Goal: Task Accomplishment & Management: Use online tool/utility

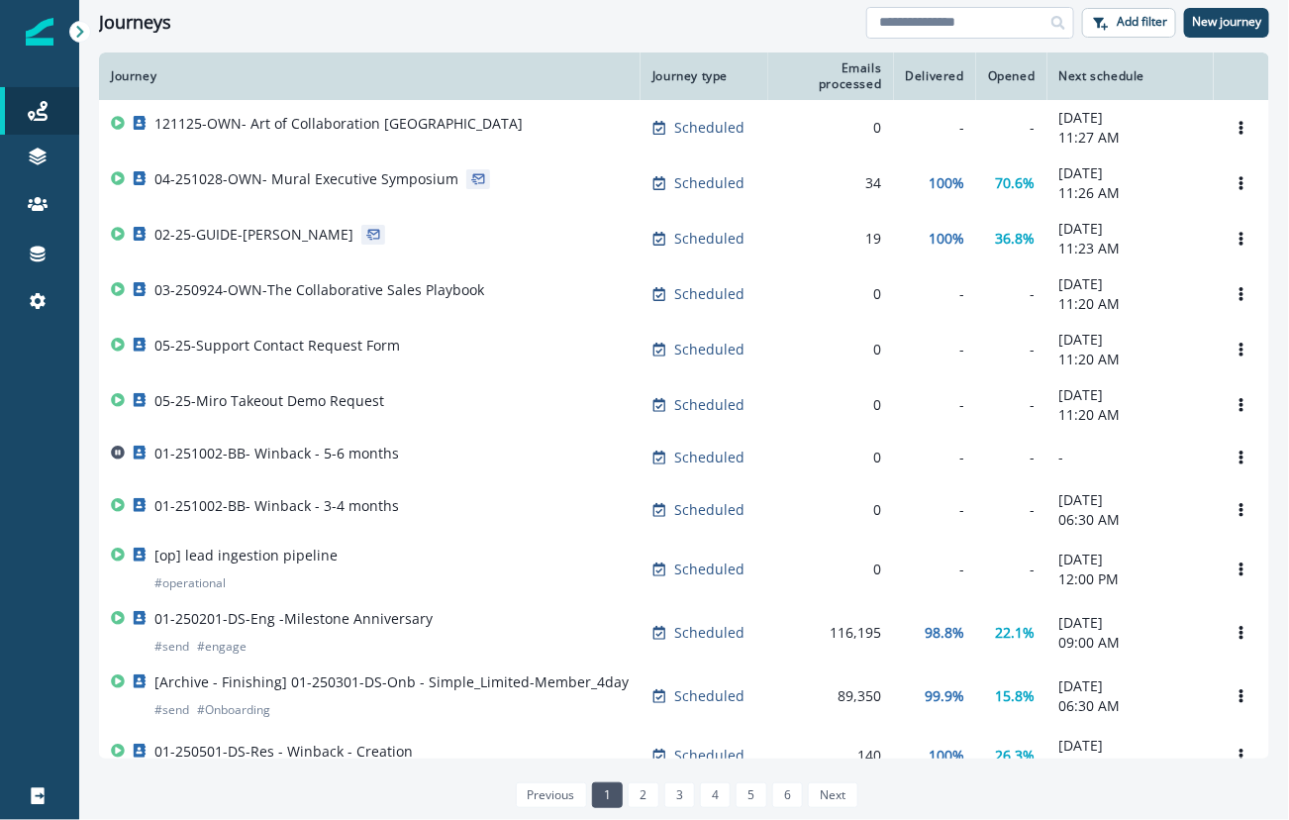
click at [935, 33] on input at bounding box center [970, 23] width 208 height 32
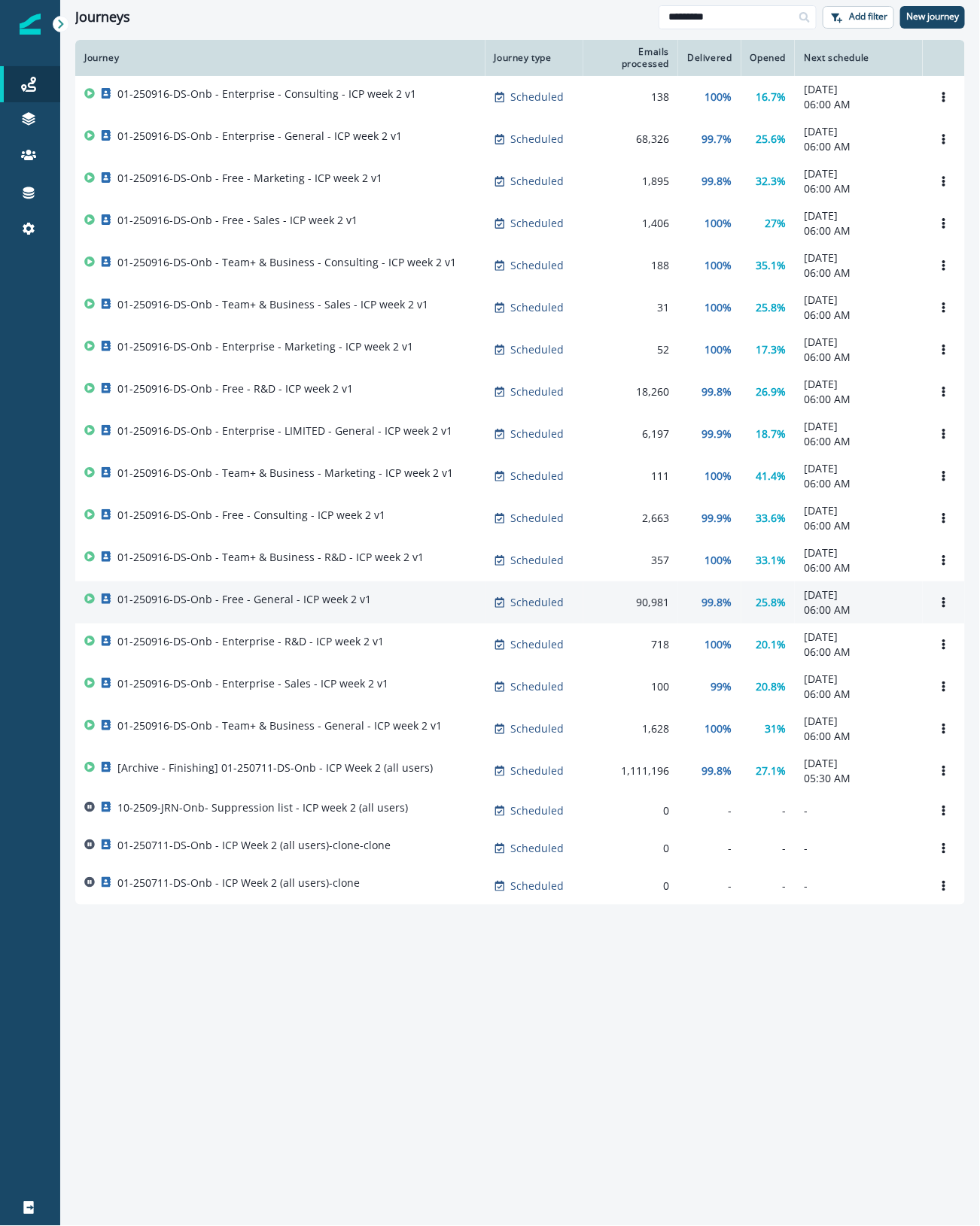
type input "********"
click at [465, 613] on div "01-250916-DS-Onb - Free - General - ICP week 2 v1" at bounding box center [281, 603] width 392 height 21
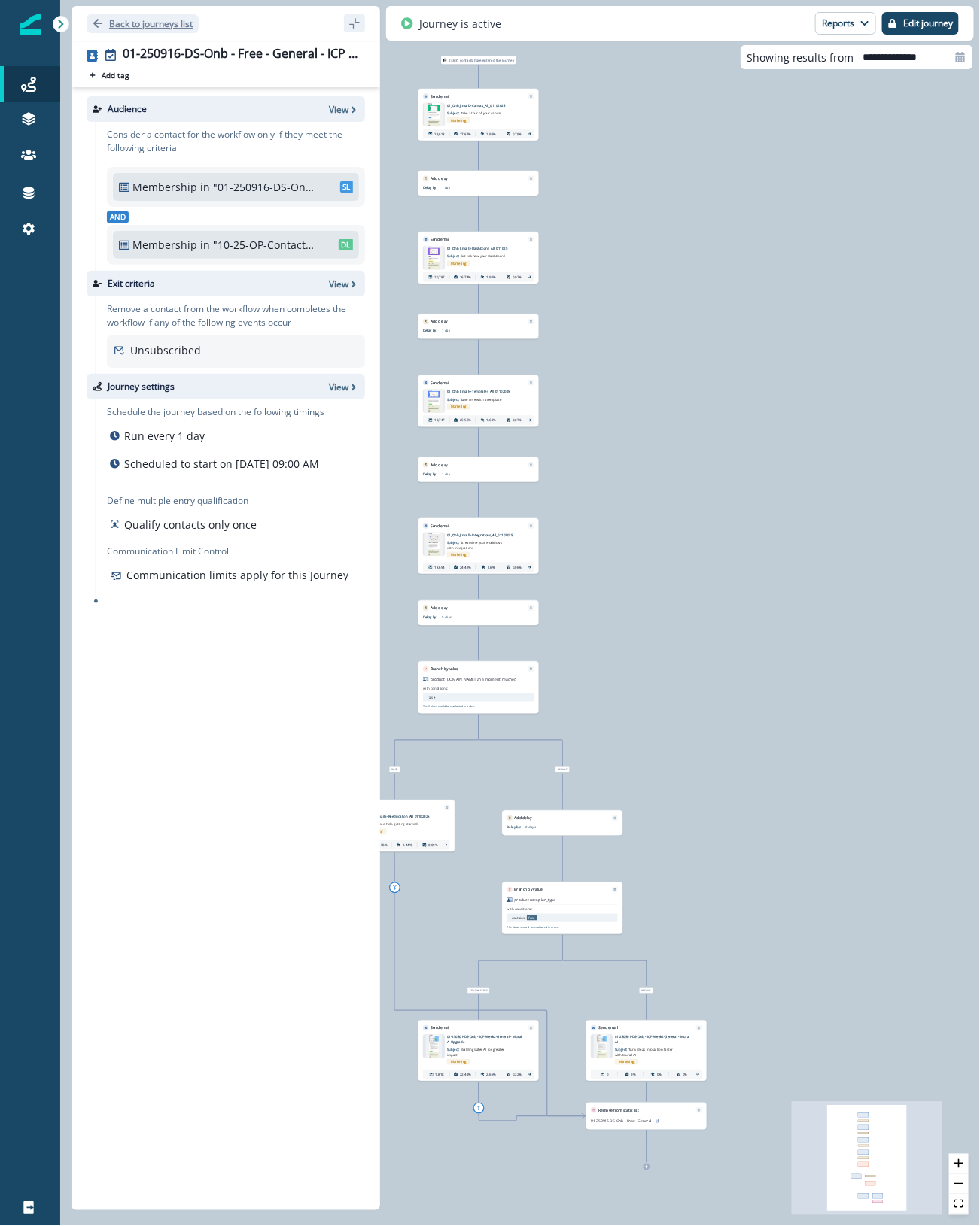
click at [141, 21] on p "Back to journeys list" at bounding box center [151, 24] width 84 height 13
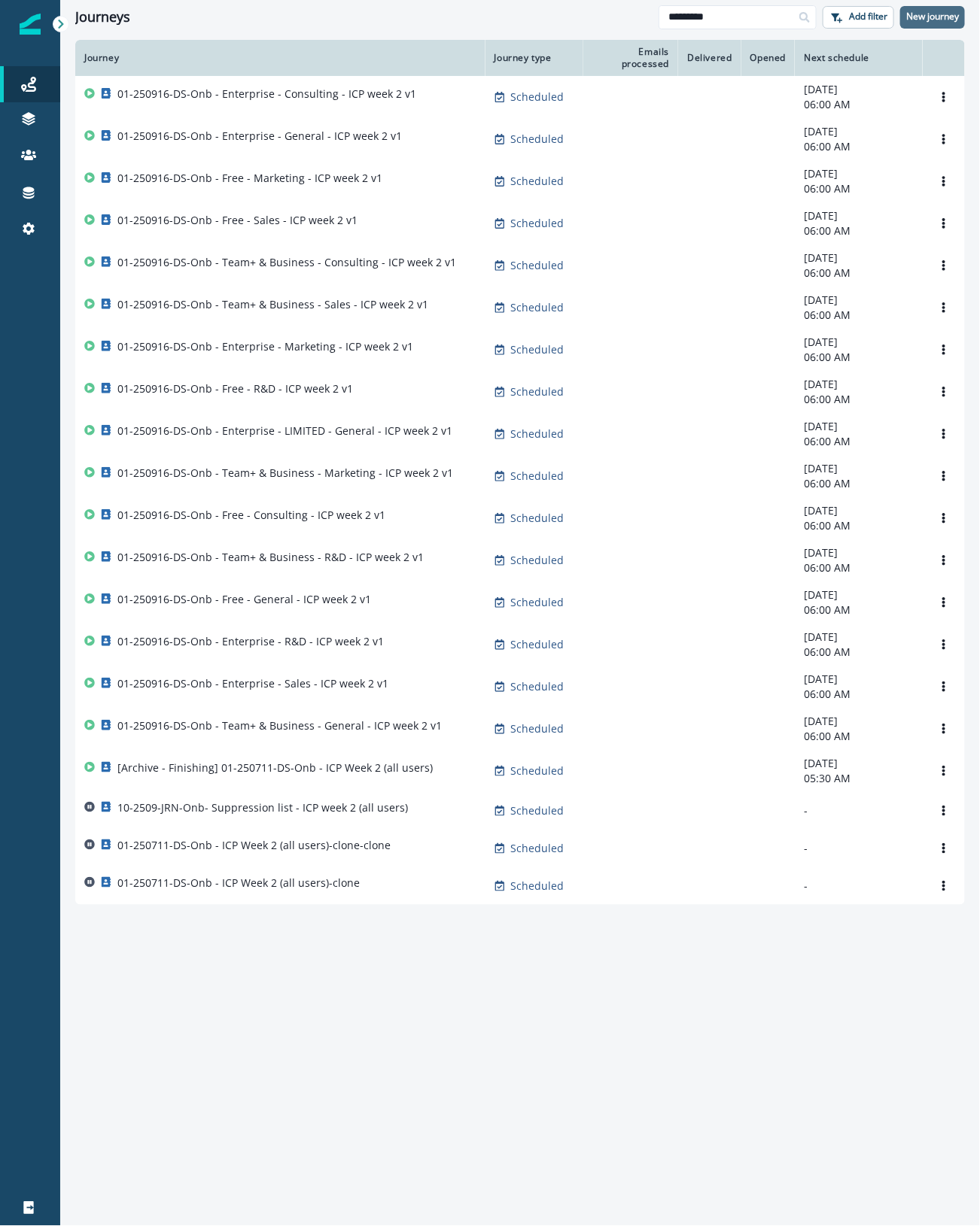
click at [956, 11] on p "New journey" at bounding box center [932, 17] width 52 height 11
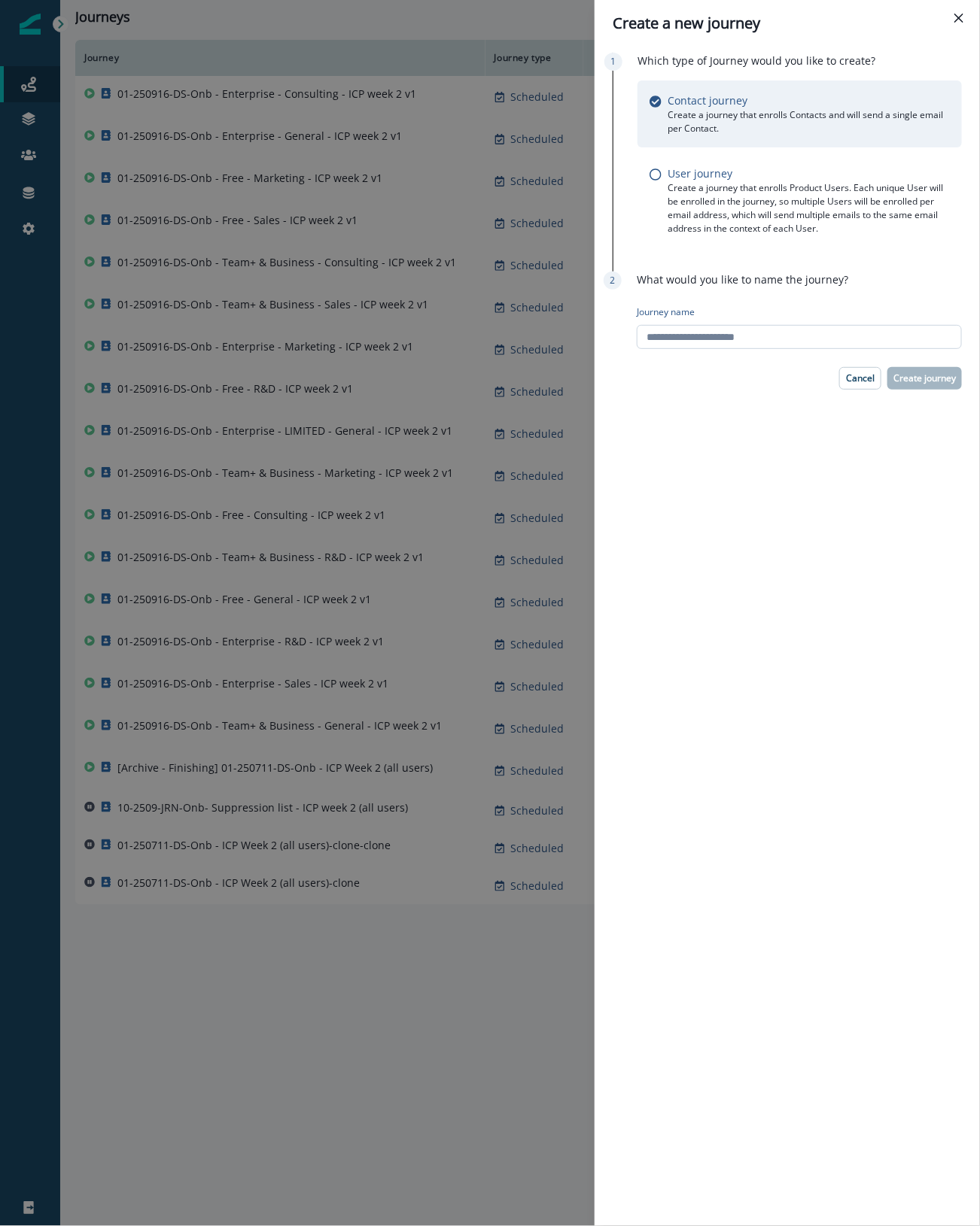
click at [676, 342] on input "Journey name" at bounding box center [799, 337] width 325 height 24
type input "**********"
click at [939, 378] on p "Create journey" at bounding box center [924, 379] width 62 height 11
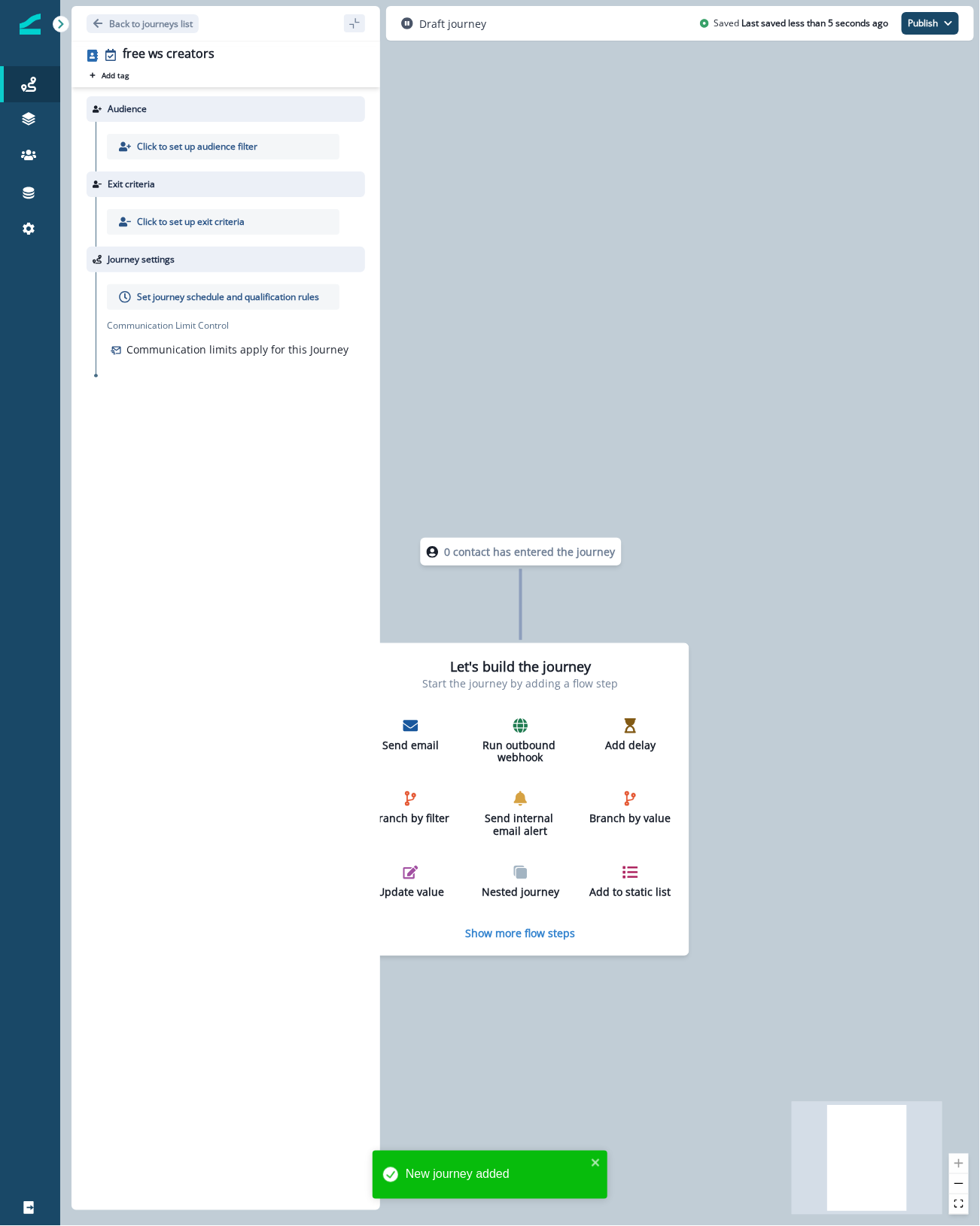
click at [192, 137] on div "Click to set up audience filter" at bounding box center [224, 147] width 233 height 26
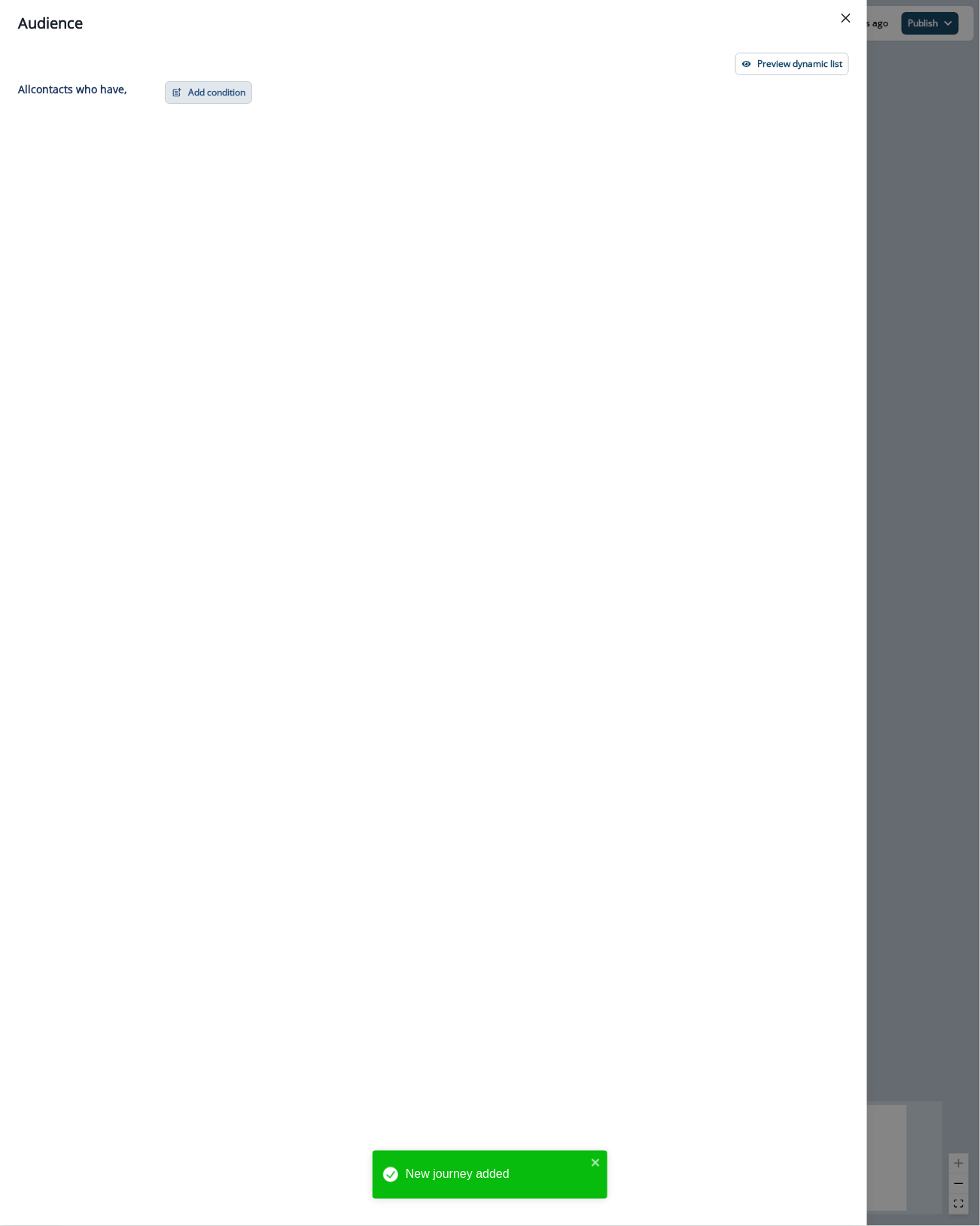
click at [203, 103] on button "Add condition" at bounding box center [208, 93] width 87 height 23
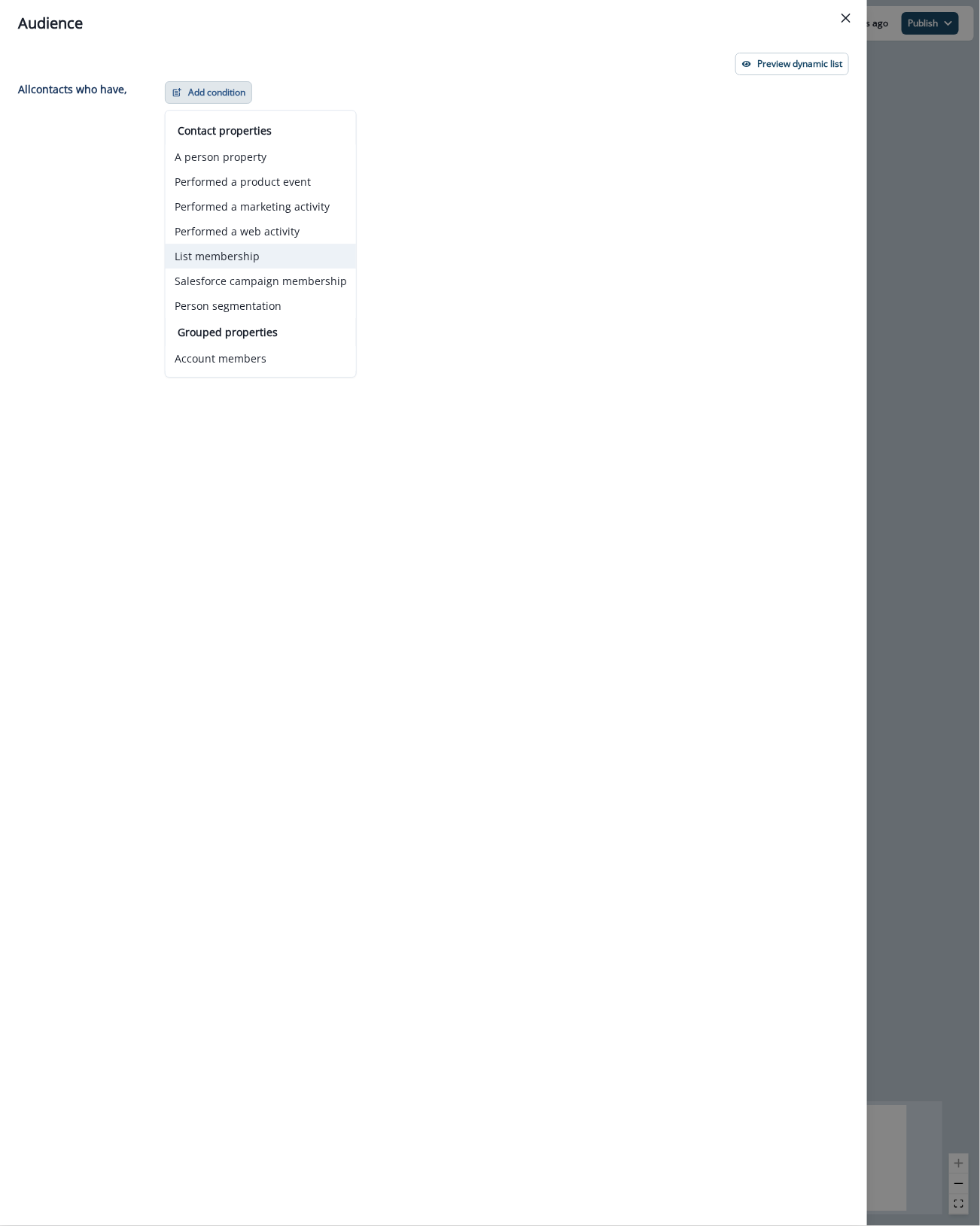
click at [271, 263] on button "List membership" at bounding box center [261, 256] width 190 height 25
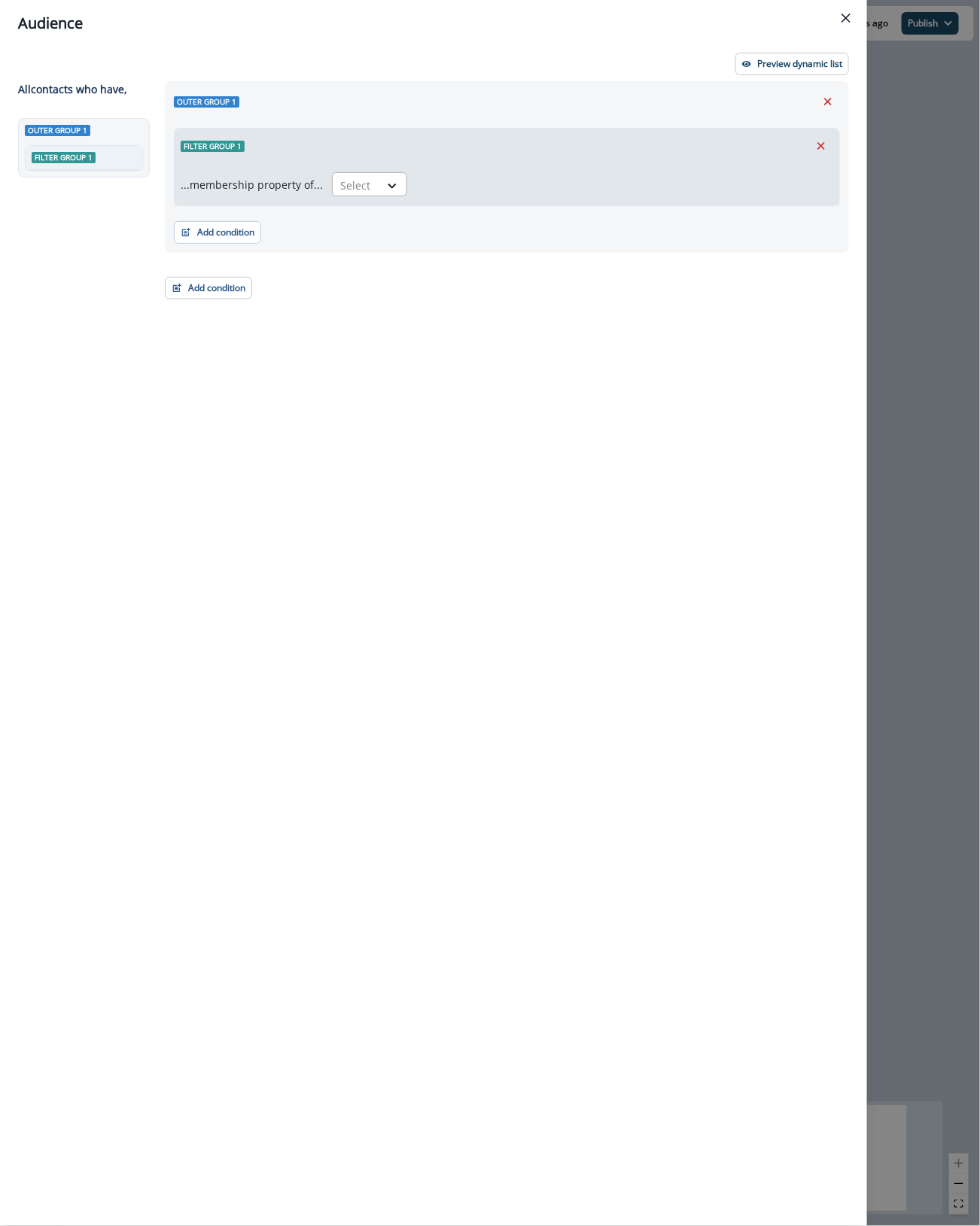
click at [371, 182] on div "Select" at bounding box center [355, 185] width 46 height 25
click at [352, 243] on div "in" at bounding box center [365, 247] width 75 height 28
click at [445, 185] on div at bounding box center [595, 185] width 343 height 19
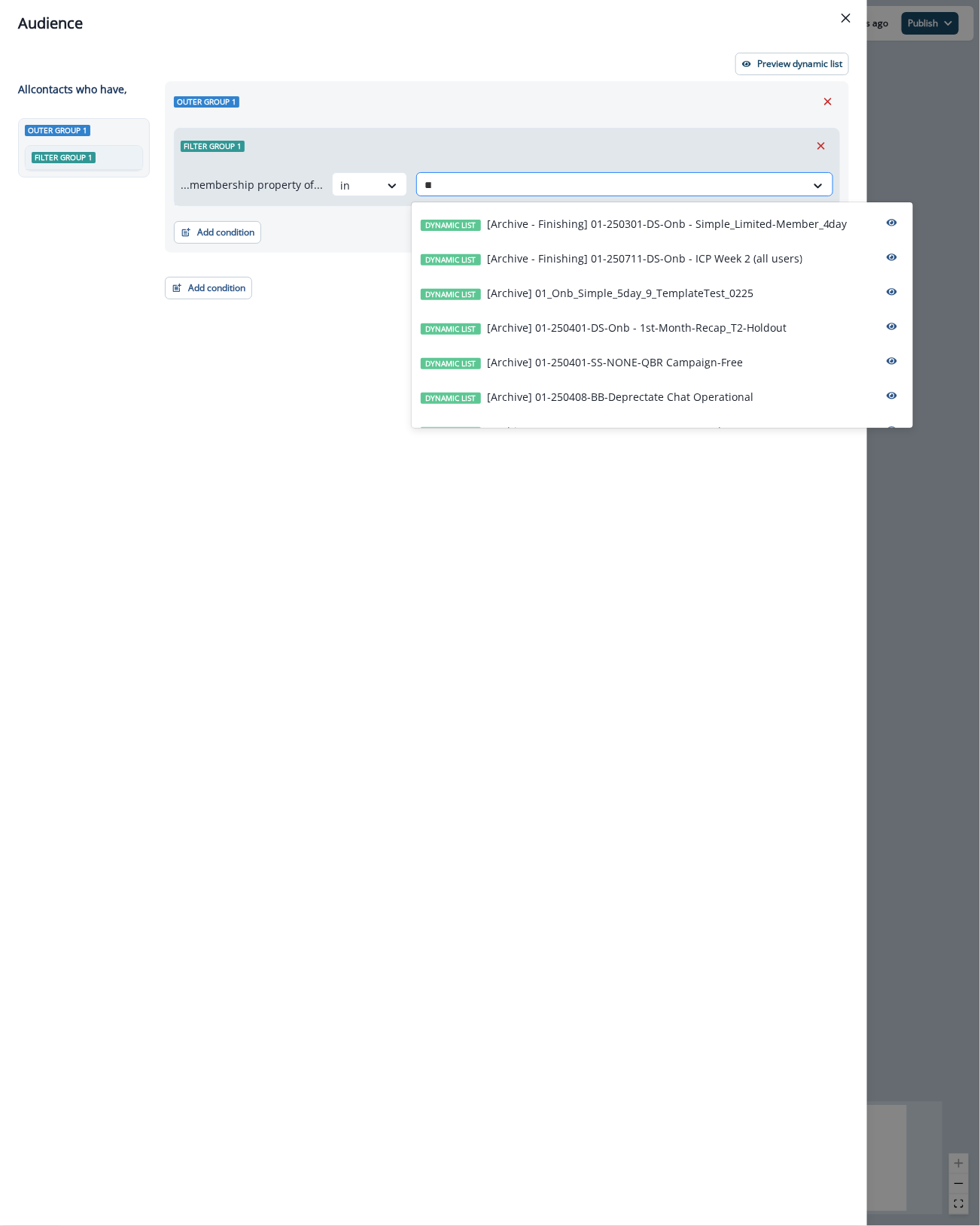
type input "****"
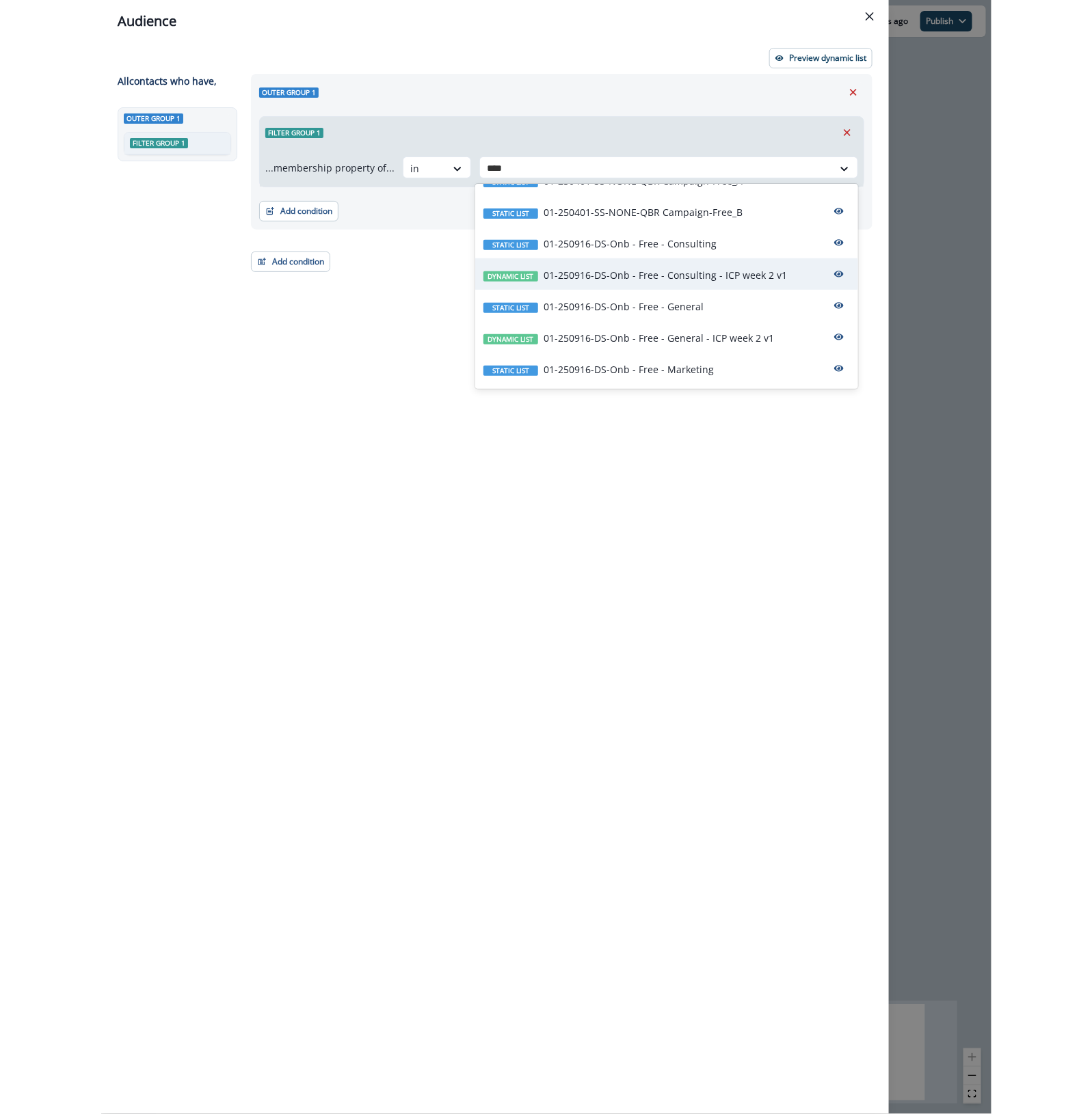
scroll to position [171, 0]
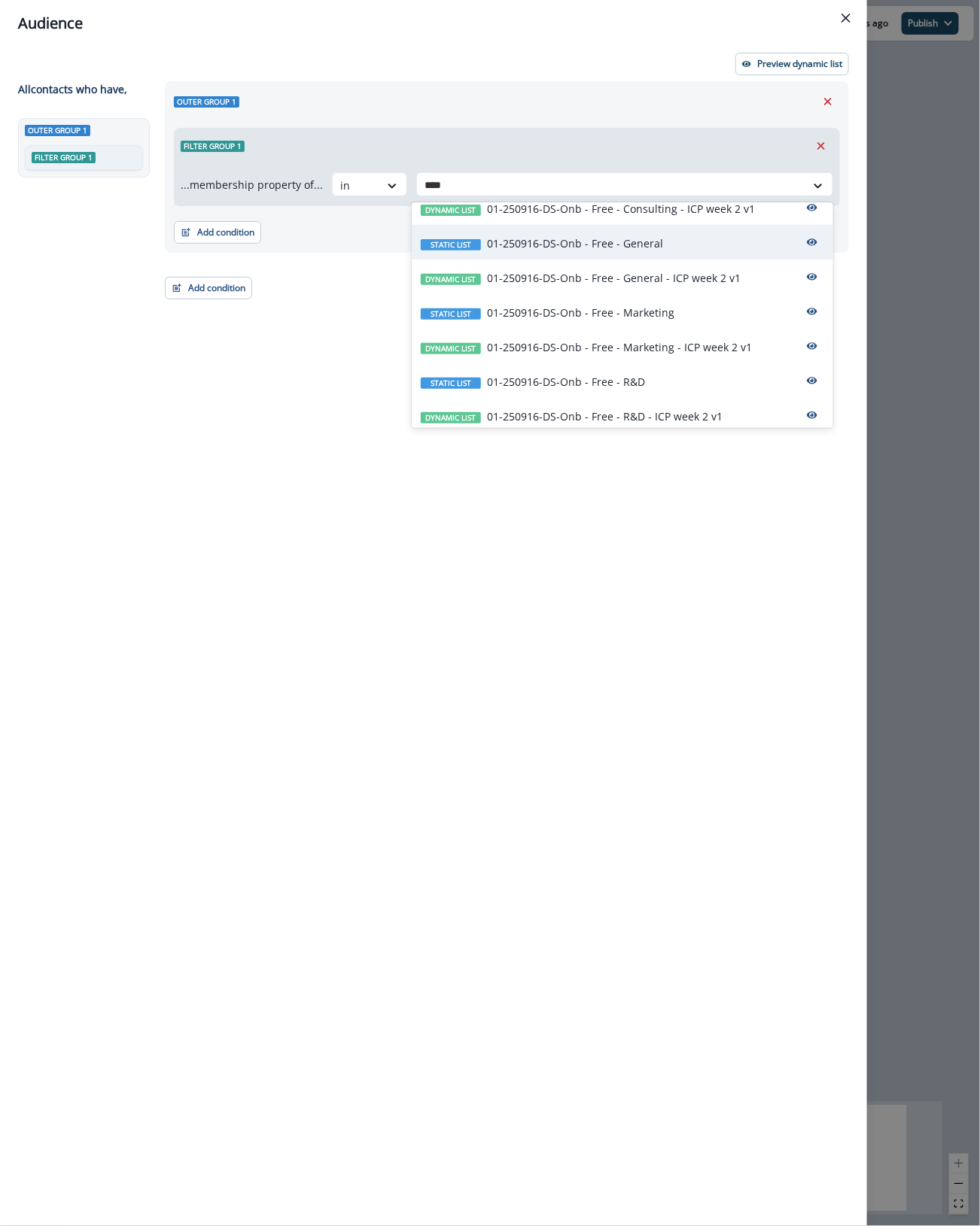
click at [672, 249] on div "Static list 01-250916-DS-Onb - Free - General" at bounding box center [622, 242] width 421 height 35
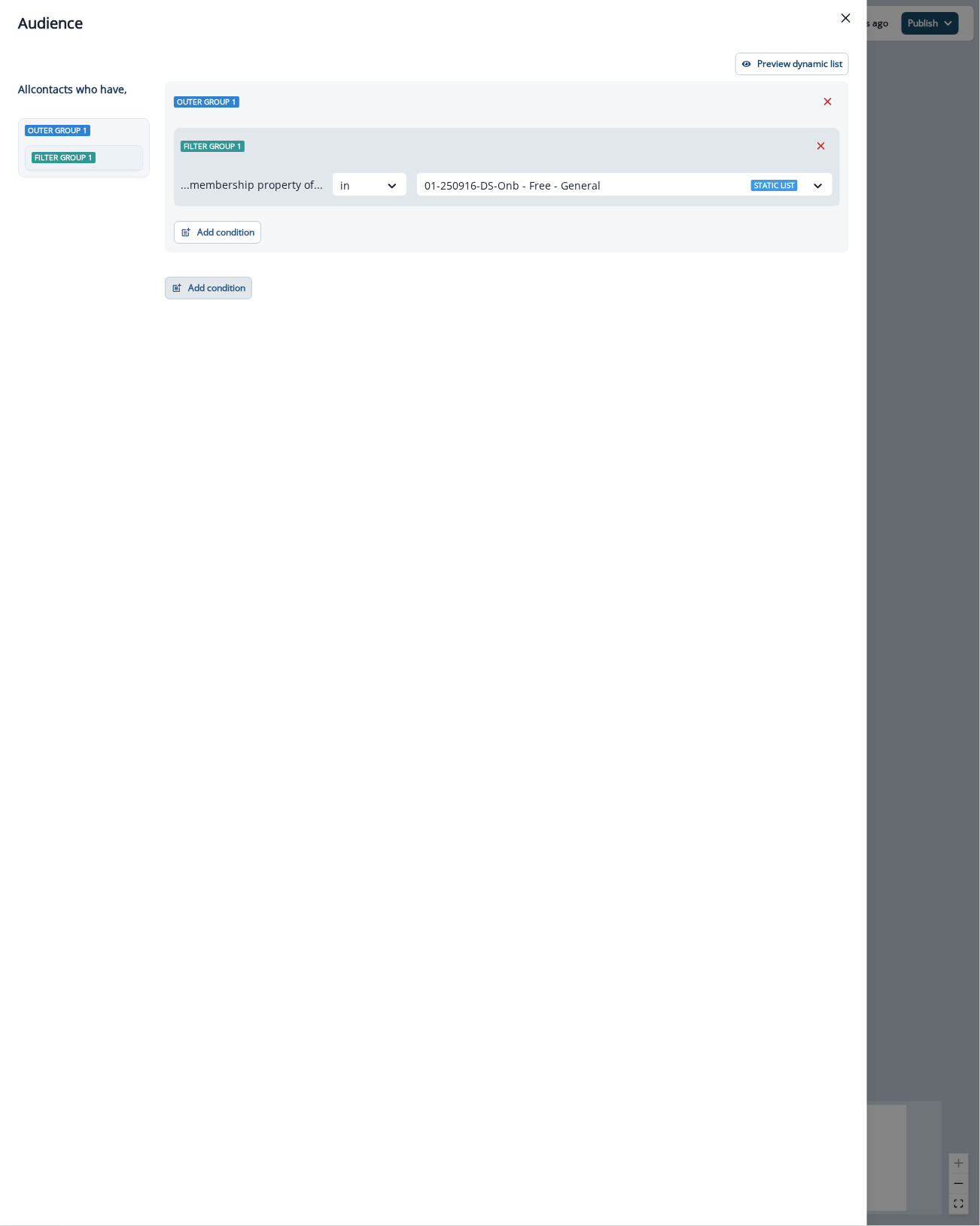
click at [227, 286] on button "Add condition" at bounding box center [208, 288] width 87 height 23
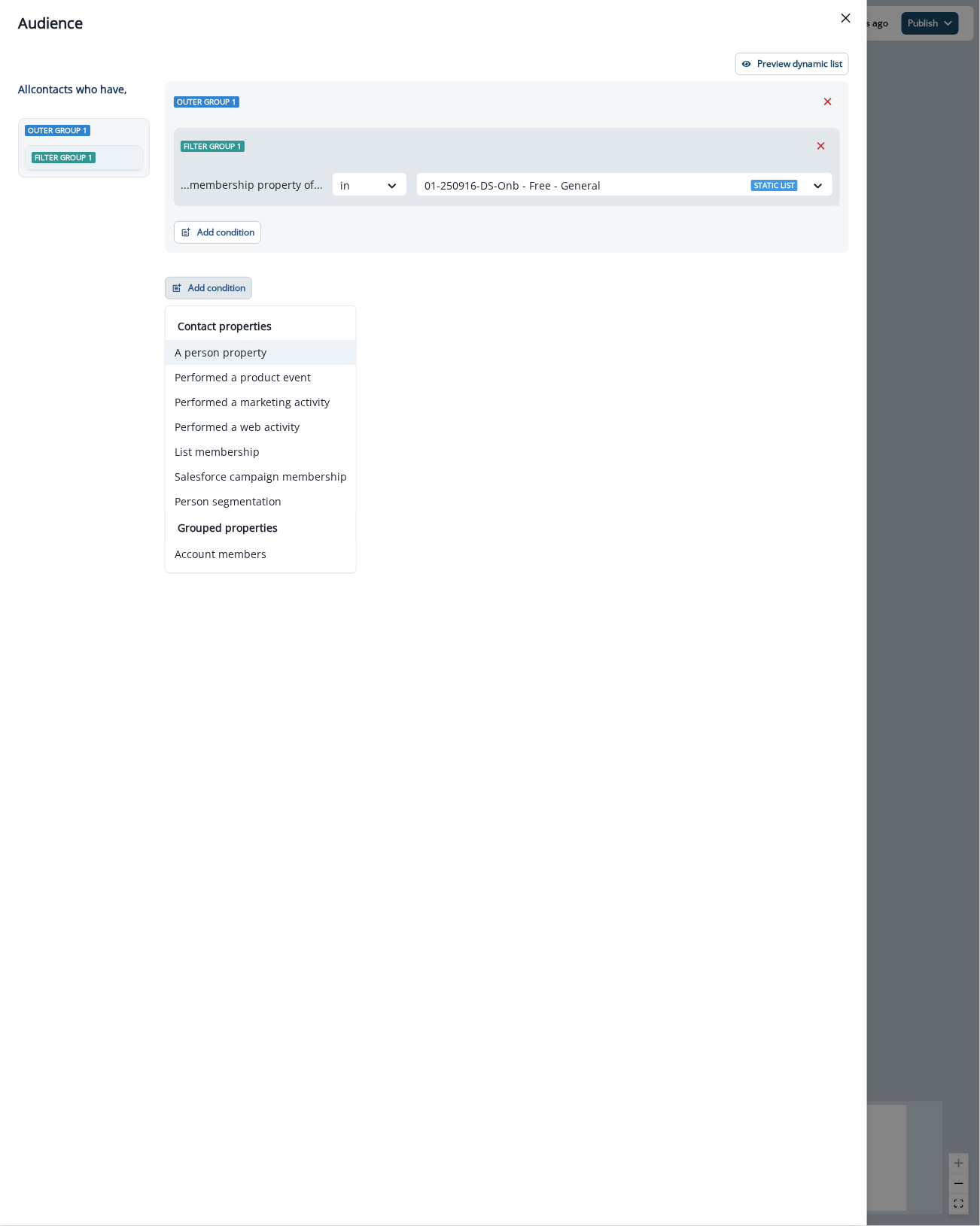
click at [298, 347] on button "A person property" at bounding box center [261, 352] width 190 height 25
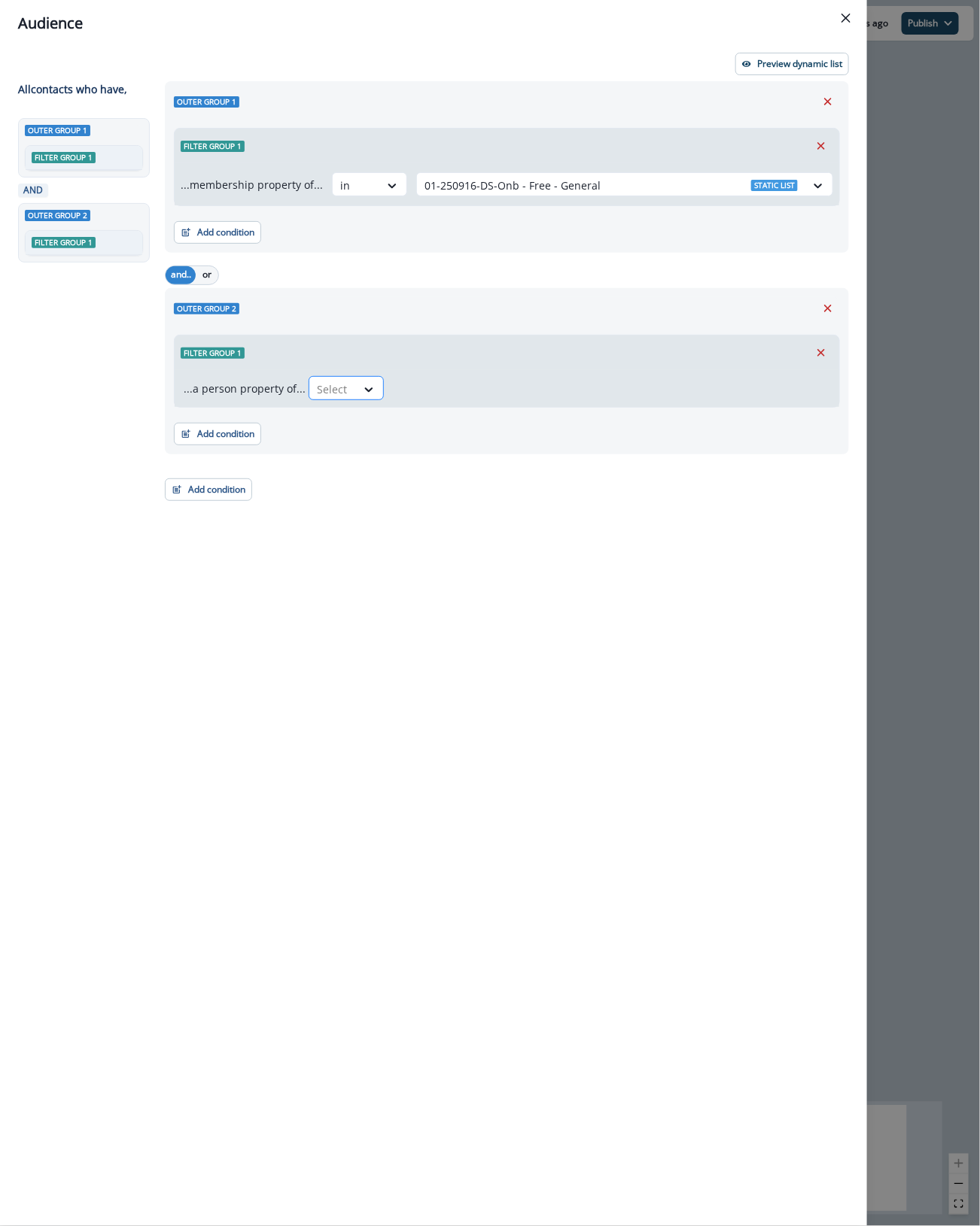
click at [347, 377] on div "Select" at bounding box center [332, 389] width 46 height 25
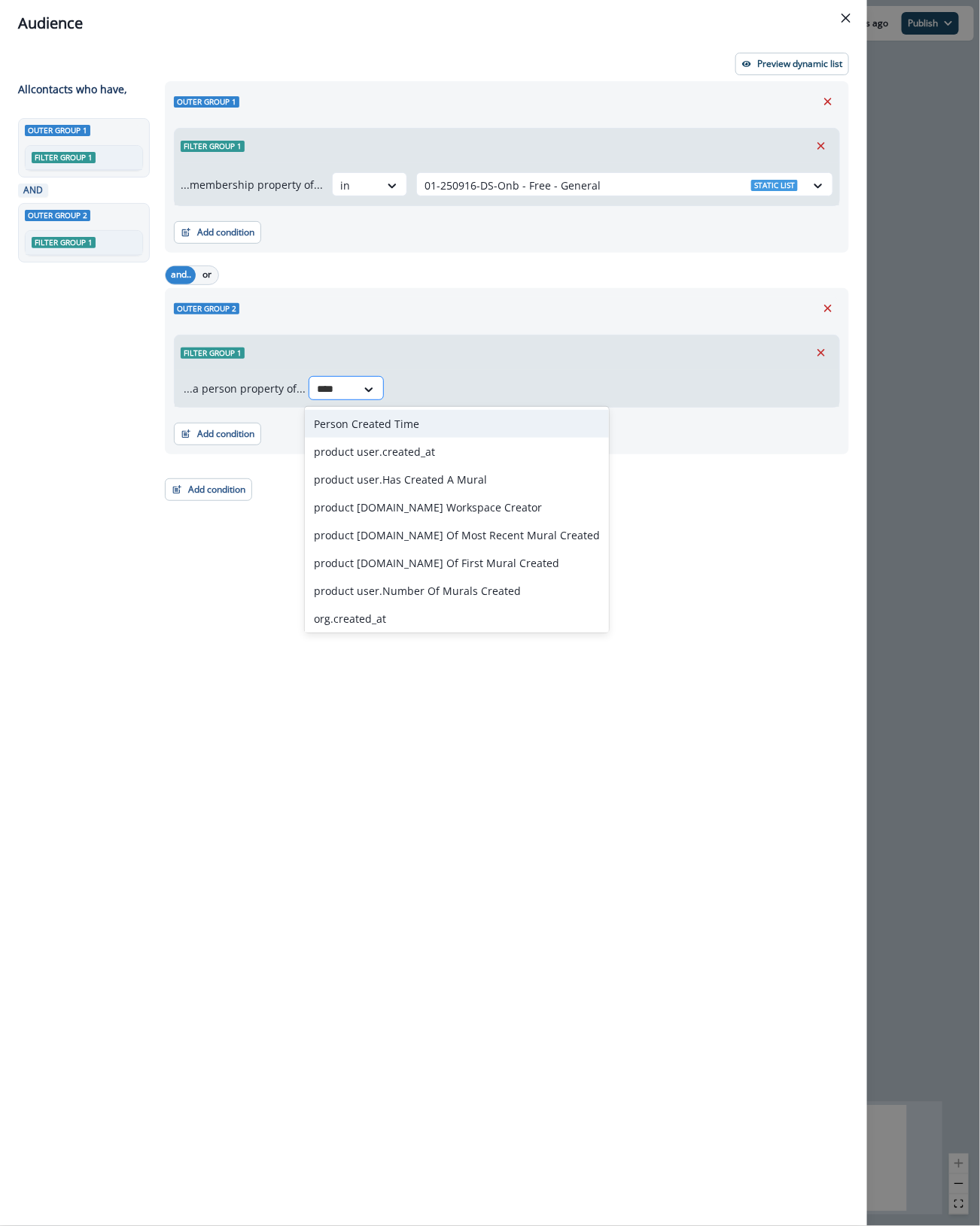
type input "*****"
click at [512, 513] on div "product [DOMAIN_NAME] Workspace Creator" at bounding box center [457, 507] width 304 height 28
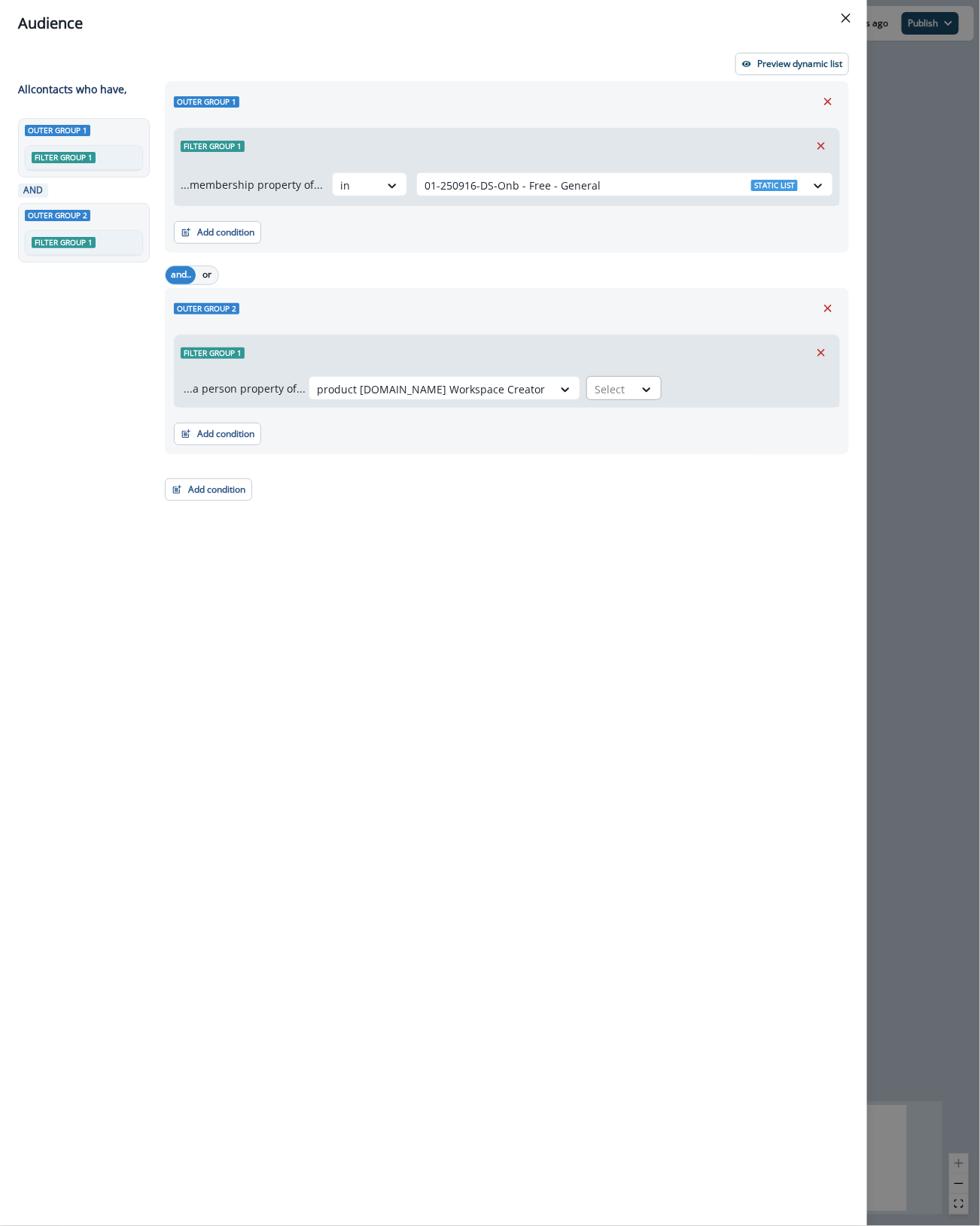
click at [587, 394] on div "Select" at bounding box center [610, 389] width 46 height 25
click at [557, 450] on div "true" at bounding box center [563, 451] width 75 height 28
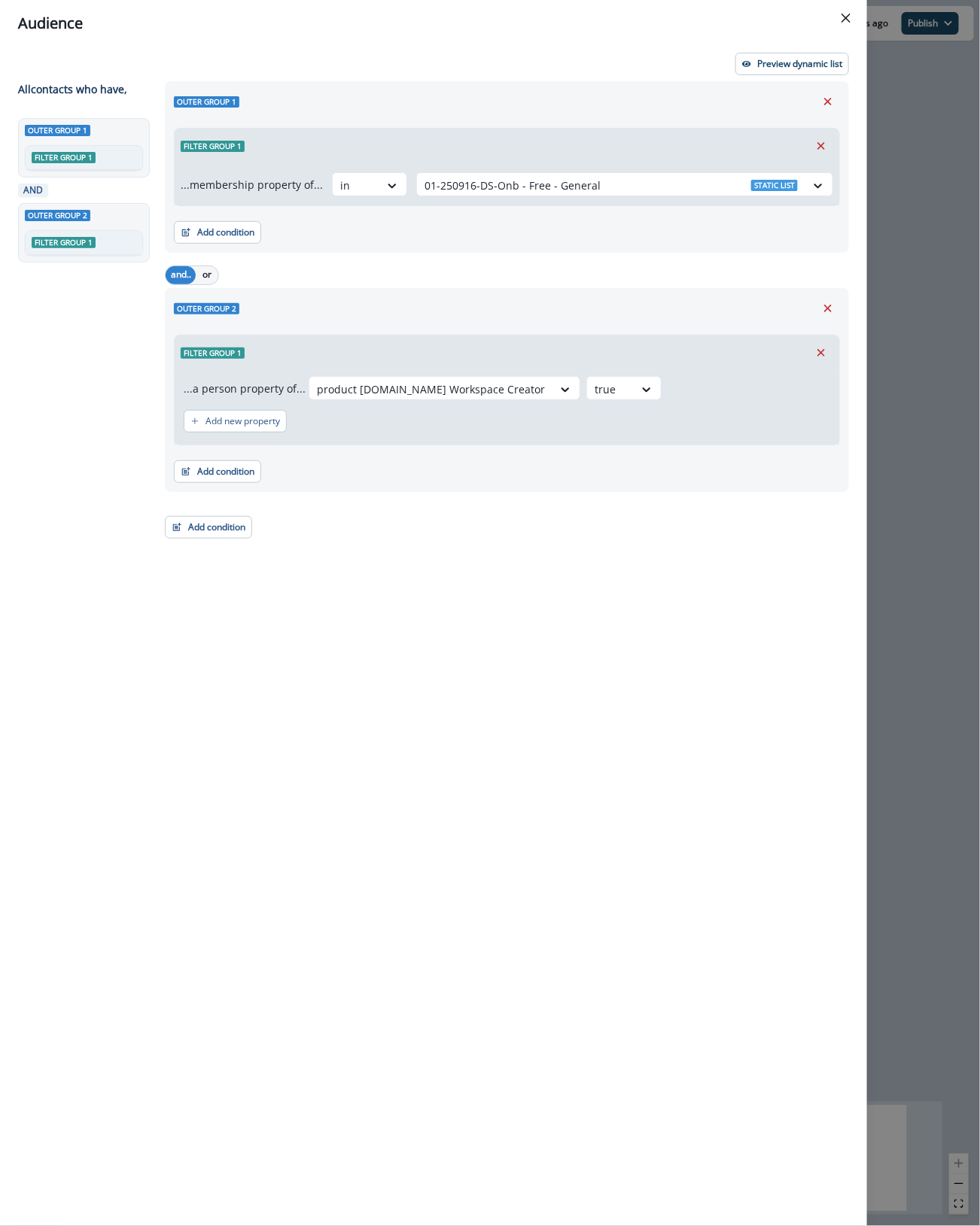
click at [544, 623] on div "Outer group 1 Filter group 1 ...membership property of... in 01-250916-DS-Onb -…" at bounding box center [503, 626] width 693 height 1090
click at [782, 61] on p "Preview dynamic list" at bounding box center [800, 64] width 85 height 11
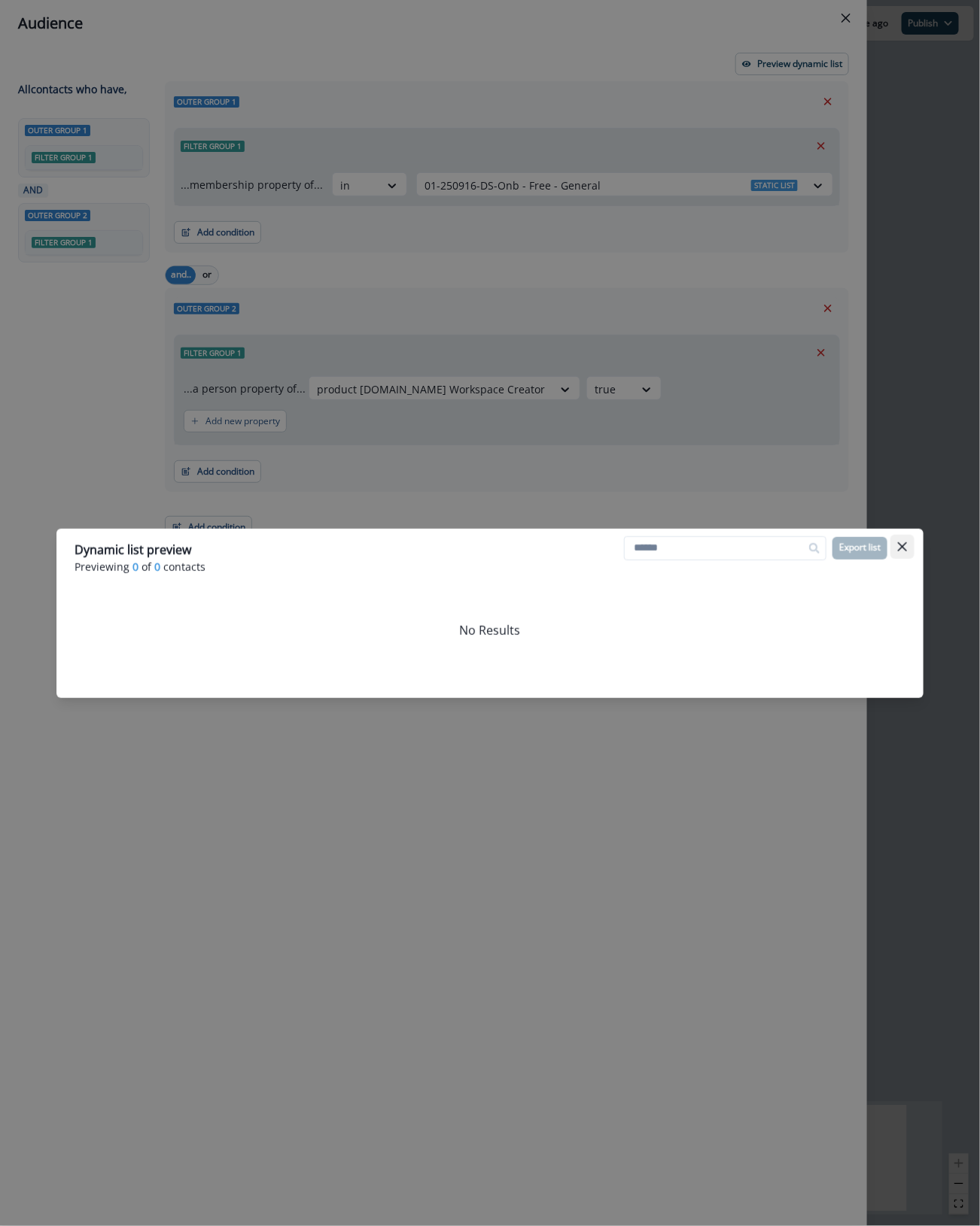
click at [908, 546] on button "Close" at bounding box center [902, 547] width 24 height 24
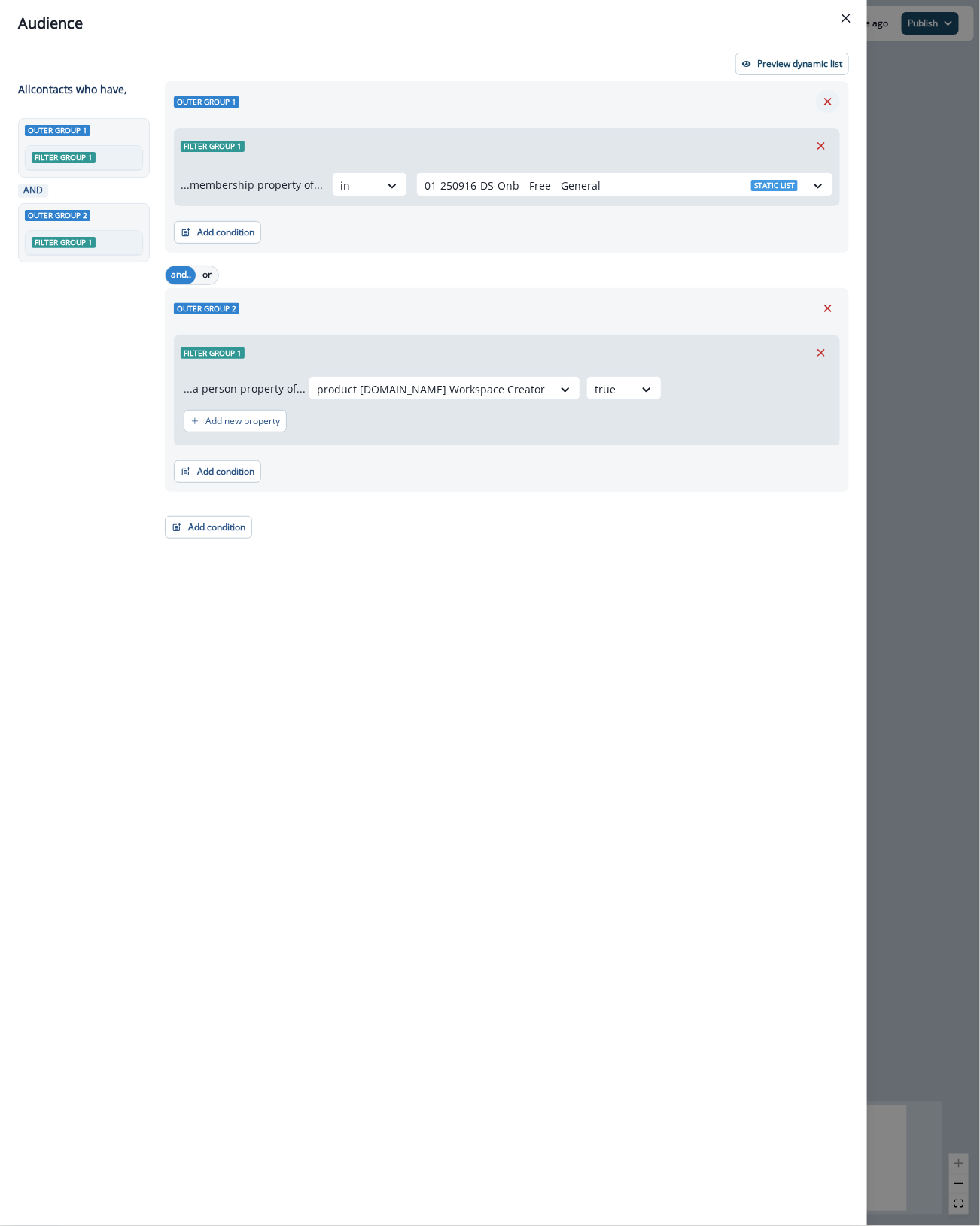
click at [829, 100] on icon "Remove" at bounding box center [828, 102] width 8 height 8
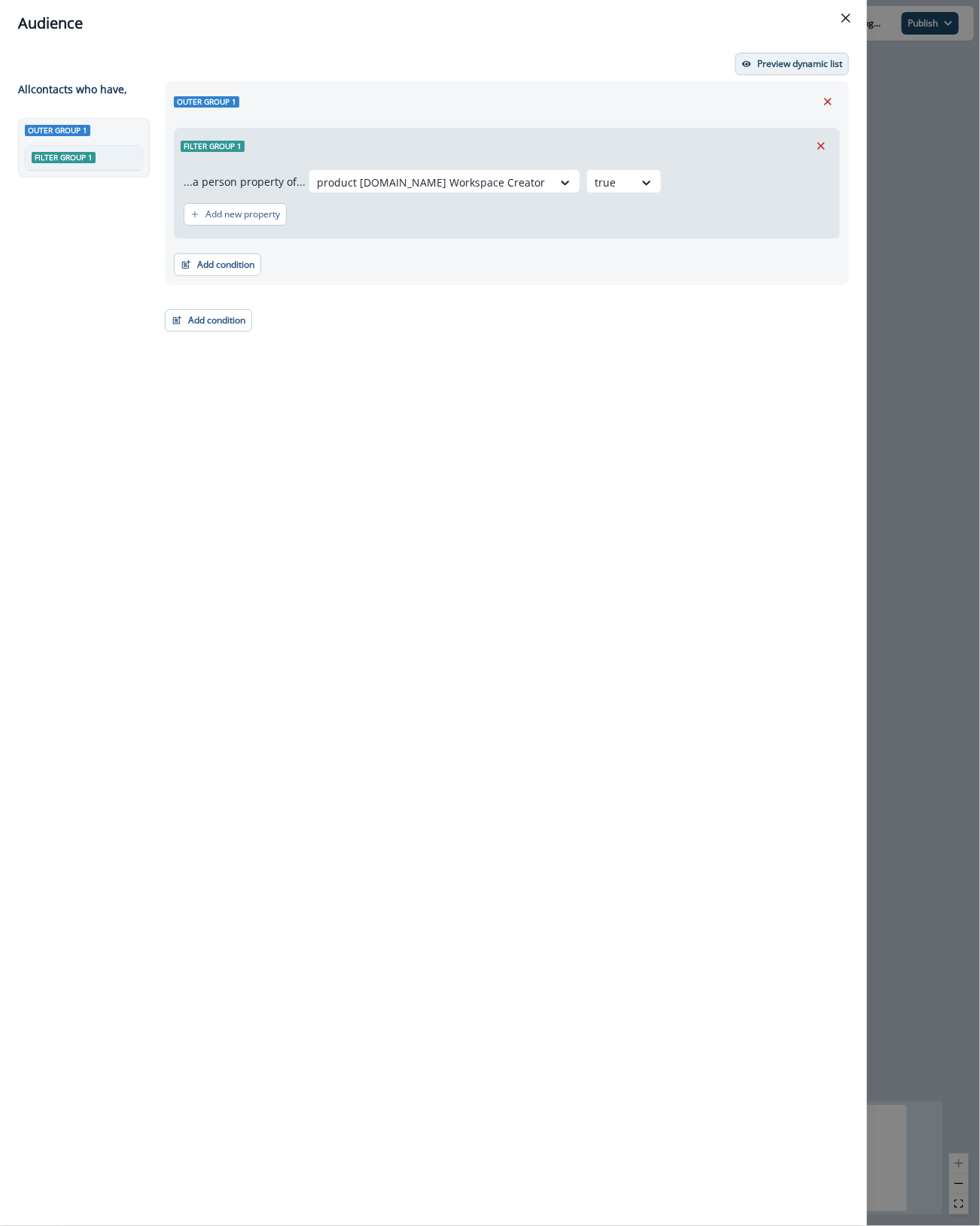
click at [814, 62] on p "Preview dynamic list" at bounding box center [800, 64] width 85 height 11
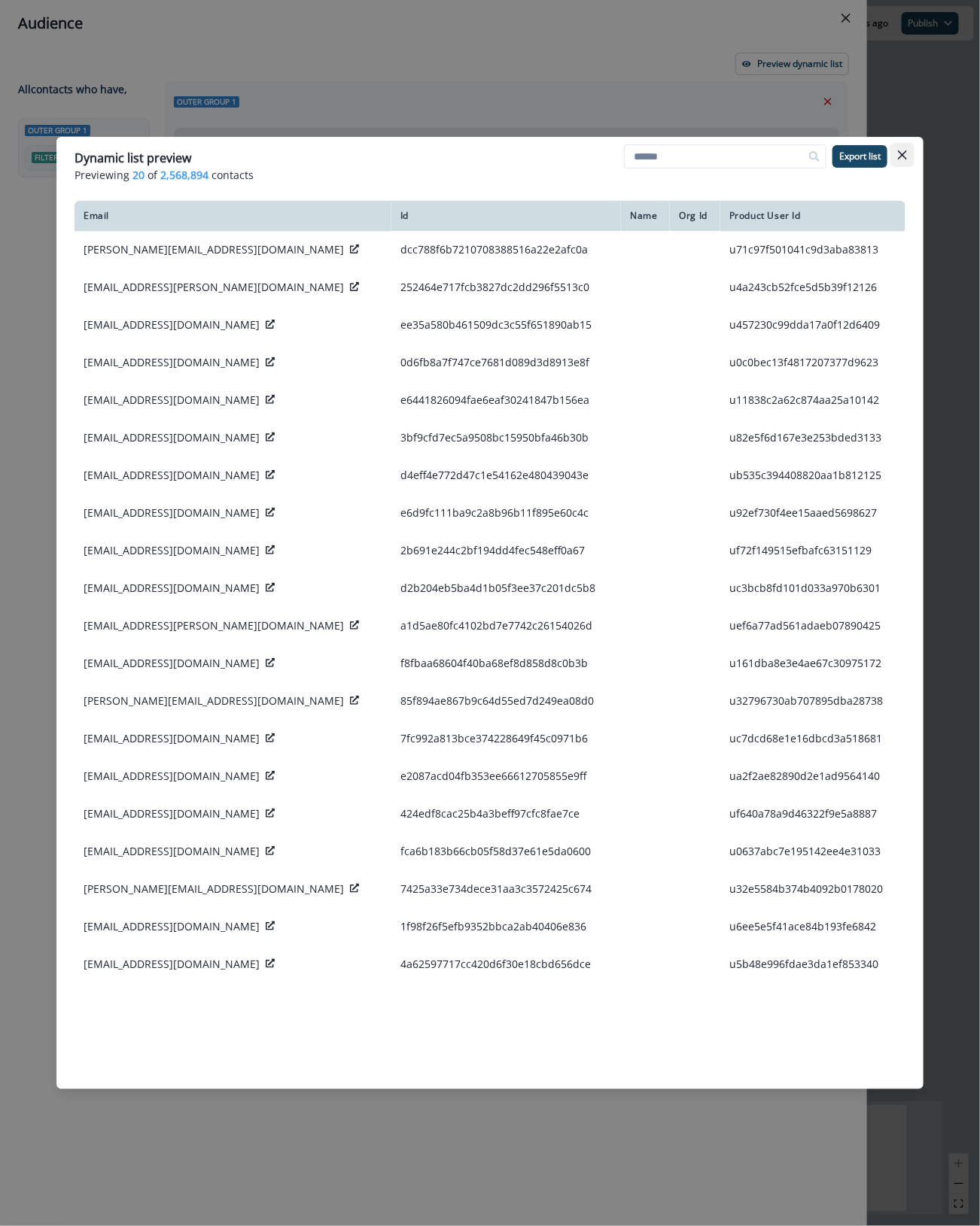
click at [901, 152] on icon "Close" at bounding box center [902, 155] width 9 height 9
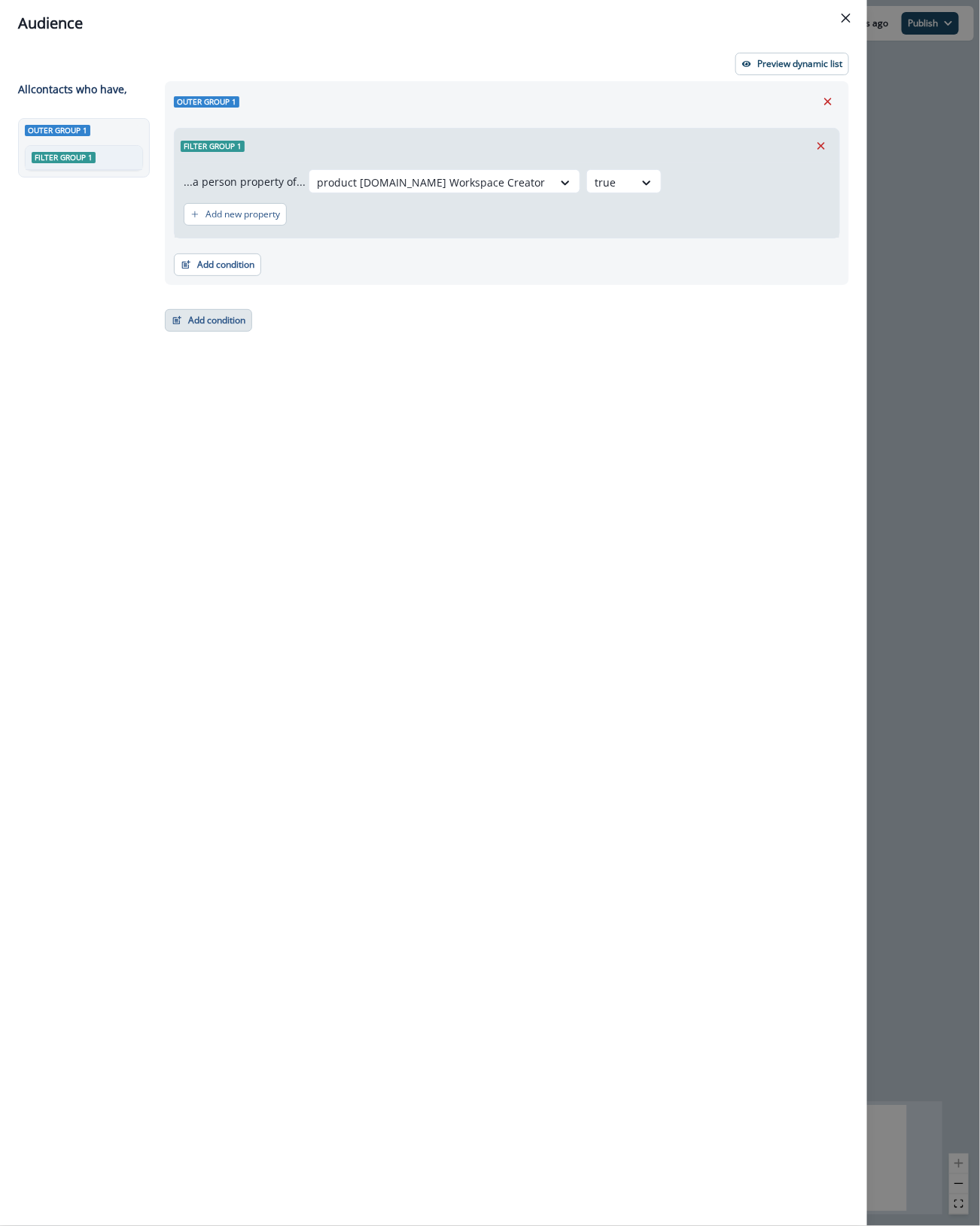
click at [212, 325] on button "Add condition" at bounding box center [208, 321] width 87 height 23
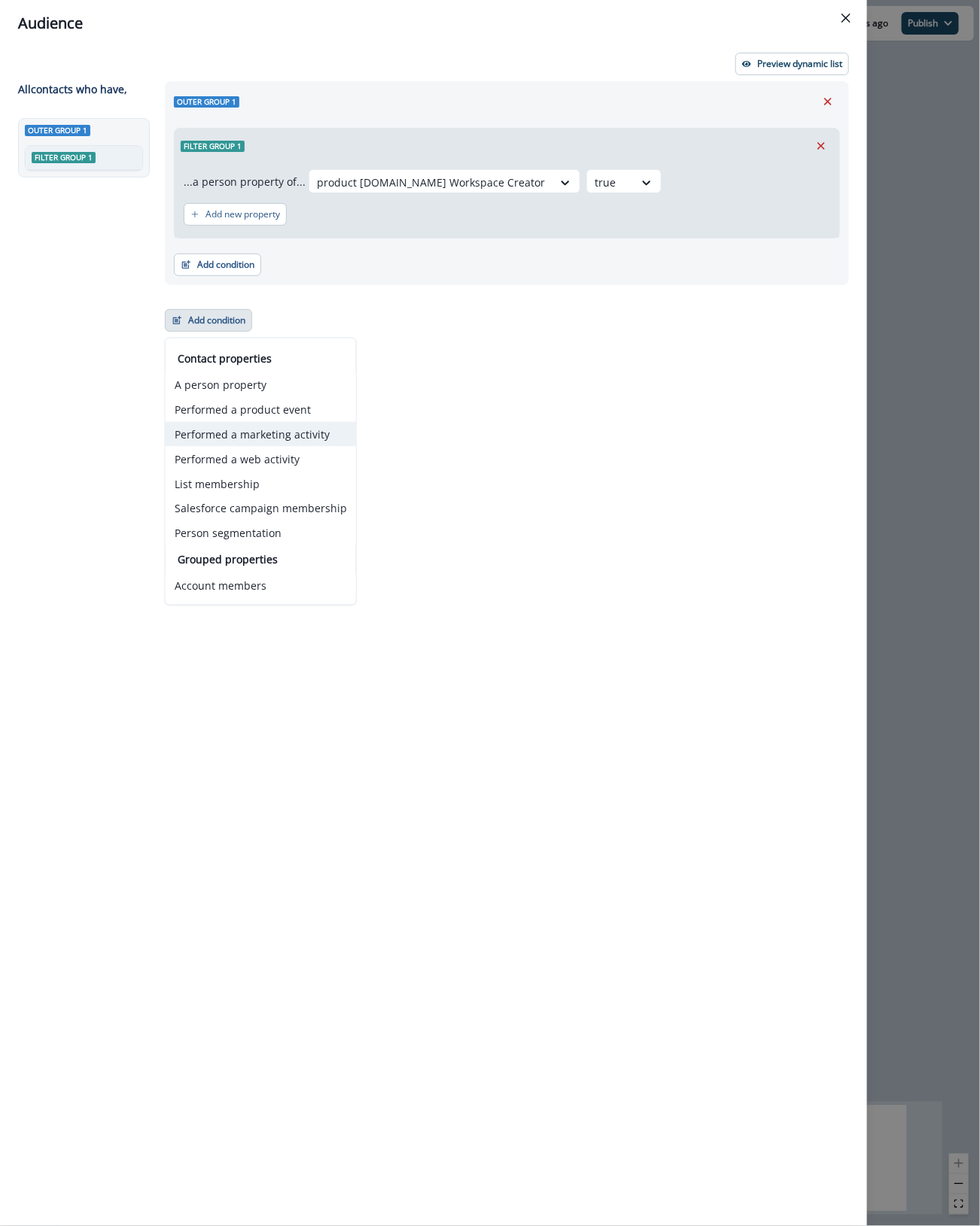
click at [299, 435] on button "Performed a marketing activity" at bounding box center [261, 434] width 190 height 25
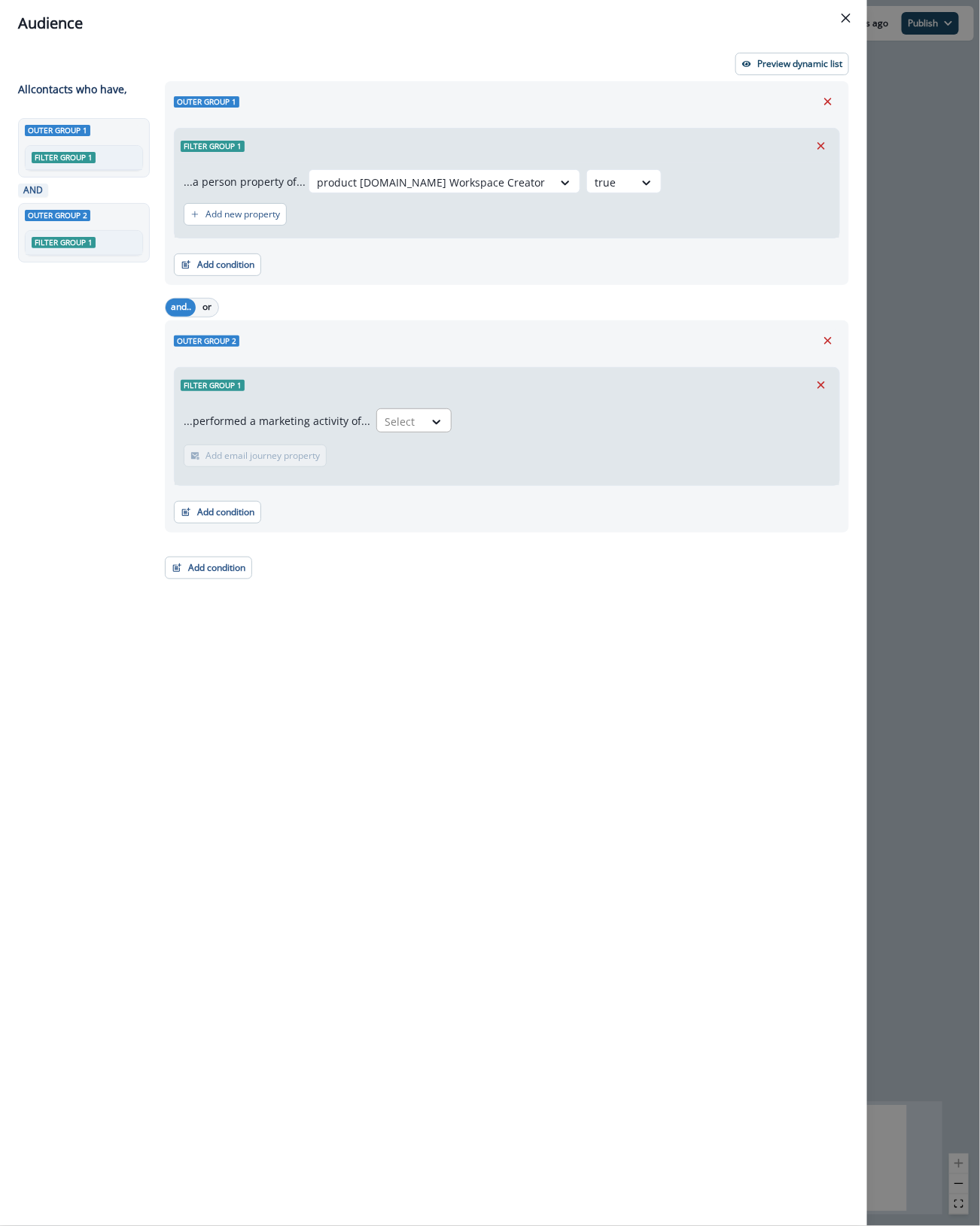
click at [411, 416] on div "Select" at bounding box center [400, 421] width 46 height 25
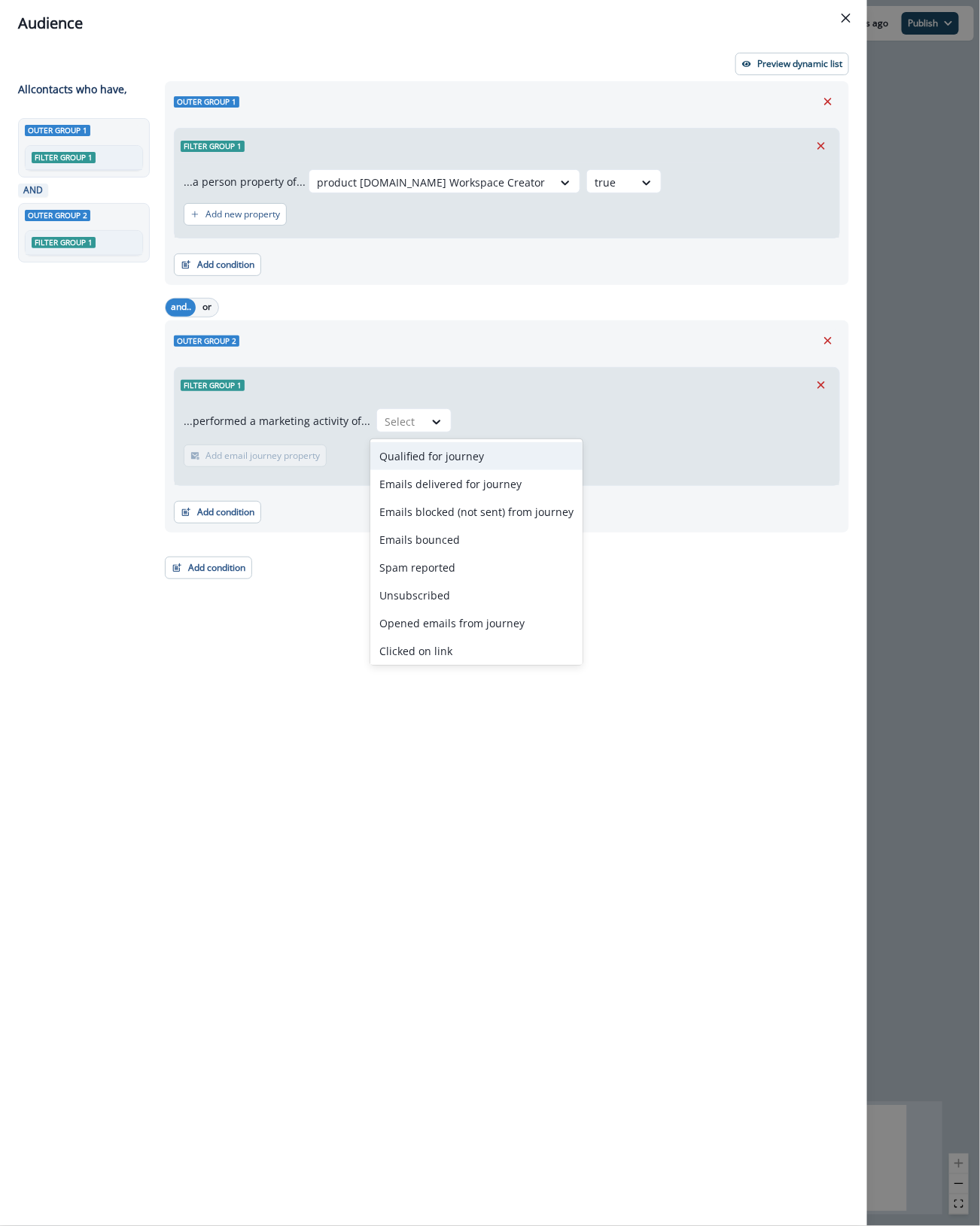
click at [433, 459] on div "Qualified for journey" at bounding box center [476, 456] width 212 height 28
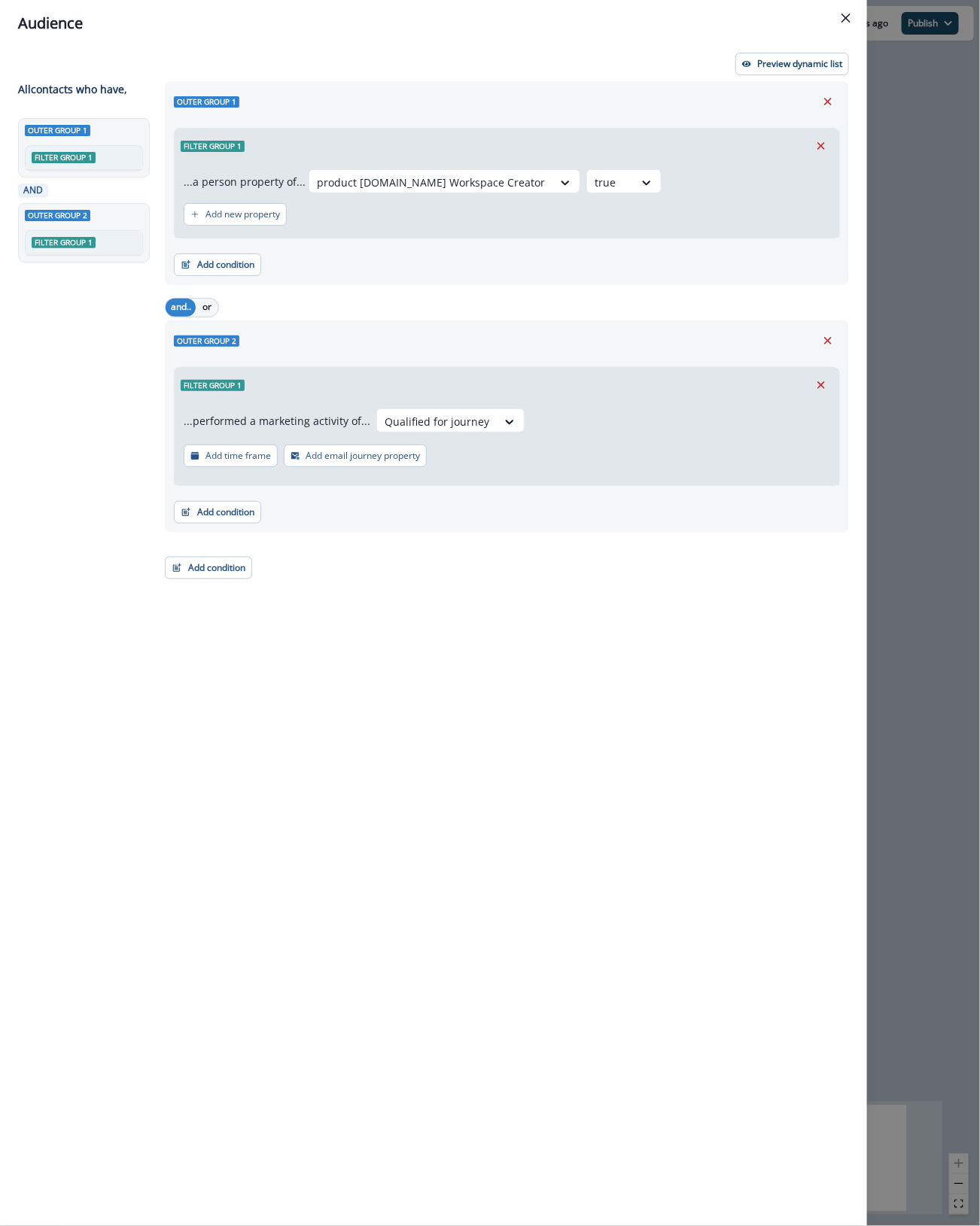
click at [355, 464] on button "Add email journey property" at bounding box center [355, 456] width 143 height 23
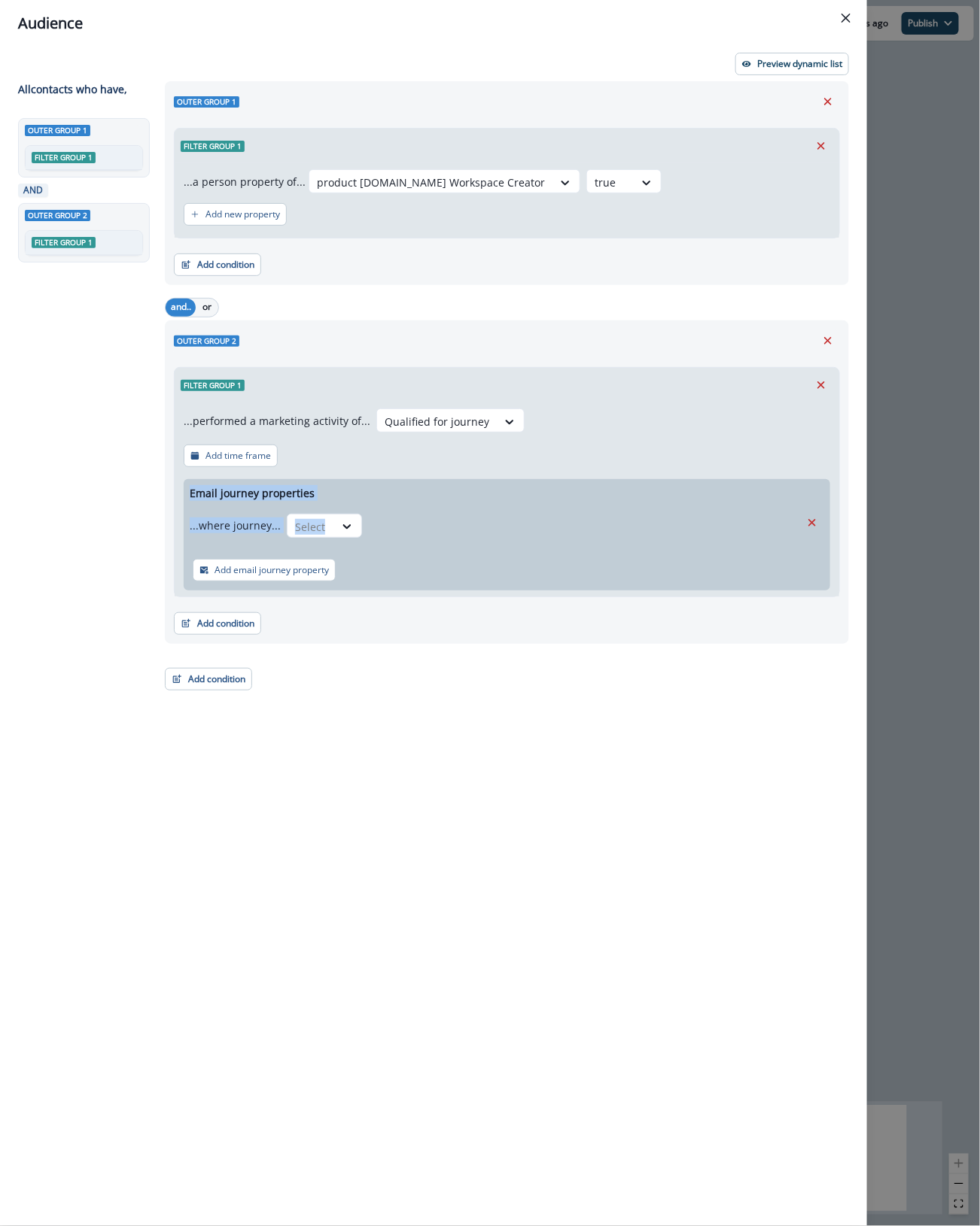
click at [355, 464] on div "...performed a marketing activity of... Qualified for journey Add time frame Em…" at bounding box center [507, 499] width 664 height 194
click at [335, 524] on div at bounding box center [347, 527] width 26 height 15
click at [326, 591] on div "is" at bounding box center [354, 588] width 141 height 28
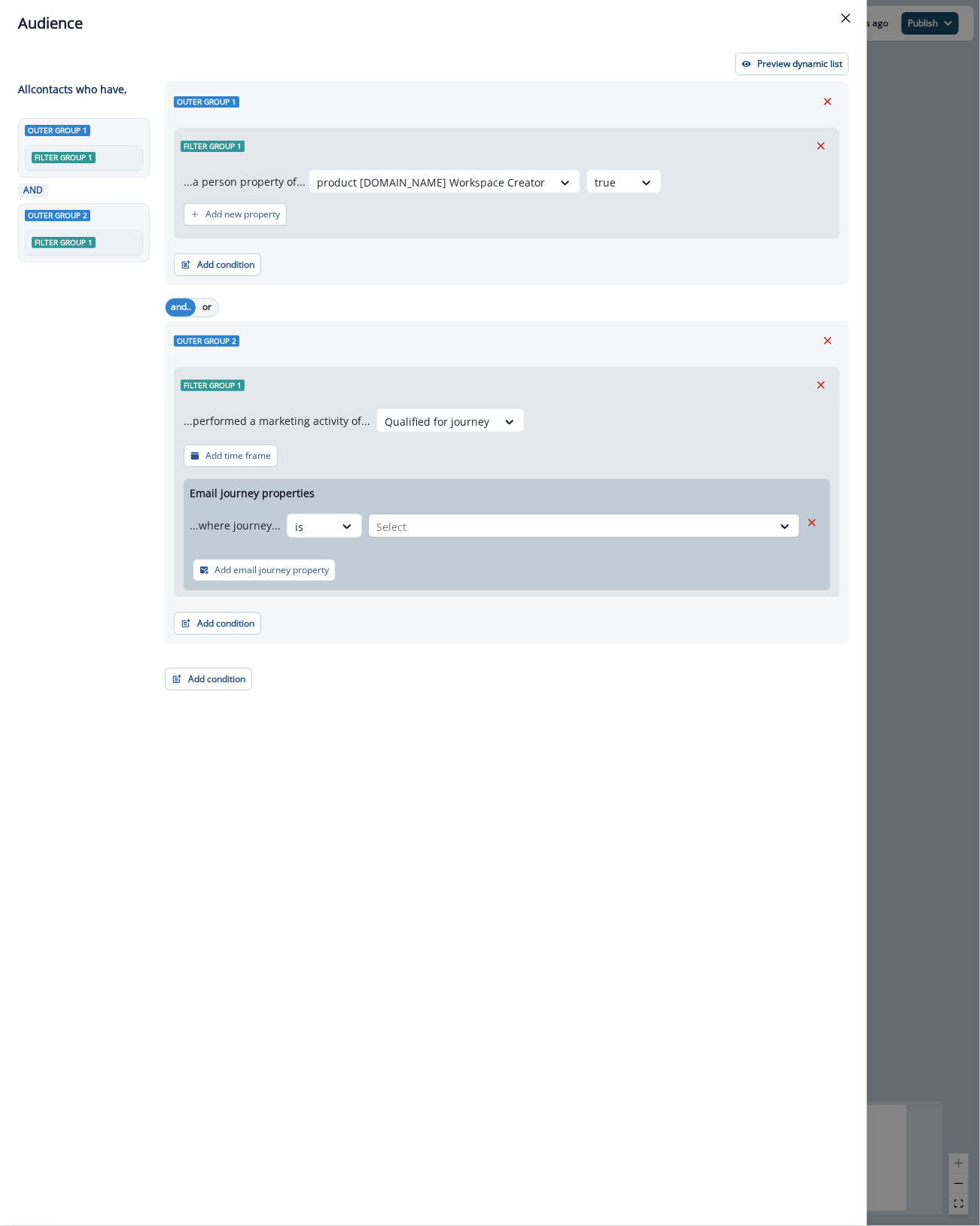
click at [449, 535] on div at bounding box center [570, 527] width 389 height 19
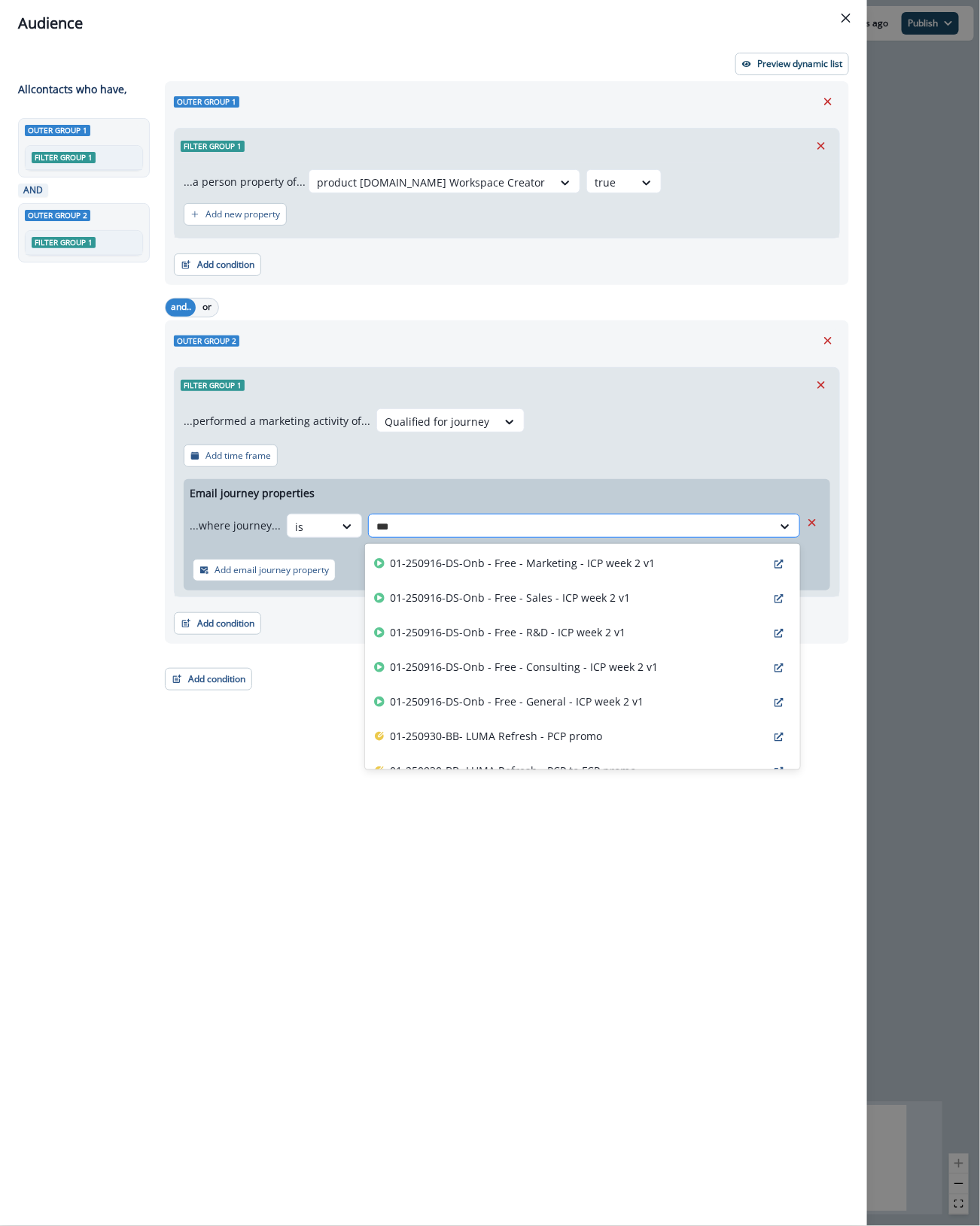
type input "****"
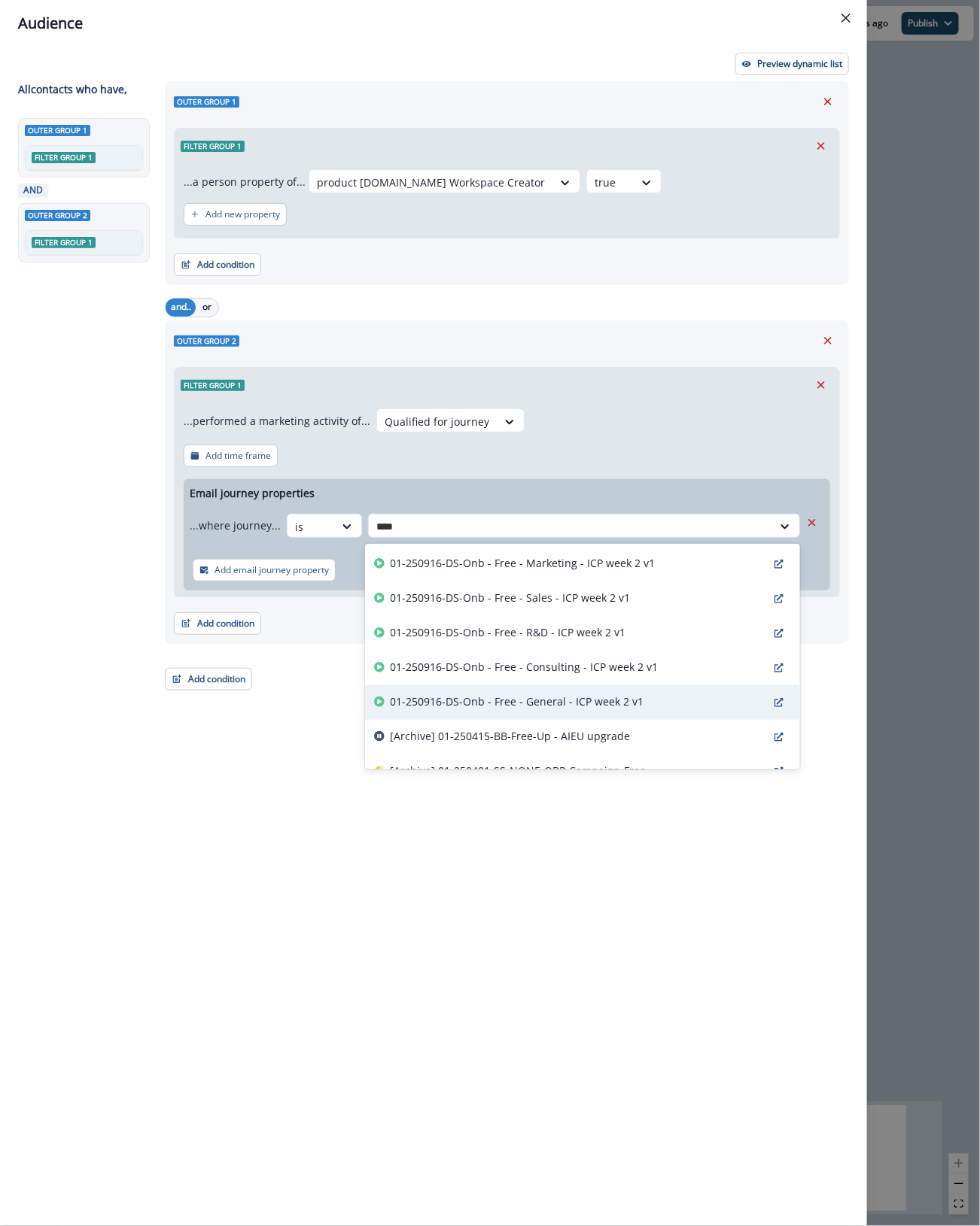
click at [598, 623] on p "01-250916-DS-Onb - Free - General - ICP week 2 v1" at bounding box center [518, 702] width 254 height 16
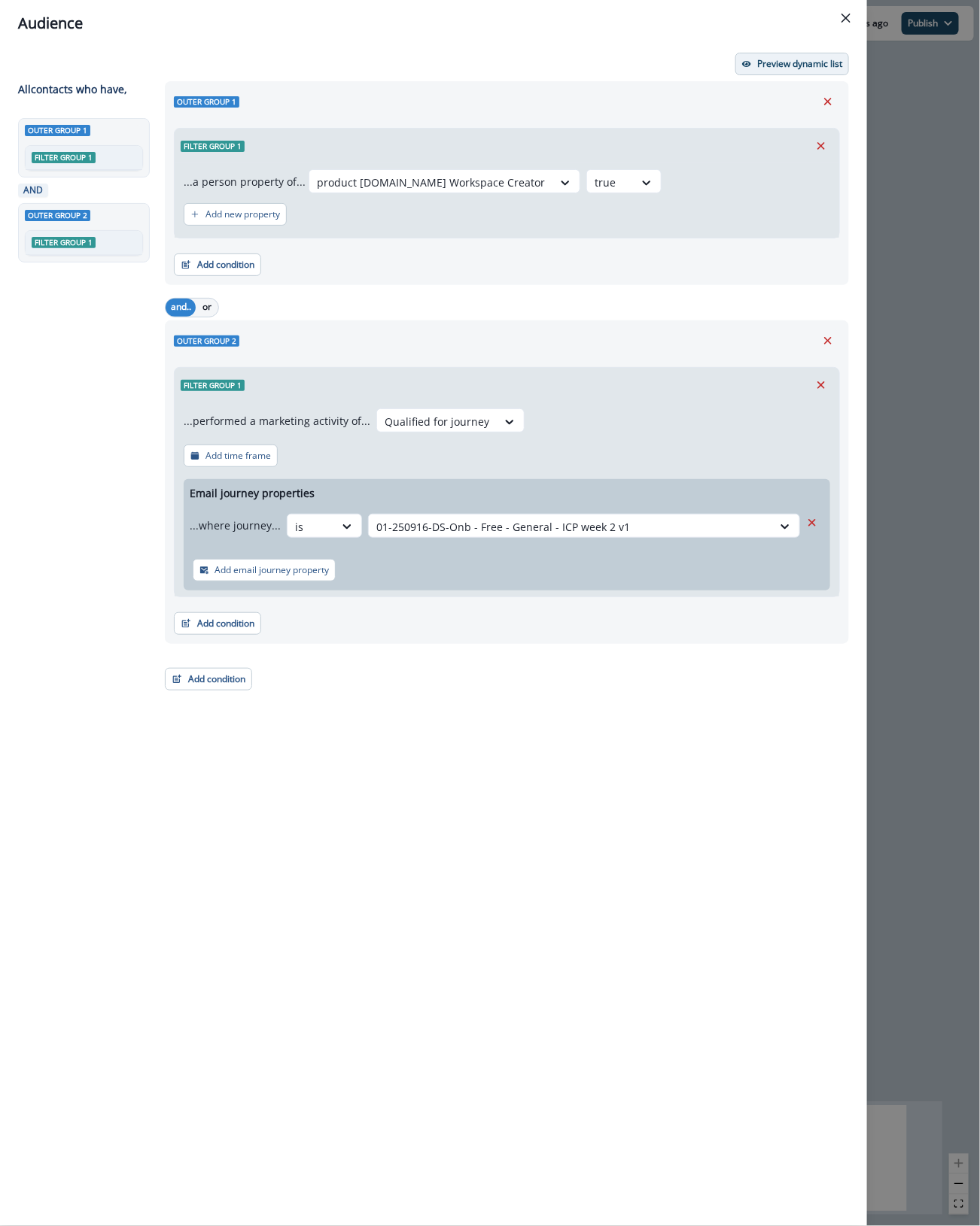
click at [788, 56] on button "Preview dynamic list" at bounding box center [791, 64] width 113 height 23
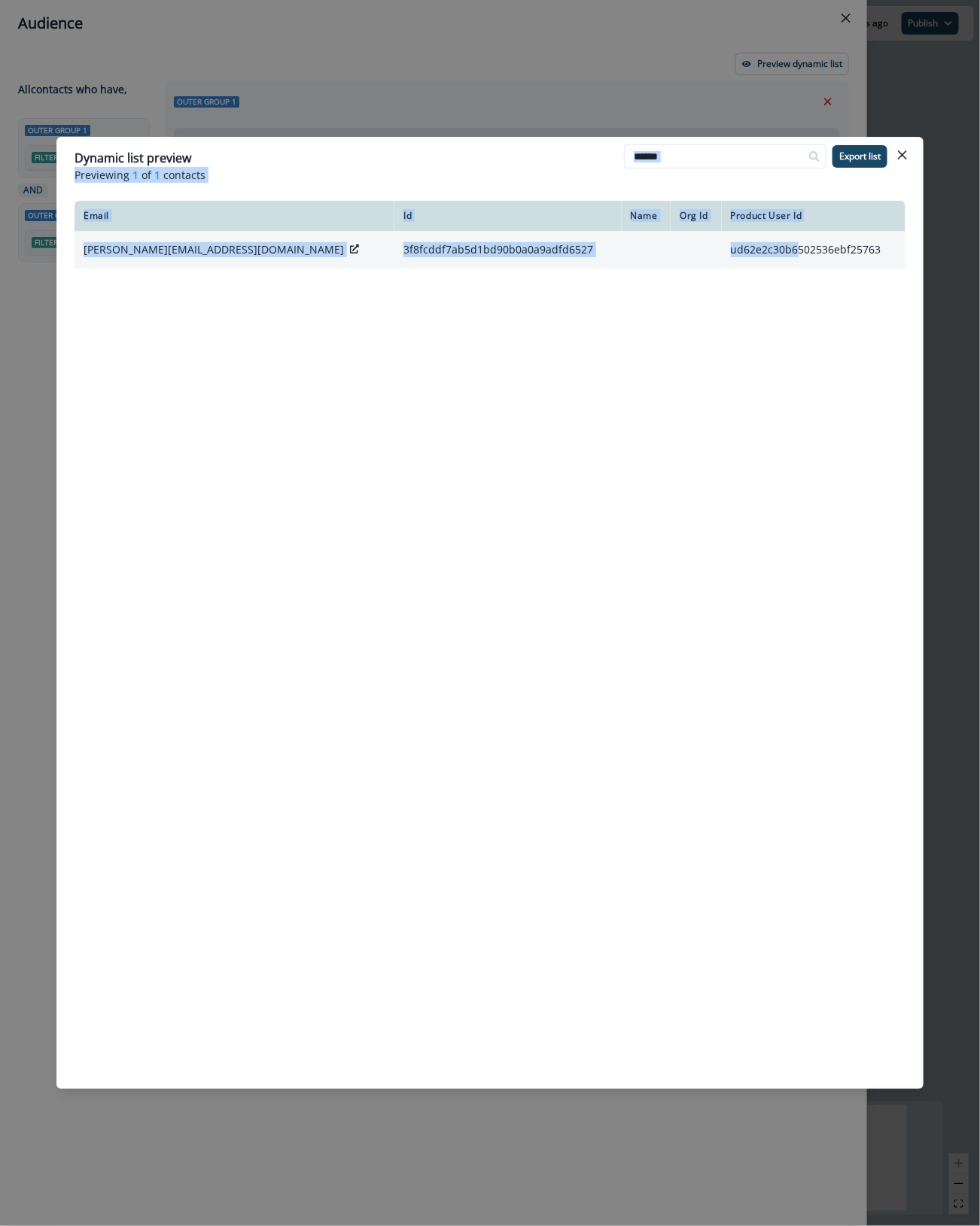
drag, startPoint x: 528, startPoint y: 162, endPoint x: 775, endPoint y: 256, distance: 264.3
click at [775, 259] on section "Dynamic list preview Previewing 1 of 1 contacts Export list Email Id Name Org I…" at bounding box center [490, 613] width 867 height 952
click at [493, 163] on div "Dynamic list preview" at bounding box center [490, 158] width 831 height 18
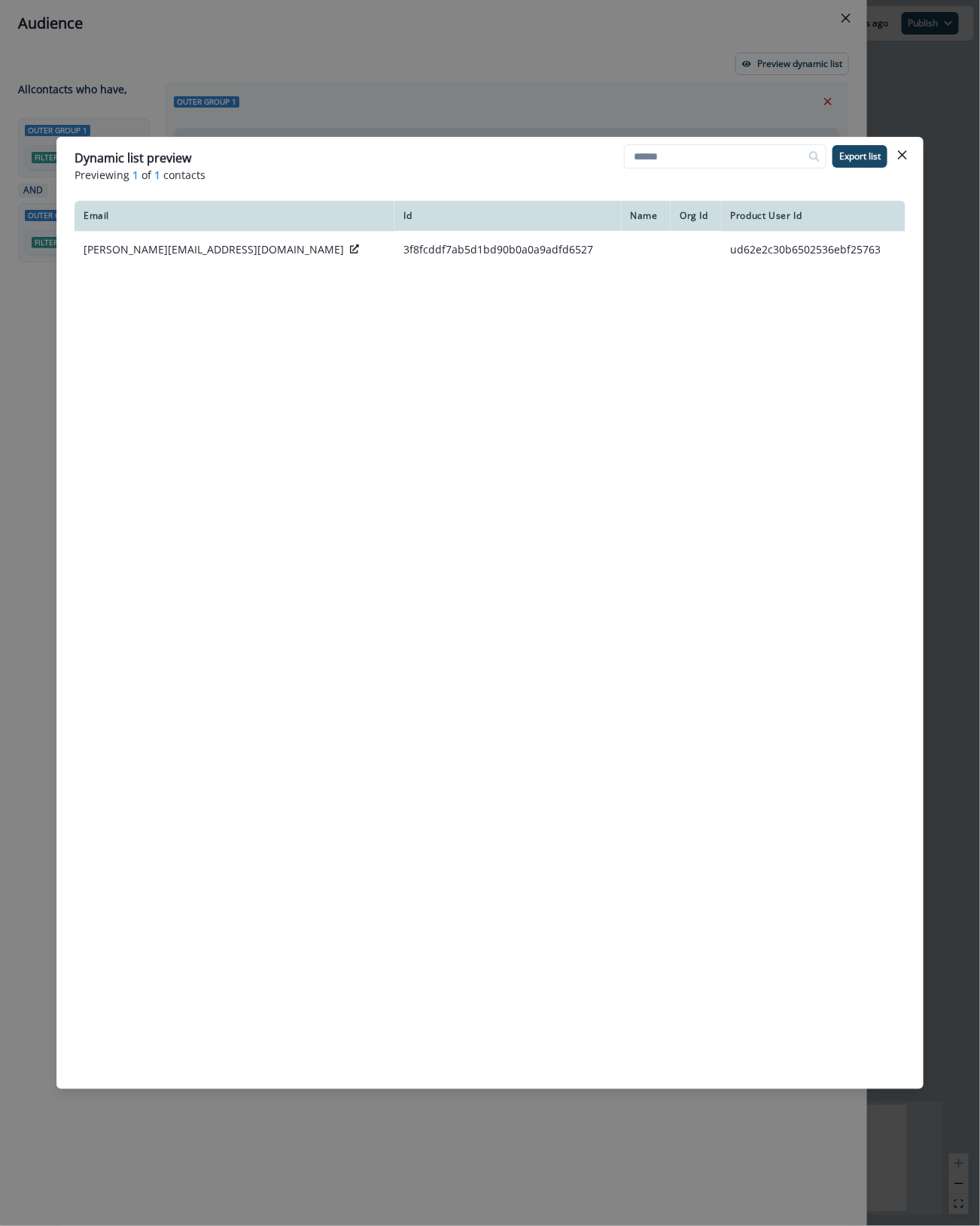
drag, startPoint x: 198, startPoint y: 150, endPoint x: 242, endPoint y: 150, distance: 44.0
click at [242, 150] on div "Dynamic list preview" at bounding box center [490, 158] width 831 height 18
click at [900, 147] on button "Close" at bounding box center [902, 155] width 24 height 24
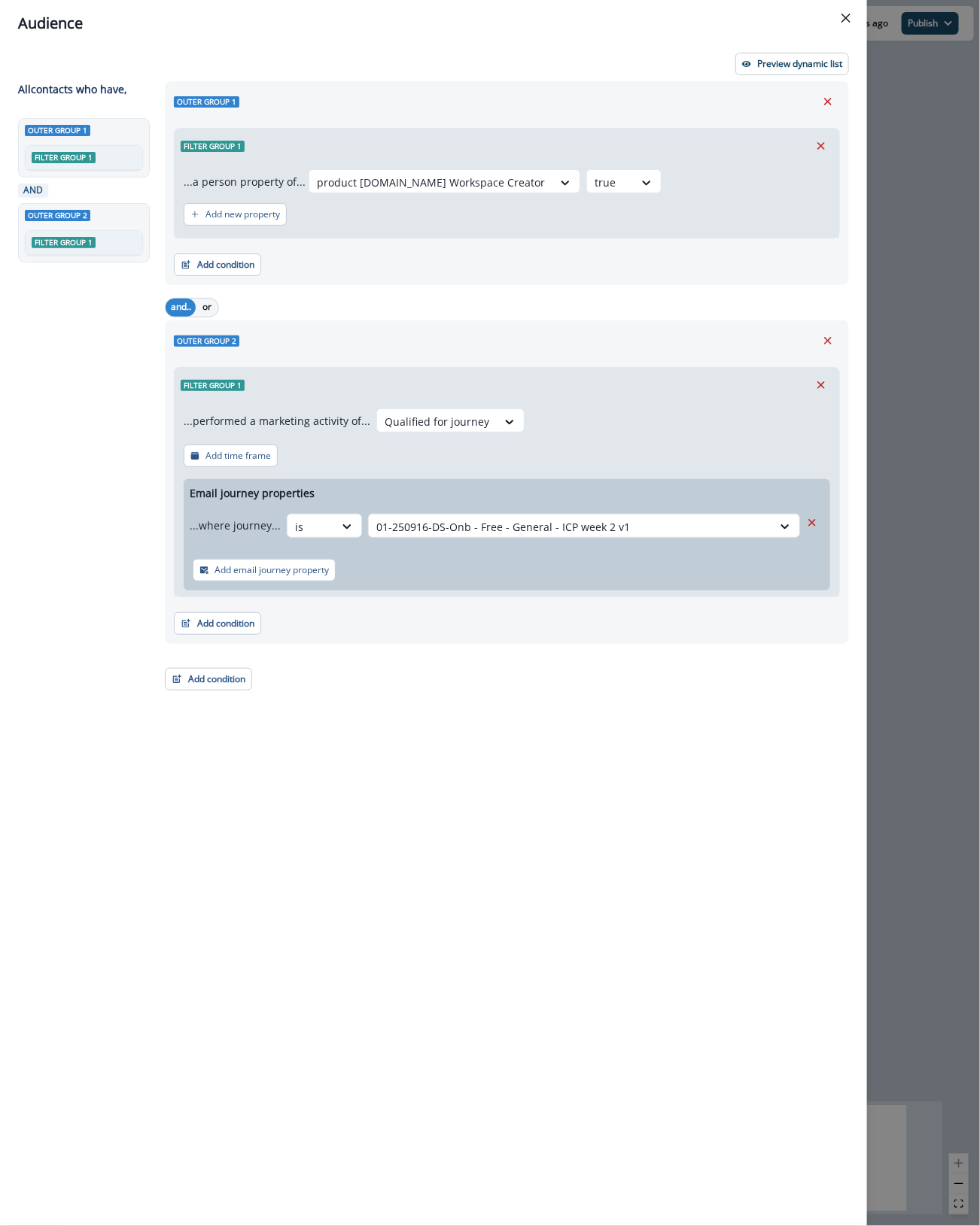
click at [674, 623] on div "Outer group 1 Filter group 1 ...a person property of... product [DOMAIN_NAME] W…" at bounding box center [503, 626] width 693 height 1090
click at [826, 99] on icon "Remove" at bounding box center [828, 102] width 14 height 14
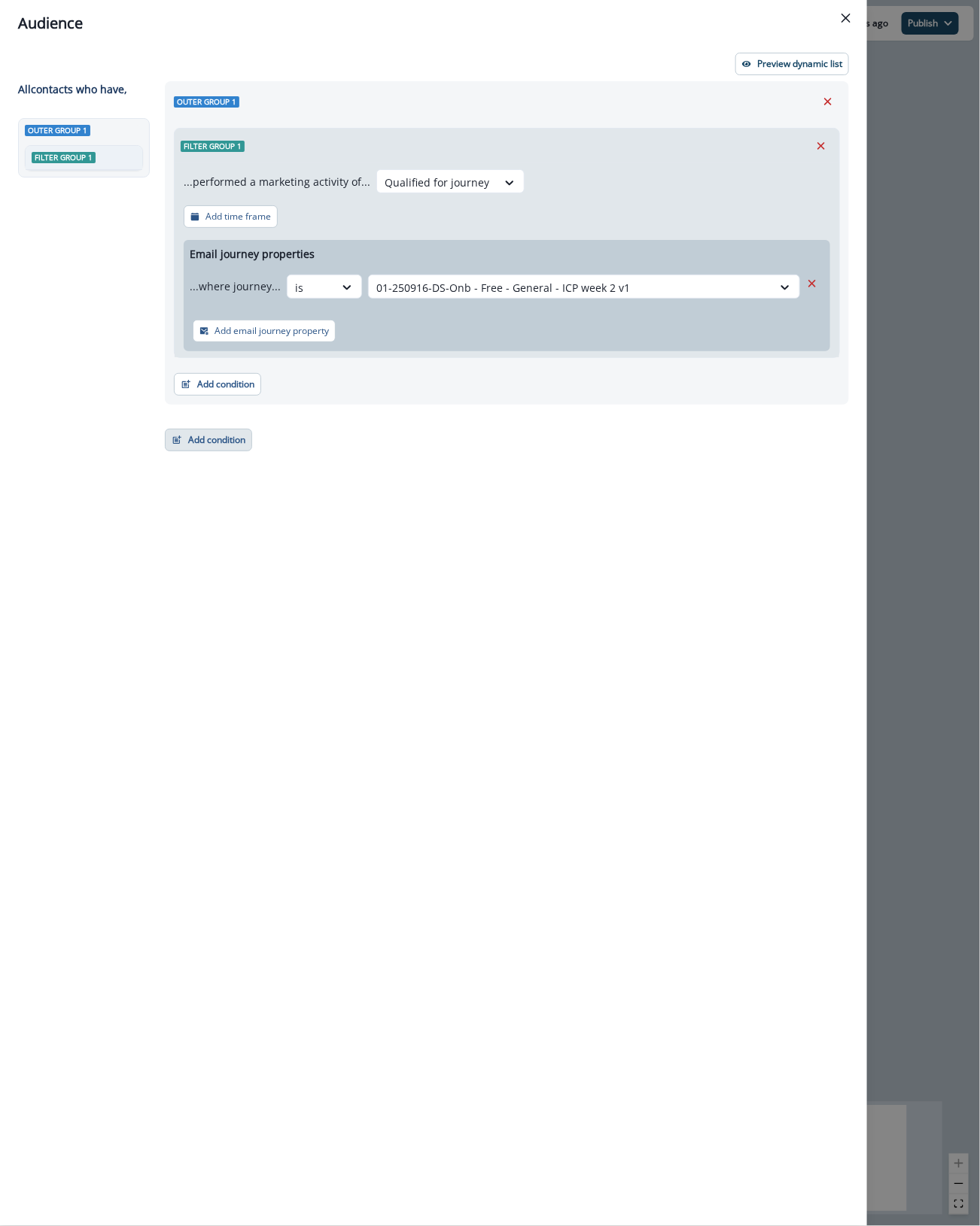
click at [213, 437] on button "Add condition" at bounding box center [208, 440] width 87 height 23
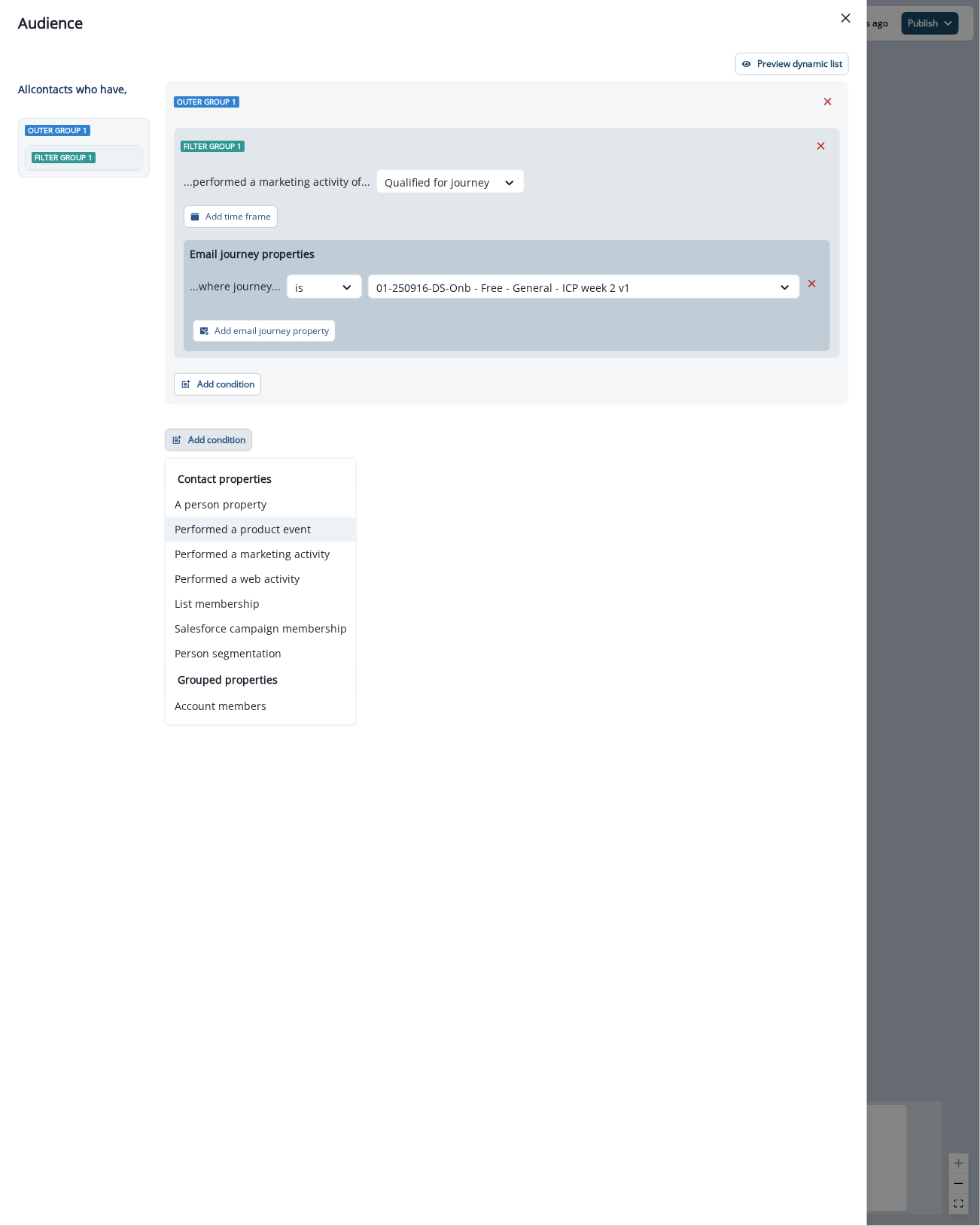
click at [282, 525] on button "Performed a product event" at bounding box center [261, 530] width 190 height 25
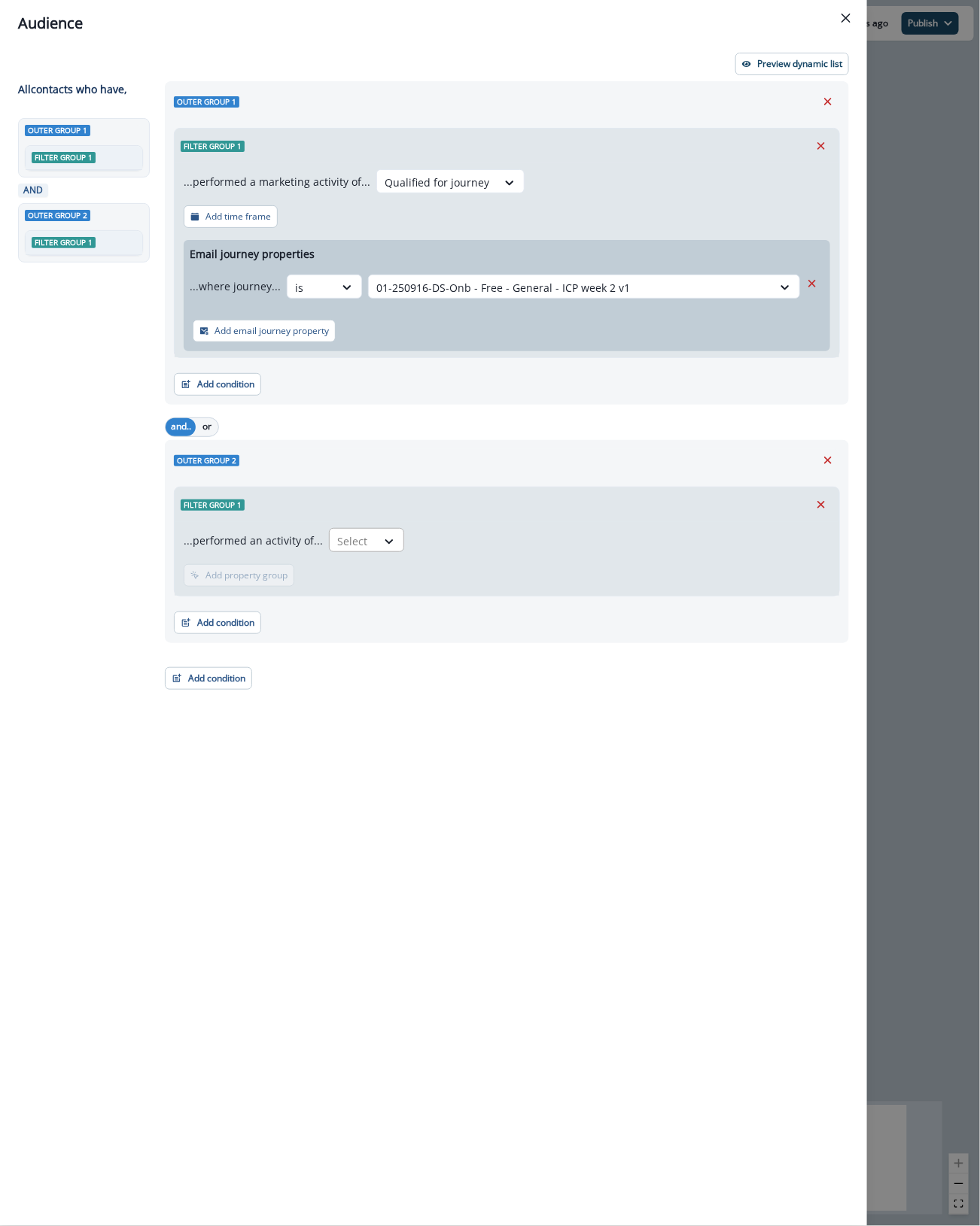
click at [356, 539] on div at bounding box center [353, 541] width 32 height 19
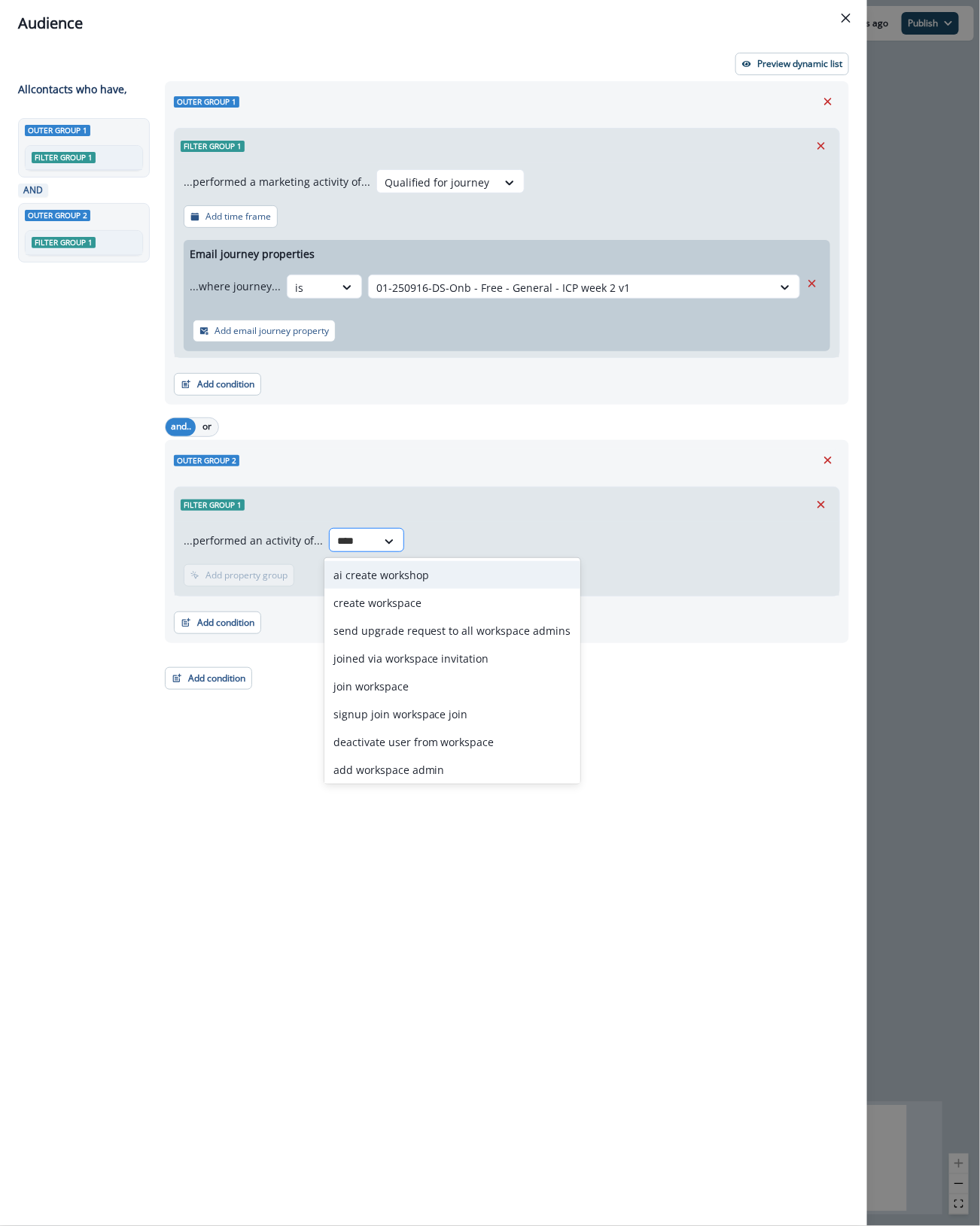
type input "*****"
click at [360, 606] on div "create workspace" at bounding box center [452, 603] width 256 height 28
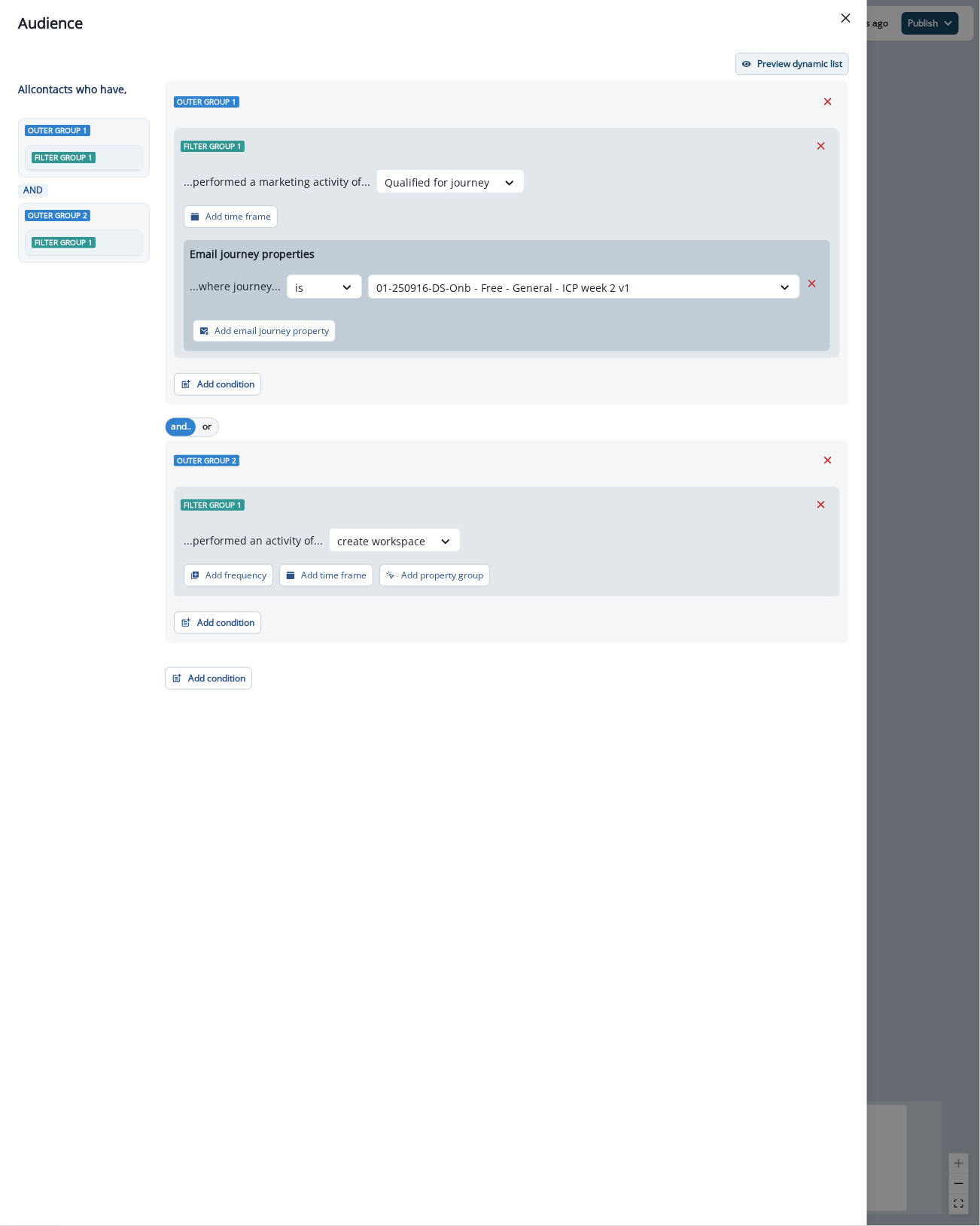
click at [804, 65] on p "Preview dynamic list" at bounding box center [800, 64] width 85 height 11
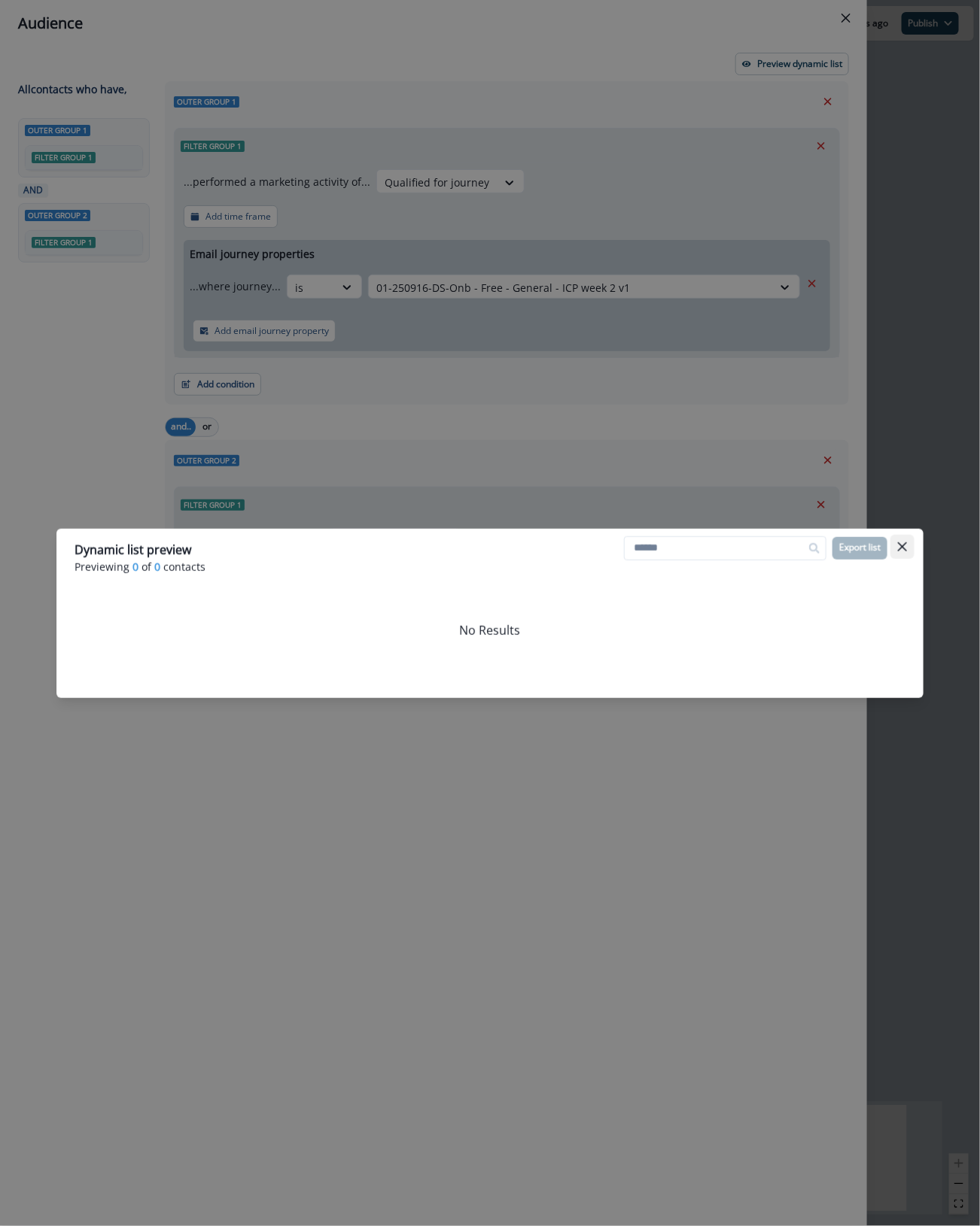
click at [903, 543] on icon "Close" at bounding box center [902, 547] width 9 height 9
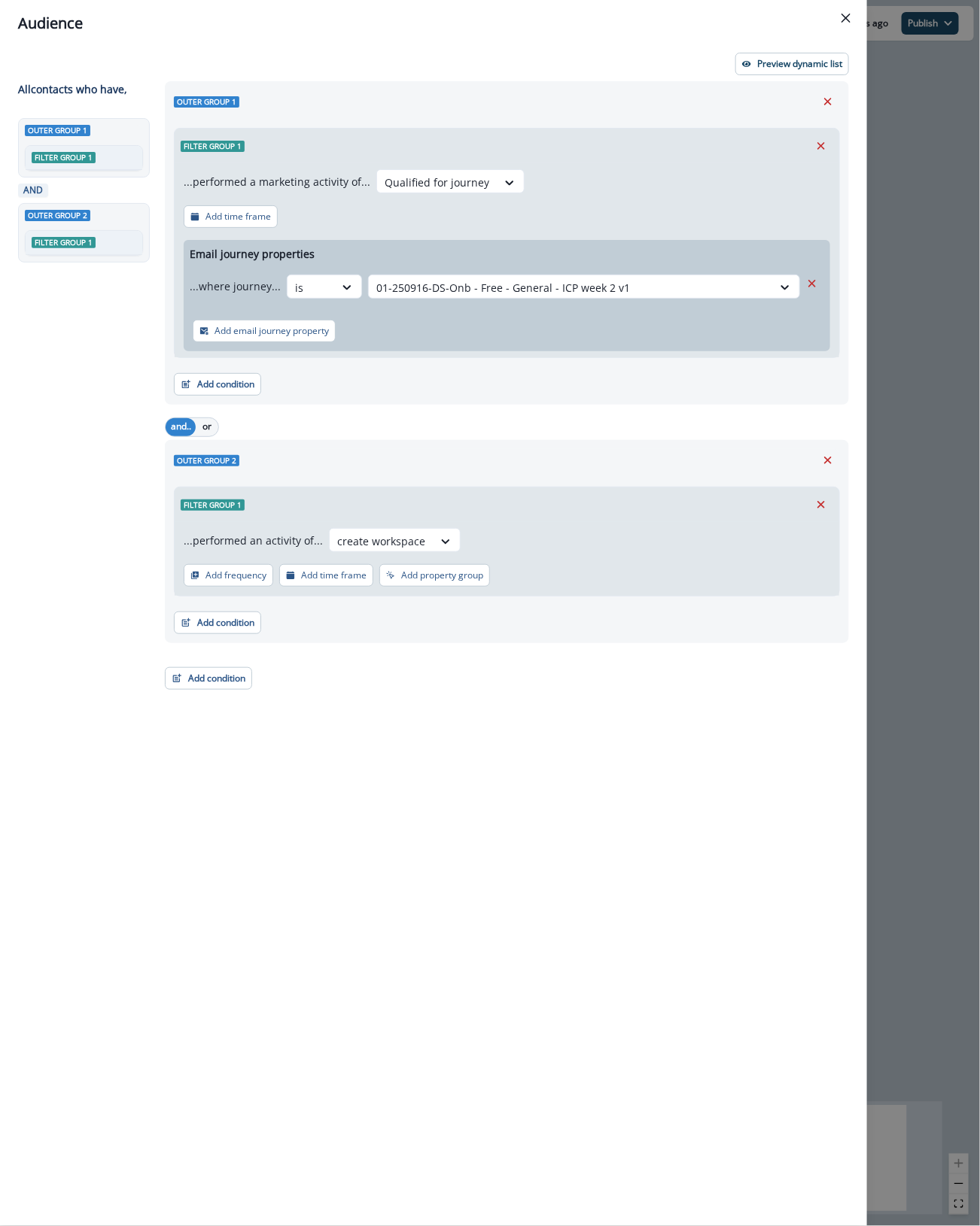
click at [652, 623] on div "Outer group 1 Filter group 1 ...performed a marketing activity of... Qualified …" at bounding box center [503, 626] width 693 height 1090
click at [850, 17] on button "Close" at bounding box center [846, 18] width 24 height 24
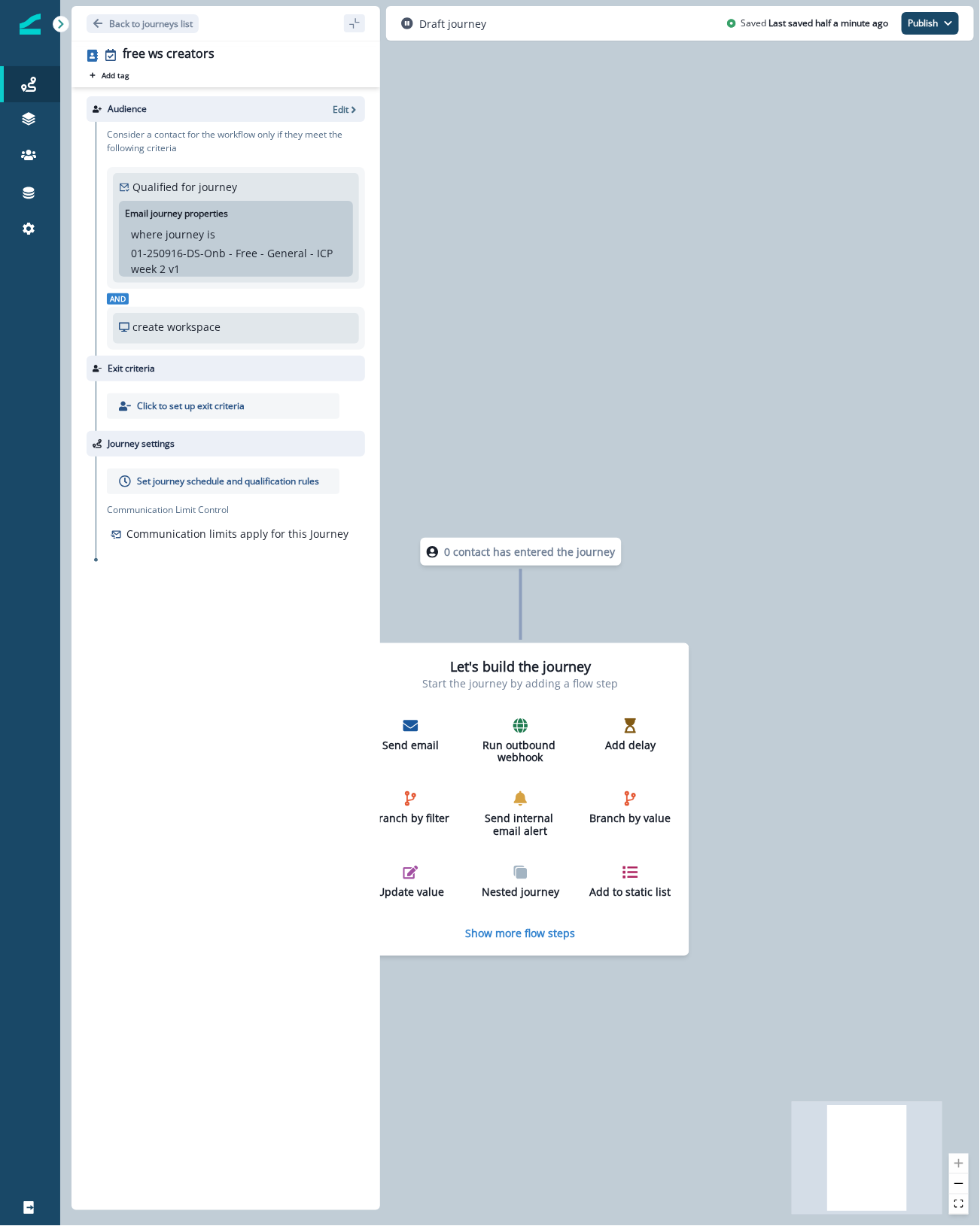
click at [788, 245] on div "0 contact has entered the journey Let's build the journey Start the journey by …" at bounding box center [519, 613] width 919 height 1226
click at [149, 13] on div "Back to journeys list" at bounding box center [226, 24] width 309 height 35
click at [522, 274] on div "0 contact has entered the journey Let's build the journey Start the journey by …" at bounding box center [519, 613] width 919 height 1226
click at [355, 113] on icon "button" at bounding box center [354, 110] width 11 height 11
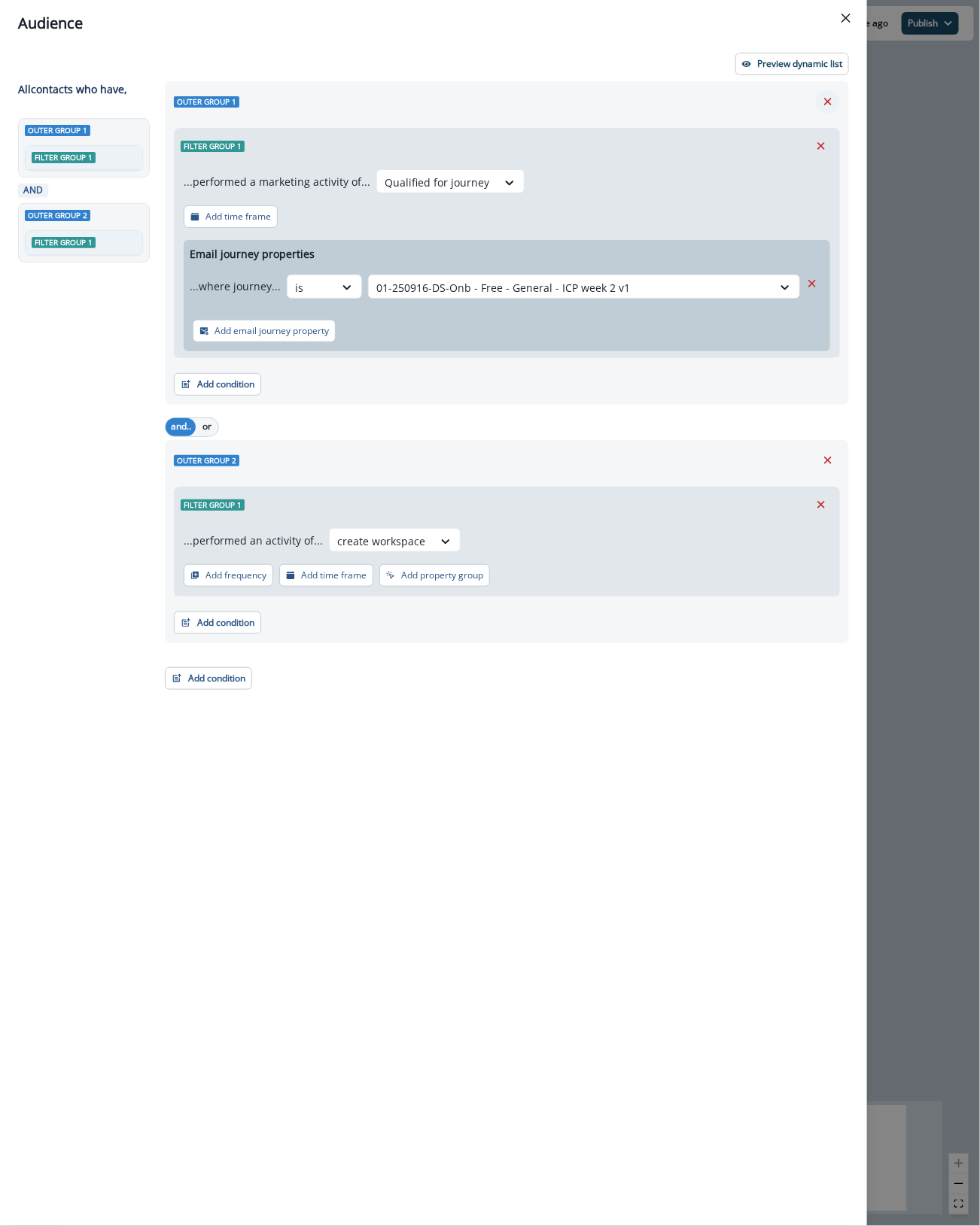
click at [836, 97] on button "Remove" at bounding box center [828, 102] width 24 height 23
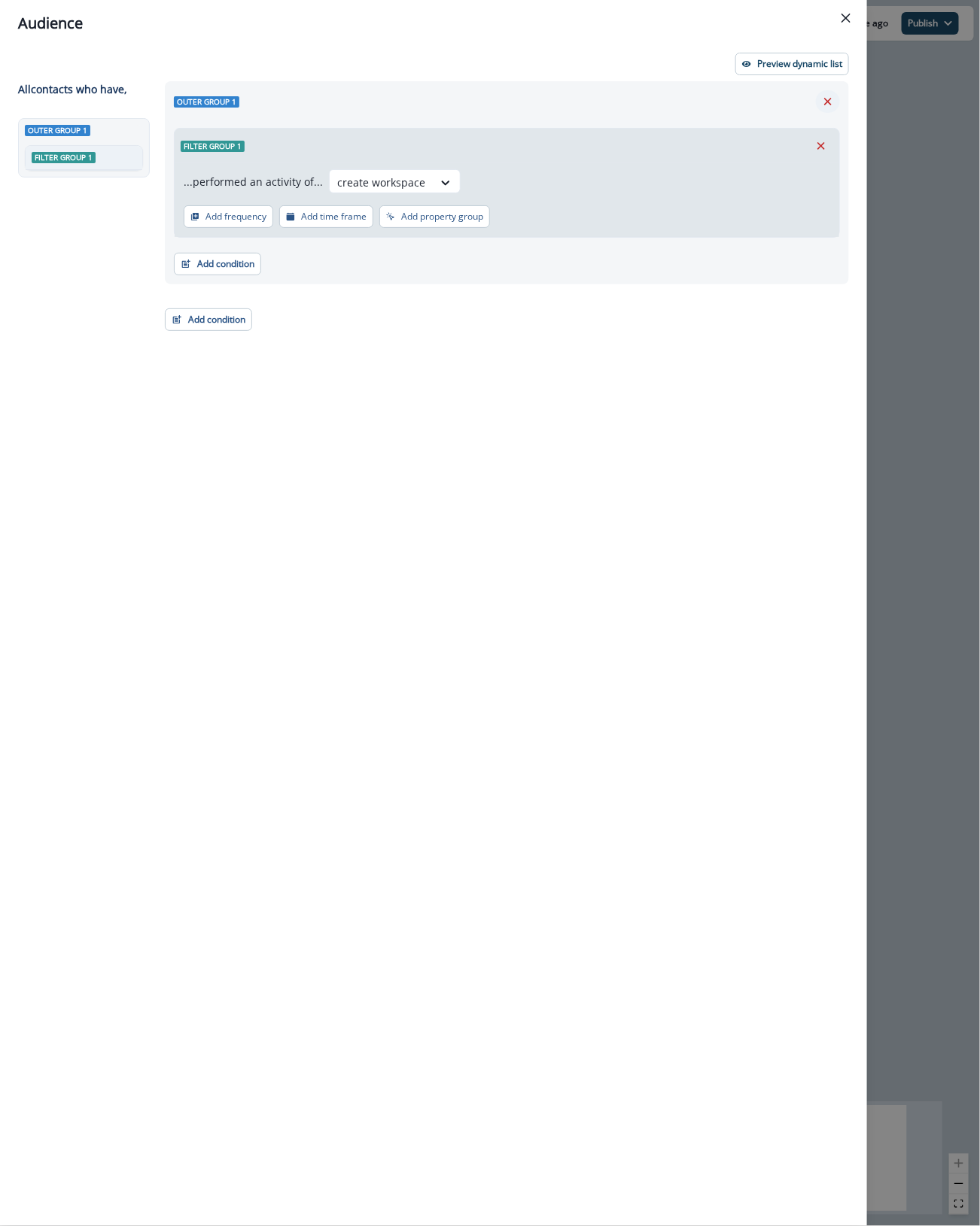
click at [819, 100] on button "Remove" at bounding box center [828, 102] width 24 height 23
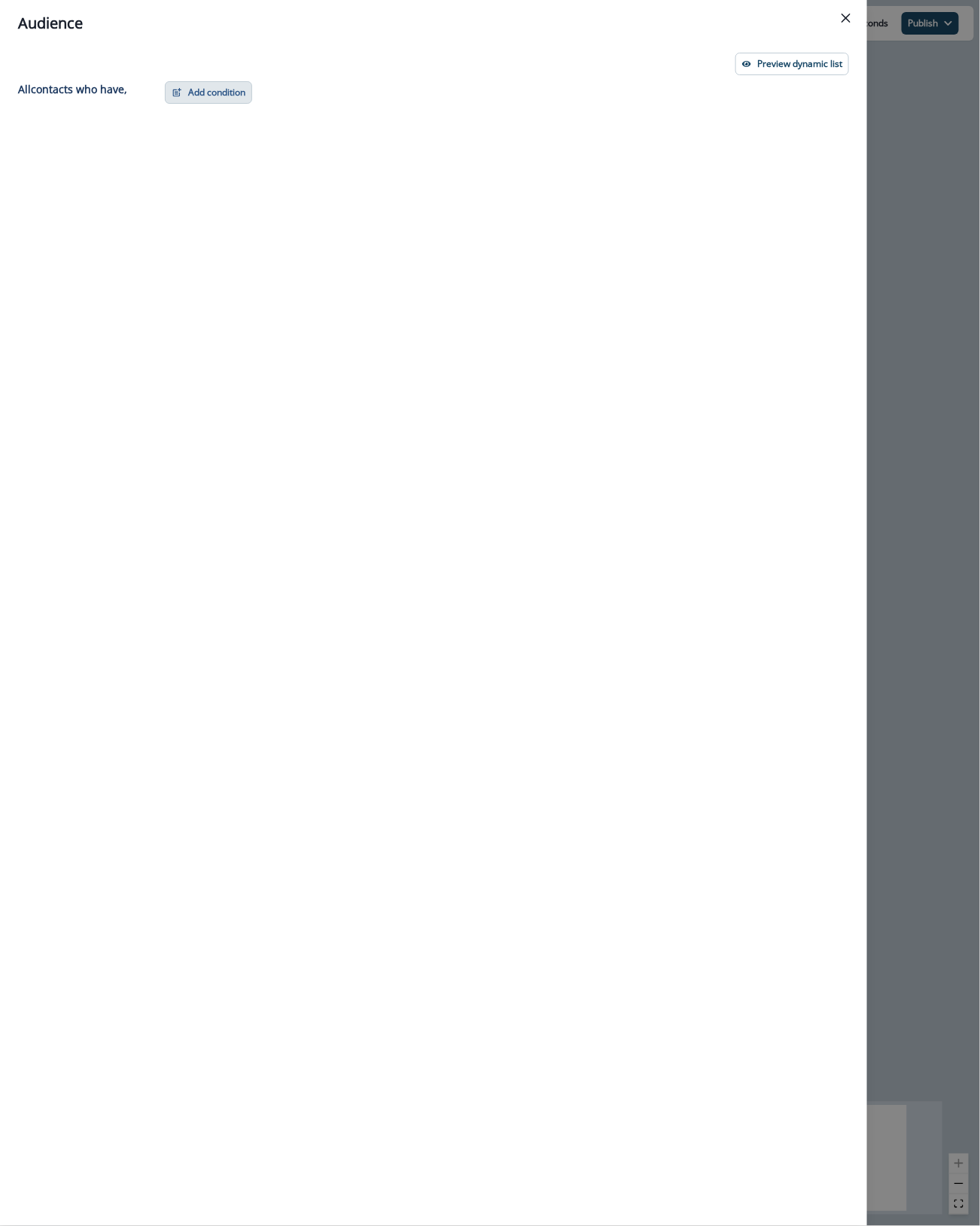
click at [203, 90] on button "Add condition" at bounding box center [208, 93] width 87 height 23
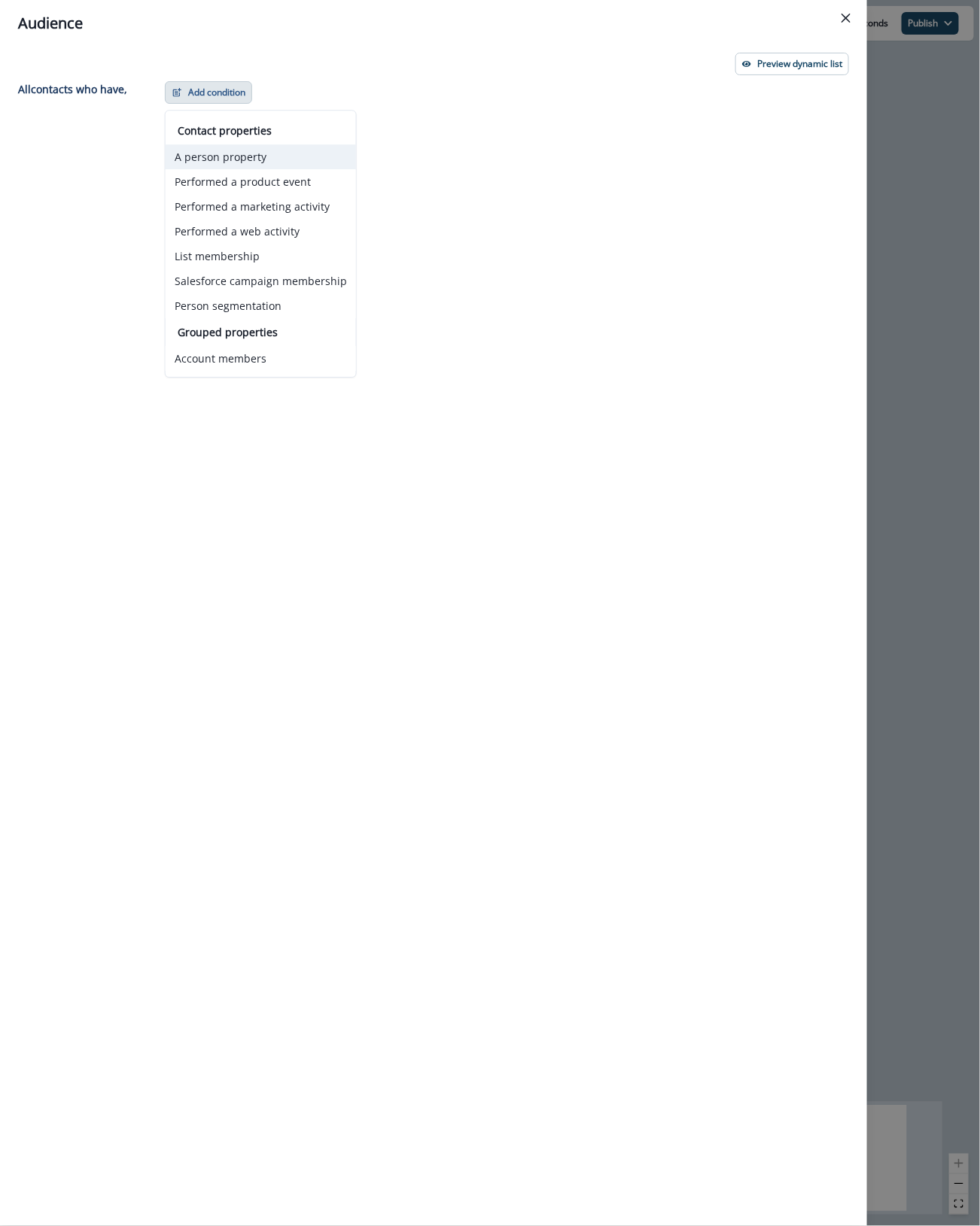
click at [218, 153] on button "A person property" at bounding box center [261, 157] width 190 height 25
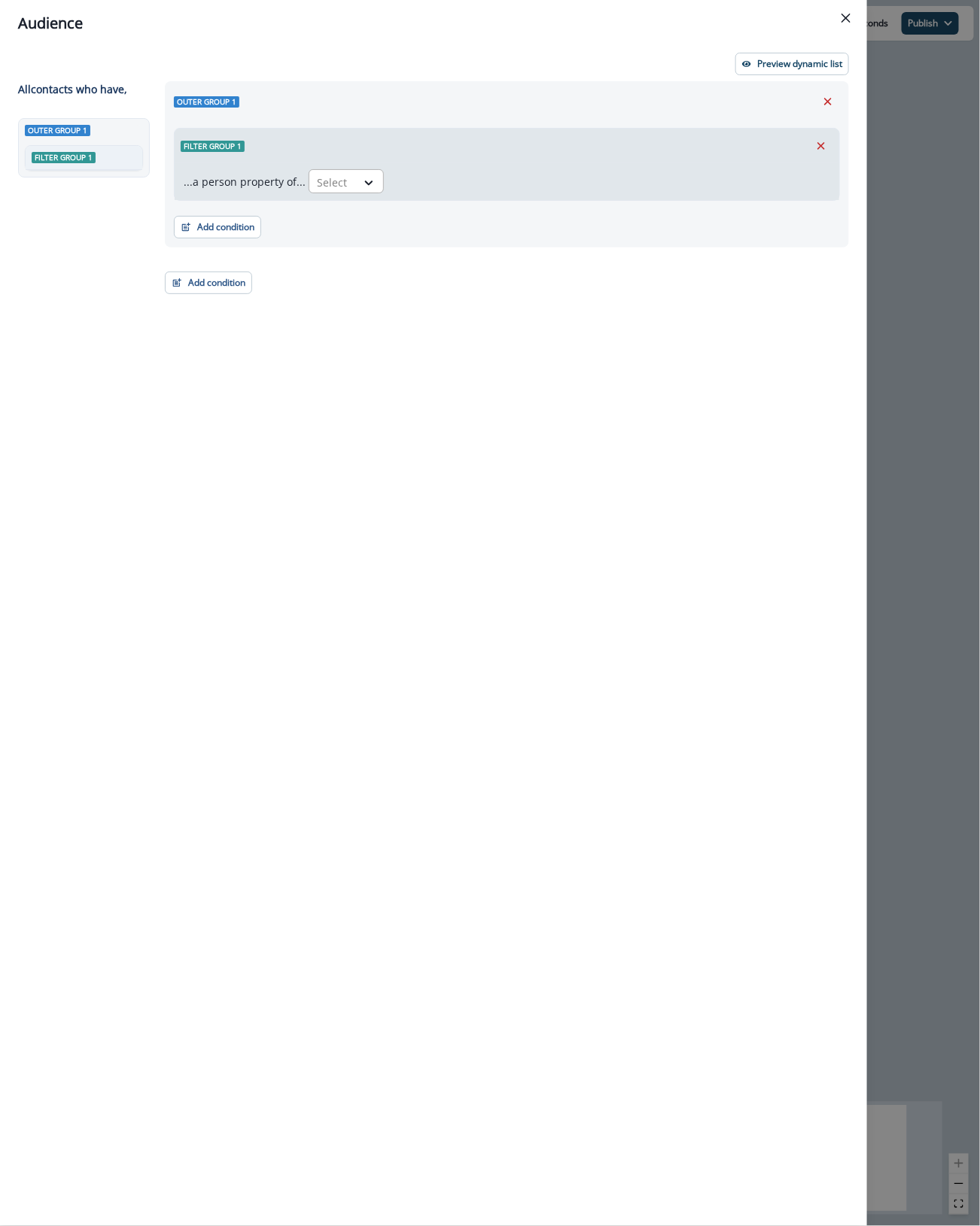
click at [320, 192] on div "Select" at bounding box center [332, 182] width 46 height 25
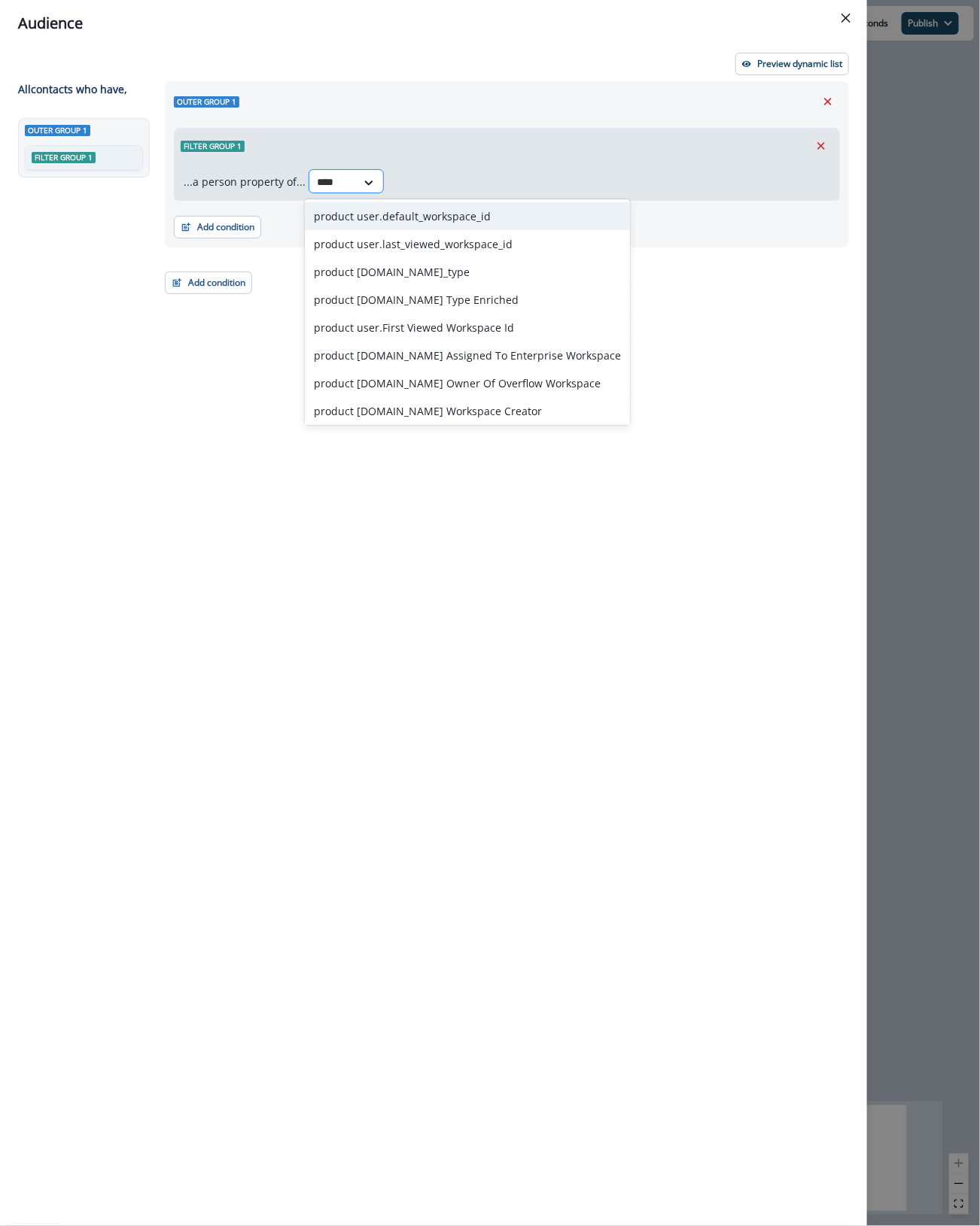
type input "*****"
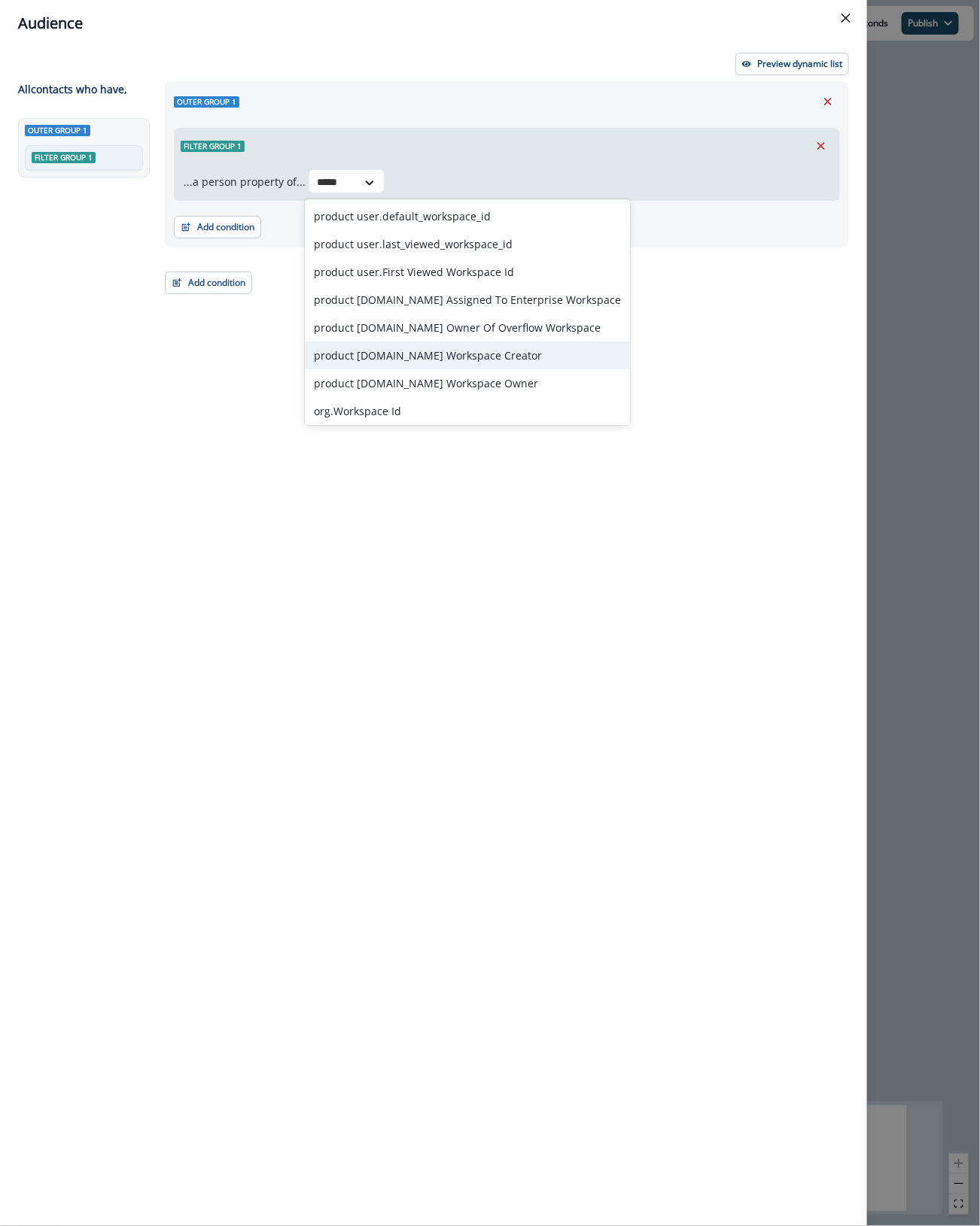
click at [495, 361] on div "product [DOMAIN_NAME] Workspace Creator" at bounding box center [468, 355] width 325 height 28
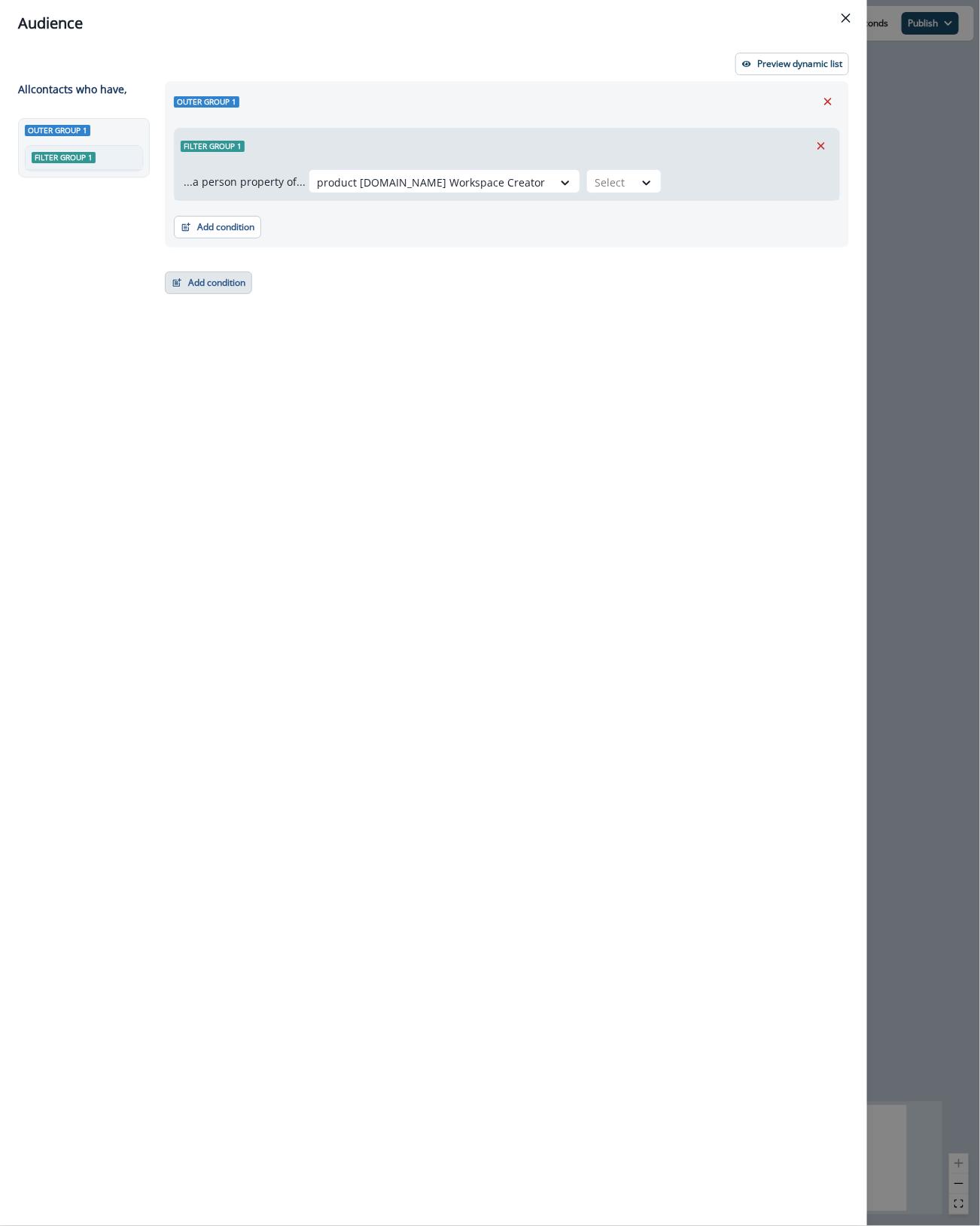
click at [218, 284] on button "Add condition" at bounding box center [208, 283] width 87 height 23
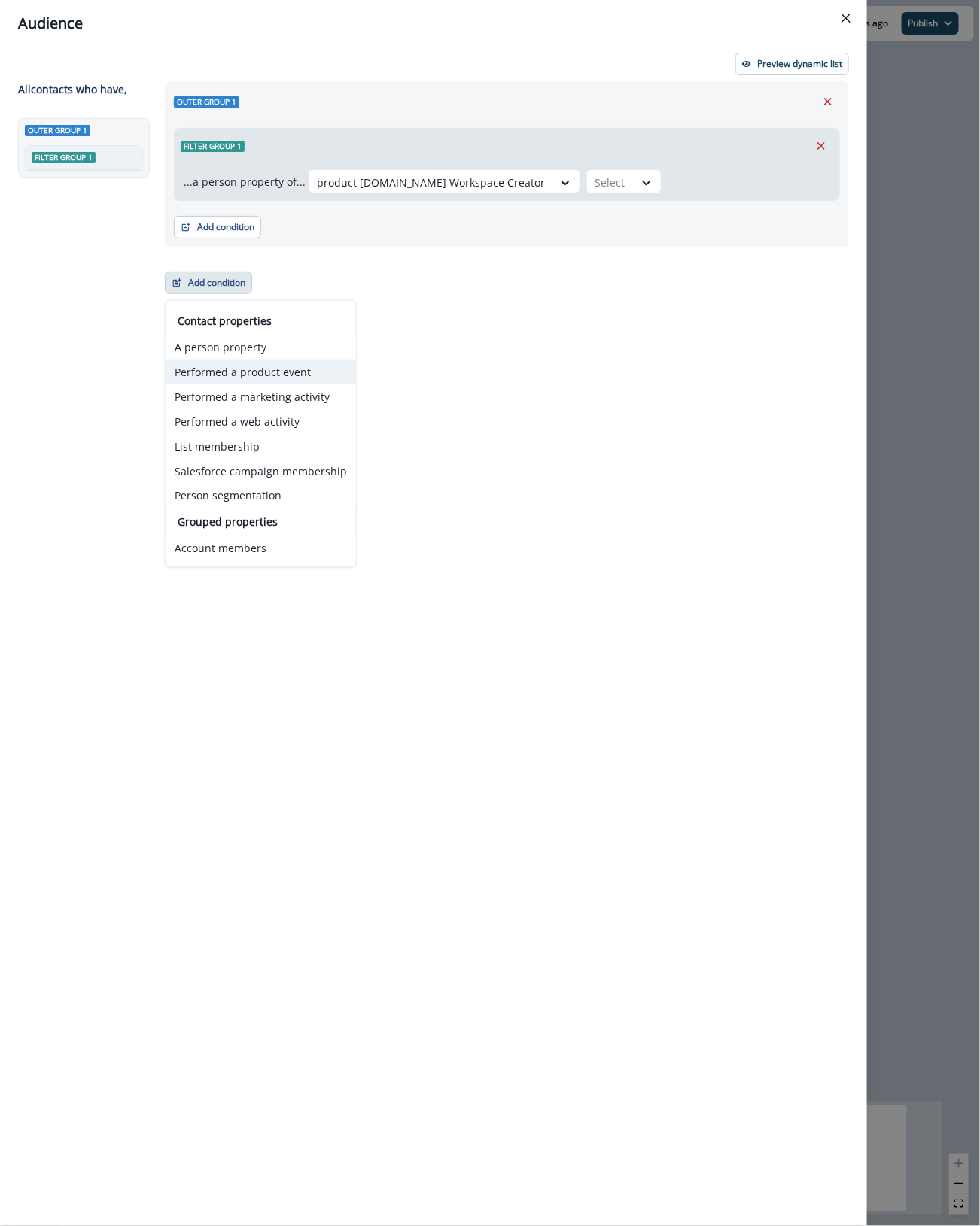
click at [274, 381] on button "Performed a product event" at bounding box center [261, 372] width 190 height 25
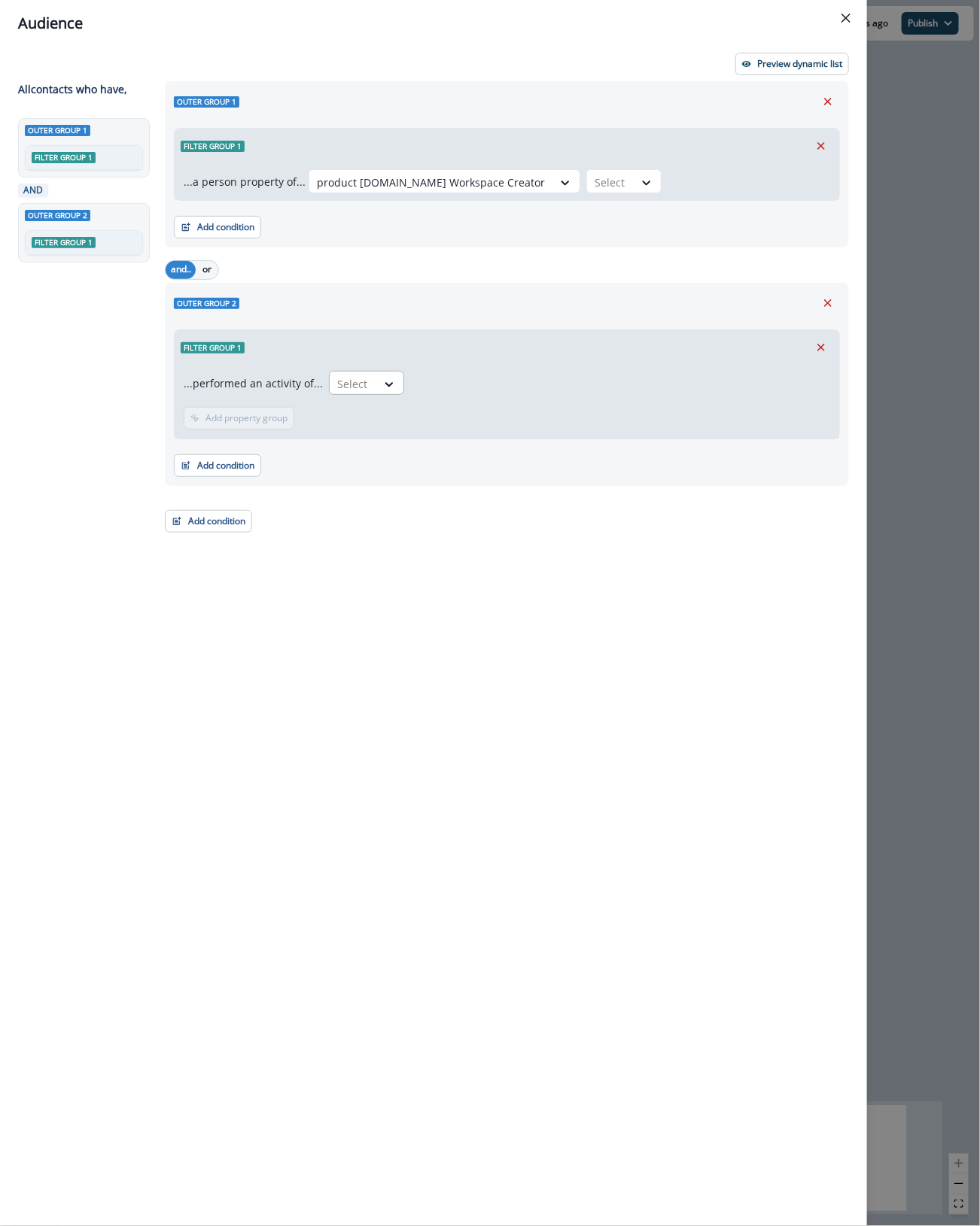
click at [352, 384] on div at bounding box center [353, 384] width 32 height 19
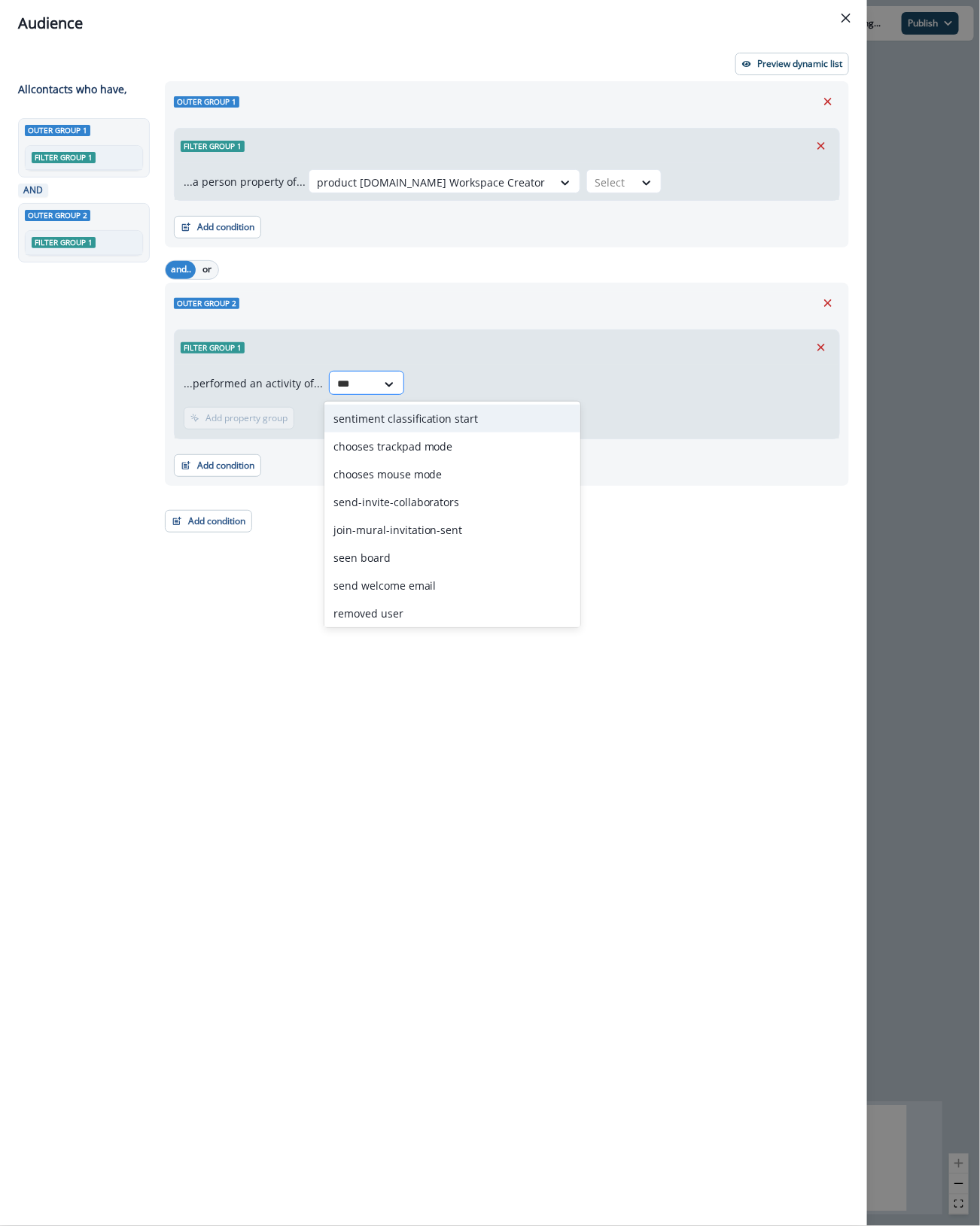
type input "****"
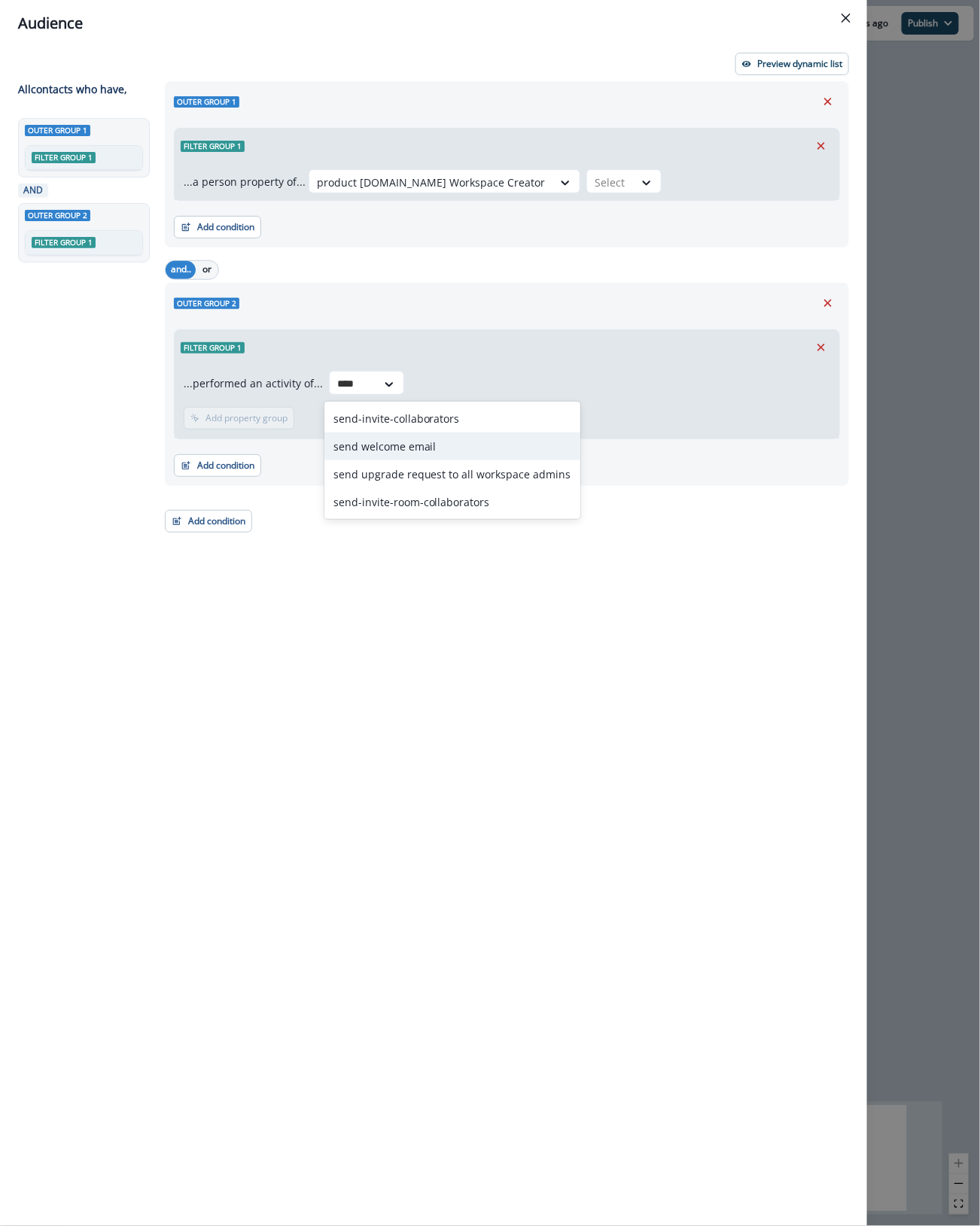
click at [438, 449] on div "send welcome email" at bounding box center [452, 446] width 256 height 28
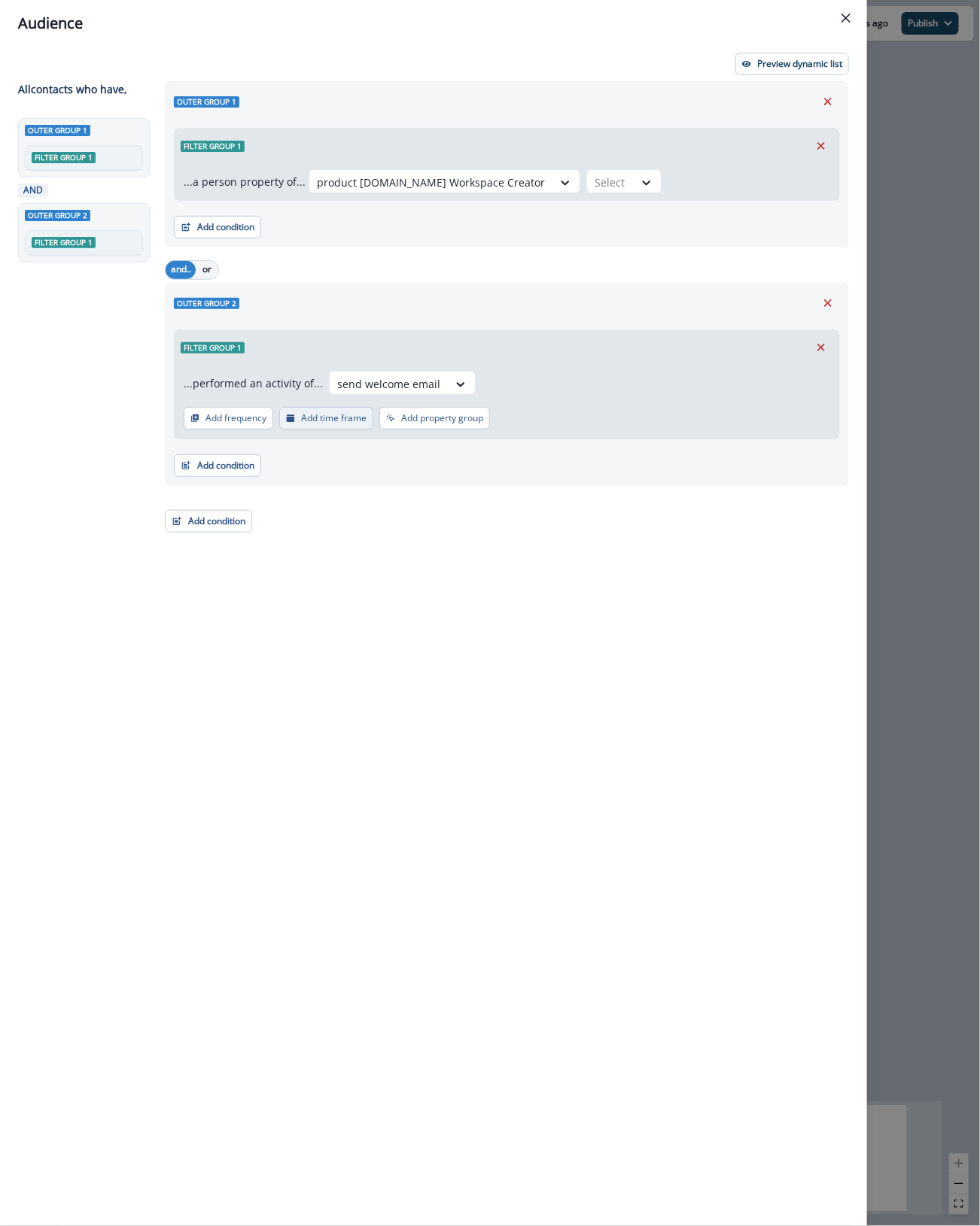
drag, startPoint x: 211, startPoint y: 422, endPoint x: 328, endPoint y: 423, distance: 117.0
click at [328, 423] on div "Add frequency Add time frame Add property group" at bounding box center [336, 418] width 306 height 23
click at [347, 417] on p "Add time frame" at bounding box center [334, 418] width 65 height 11
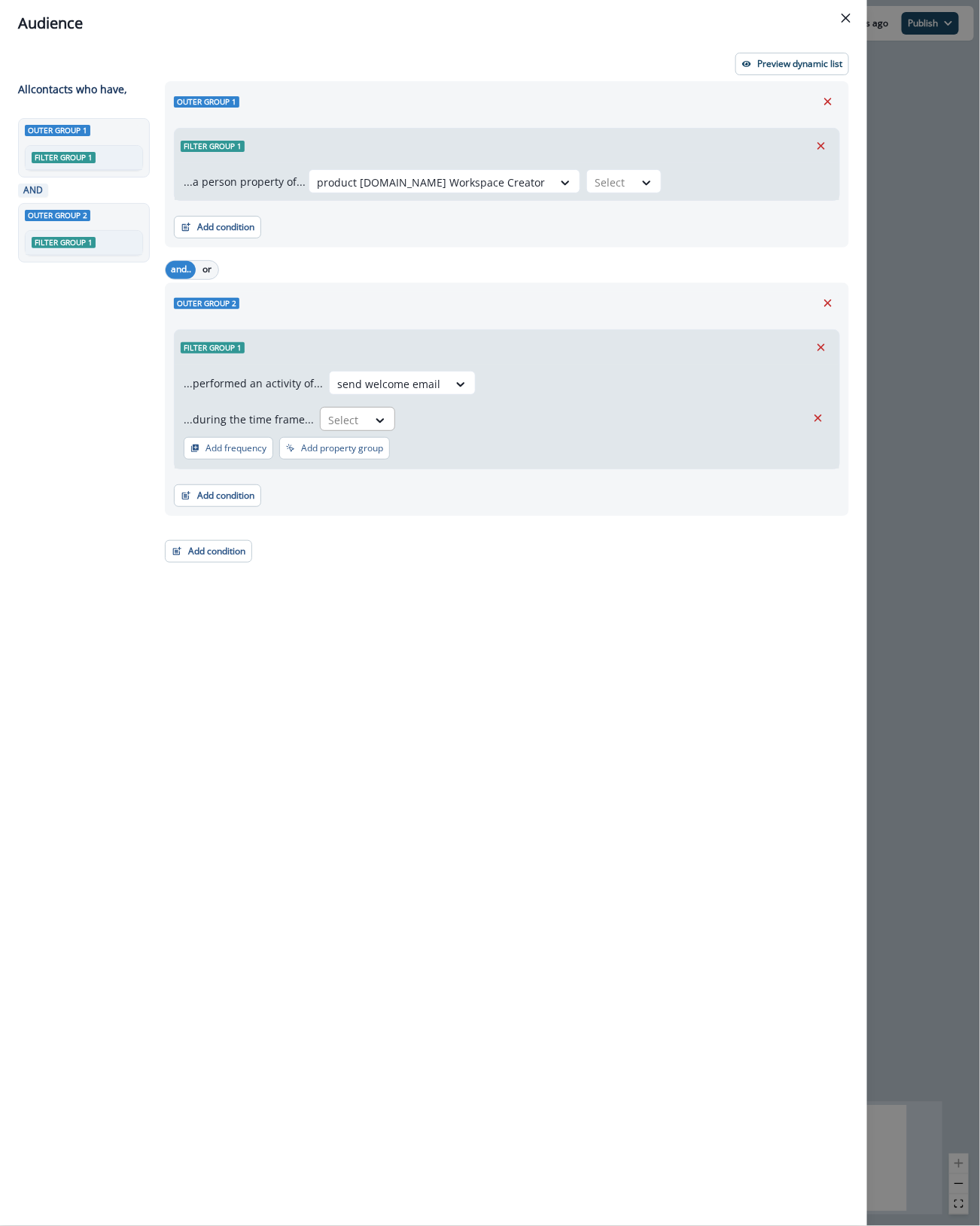
click at [360, 419] on div "Select" at bounding box center [344, 420] width 46 height 25
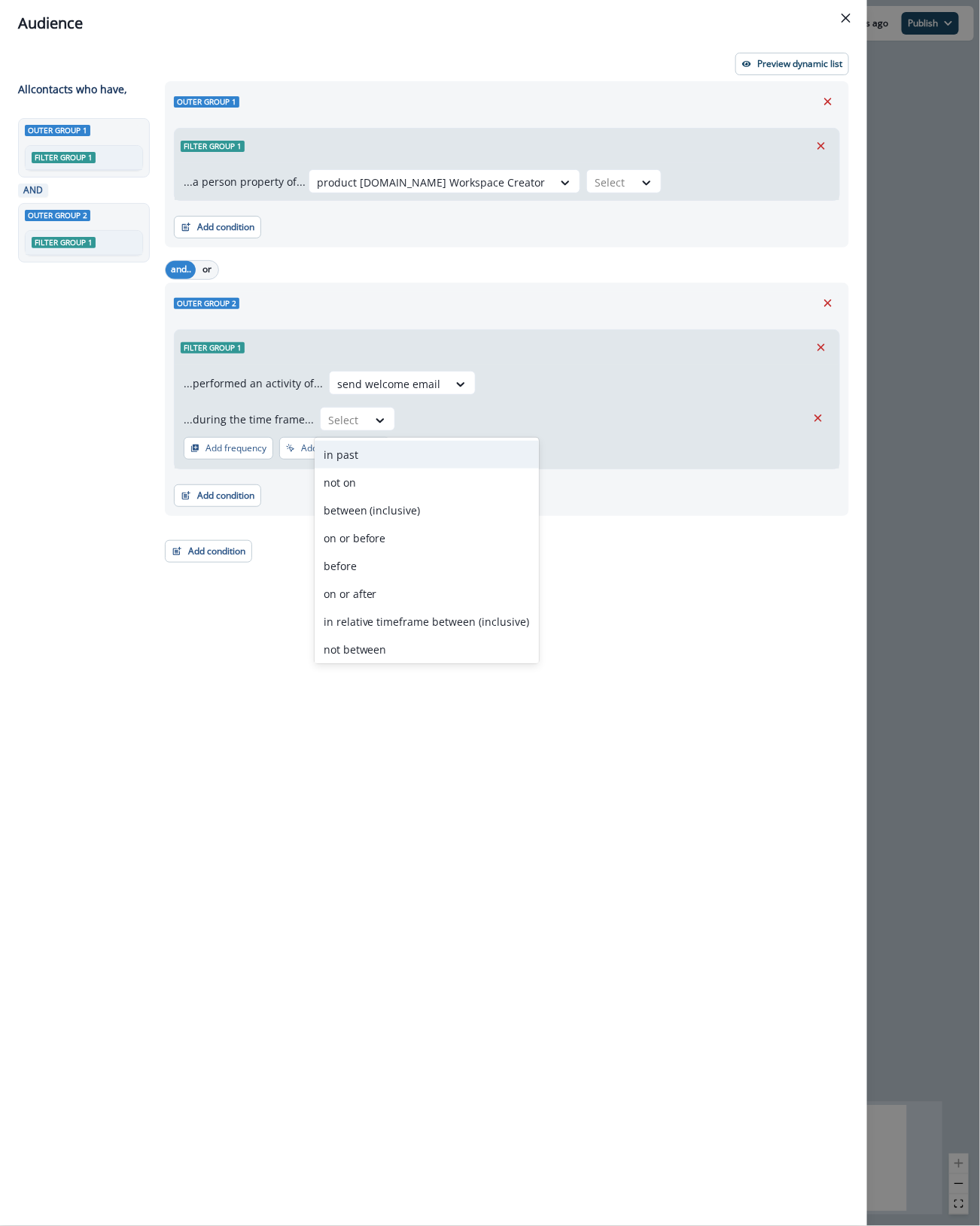
click at [380, 453] on div "in past" at bounding box center [427, 455] width 224 height 28
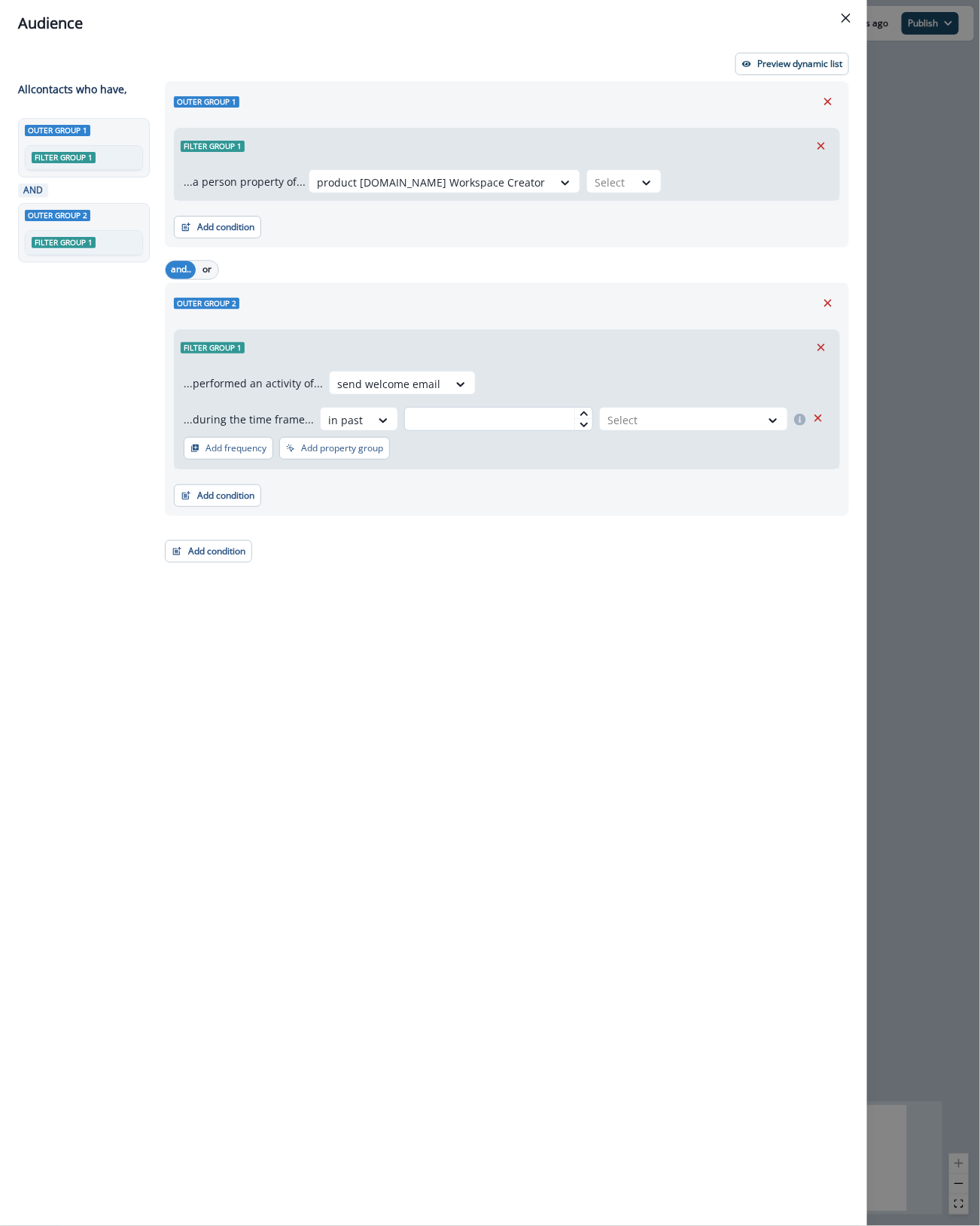
click at [446, 423] on input "text" at bounding box center [498, 419] width 189 height 24
type input "*"
click at [680, 427] on div at bounding box center [680, 420] width 145 height 19
click at [485, 425] on input "*" at bounding box center [498, 419] width 189 height 24
click at [637, 407] on div "Select" at bounding box center [680, 420] width 160 height 25
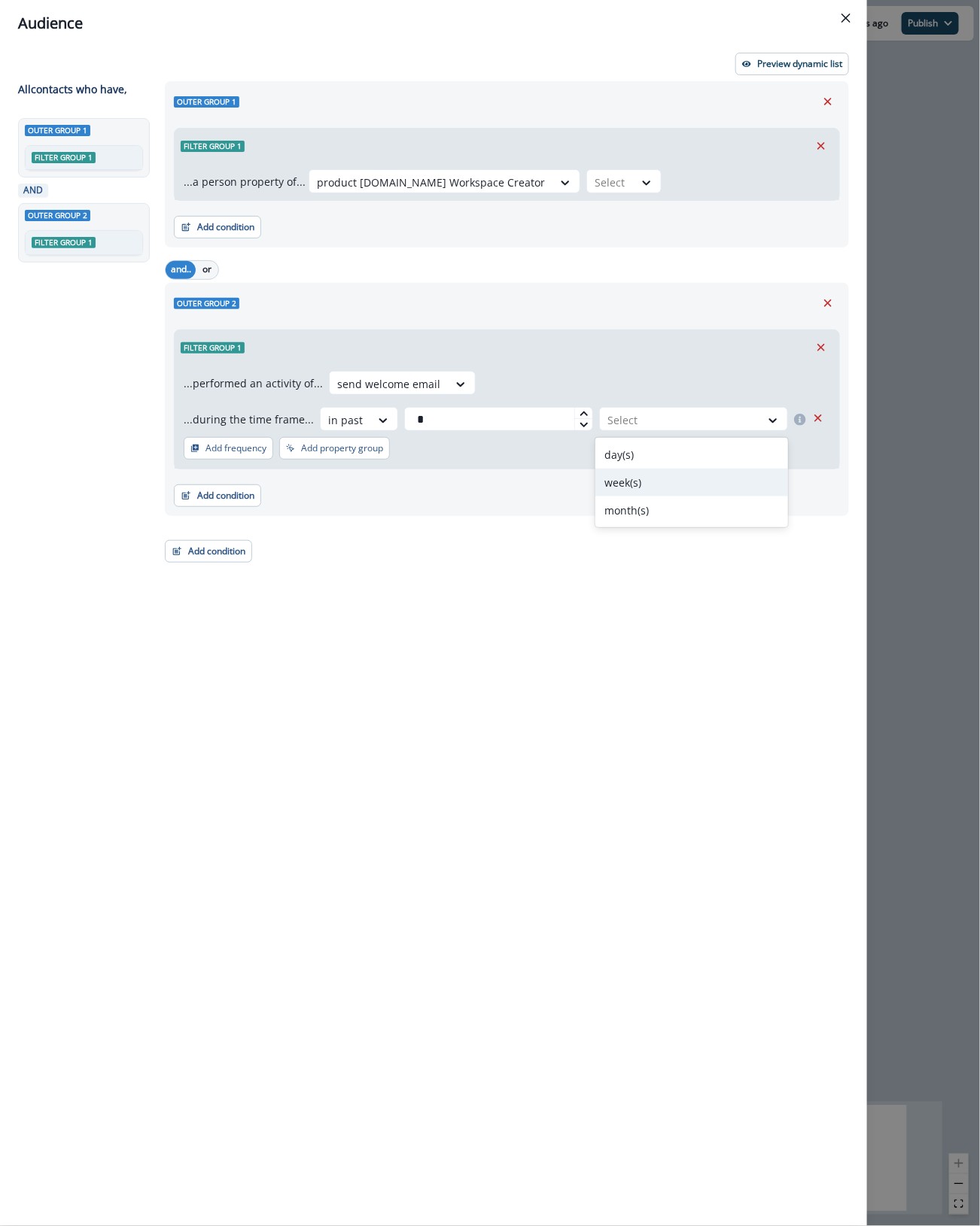
click at [636, 482] on div "week(s)" at bounding box center [691, 483] width 192 height 28
click at [801, 60] on p "Preview dynamic list" at bounding box center [800, 64] width 85 height 11
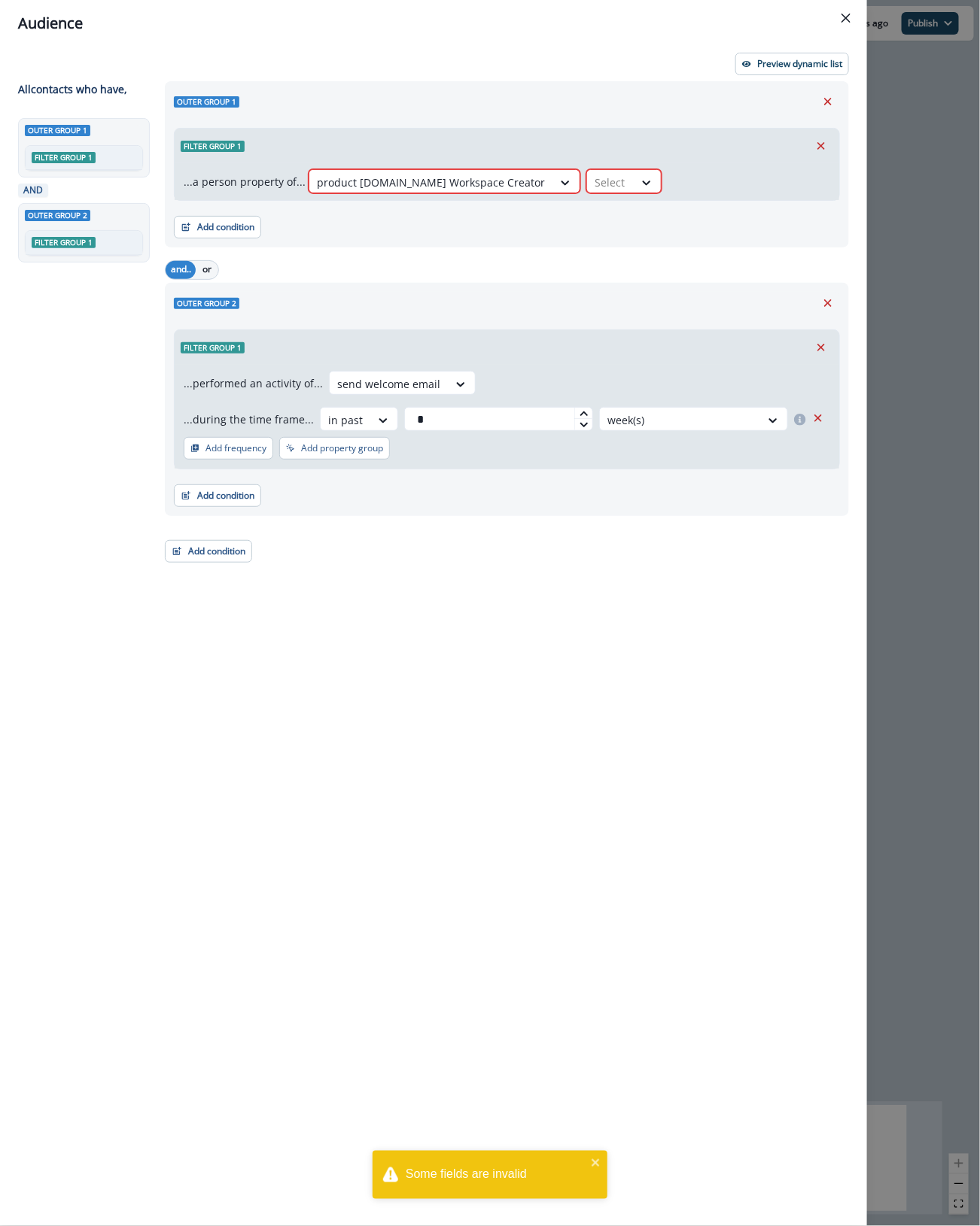
click at [585, 167] on div "...a person property of... product [DOMAIN_NAME] Workspace Creator Select" at bounding box center [507, 182] width 664 height 36
click at [586, 183] on div "Select" at bounding box center [623, 182] width 75 height 24
drag, startPoint x: 557, startPoint y: 217, endPoint x: 557, endPoint y: 249, distance: 32.0
click at [557, 249] on div "false true" at bounding box center [563, 230] width 75 height 62
click at [560, 239] on div "true" at bounding box center [563, 244] width 75 height 28
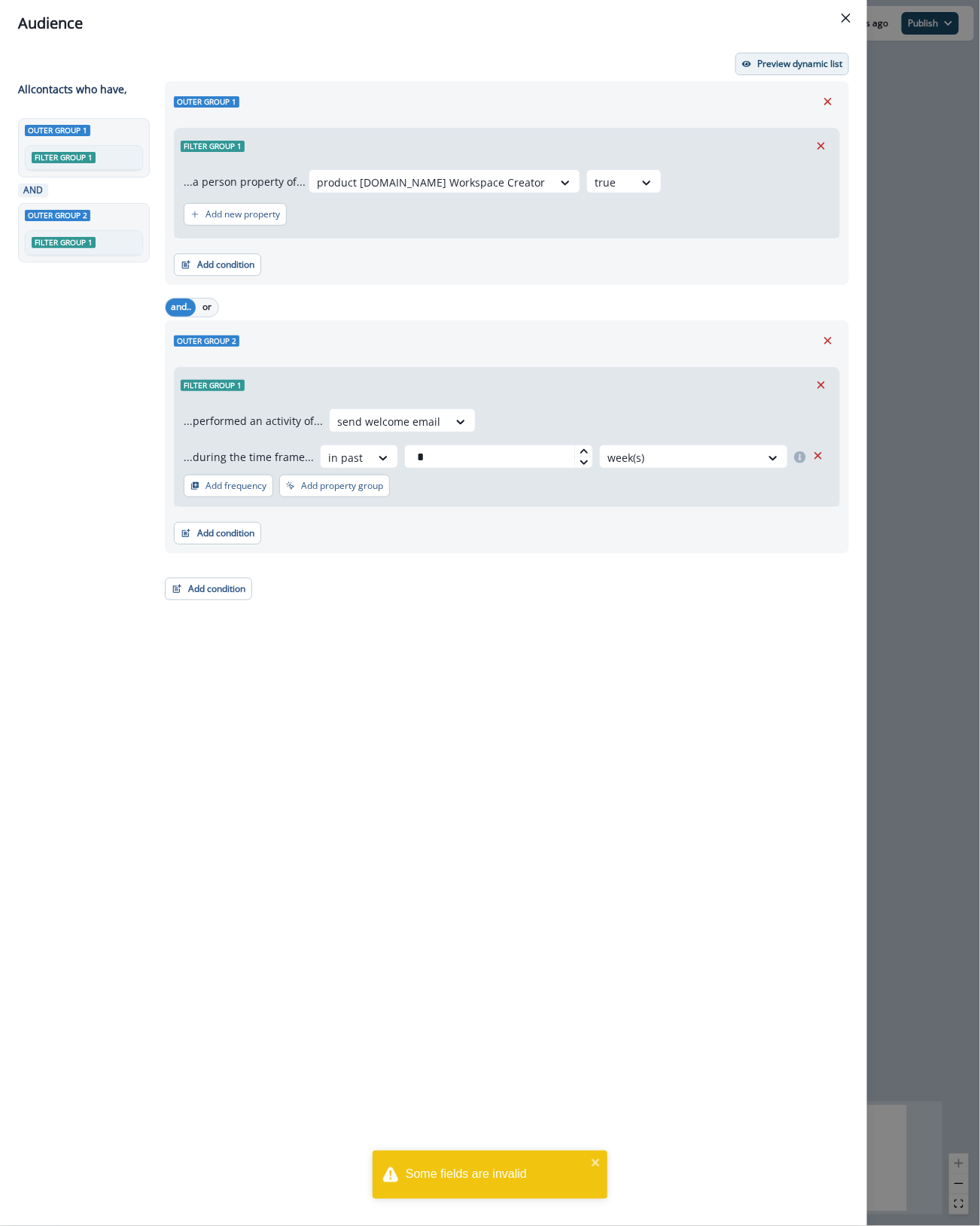
click at [784, 65] on p "Preview dynamic list" at bounding box center [800, 64] width 85 height 11
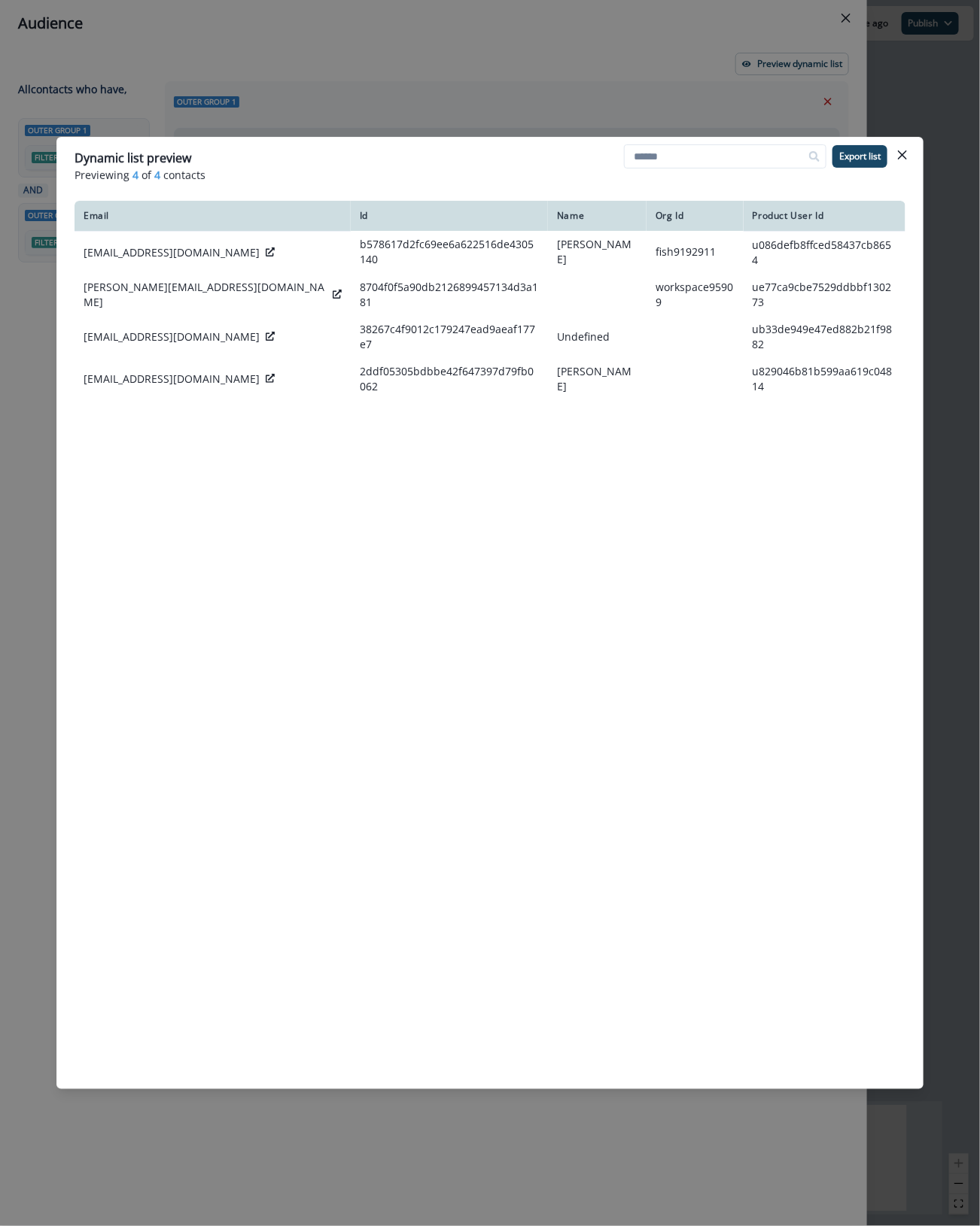
click at [588, 163] on div "Dynamic list preview" at bounding box center [490, 158] width 831 height 18
click at [902, 151] on icon "Close" at bounding box center [902, 155] width 9 height 9
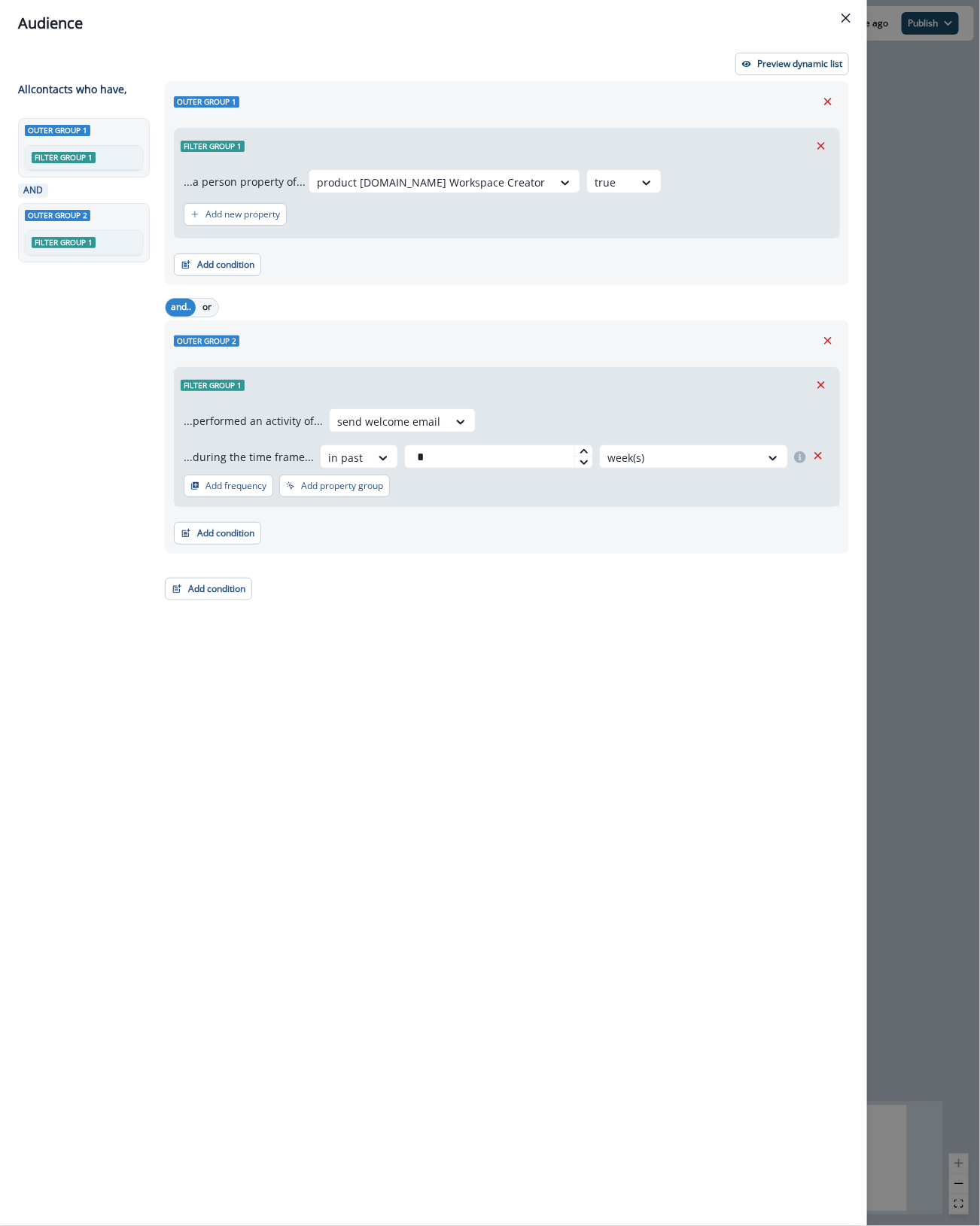
click at [493, 623] on div "Outer group 1 Filter group 1 ...a person property of... product [DOMAIN_NAME] W…" at bounding box center [503, 626] width 693 height 1090
click at [832, 103] on icon "Remove" at bounding box center [828, 102] width 14 height 14
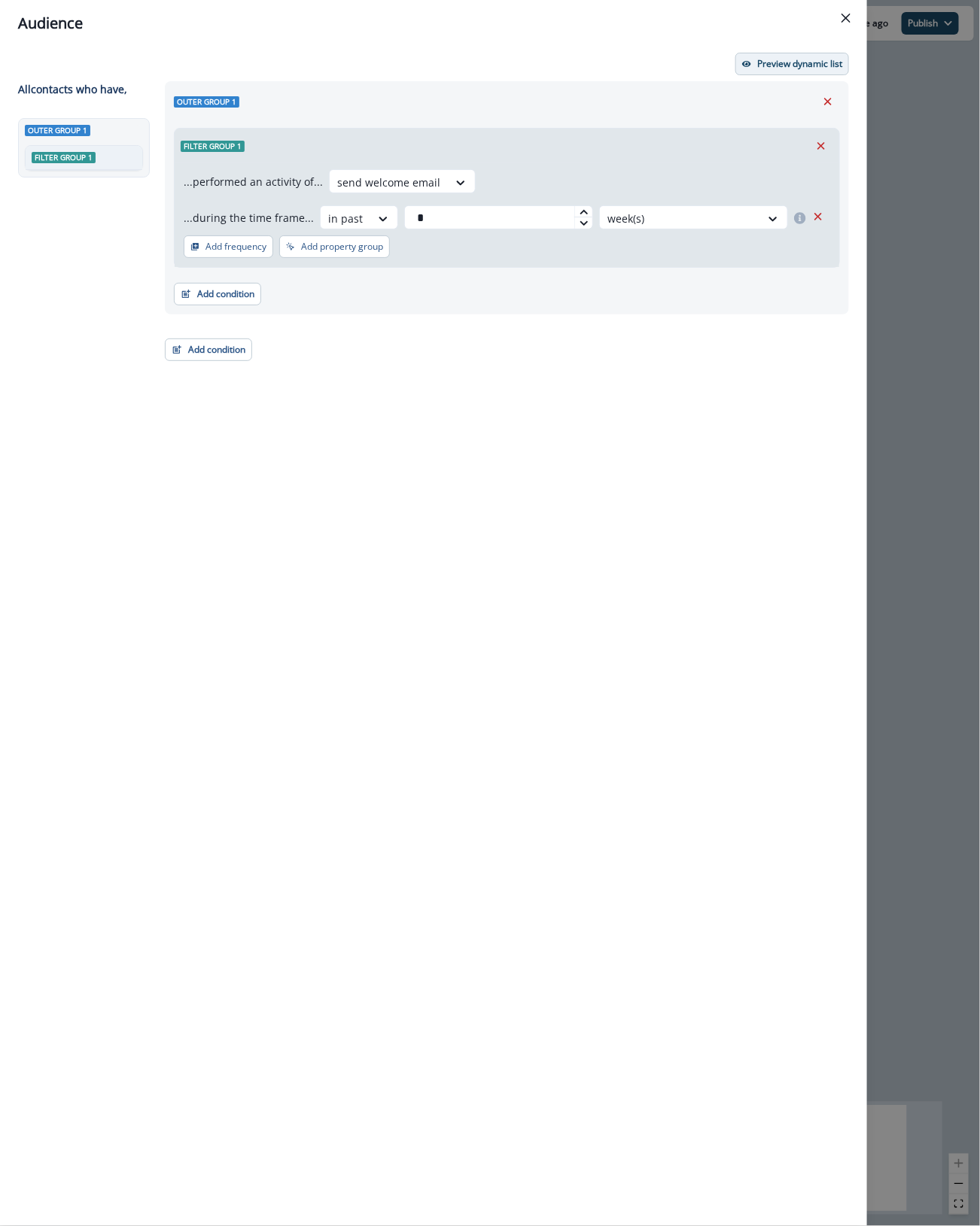
click at [818, 65] on p "Preview dynamic list" at bounding box center [800, 64] width 85 height 11
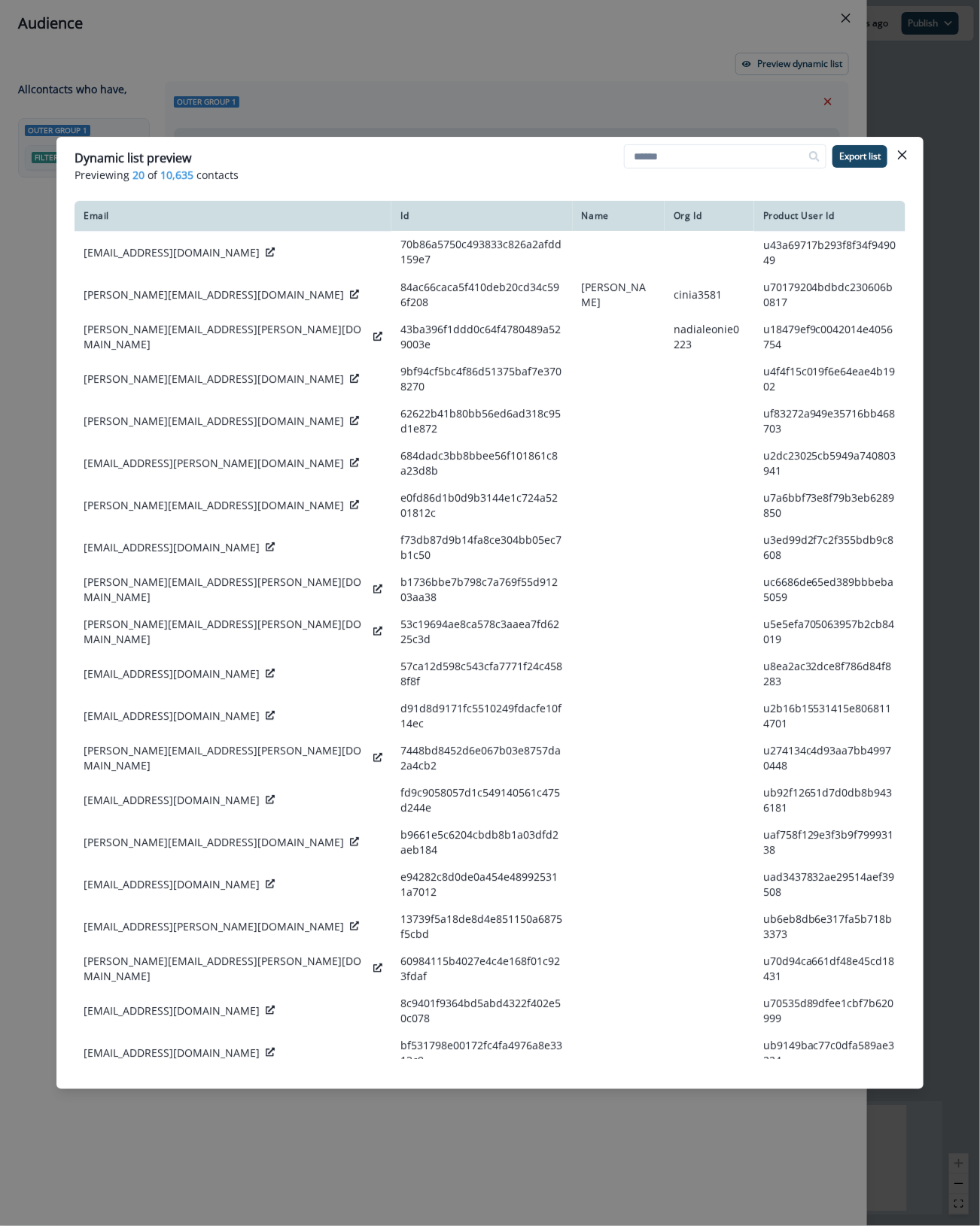
click at [611, 162] on div "Dynamic list preview" at bounding box center [490, 158] width 831 height 18
drag, startPoint x: 555, startPoint y: 166, endPoint x: 1180, endPoint y: 531, distance: 723.8
click at [979, 531] on html "A newer version of [DOMAIN_NAME] is available. Refresh your page to load the la…" at bounding box center [490, 613] width 980 height 1226
click at [917, 157] on header "Dynamic list preview Previewing 20 of 10,635 contacts Export list" at bounding box center [490, 166] width 867 height 58
click at [905, 158] on icon "Close" at bounding box center [902, 155] width 9 height 9
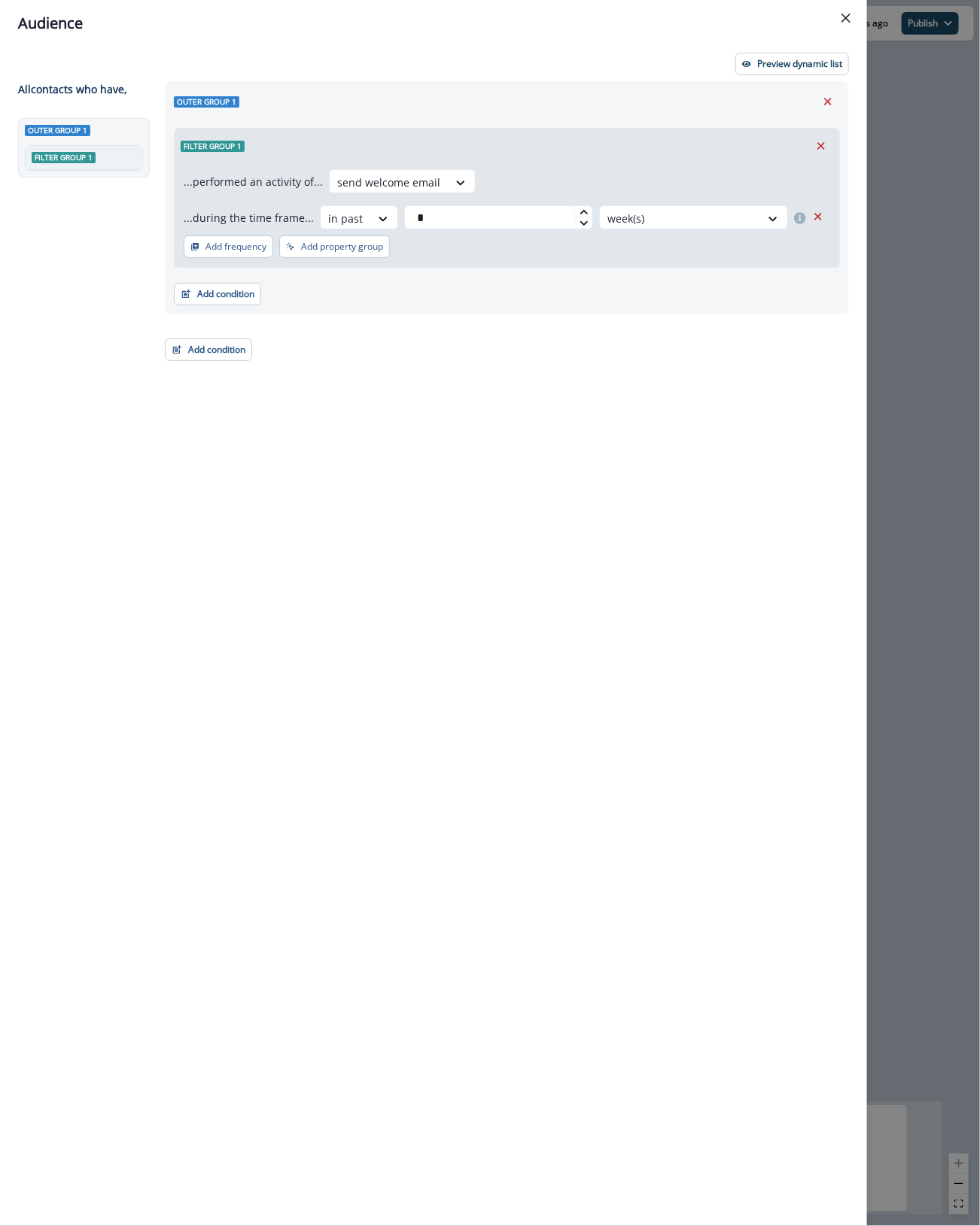
click at [691, 287] on div "Add condition Contact properties A person property Performed a product event Pe…" at bounding box center [507, 286] width 666 height 37
click at [802, 68] on p "Preview dynamic list" at bounding box center [800, 64] width 85 height 11
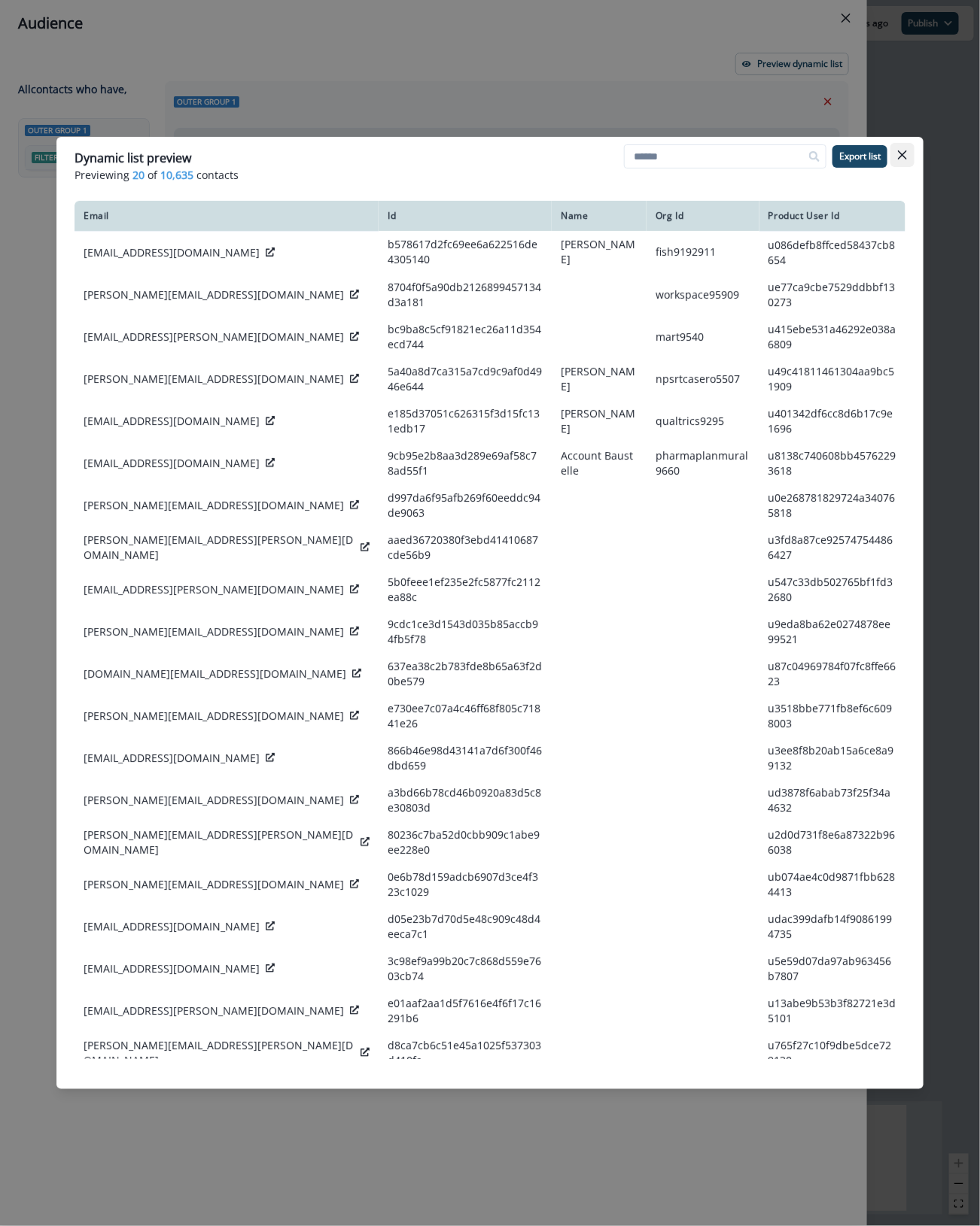
click at [908, 157] on button "Close" at bounding box center [902, 155] width 24 height 24
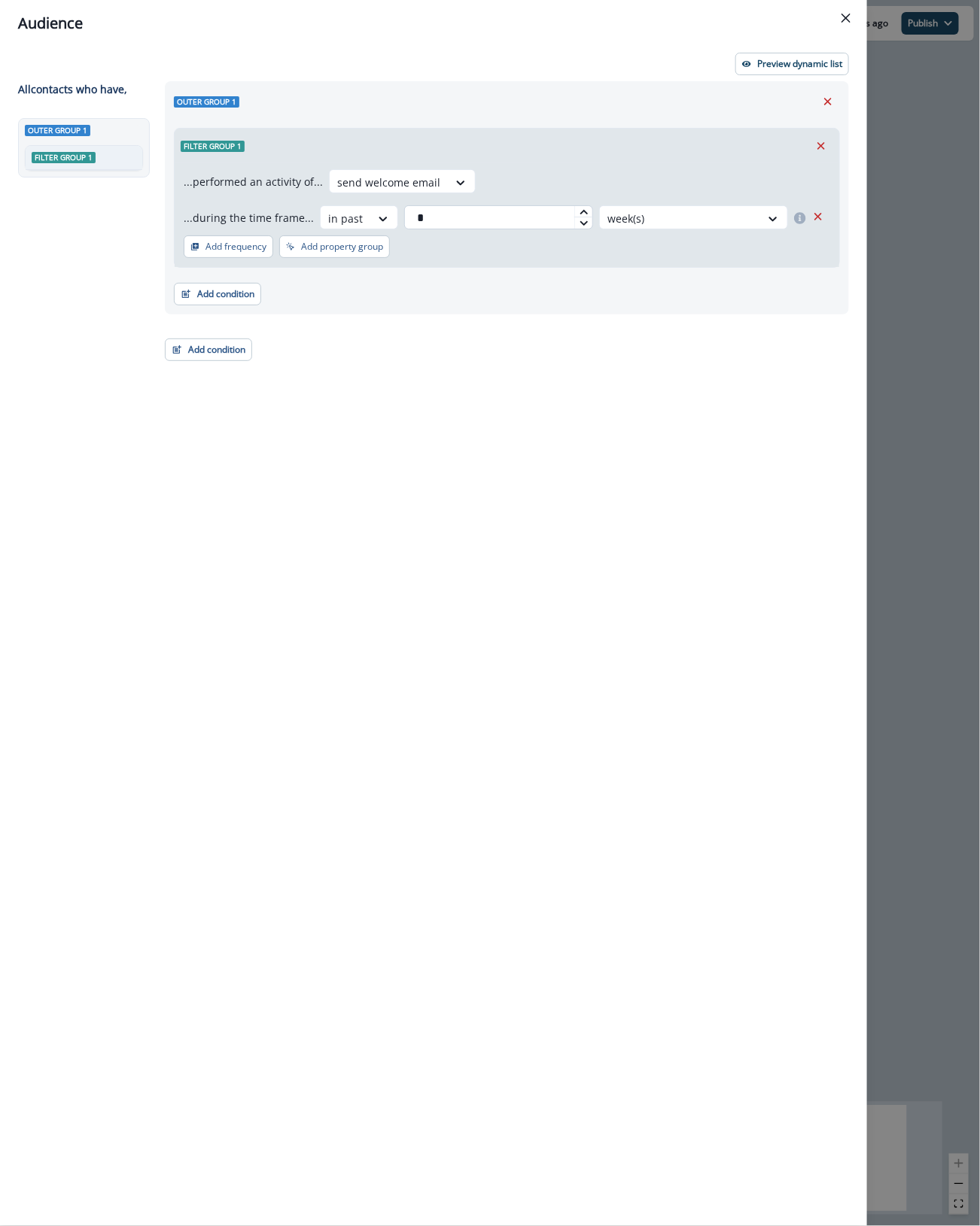
click at [497, 220] on input "*" at bounding box center [498, 217] width 189 height 24
click at [619, 217] on div at bounding box center [680, 218] width 145 height 19
click at [641, 257] on div "day(s)" at bounding box center [691, 252] width 192 height 28
click at [785, 66] on p "Preview dynamic list" at bounding box center [800, 64] width 85 height 11
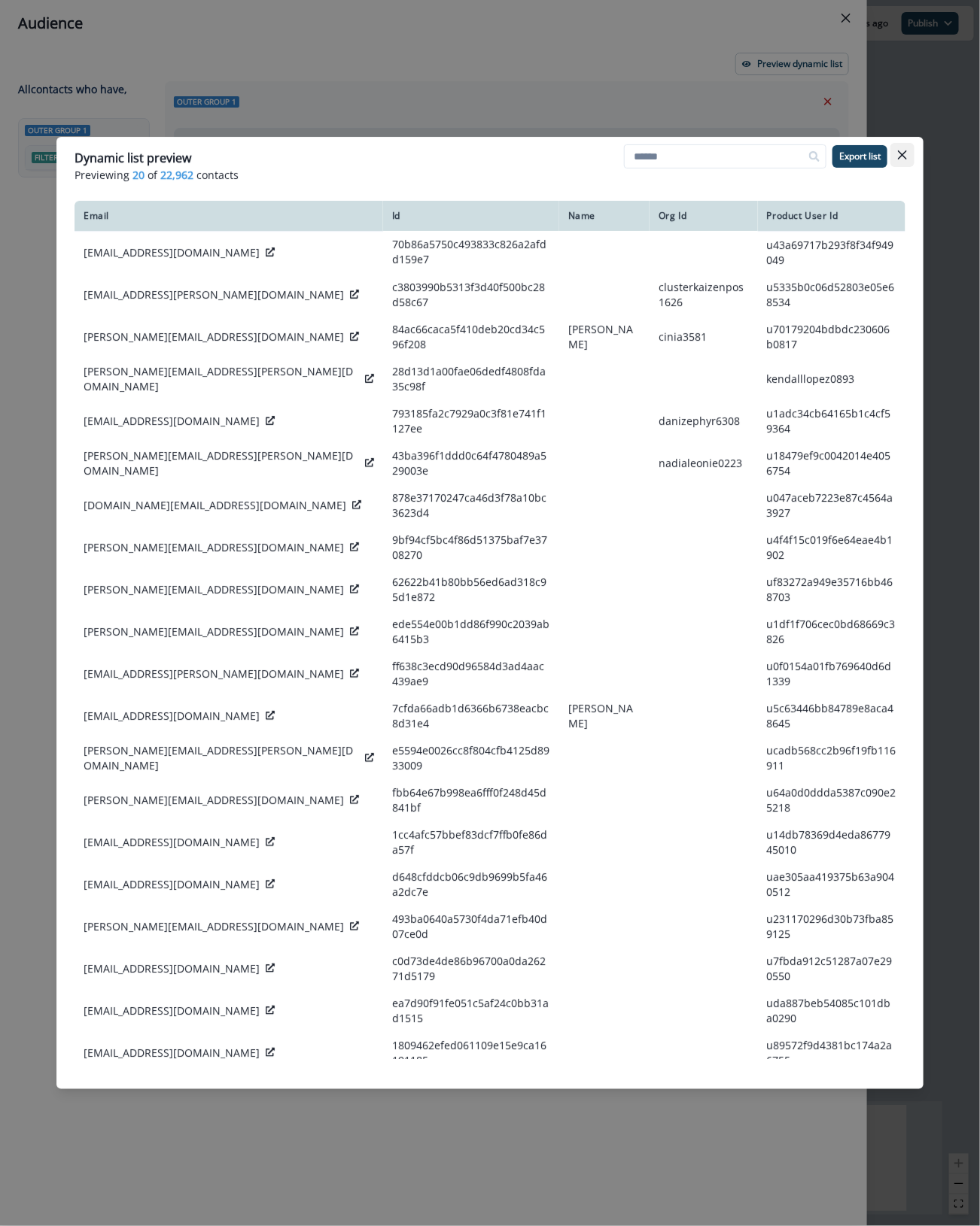
click at [907, 150] on icon "Close" at bounding box center [902, 155] width 9 height 9
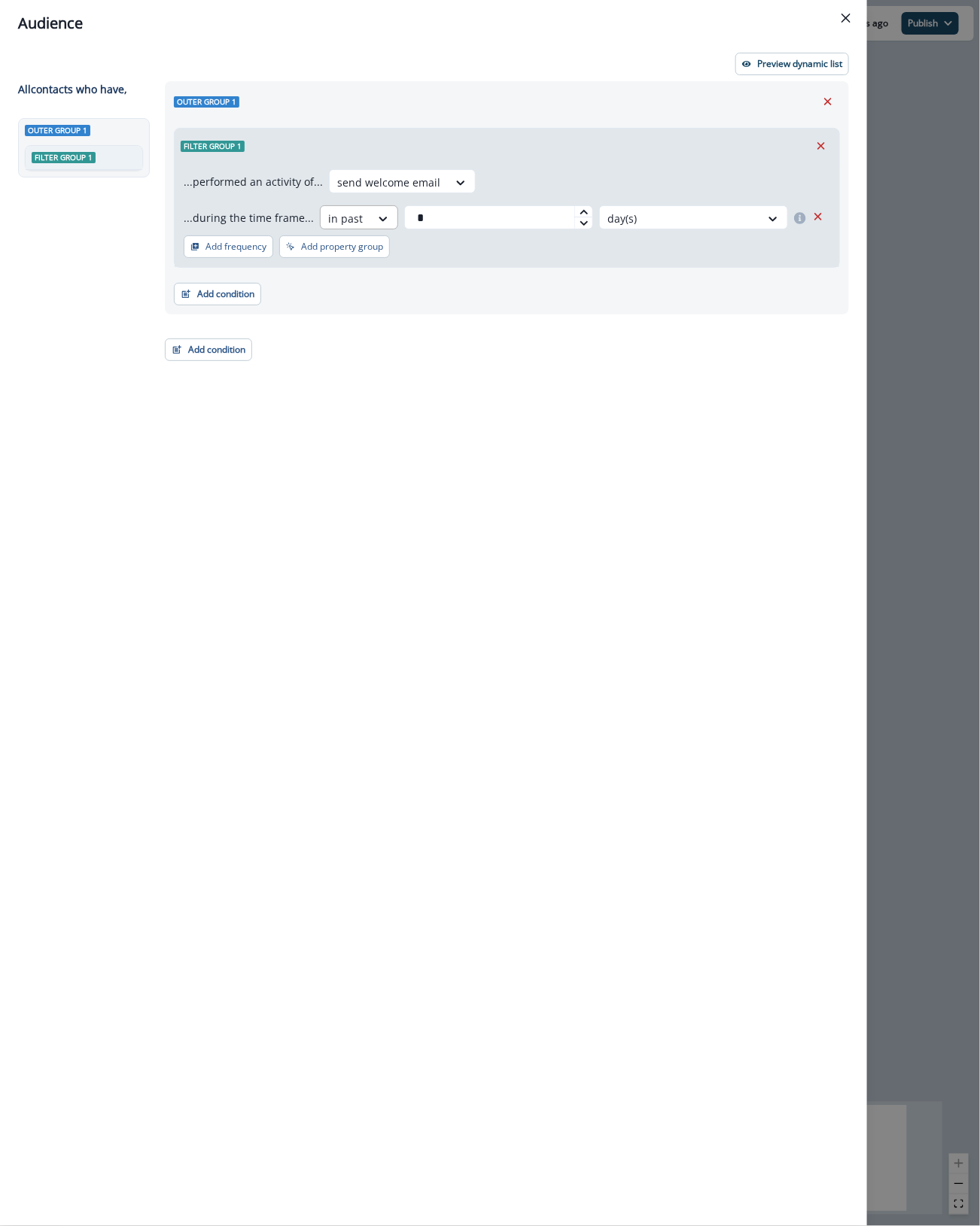
drag, startPoint x: 434, startPoint y: 213, endPoint x: 347, endPoint y: 216, distance: 87.1
click at [347, 216] on div "...during the time frame... in past * day(s)" at bounding box center [494, 217] width 623 height 24
type input "**"
click at [536, 360] on div "Outer group 1 Filter group 1 ...performed an activity of... send welcome email …" at bounding box center [503, 626] width 693 height 1090
click at [813, 68] on p "Preview dynamic list" at bounding box center [800, 64] width 85 height 11
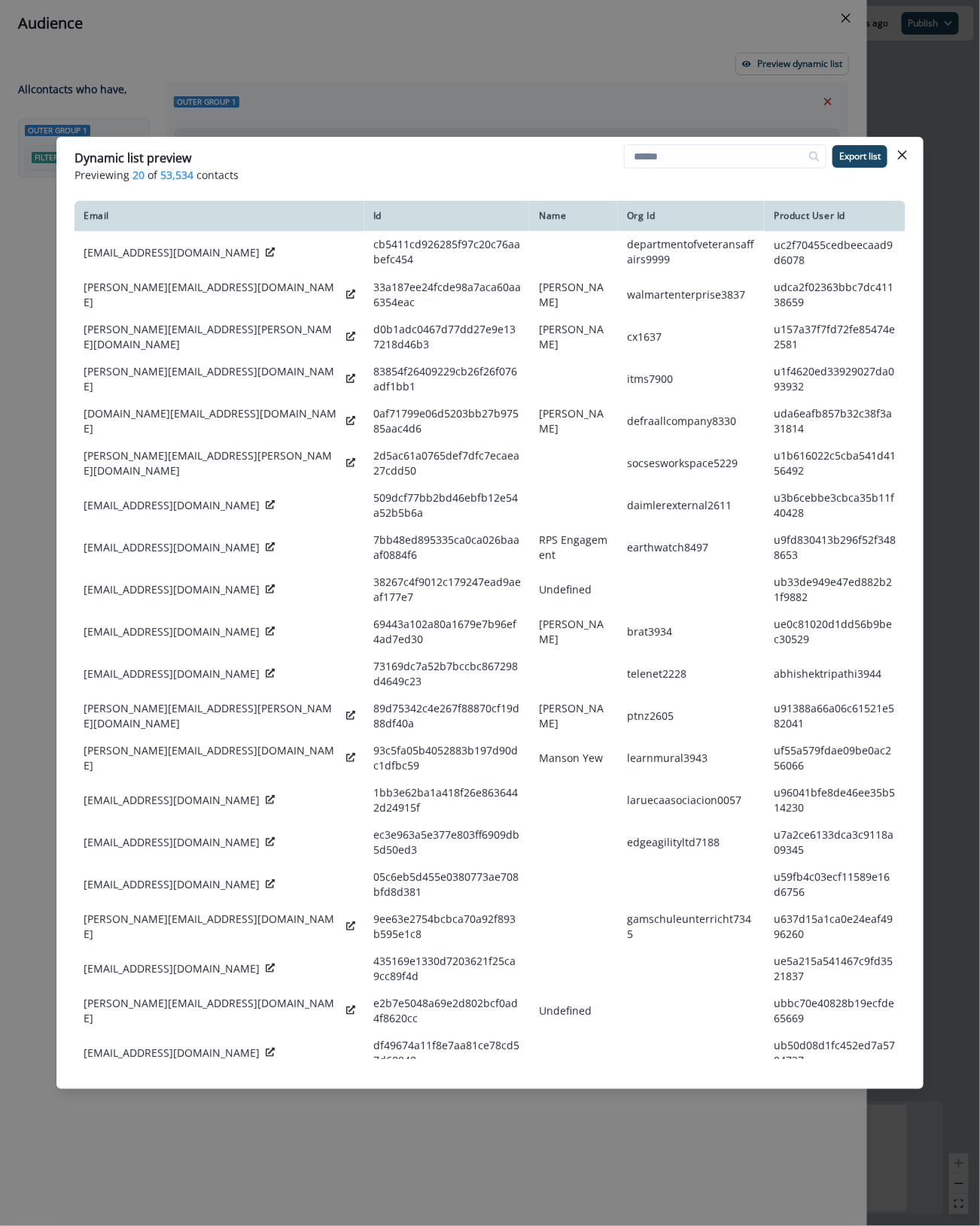
click at [963, 133] on div "Dynamic list preview Previewing 20 of 53,534 contacts Export list Email Id Name…" at bounding box center [490, 613] width 980 height 1226
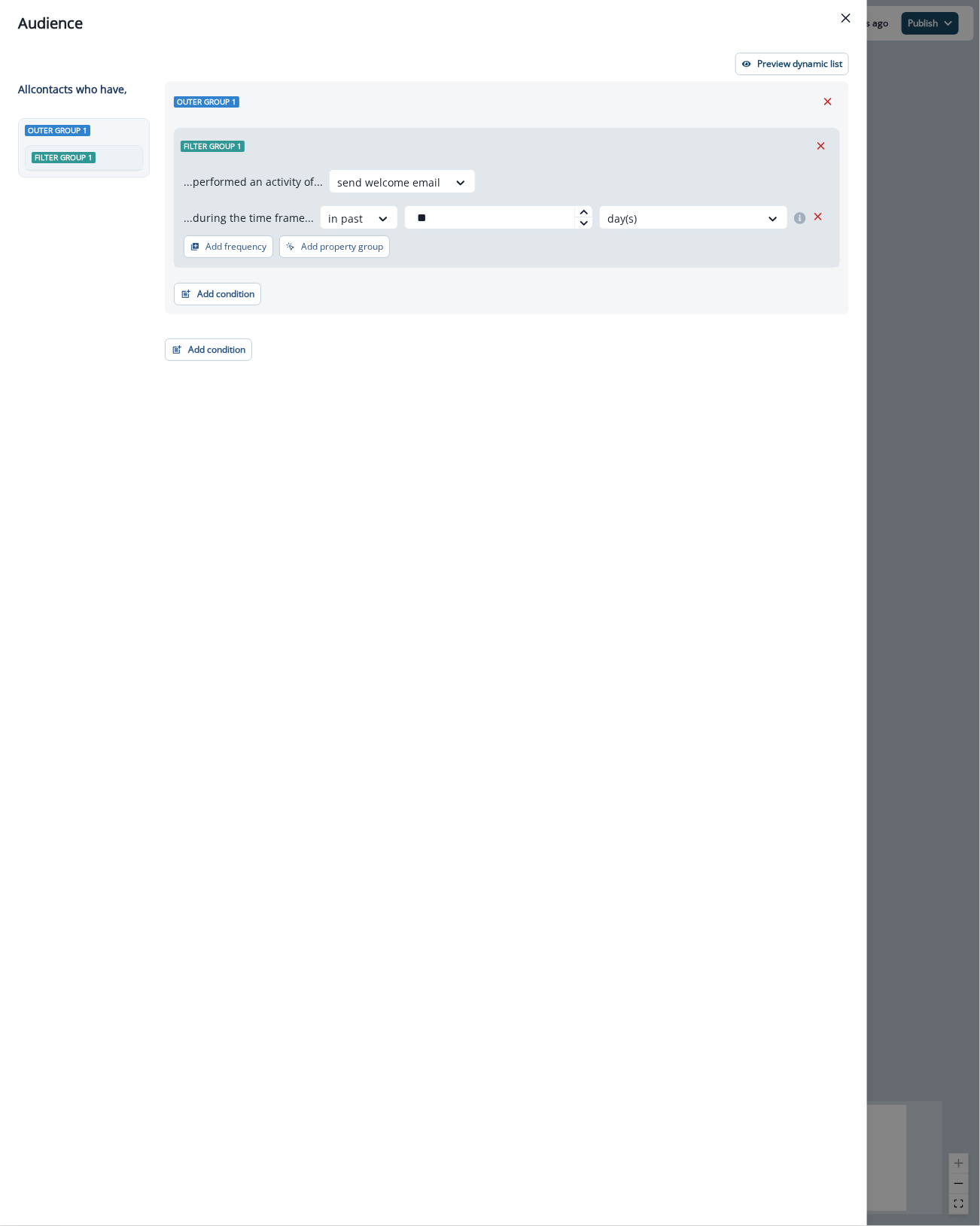
click at [963, 133] on div "Audience Preview dynamic list All contact s who have, Outer group 1 Filter grou…" at bounding box center [490, 613] width 980 height 1226
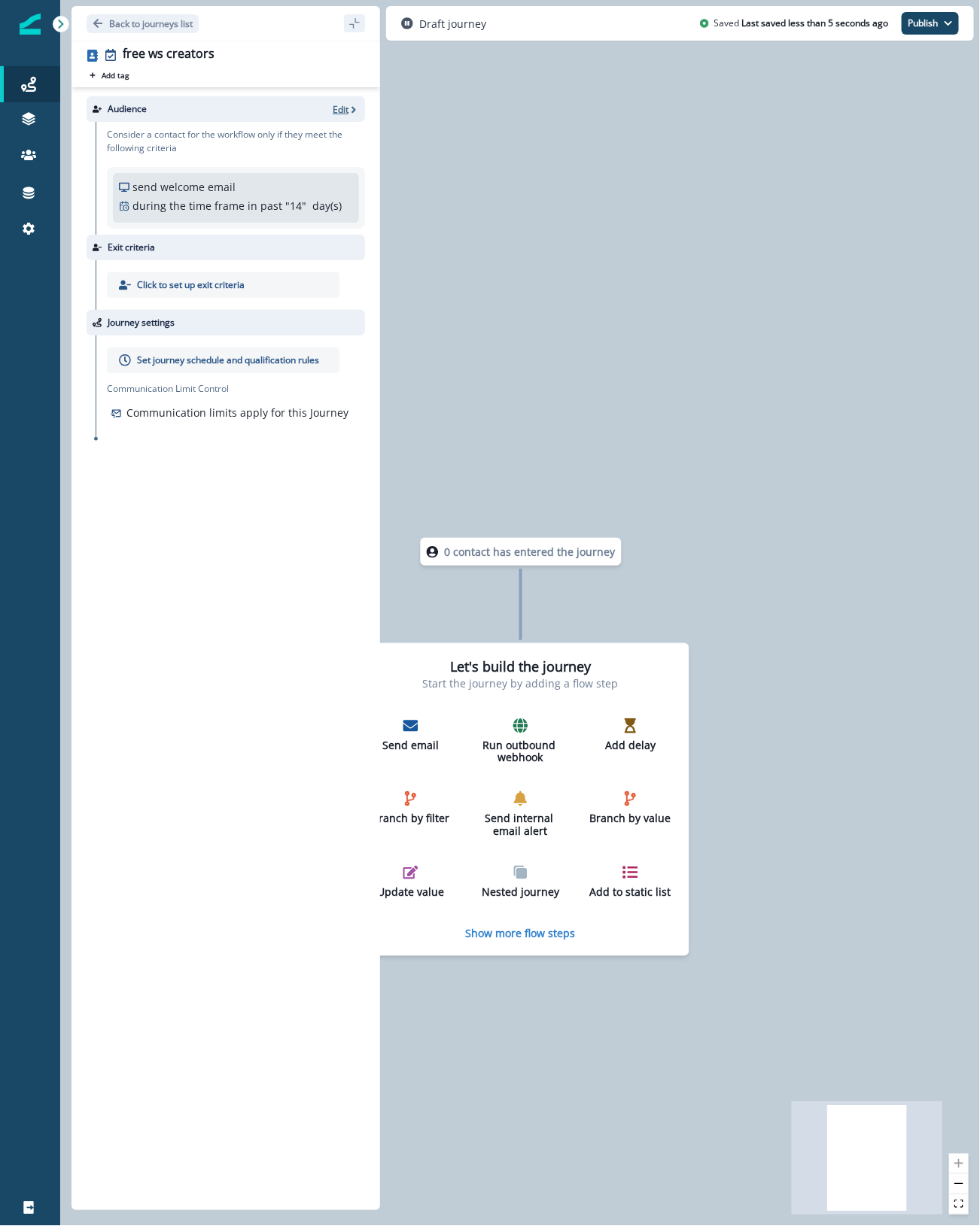
click at [339, 107] on p "Edit" at bounding box center [340, 109] width 16 height 13
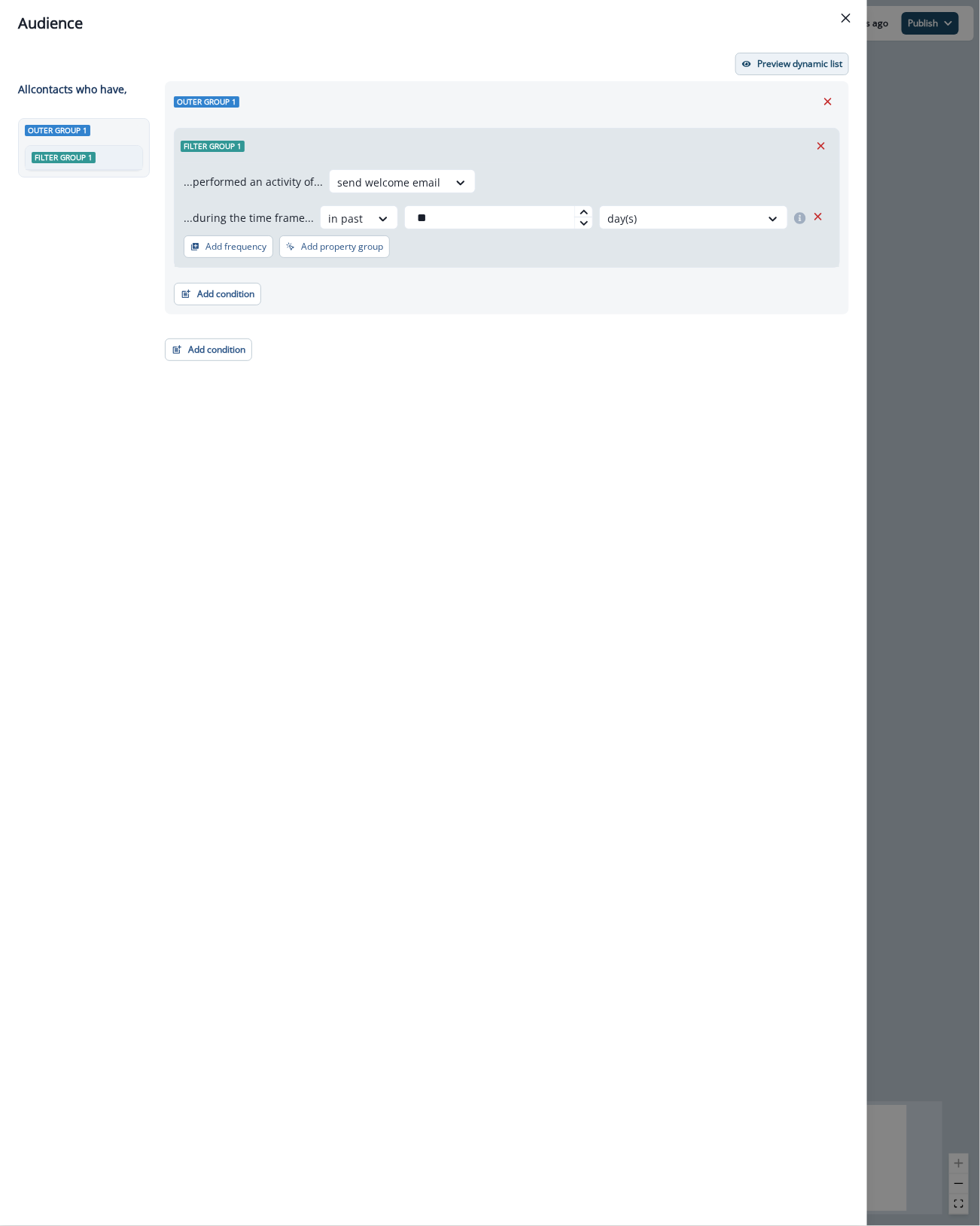
click at [770, 69] on button "Preview dynamic list" at bounding box center [791, 64] width 113 height 23
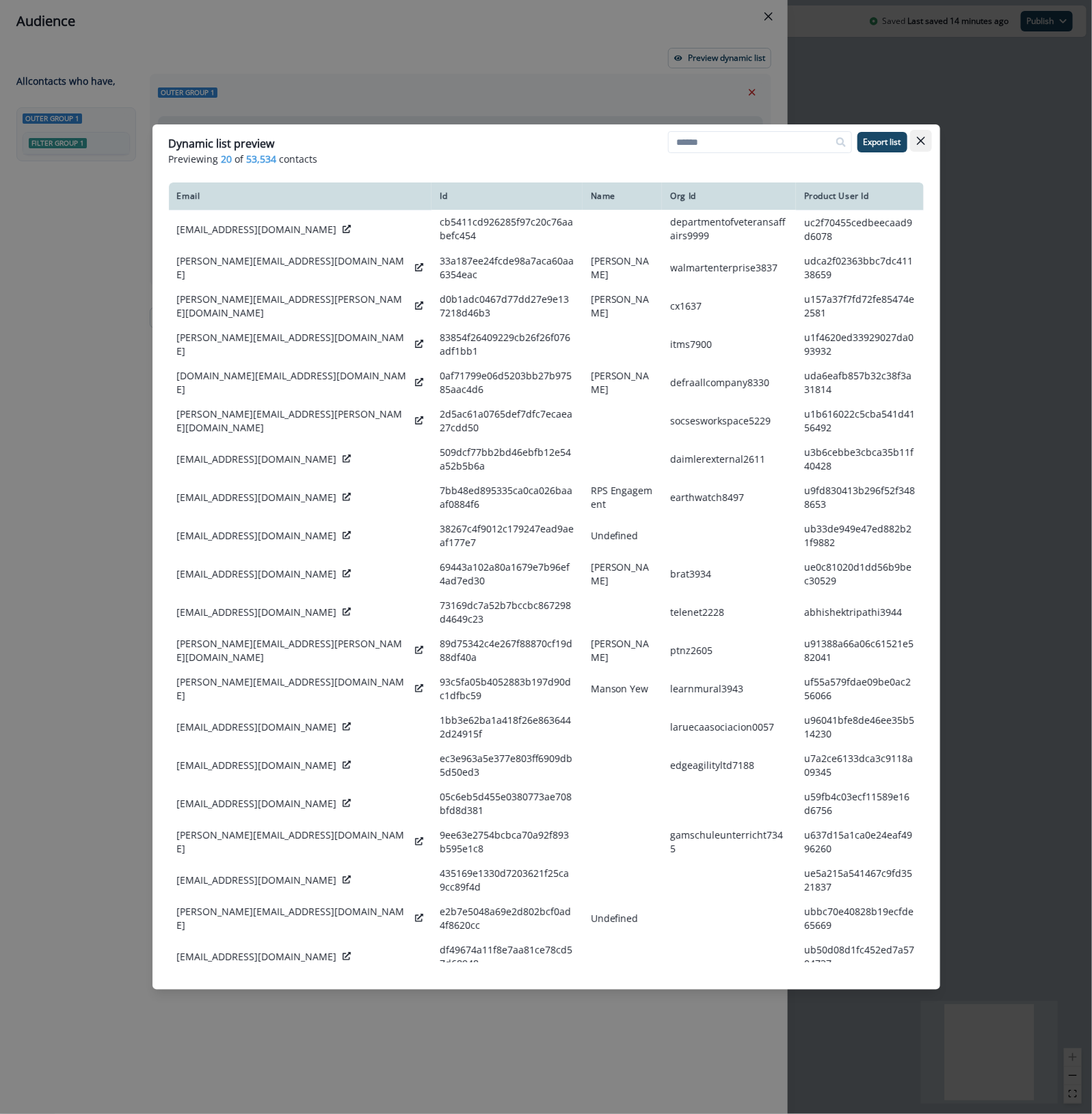
click at [890, 148] on button "Close" at bounding box center [921, 141] width 22 height 22
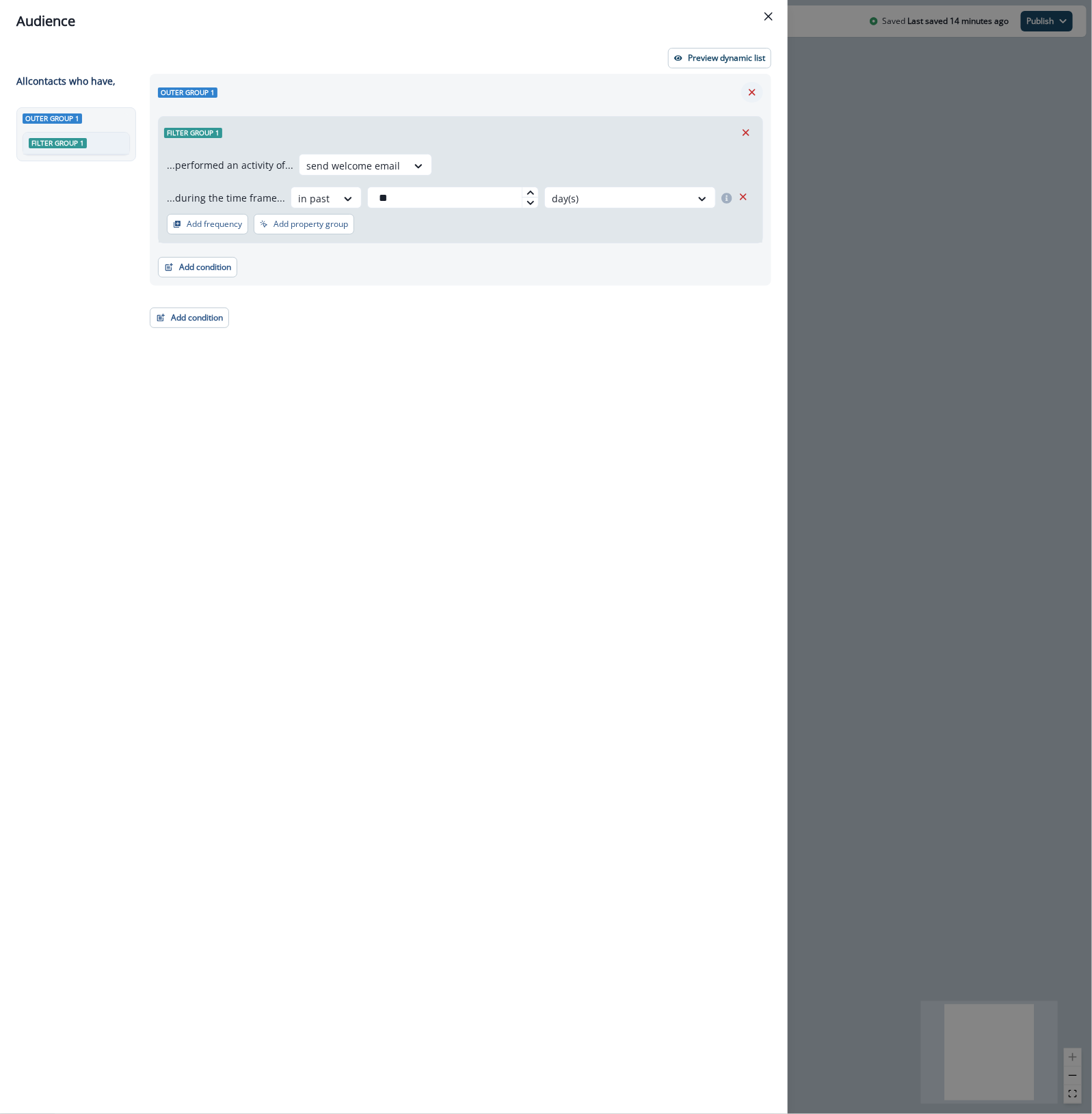
click at [757, 86] on icon "Remove" at bounding box center [752, 93] width 12 height 12
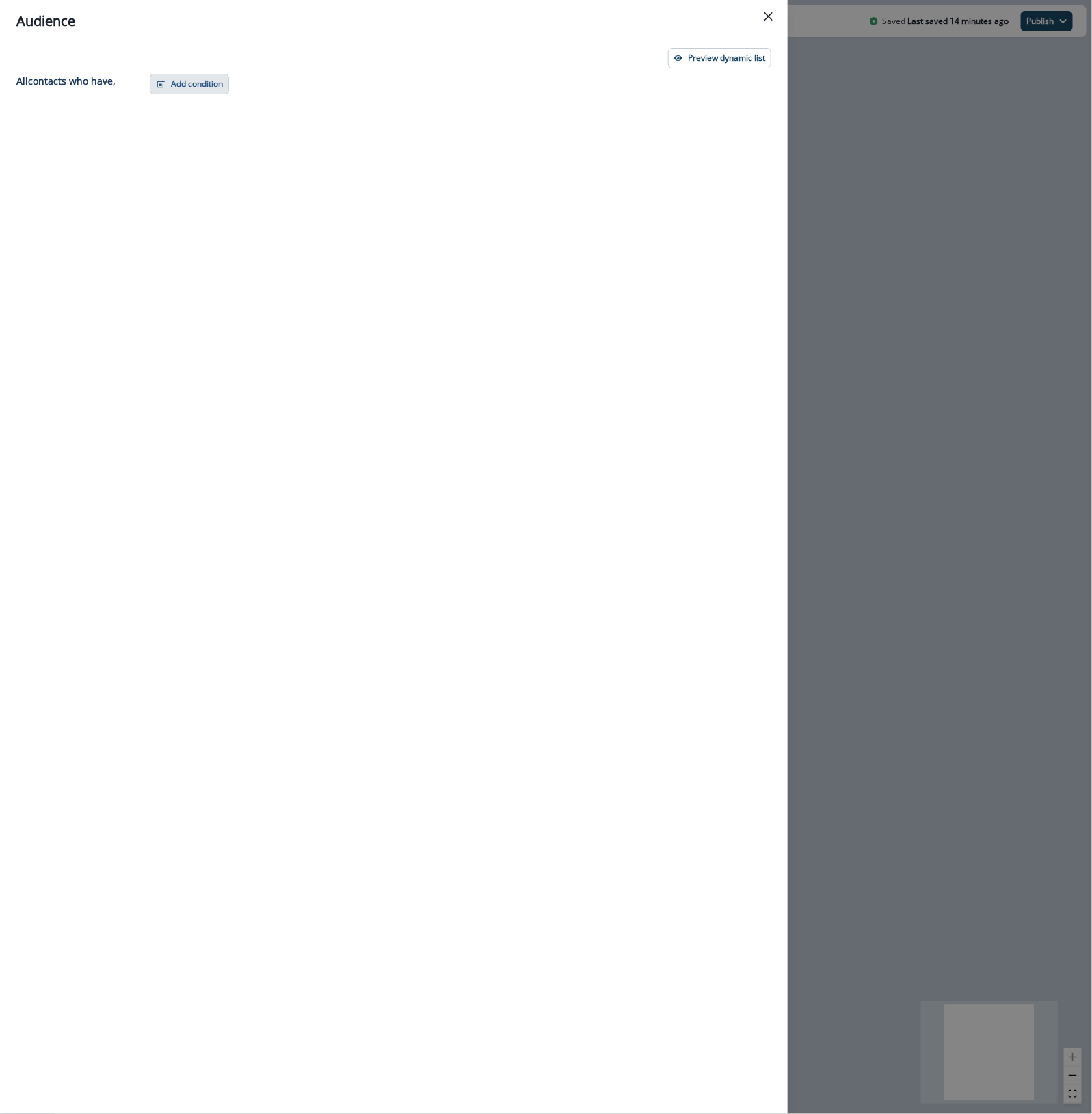
click at [180, 79] on button "Add condition" at bounding box center [189, 84] width 79 height 21
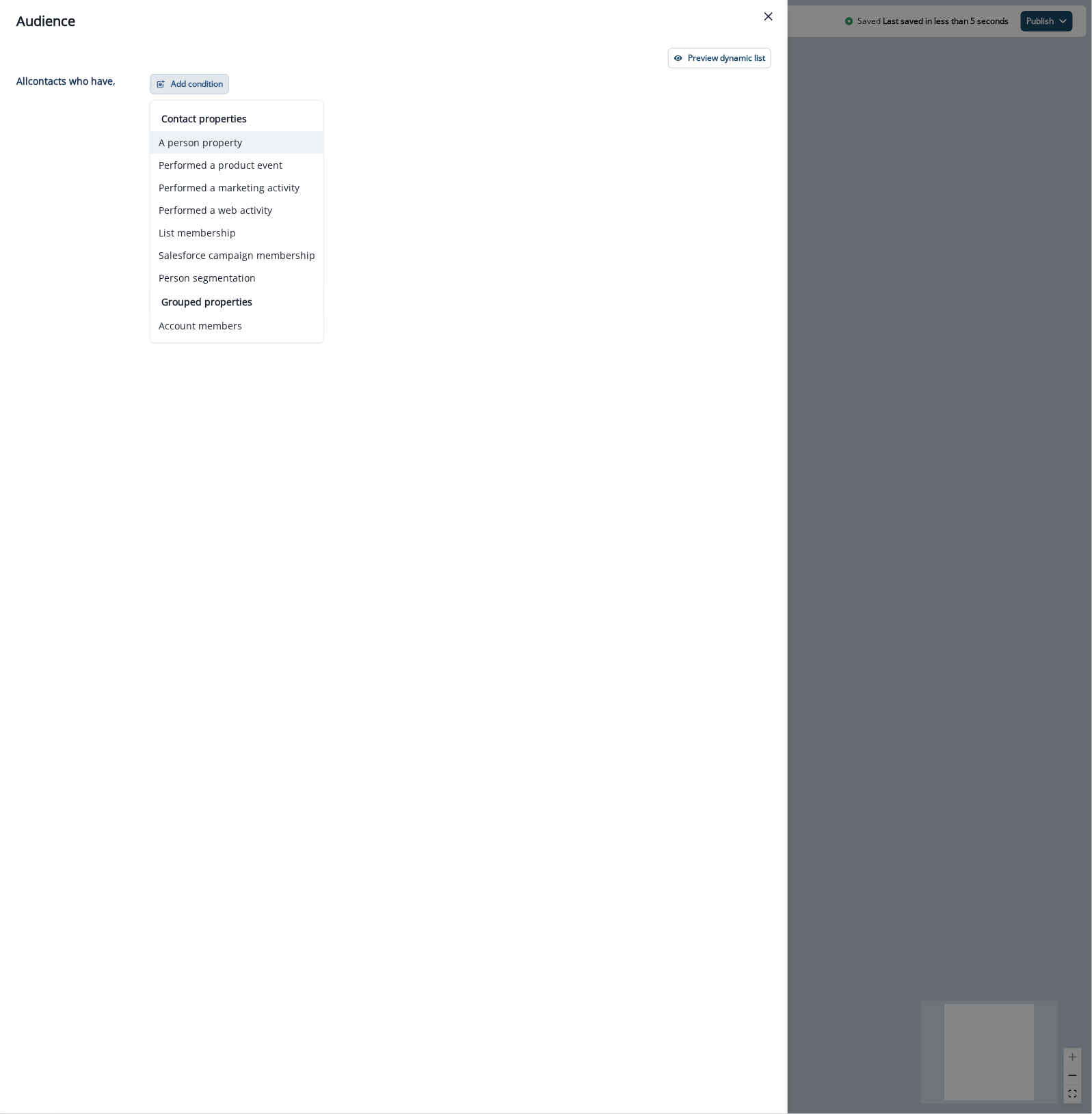
click at [206, 140] on button "A person property" at bounding box center [237, 142] width 173 height 23
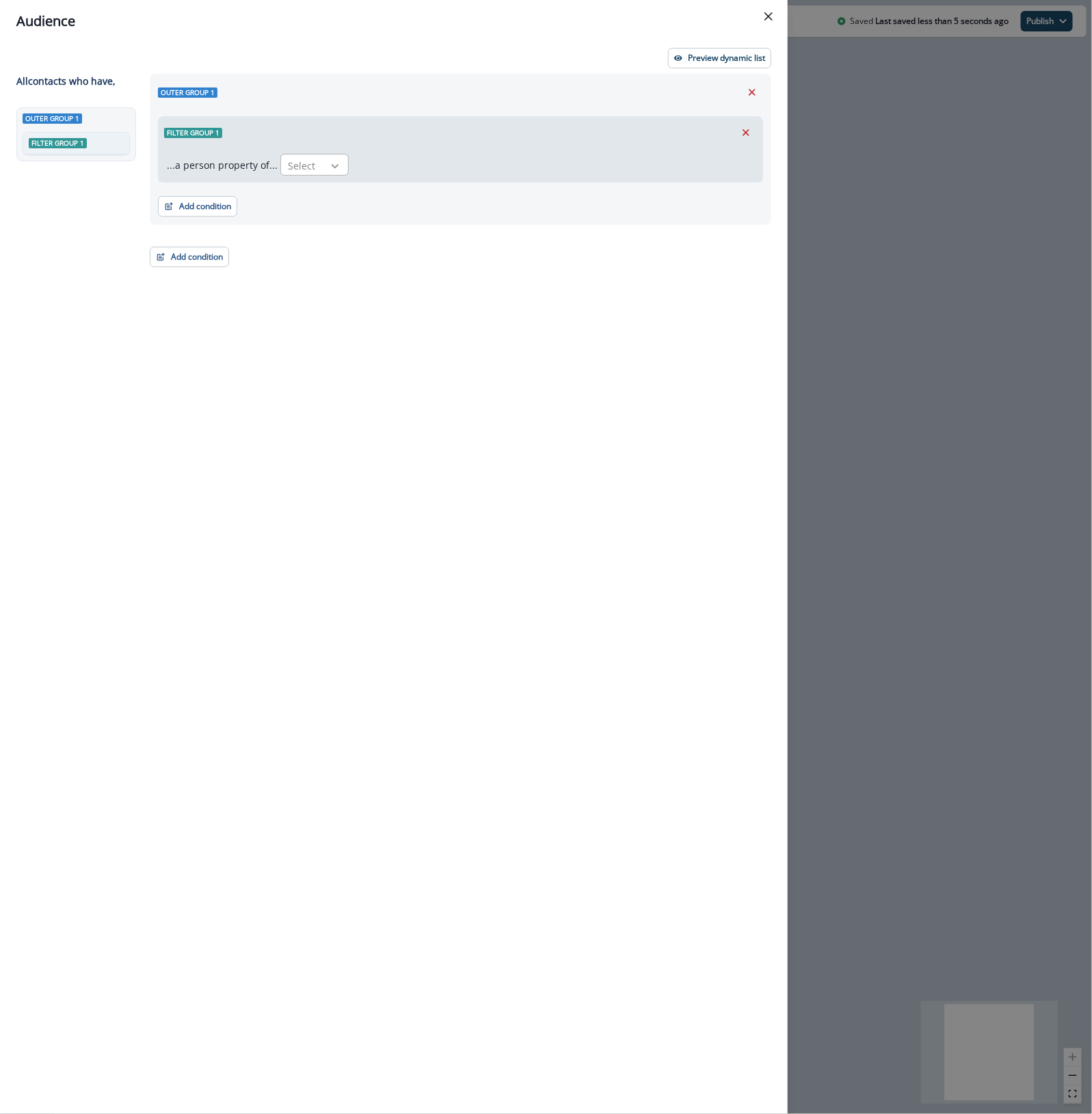
click at [329, 171] on icon at bounding box center [335, 166] width 12 height 14
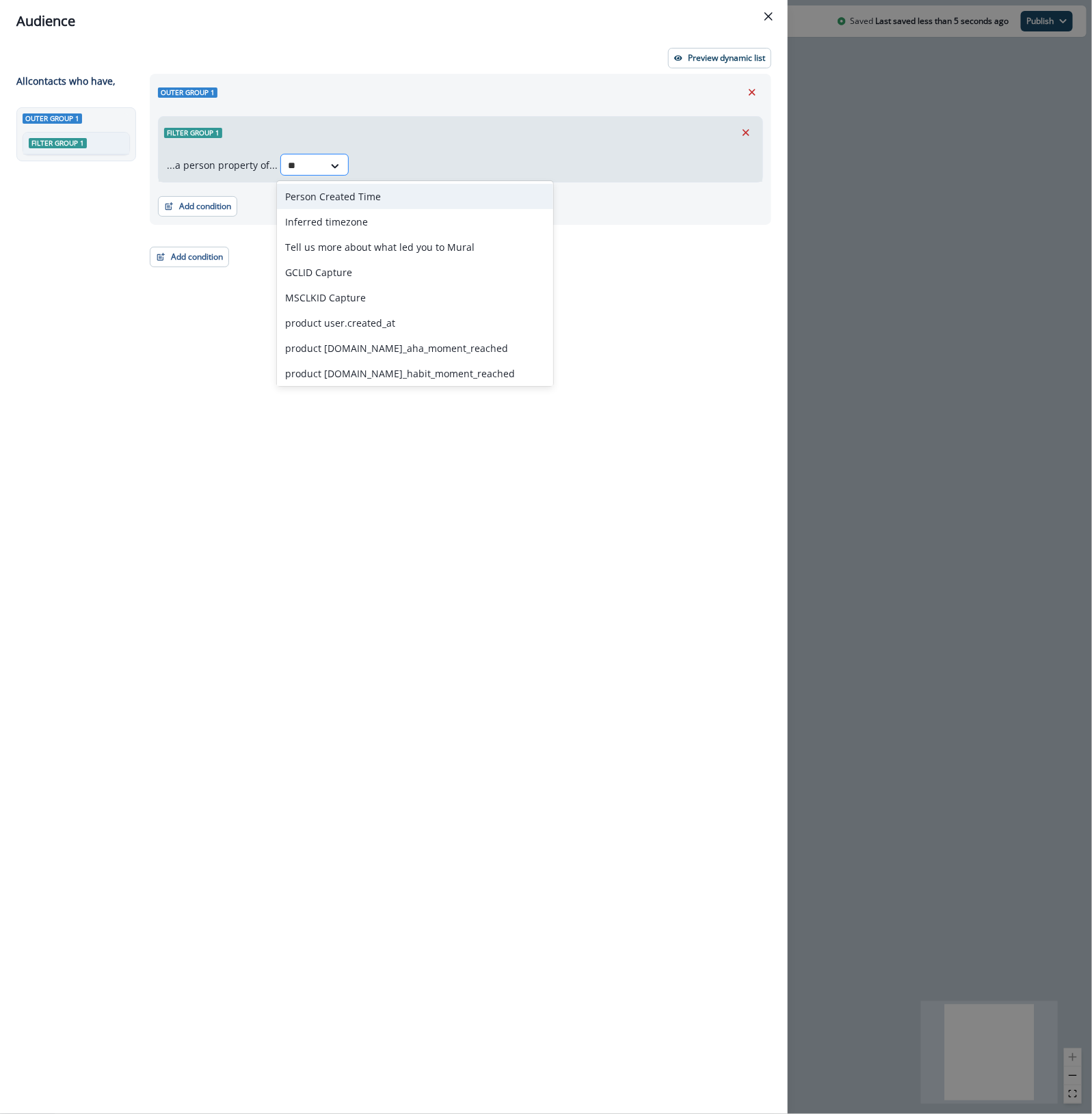
type input "***"
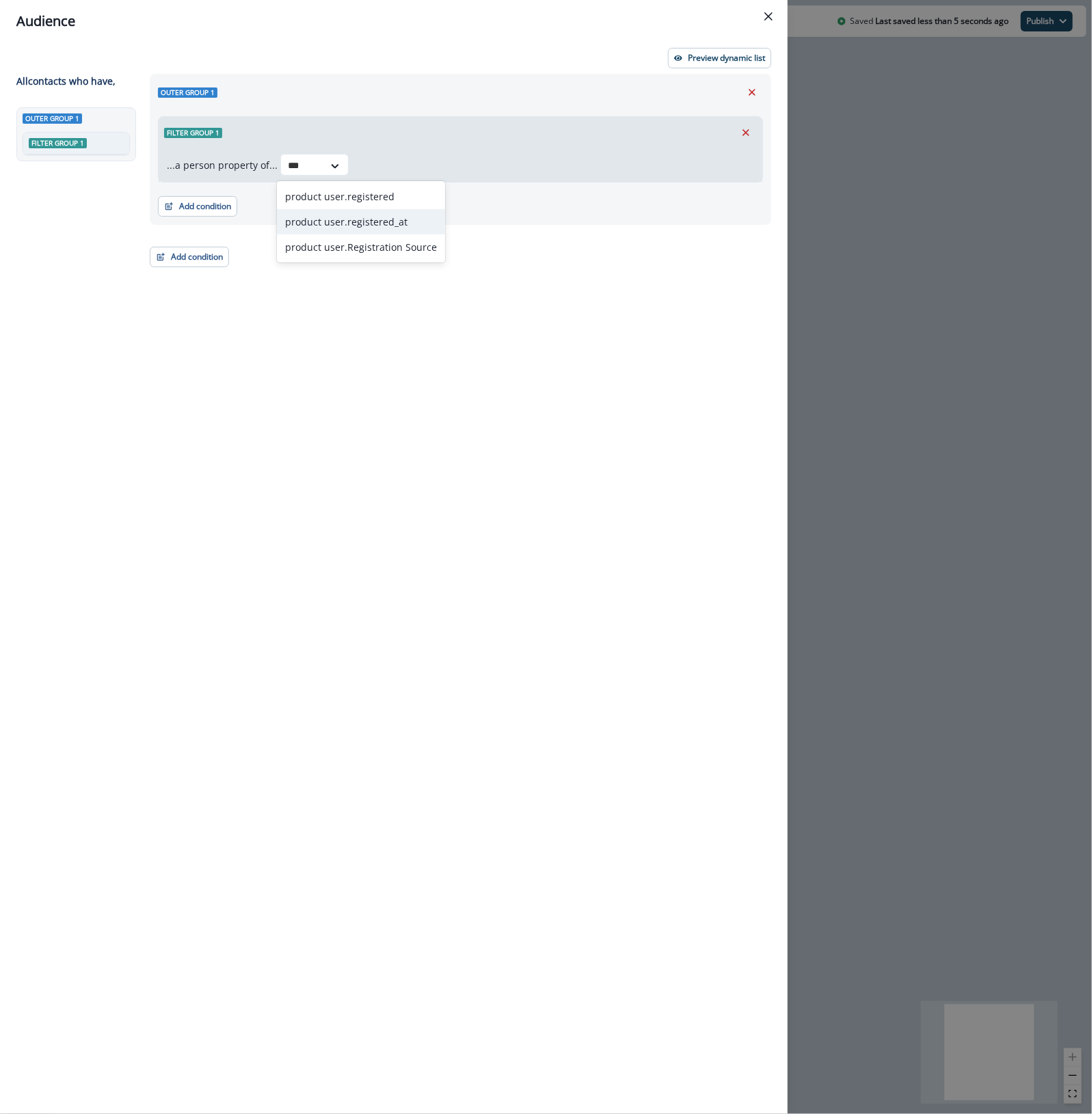
click at [354, 231] on div "product user.registered_at" at bounding box center [361, 222] width 168 height 26
click at [497, 171] on icon at bounding box center [503, 166] width 12 height 14
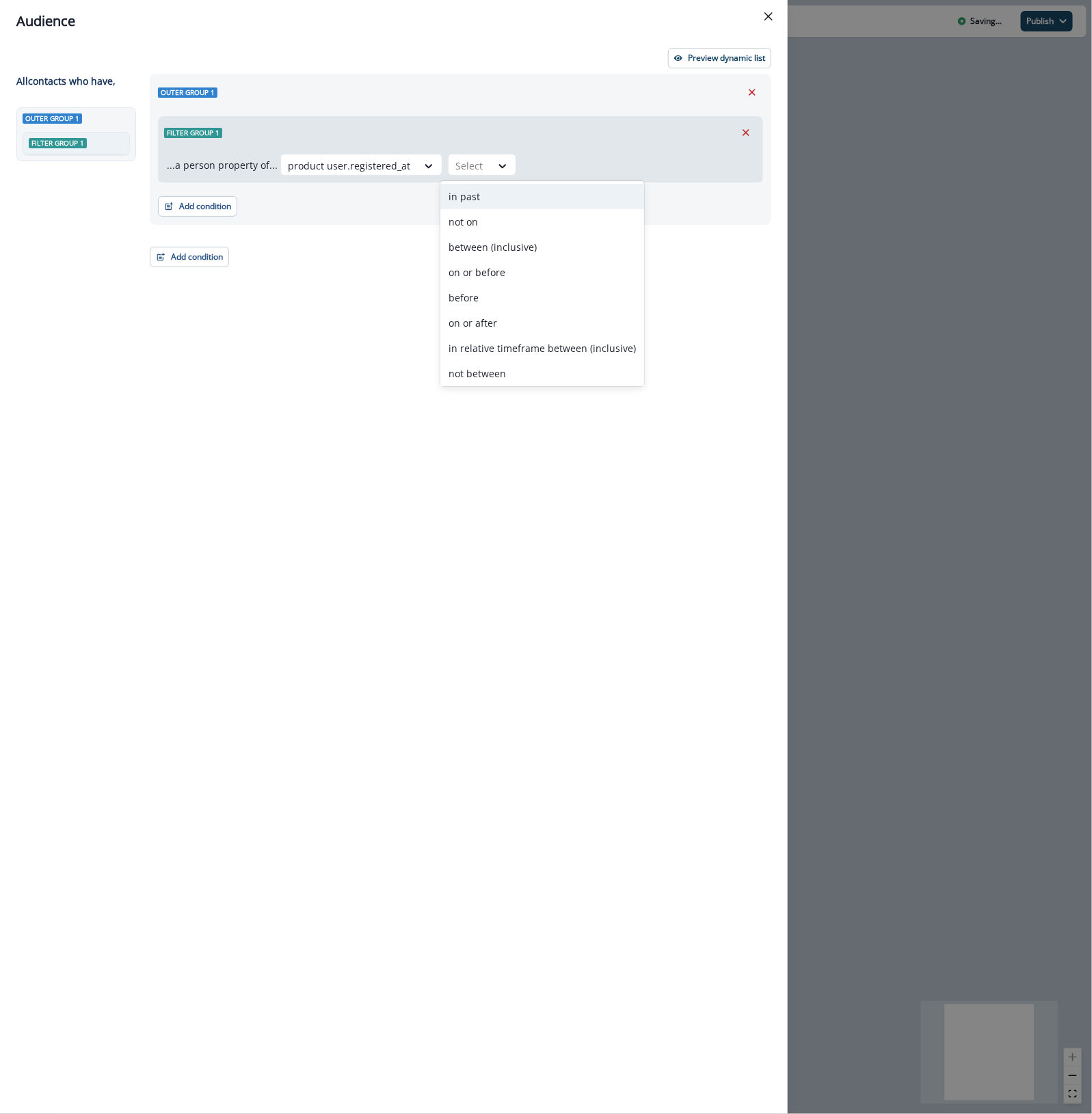
click at [496, 191] on div "in past" at bounding box center [542, 196] width 204 height 26
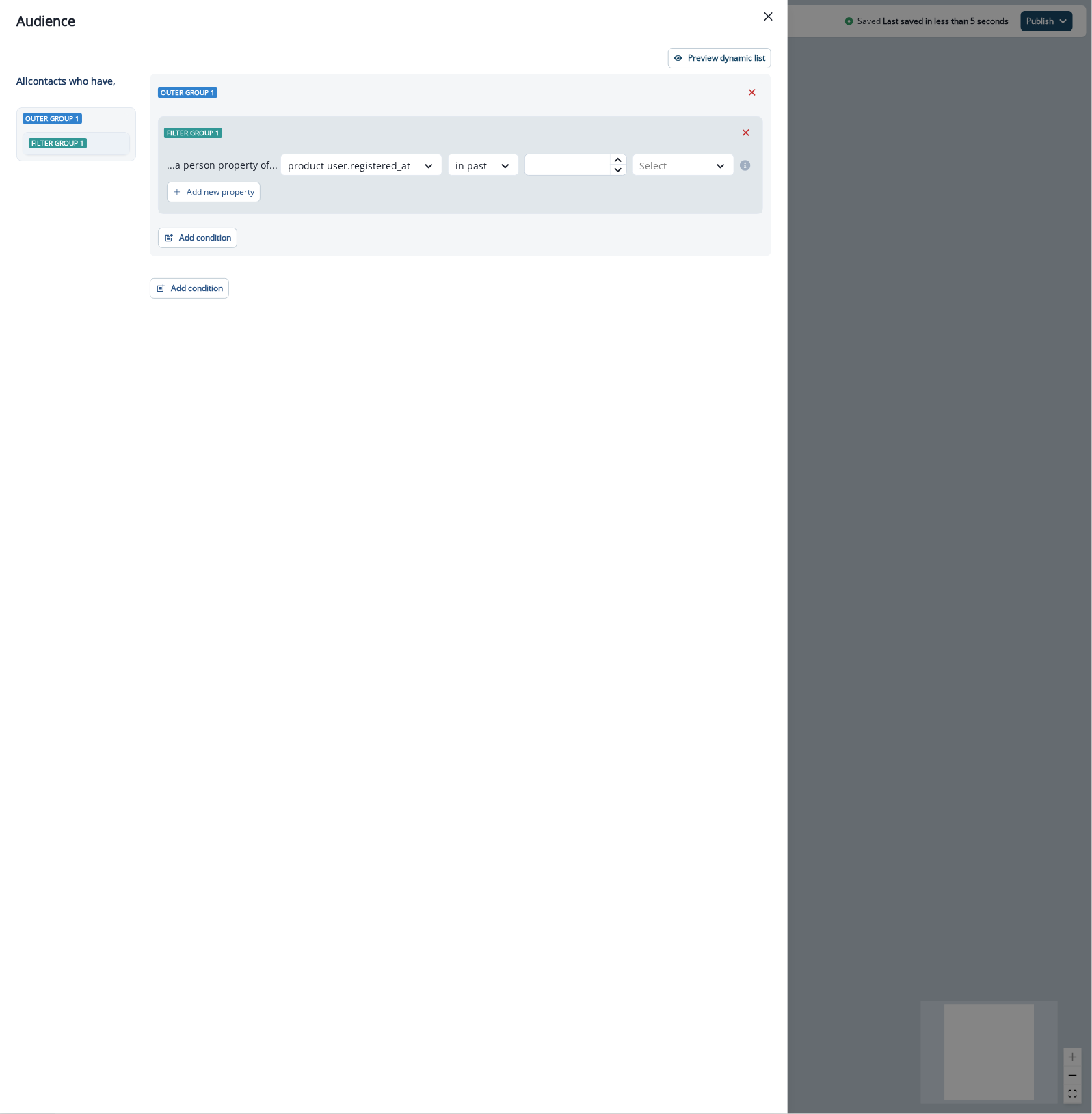
click at [552, 169] on input "text" at bounding box center [575, 165] width 102 height 22
type input "**"
click at [667, 165] on div at bounding box center [671, 166] width 62 height 17
click at [667, 198] on div "day(s)" at bounding box center [681, 196] width 106 height 26
click at [405, 329] on div "Outer group 1 Filter group 1 ...a person property of... product user.registered…" at bounding box center [457, 569] width 630 height 990
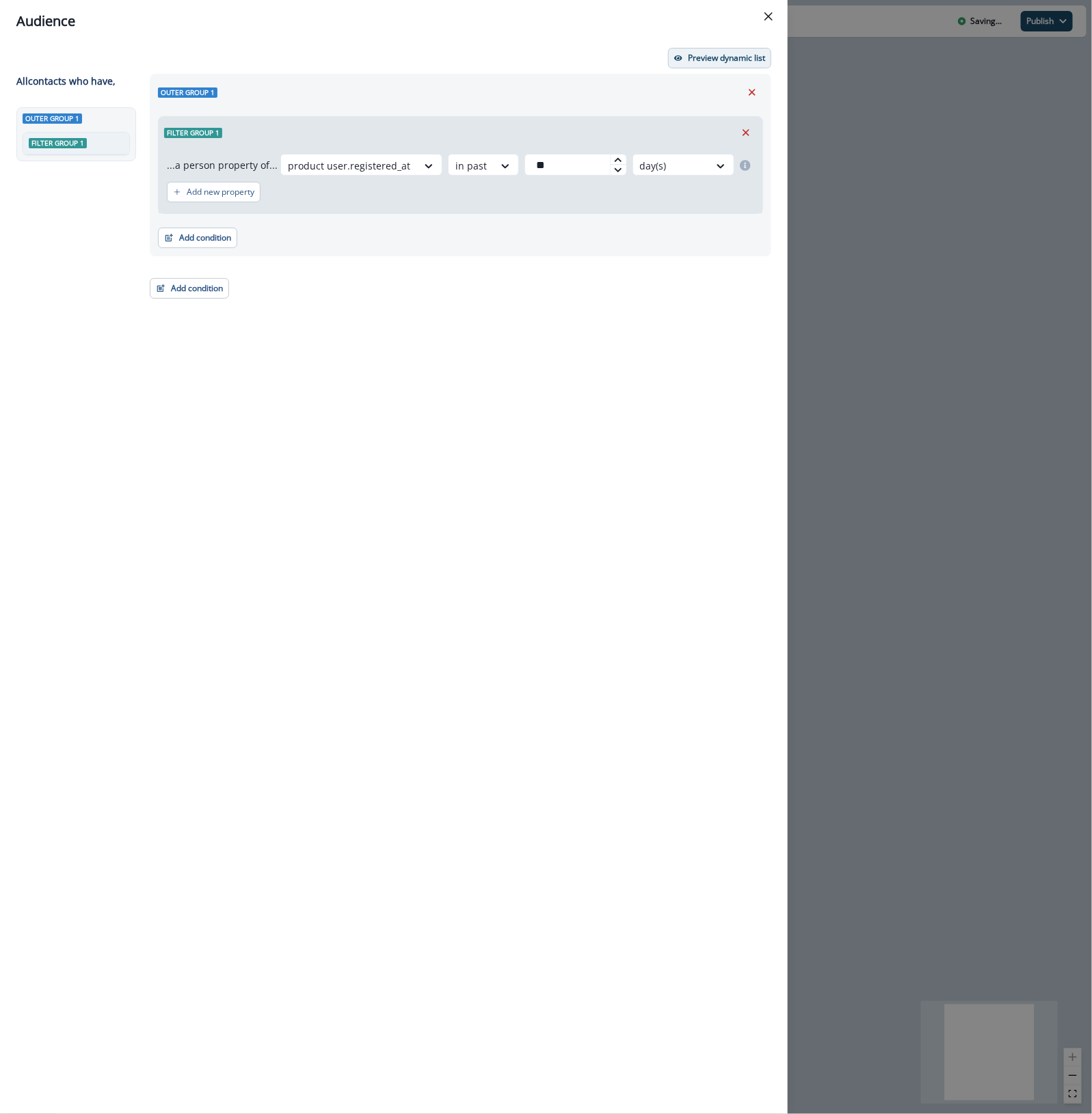
click at [700, 60] on p "Preview dynamic list" at bounding box center [727, 58] width 77 height 10
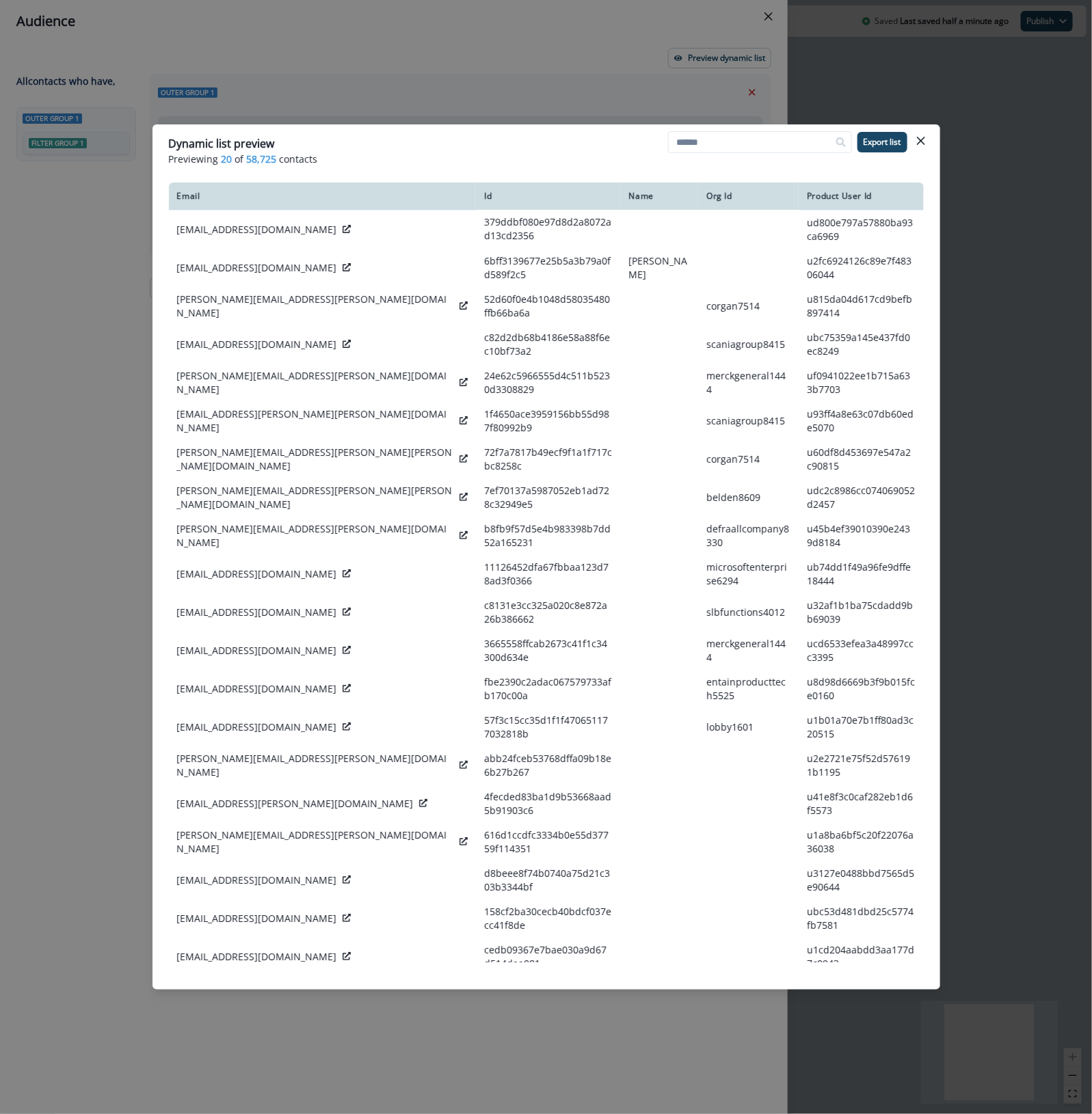
click at [41, 548] on div "Dynamic list preview Previewing 20 of 58,725 contacts Export list Email Id Name…" at bounding box center [546, 557] width 1092 height 1114
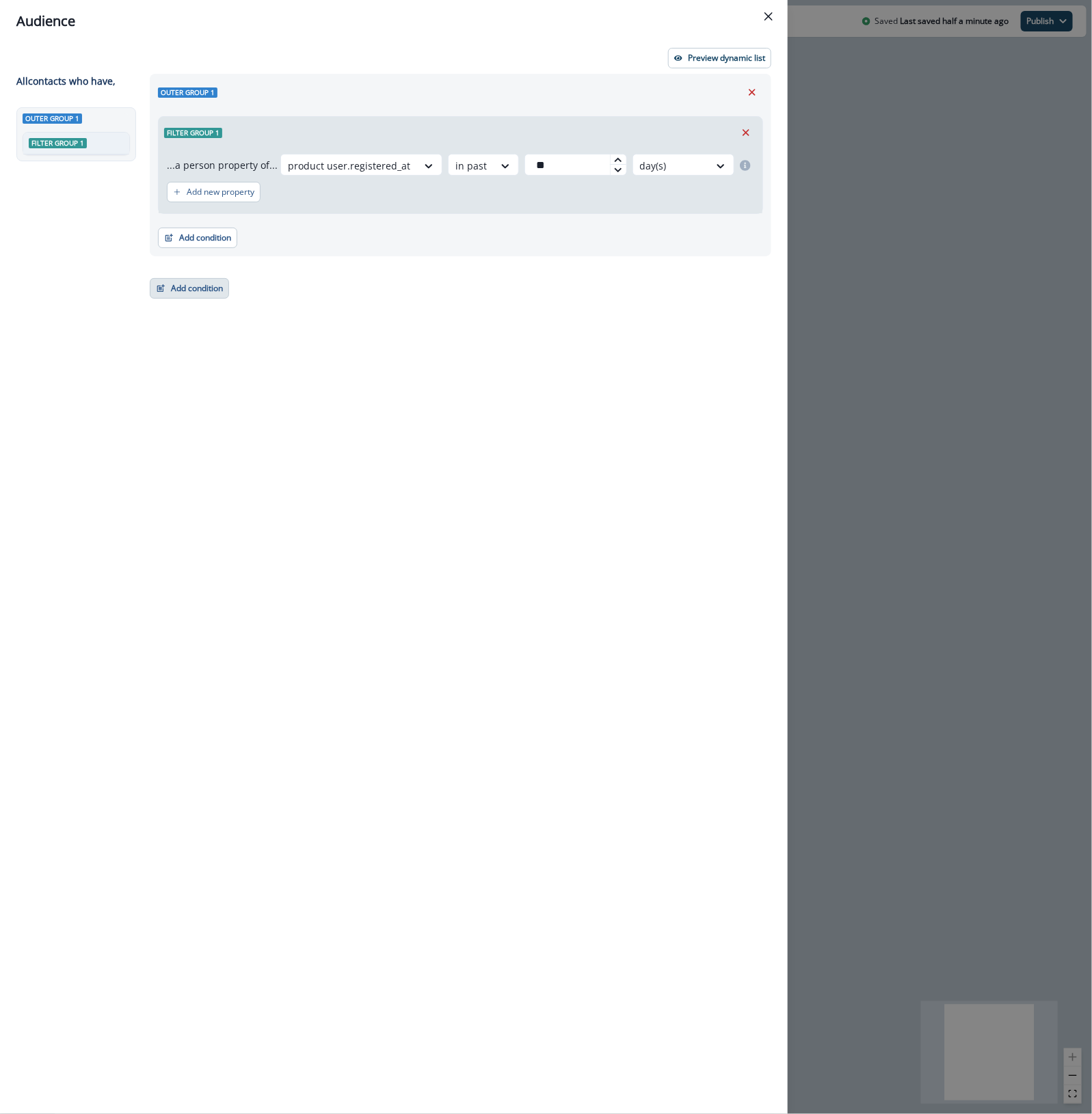
click at [197, 288] on button "Add condition" at bounding box center [189, 289] width 79 height 21
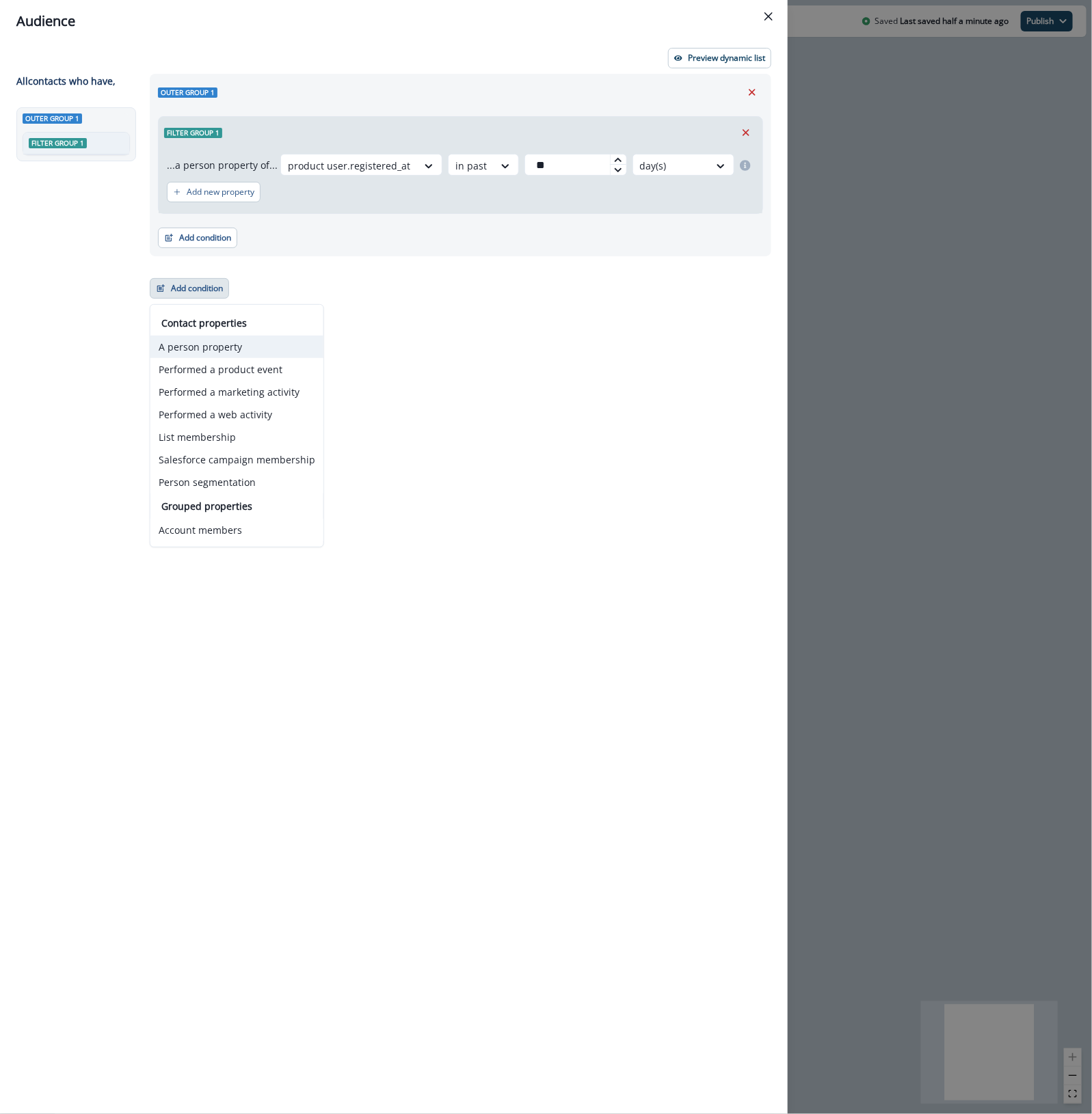
click at [213, 354] on button "A person property" at bounding box center [237, 347] width 173 height 23
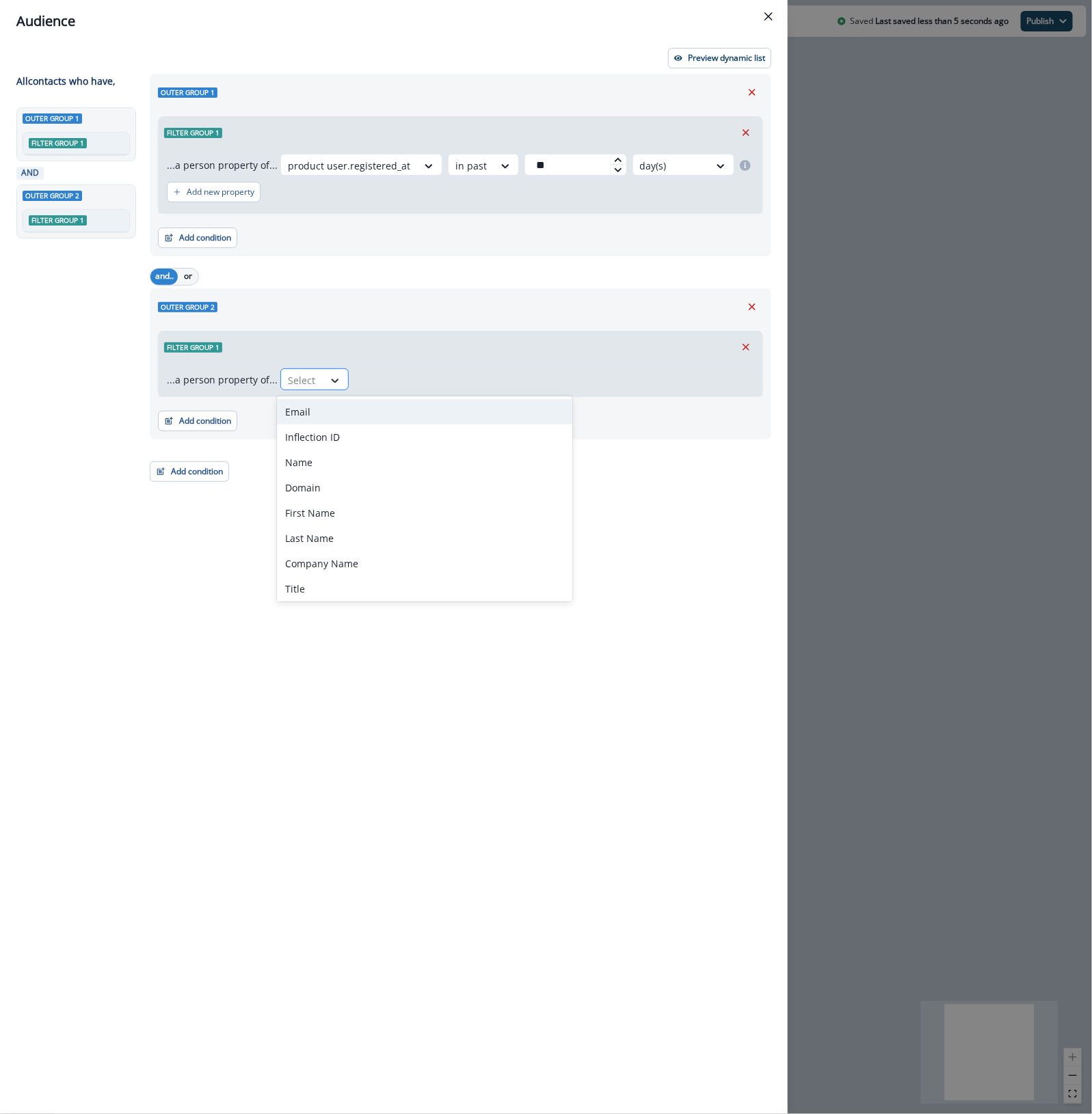
click at [323, 374] on div at bounding box center [335, 381] width 23 height 14
type input "**"
click at [756, 309] on icon "Remove" at bounding box center [752, 307] width 12 height 12
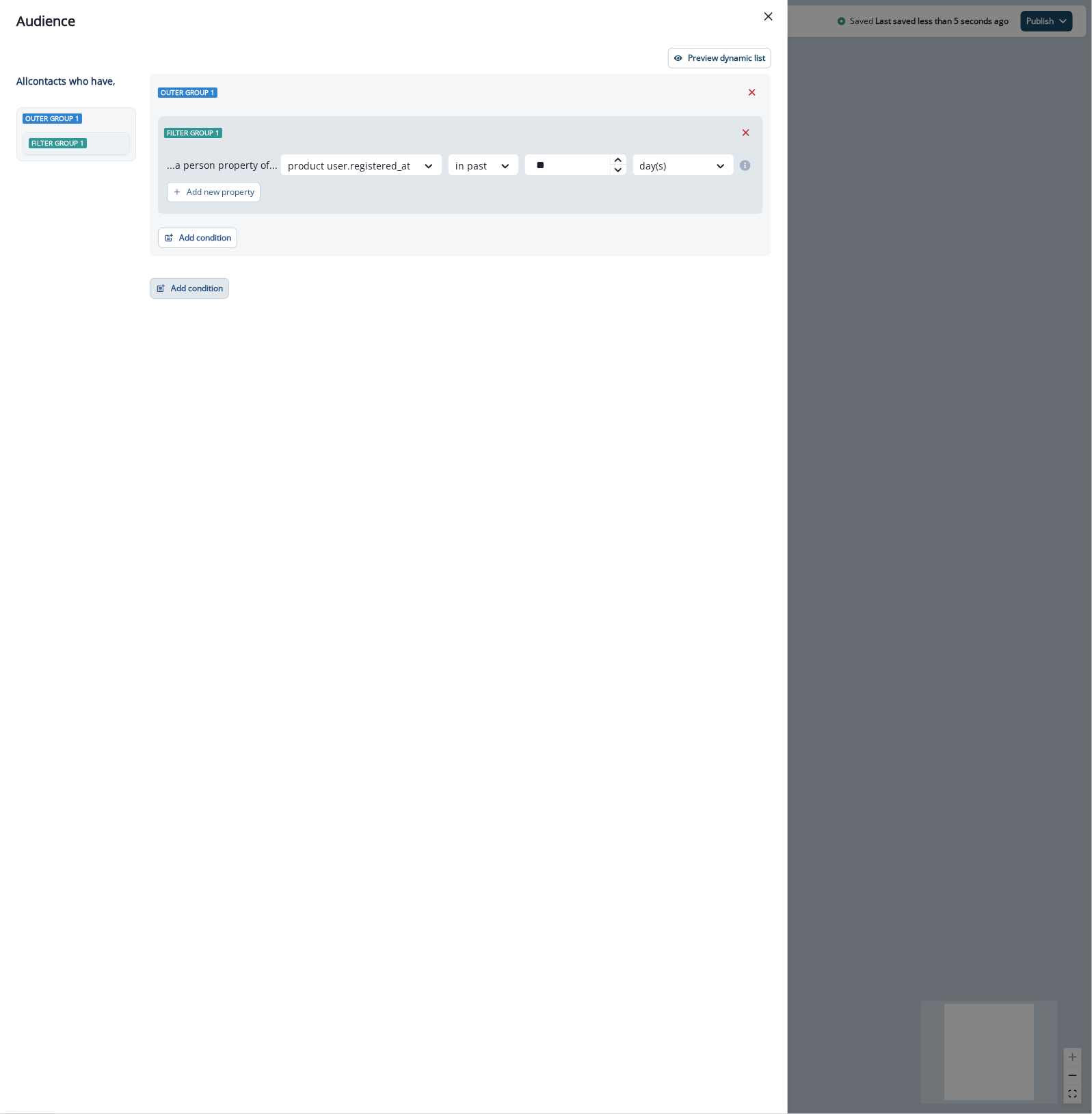
click at [180, 291] on button "Add condition" at bounding box center [189, 289] width 79 height 21
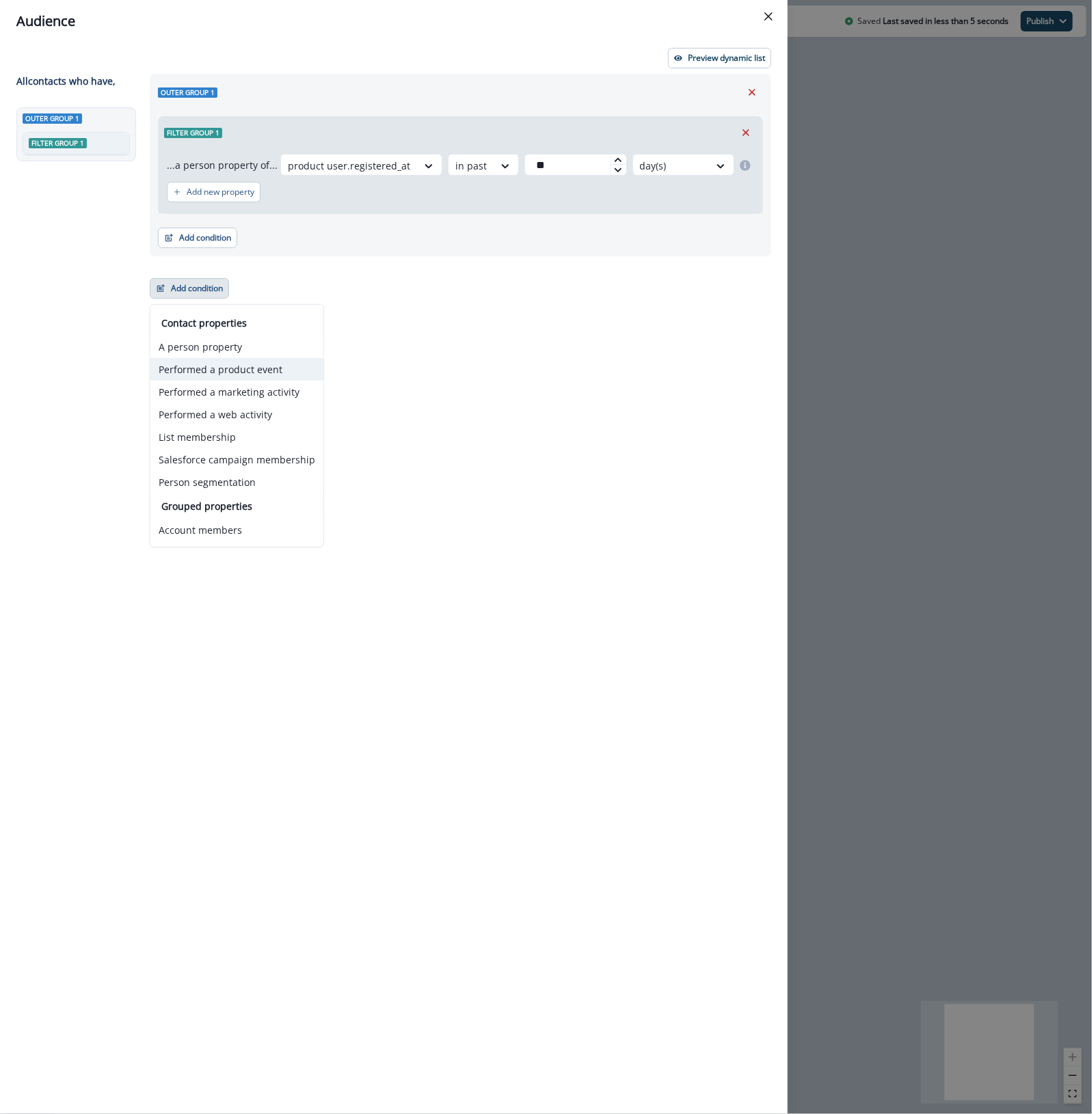
drag, startPoint x: 230, startPoint y: 345, endPoint x: 230, endPoint y: 370, distance: 25.0
click at [230, 370] on div "Contact properties A person property Performed a product event Performed a mark…" at bounding box center [237, 404] width 173 height 177
click at [230, 370] on button "Performed a product event" at bounding box center [237, 369] width 173 height 23
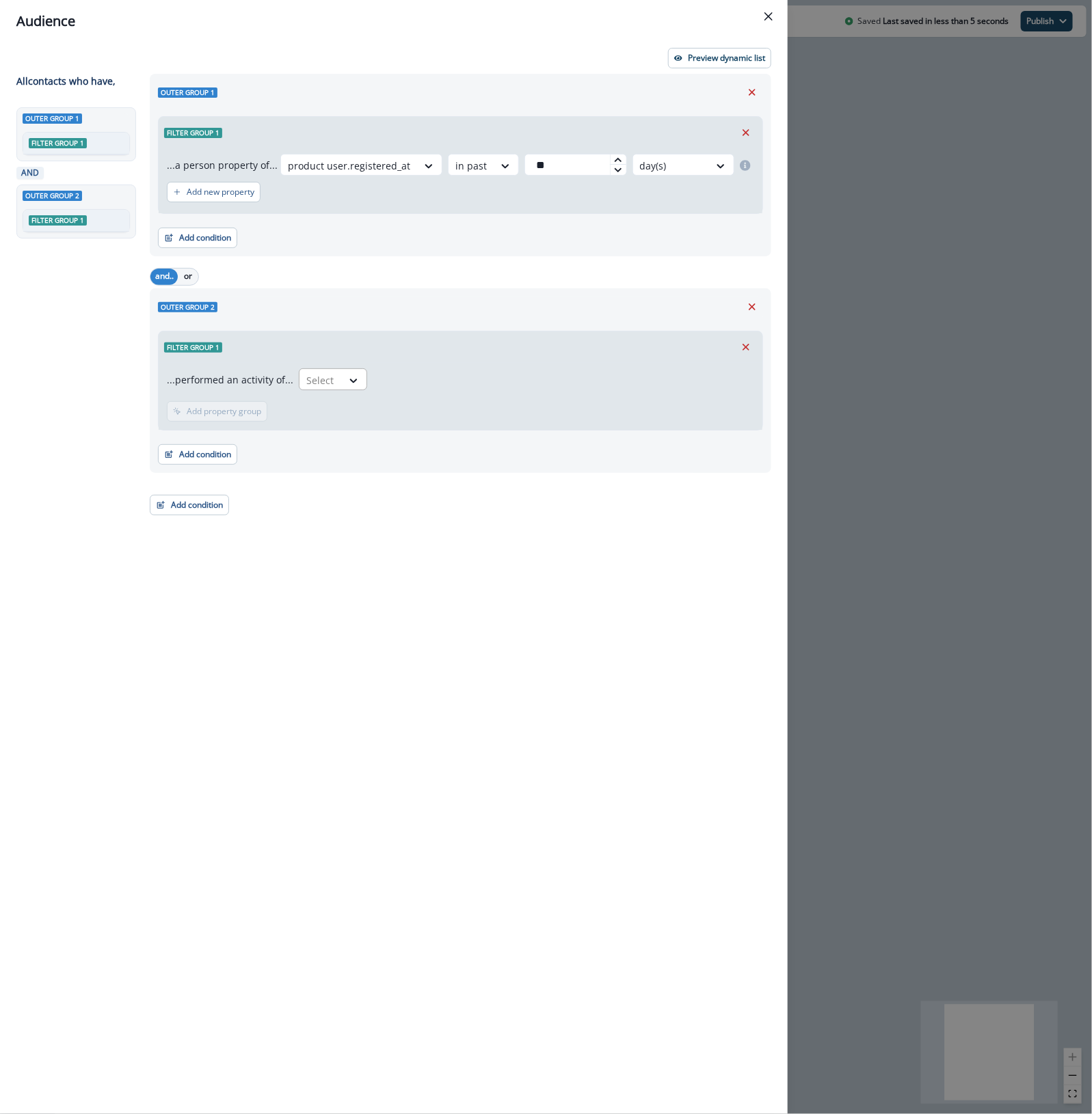
click at [325, 376] on div at bounding box center [320, 380] width 29 height 17
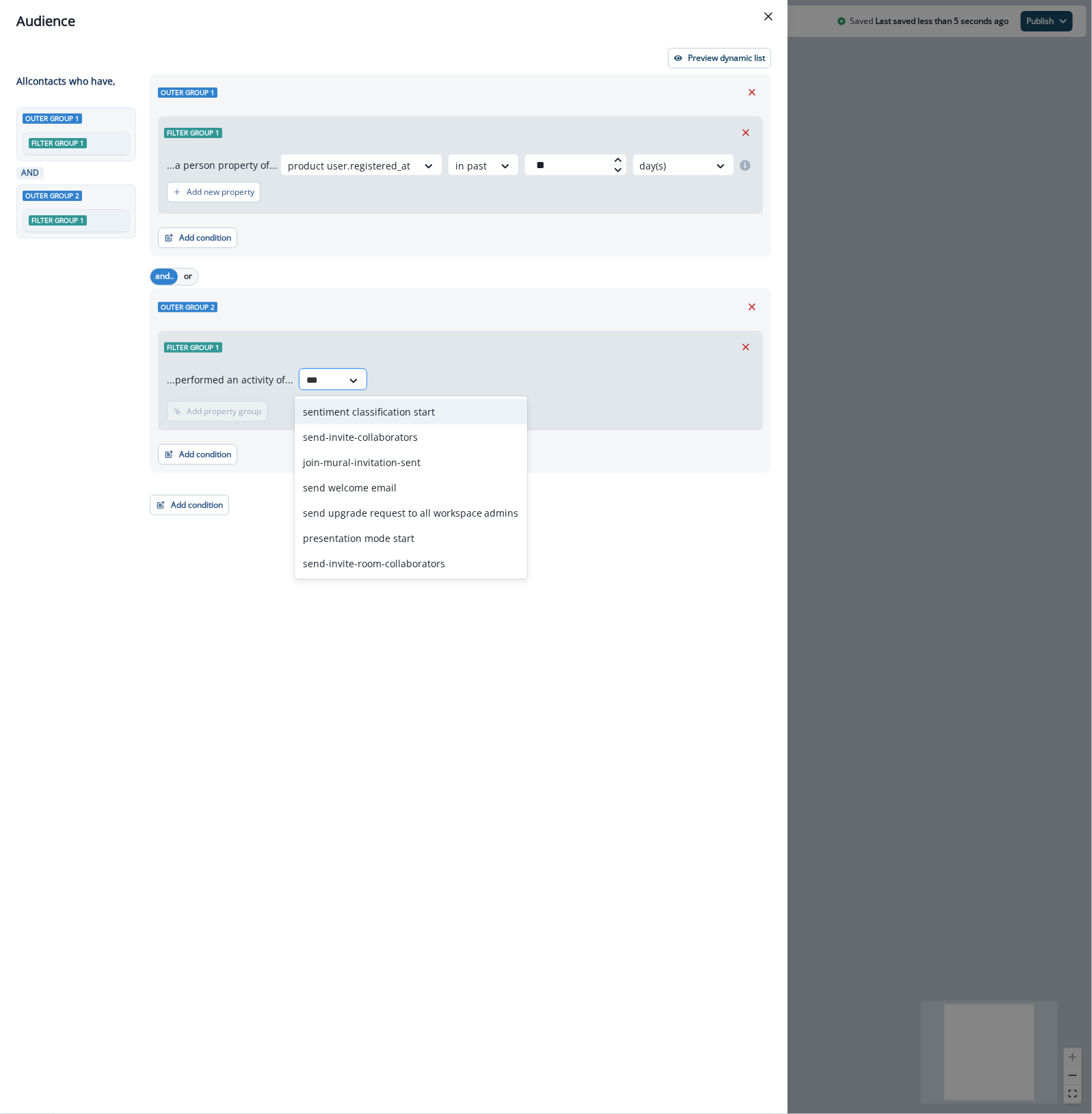
type input "****"
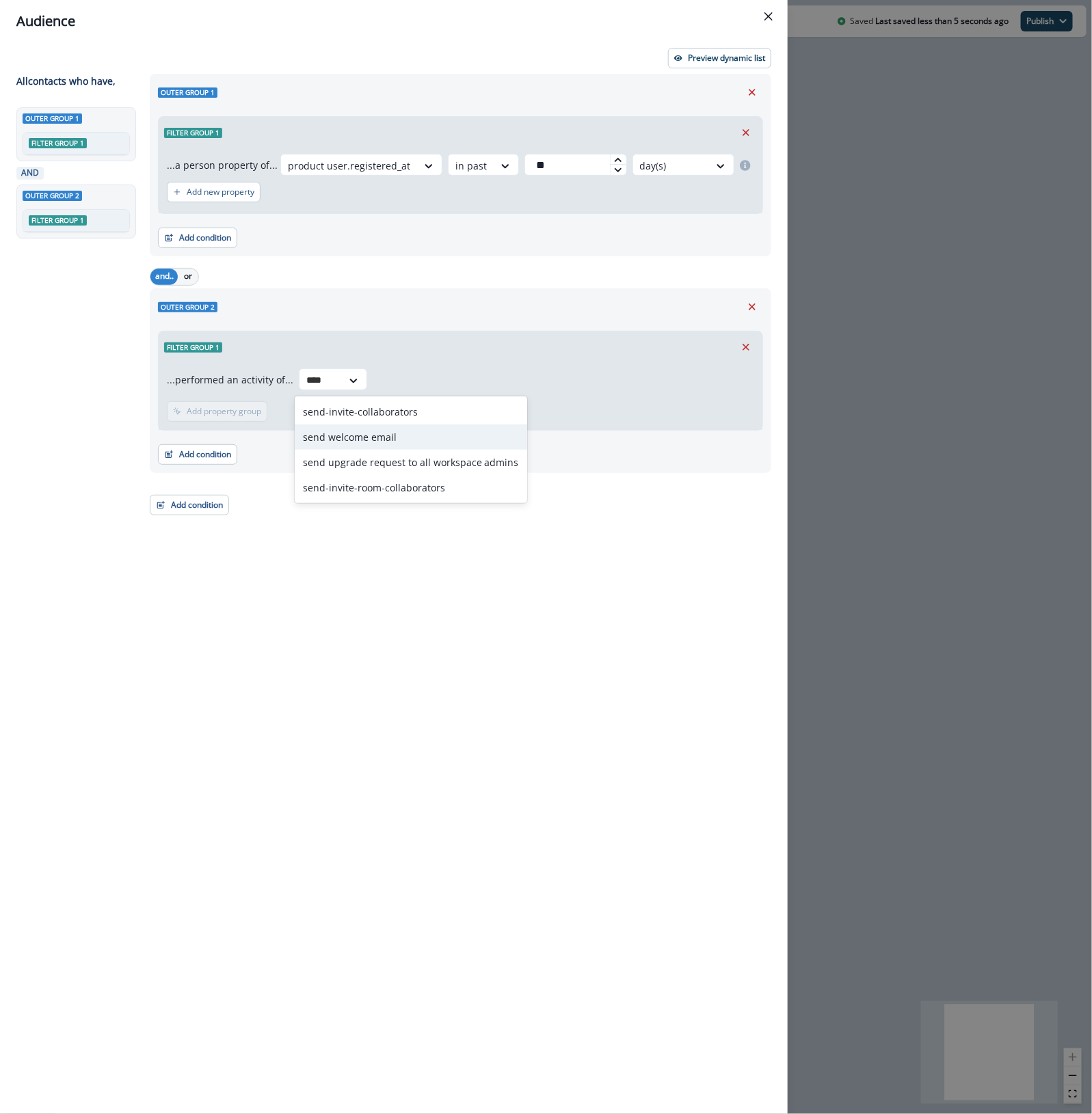
click at [412, 434] on div "send welcome email" at bounding box center [411, 437] width 233 height 26
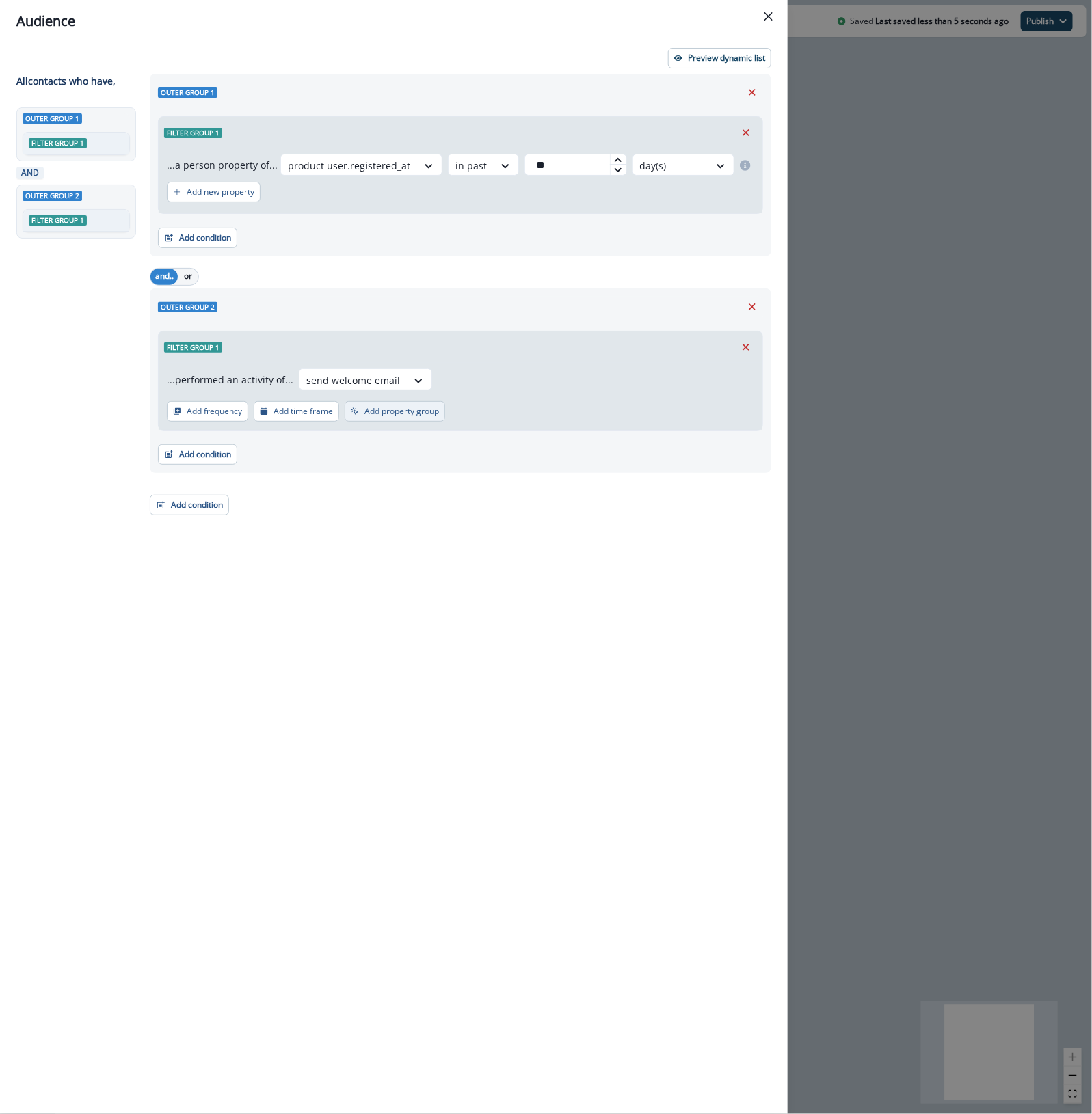
click at [401, 415] on p "Add property group" at bounding box center [402, 412] width 75 height 10
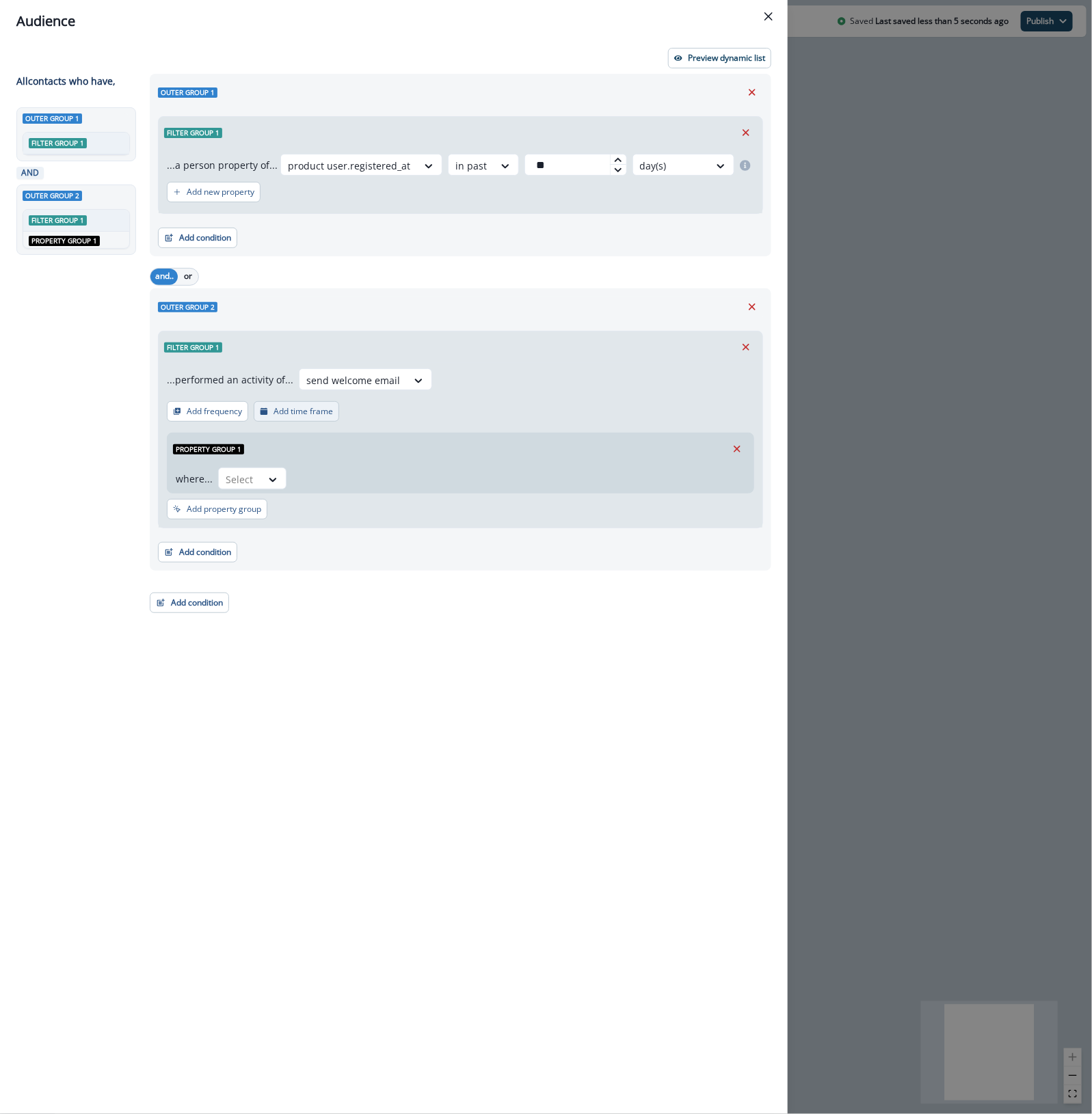
click at [292, 415] on p "Add time frame" at bounding box center [303, 412] width 59 height 10
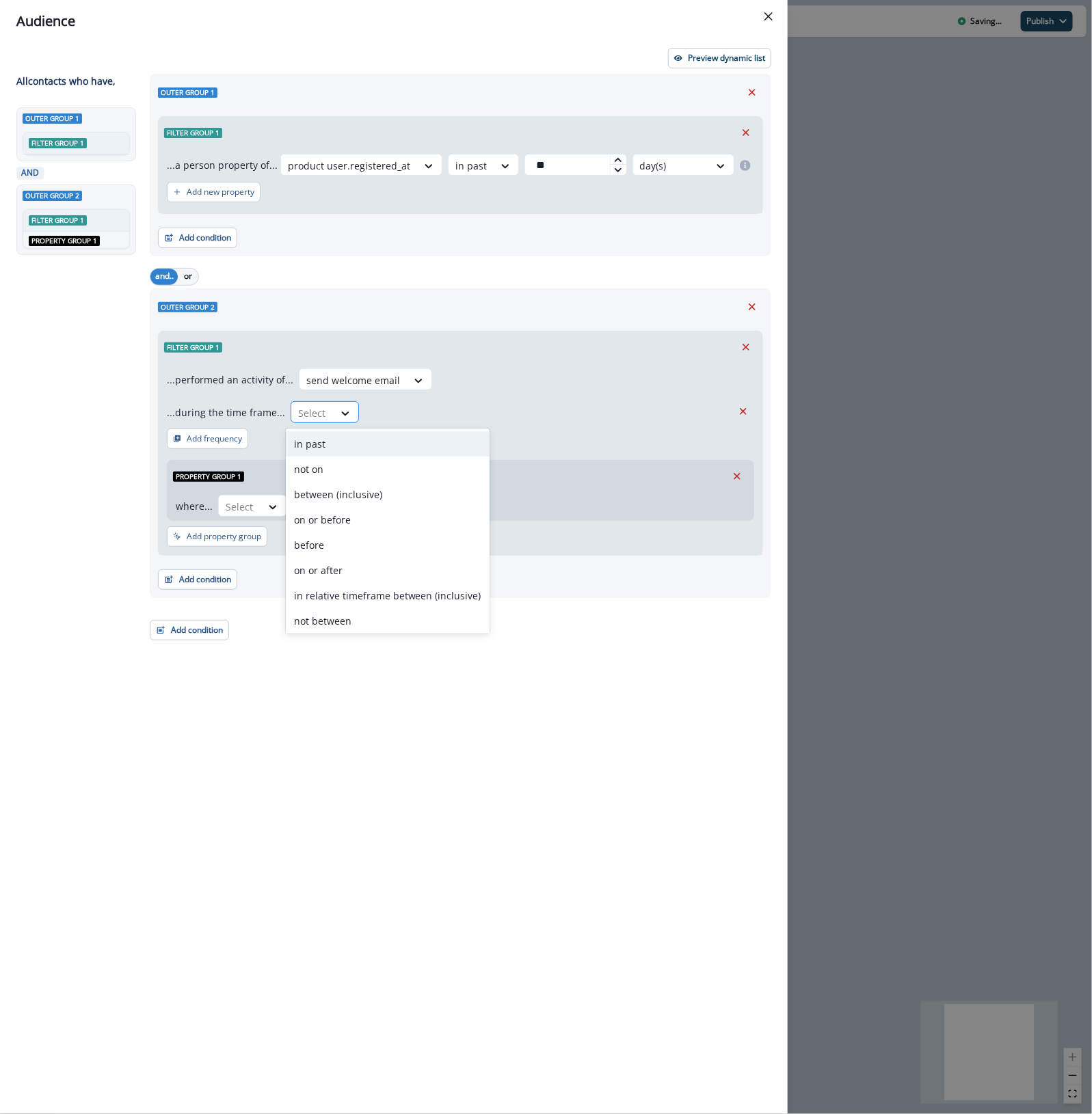
click at [318, 414] on div at bounding box center [313, 413] width 29 height 17
click at [329, 448] on div "in past" at bounding box center [387, 444] width 204 height 26
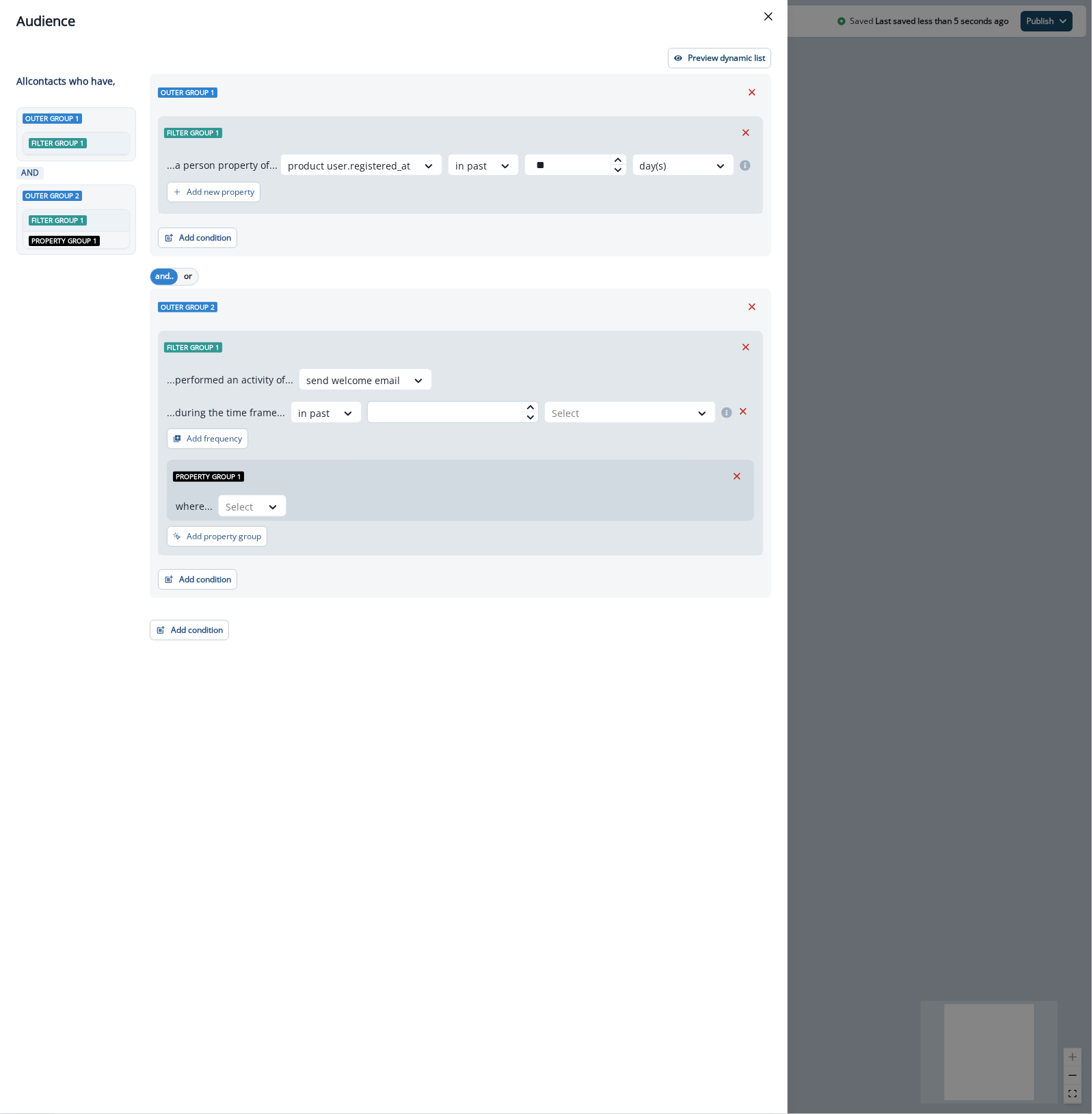
click at [423, 417] on input "text" at bounding box center [452, 412] width 171 height 22
type input "**"
click at [584, 412] on div at bounding box center [617, 413] width 132 height 17
click at [582, 443] on div "day(s)" at bounding box center [628, 444] width 174 height 26
click at [202, 439] on p "Add frequency" at bounding box center [214, 439] width 55 height 10
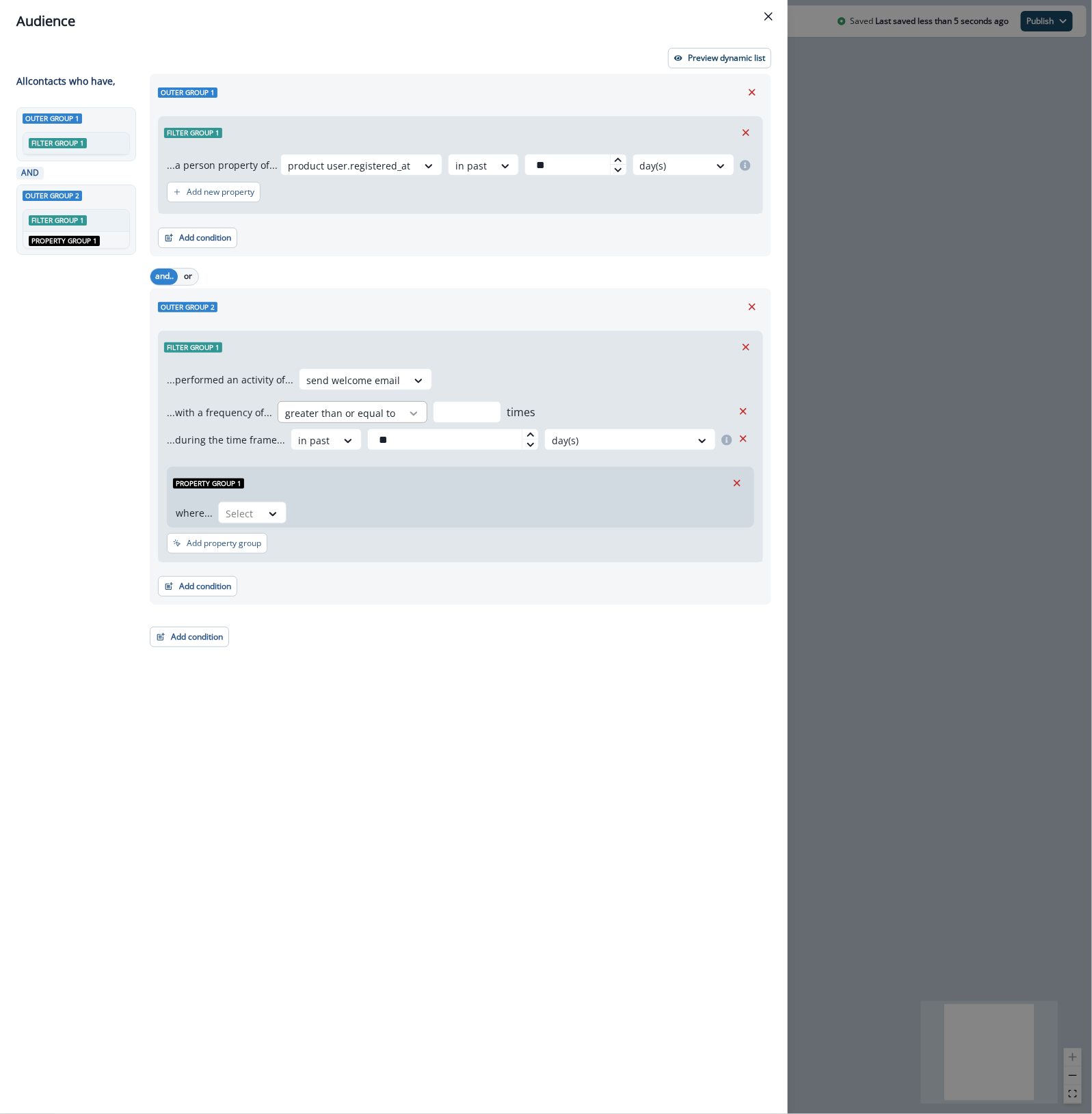
click at [402, 414] on div at bounding box center [414, 414] width 23 height 14
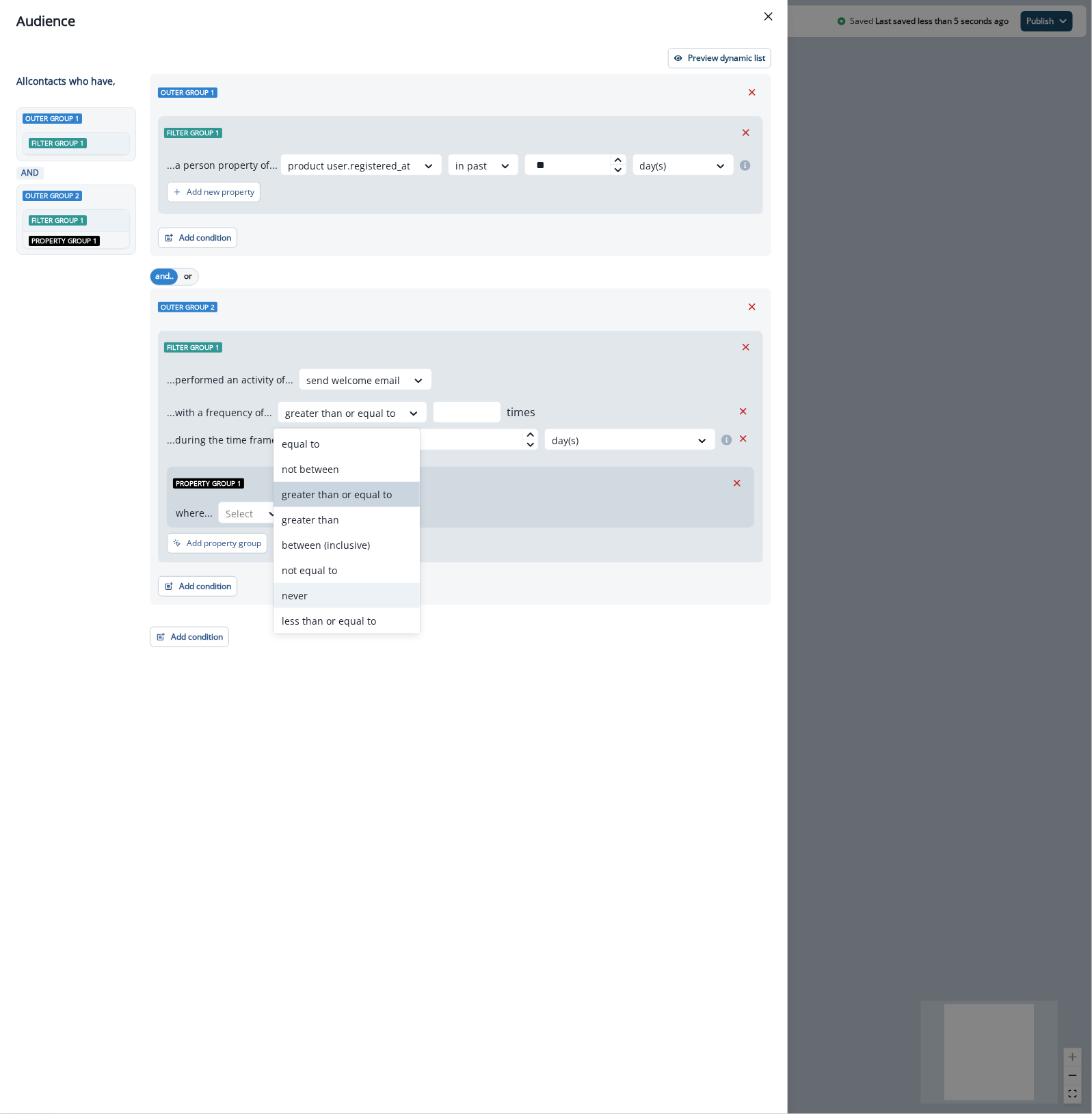
click at [344, 566] on div "never" at bounding box center [347, 595] width 146 height 26
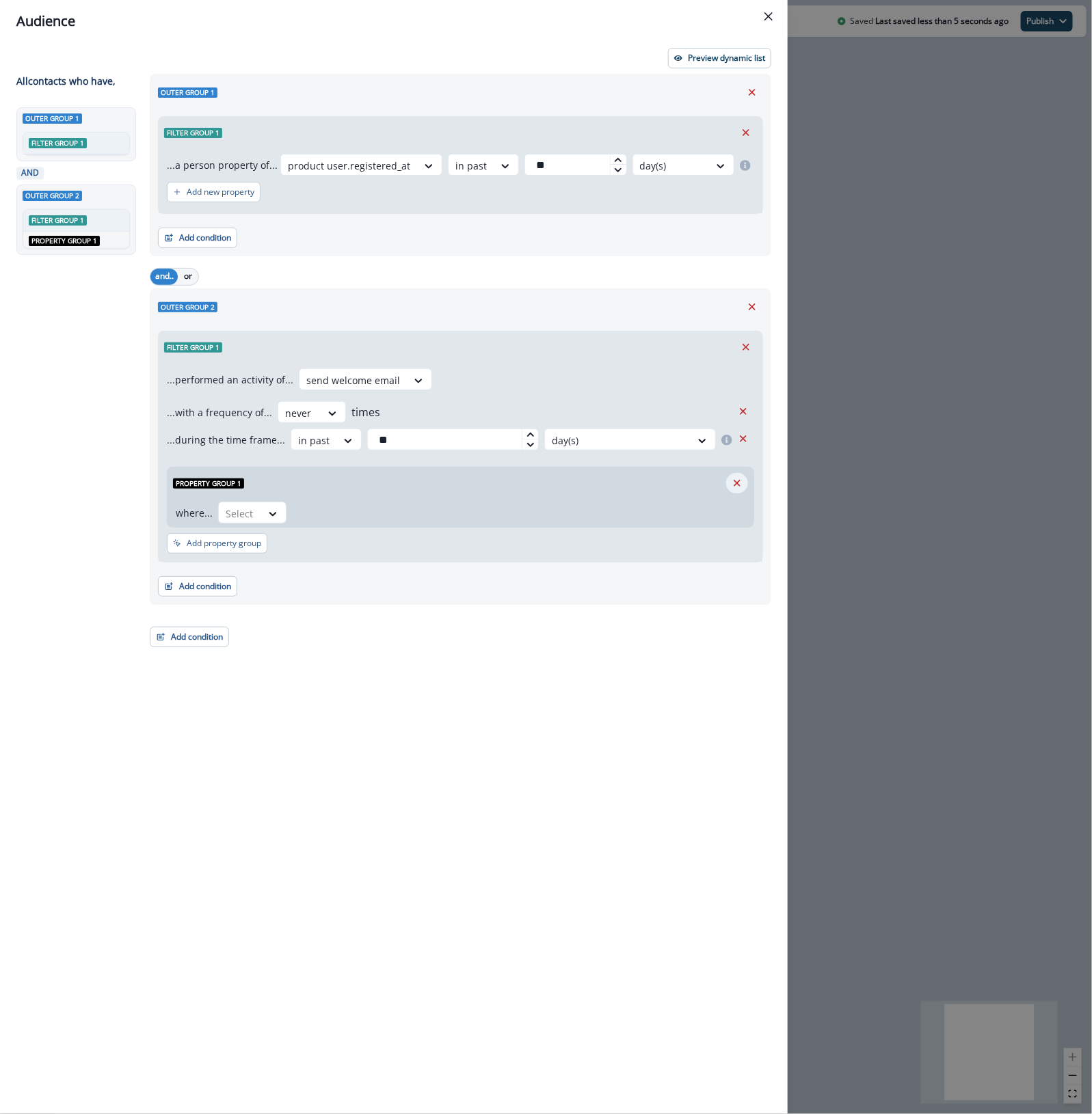
click at [737, 483] on icon "Remove" at bounding box center [737, 483] width 7 height 7
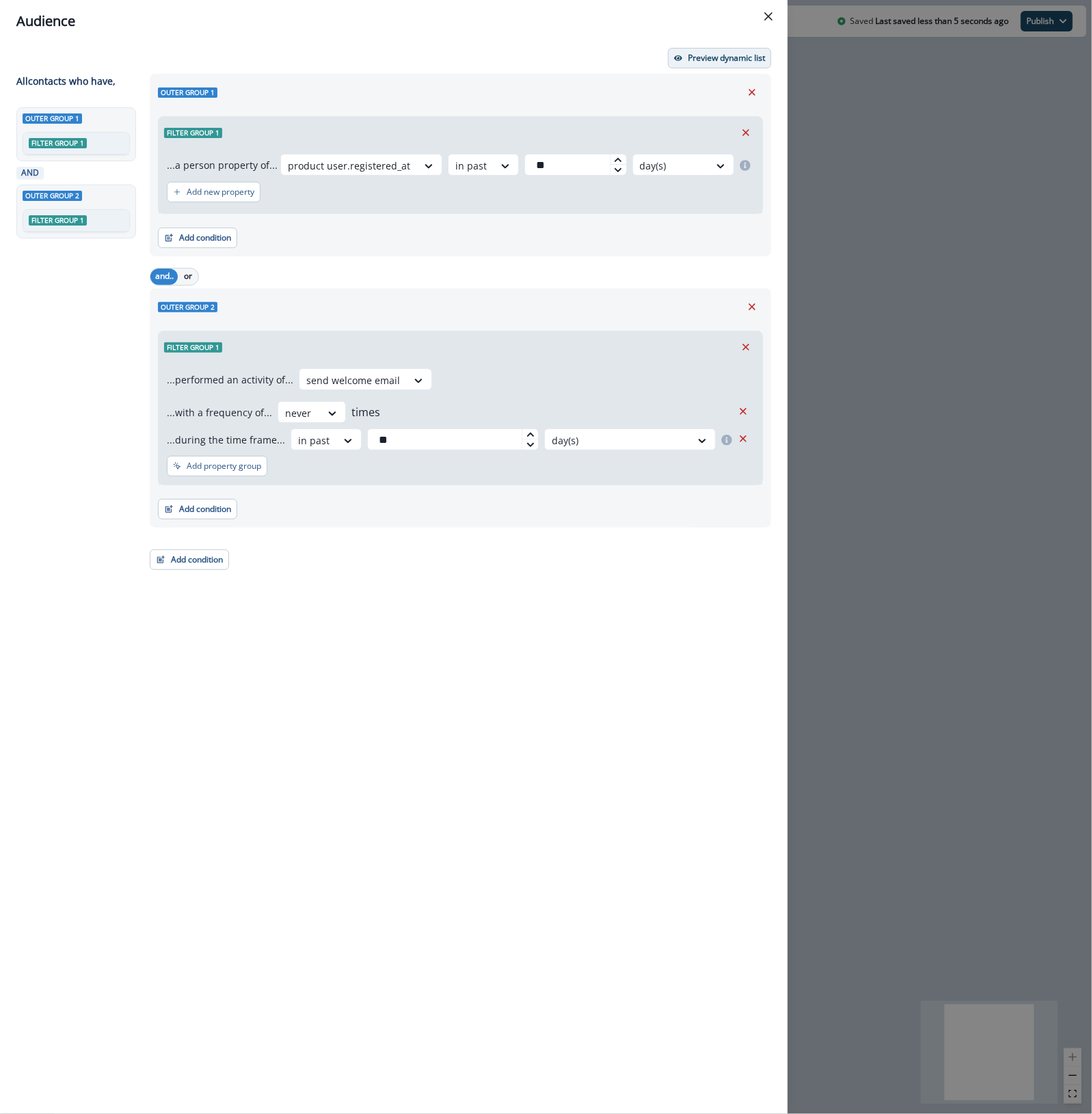
click at [736, 60] on p "Preview dynamic list" at bounding box center [727, 58] width 77 height 10
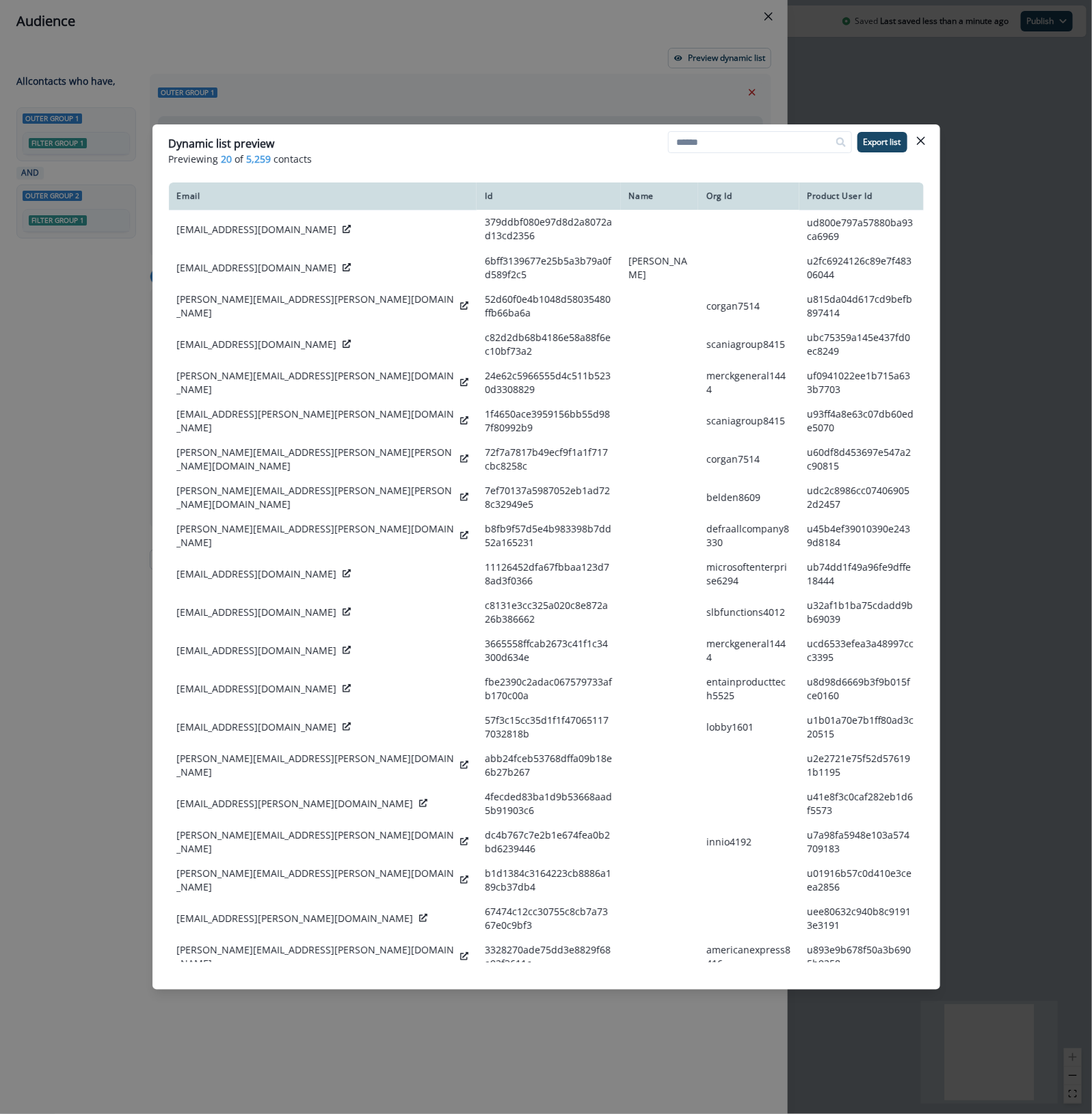
click at [448, 144] on div "Dynamic list preview" at bounding box center [546, 144] width 755 height 17
click at [890, 144] on button "Close" at bounding box center [921, 141] width 22 height 22
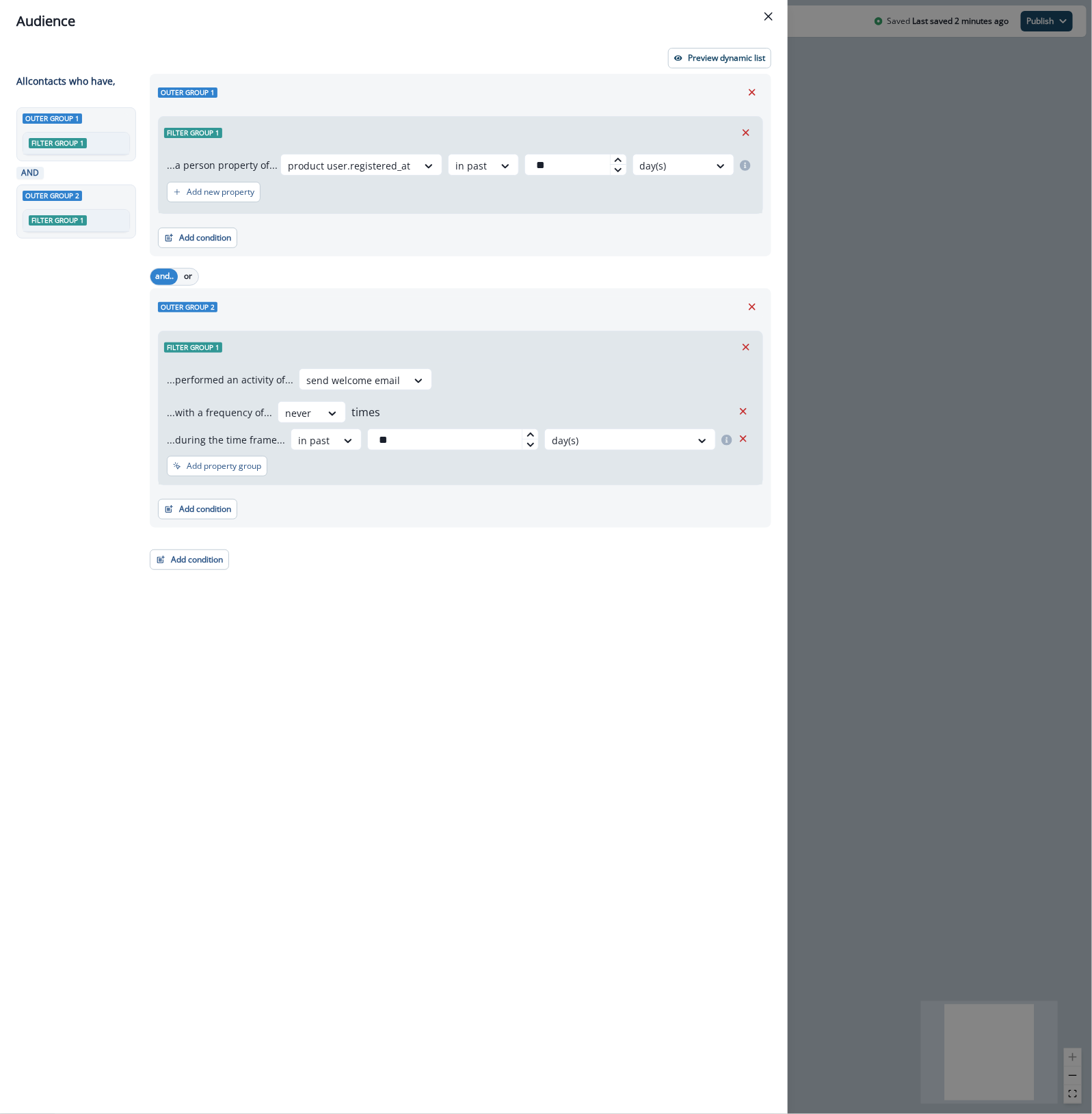
drag, startPoint x: 475, startPoint y: 780, endPoint x: 407, endPoint y: 723, distance: 88.7
click at [475, 566] on div "Outer group 1 Filter group 1 ...a person property of... product user.registered…" at bounding box center [457, 569] width 630 height 990
click at [182, 556] on button "Add condition" at bounding box center [189, 560] width 79 height 21
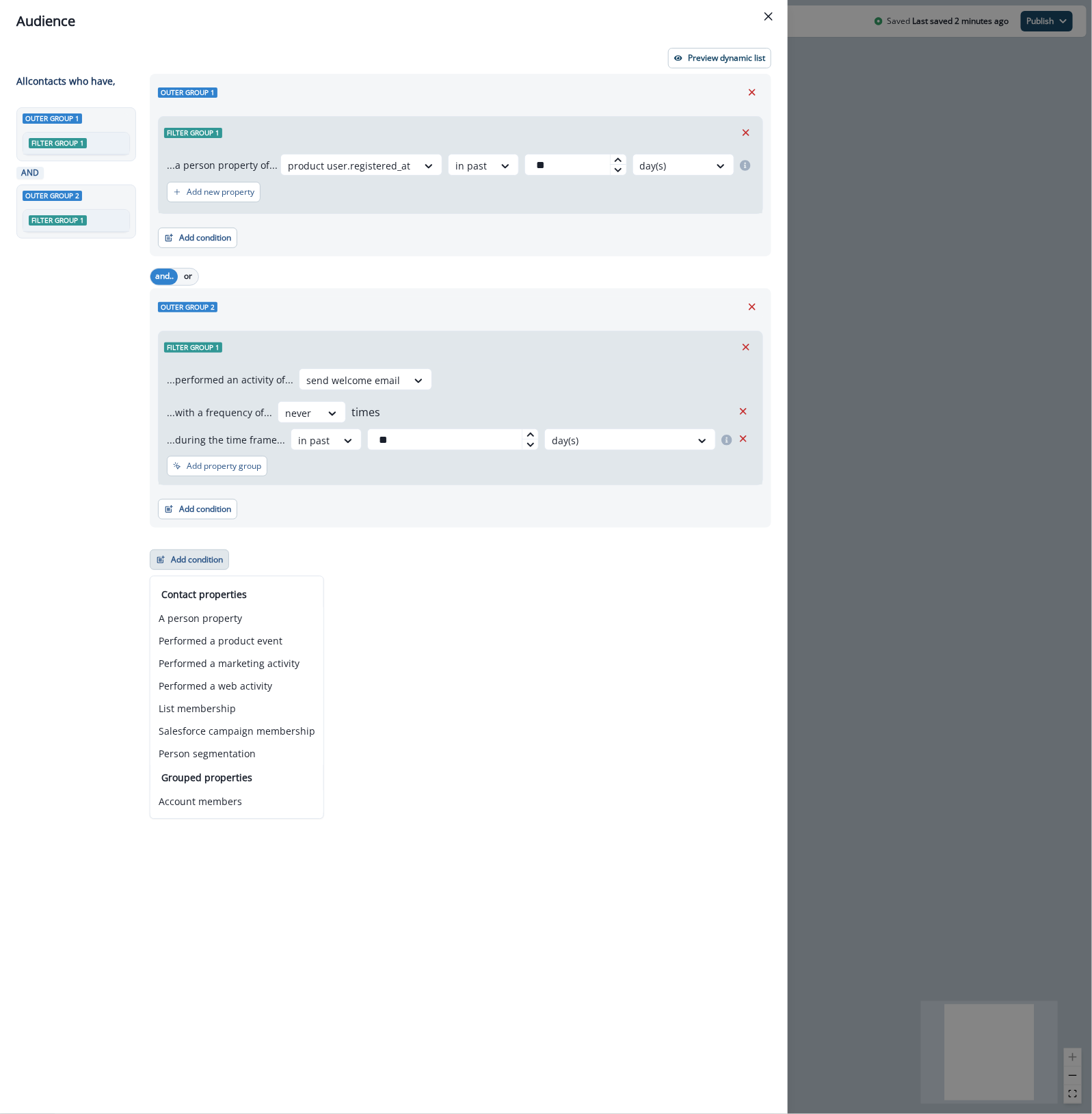
click at [326, 50] on div "Preview dynamic list" at bounding box center [394, 58] width 755 height 21
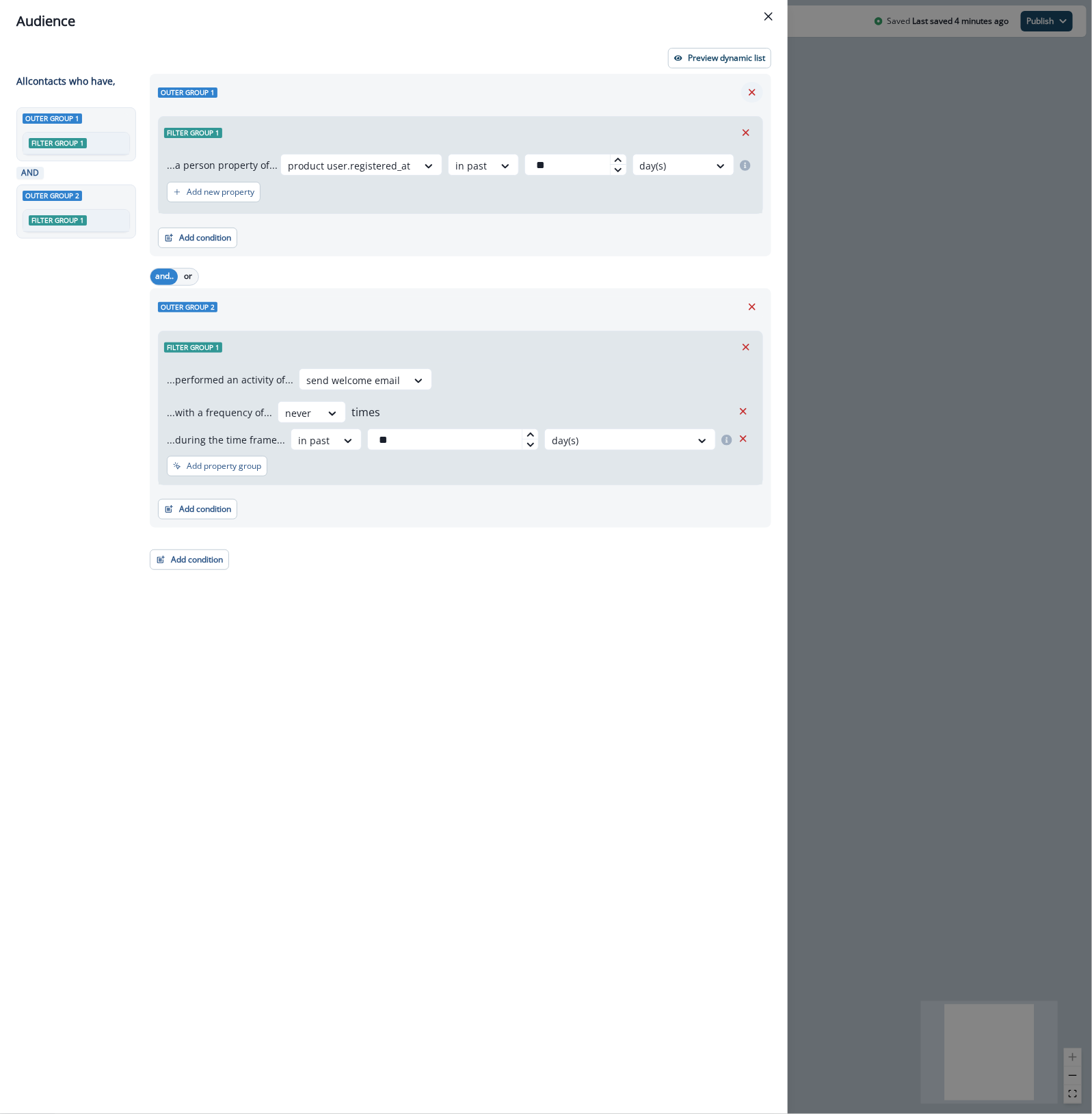
click at [754, 93] on icon "Remove" at bounding box center [752, 93] width 12 height 12
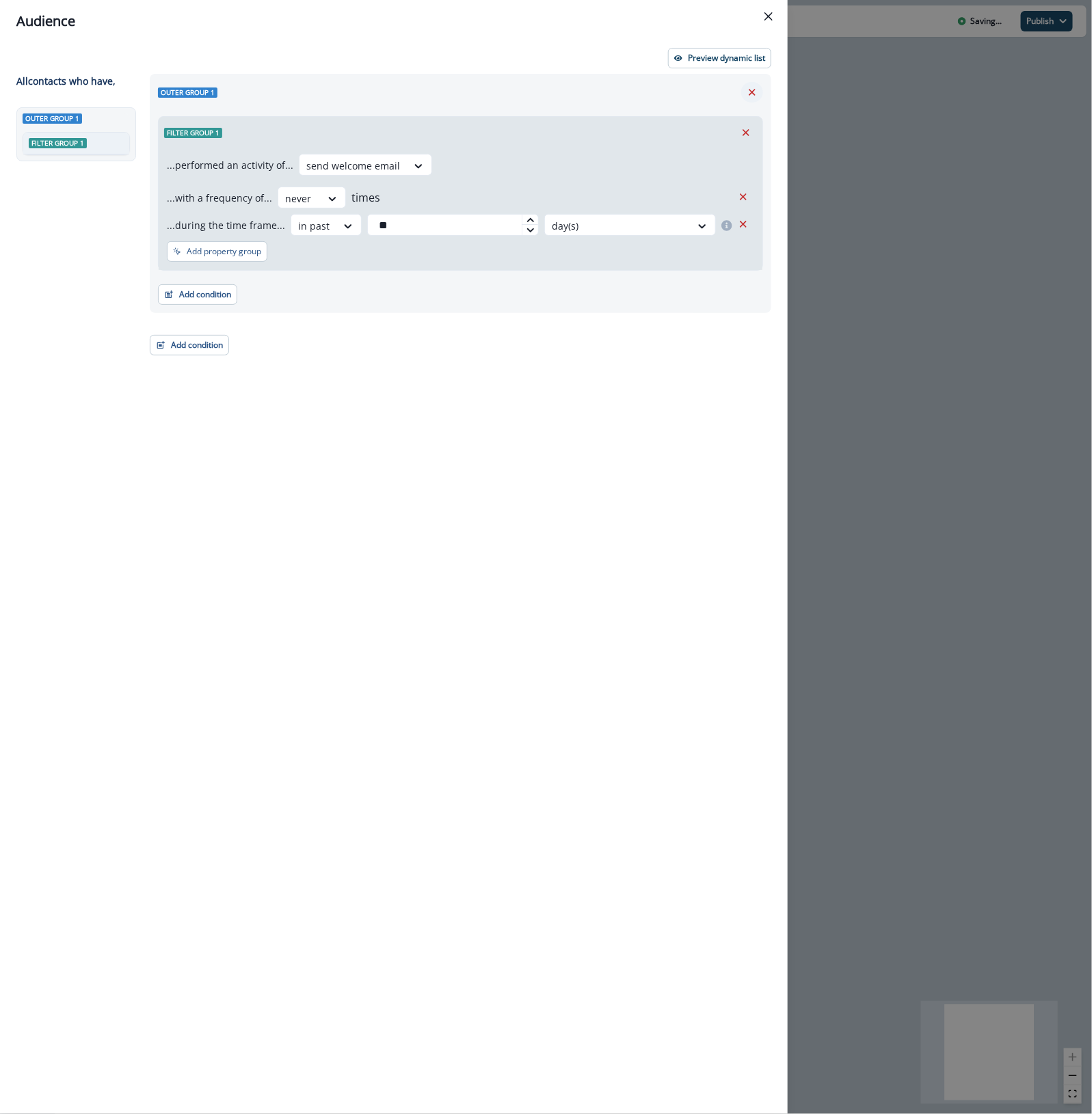
click at [750, 89] on icon "Remove" at bounding box center [752, 93] width 12 height 12
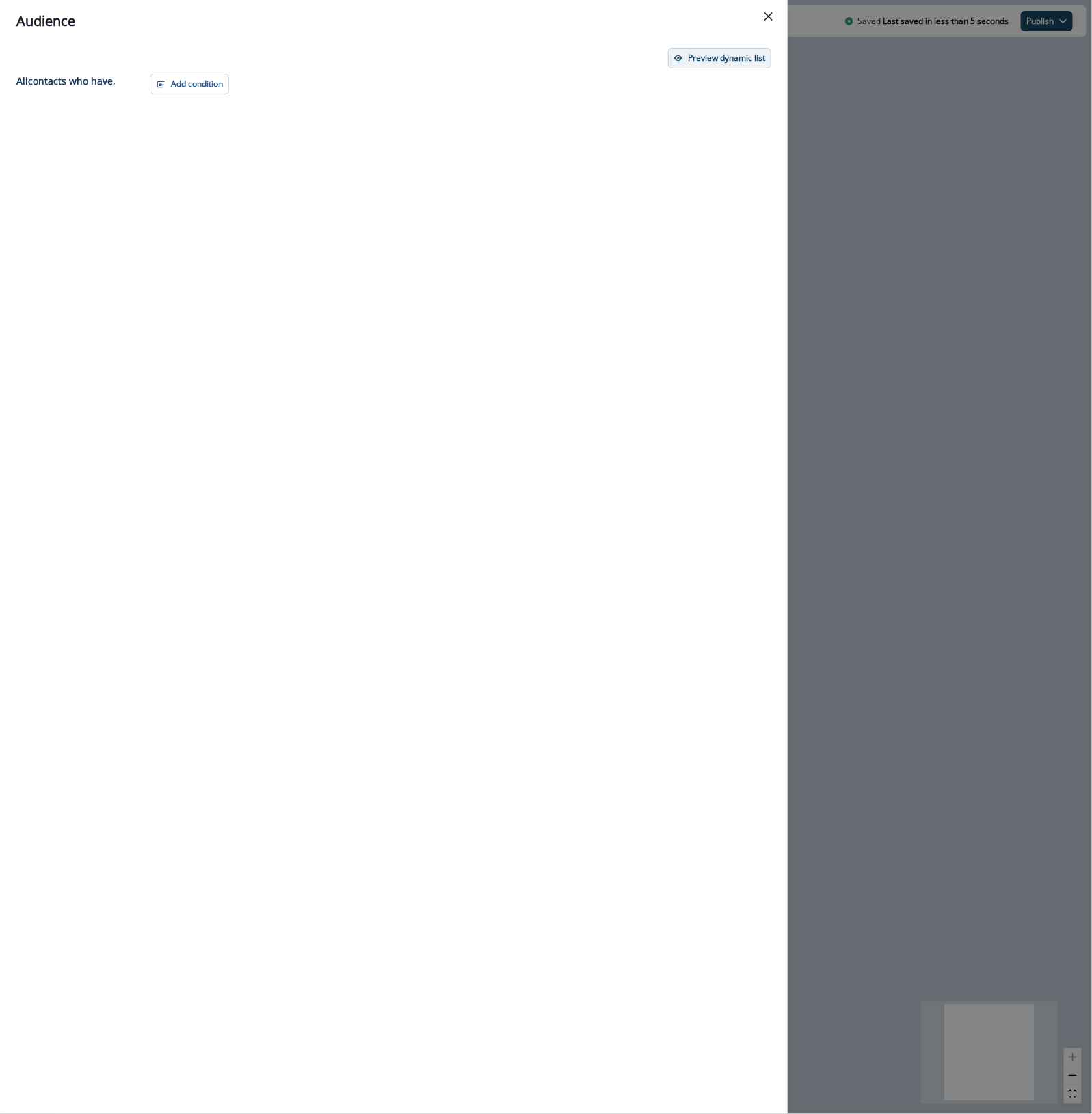
click at [754, 59] on p "Preview dynamic list" at bounding box center [727, 58] width 77 height 10
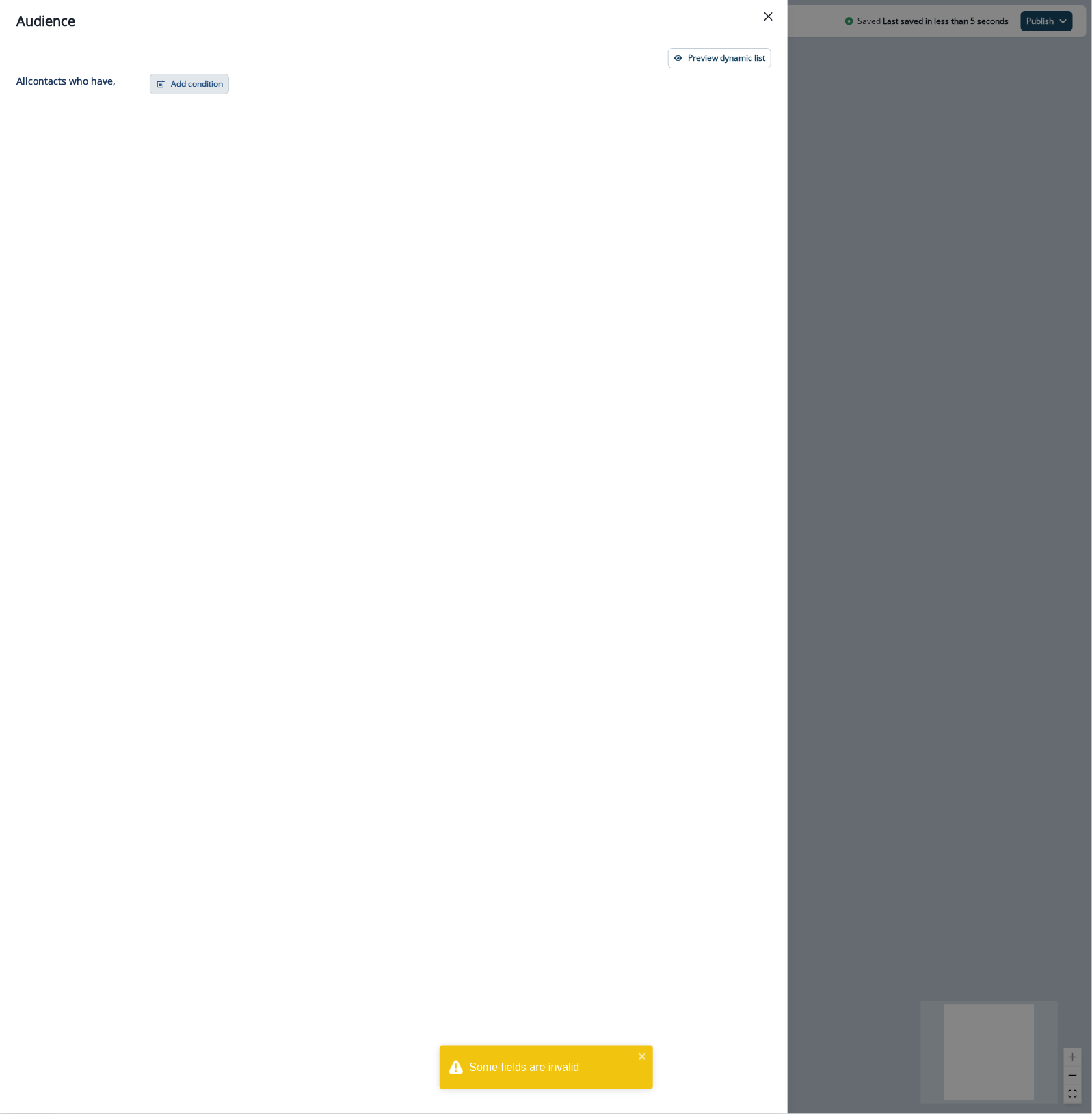
click at [180, 75] on button "Add condition" at bounding box center [189, 84] width 79 height 21
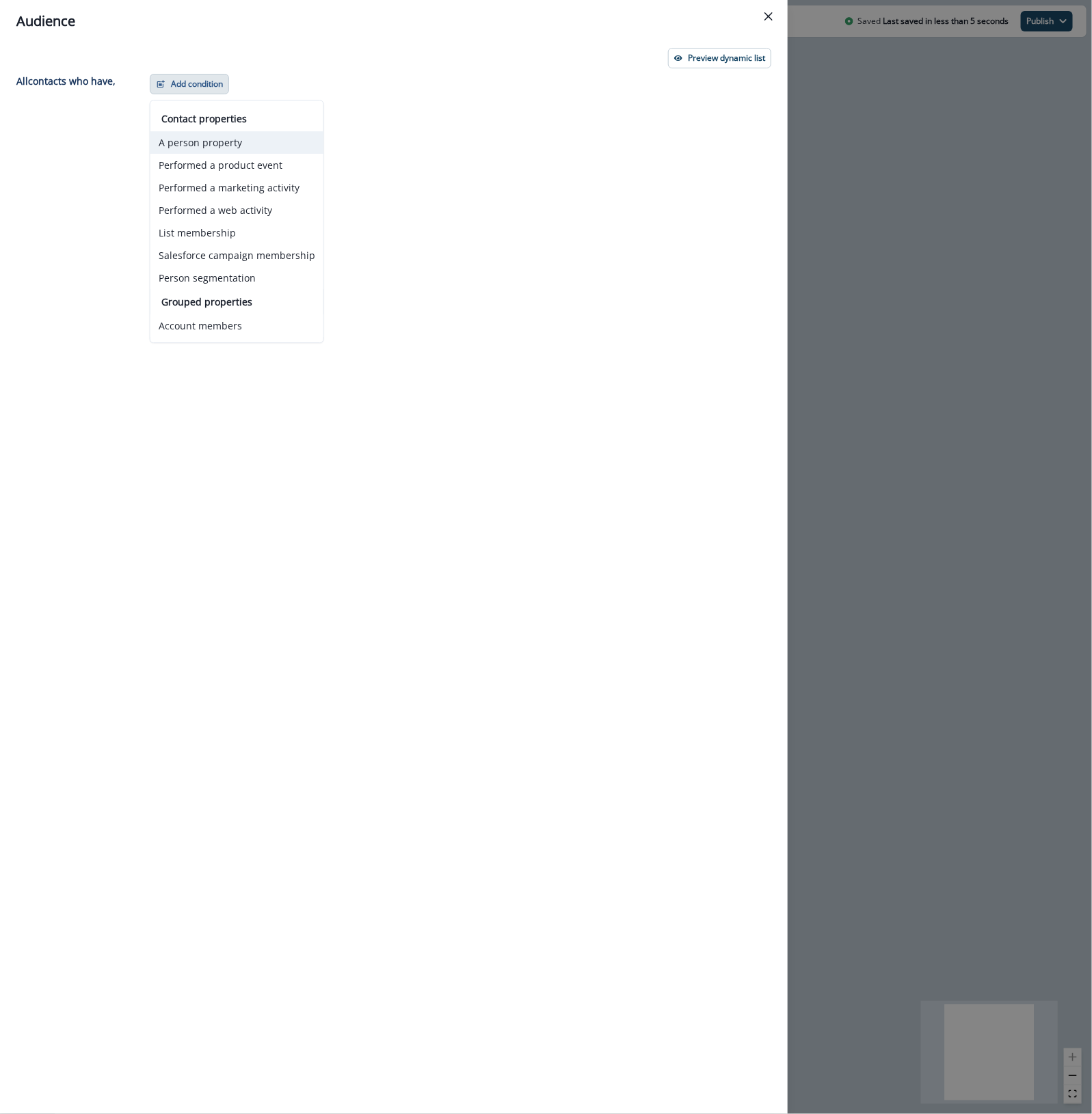
click at [213, 142] on button "A person property" at bounding box center [237, 142] width 173 height 23
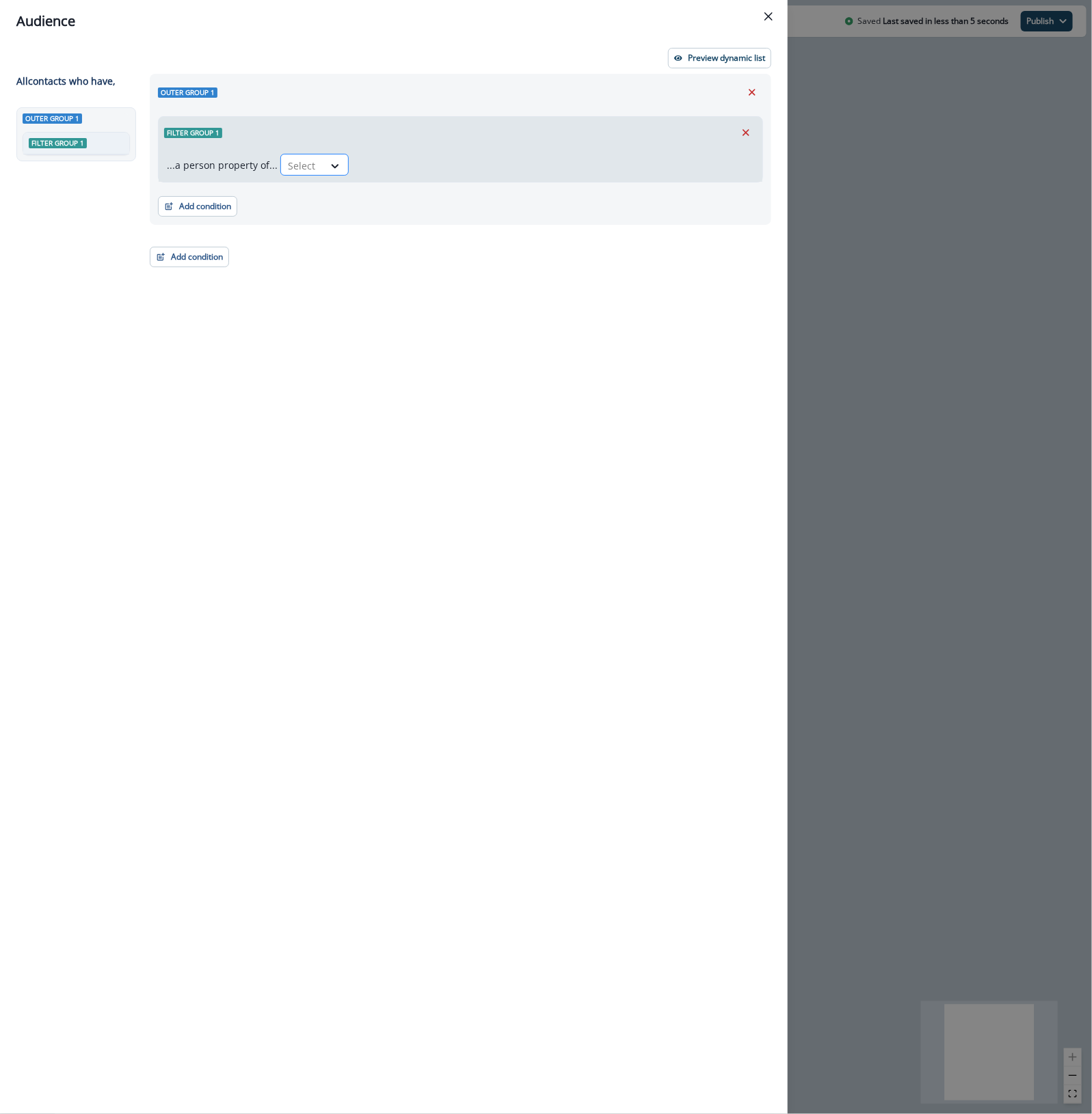
click at [296, 162] on div at bounding box center [303, 166] width 29 height 17
type input "****"
click at [356, 224] on div "product user.registered_at" at bounding box center [361, 222] width 168 height 26
click at [491, 166] on div at bounding box center [503, 166] width 23 height 14
click at [481, 202] on div "in past" at bounding box center [542, 196] width 204 height 26
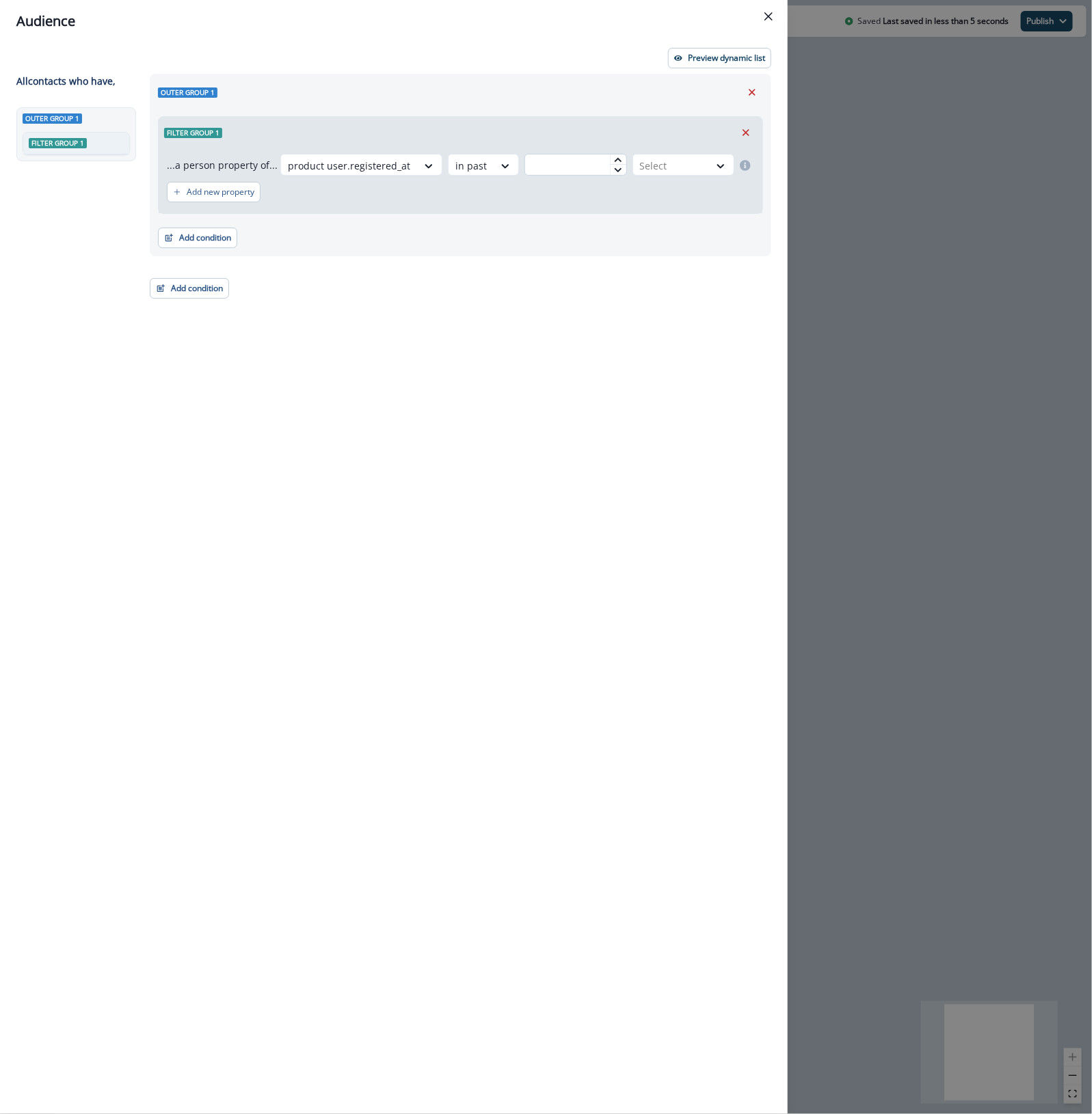
click at [586, 161] on input "text" at bounding box center [575, 165] width 102 height 22
type input "**"
click at [672, 172] on div at bounding box center [671, 166] width 62 height 17
click at [674, 200] on div "day(s)" at bounding box center [681, 196] width 106 height 26
click at [749, 96] on icon "Remove" at bounding box center [752, 93] width 12 height 12
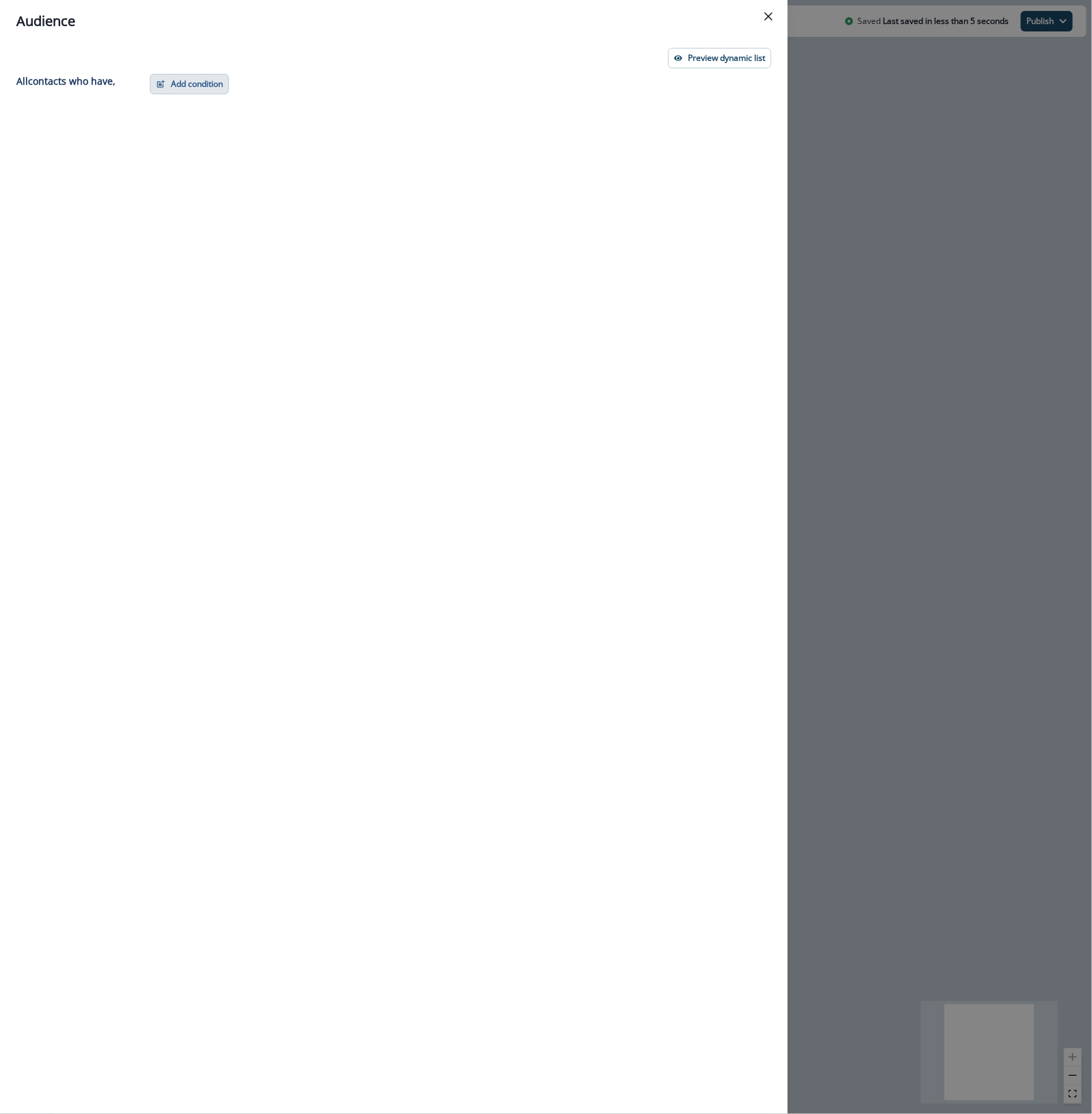
click at [195, 82] on button "Add condition" at bounding box center [189, 84] width 79 height 21
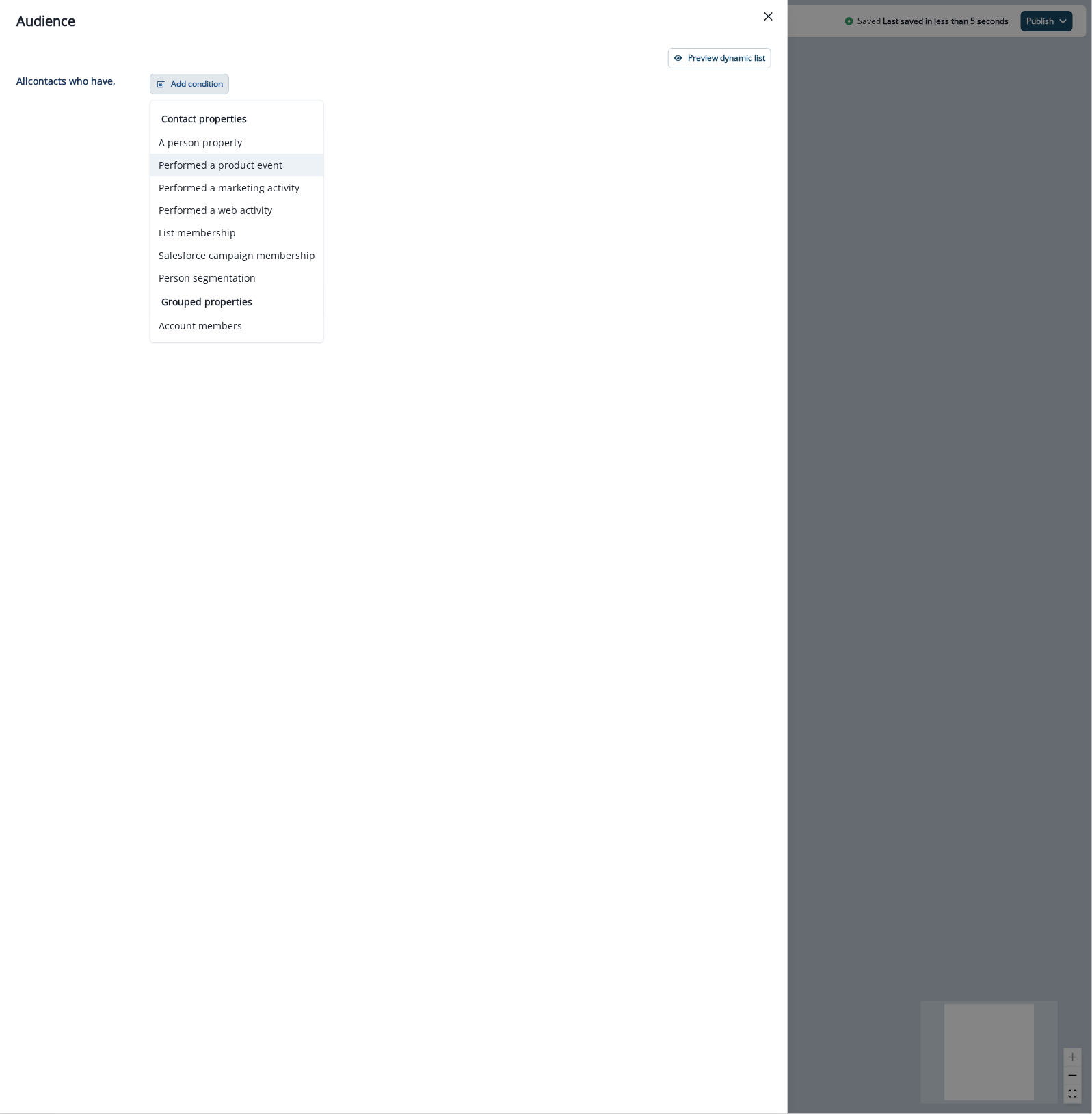
click at [209, 169] on button "Performed a product event" at bounding box center [237, 165] width 173 height 23
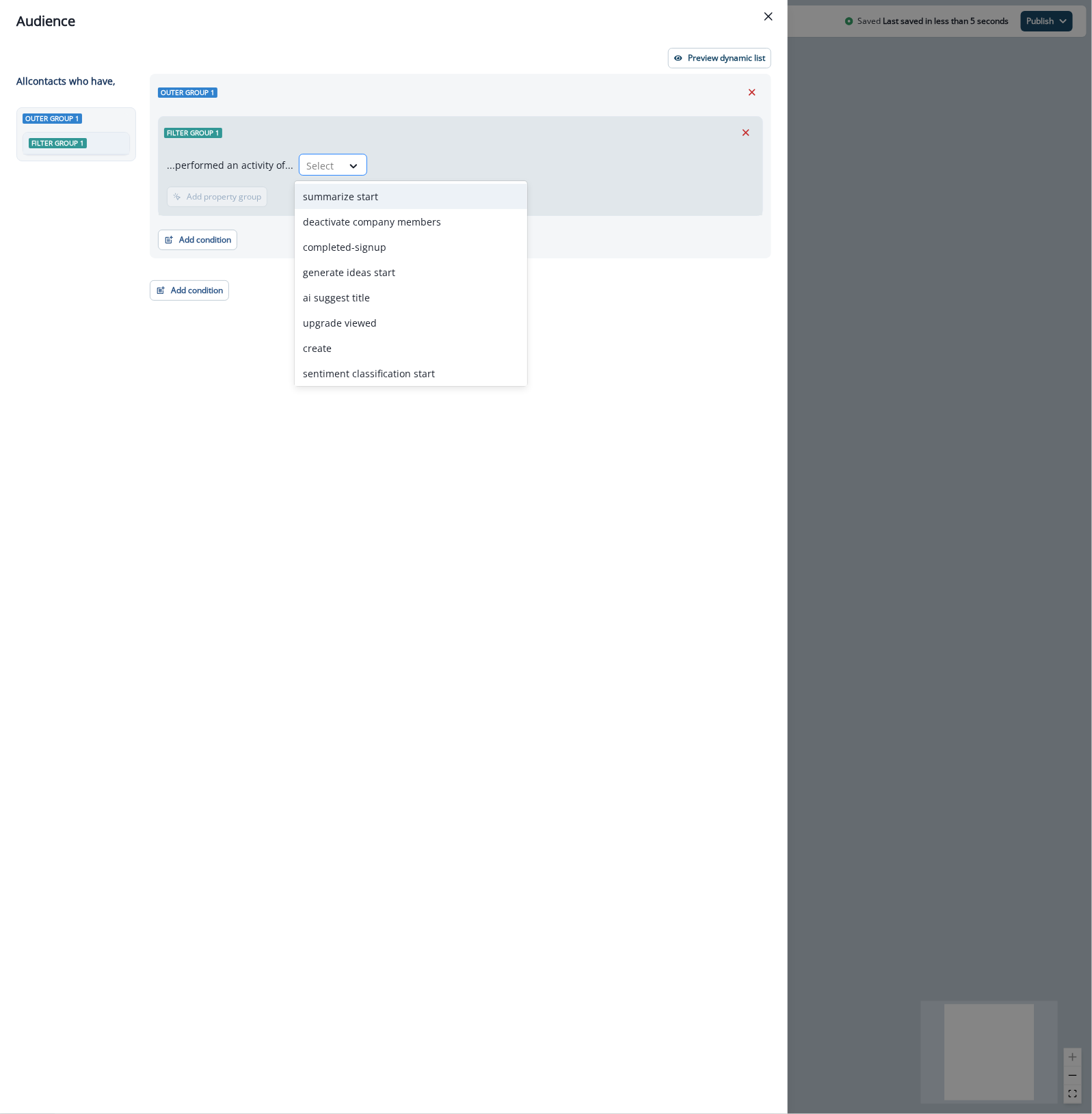
click at [314, 168] on div at bounding box center [320, 166] width 29 height 17
type input "******"
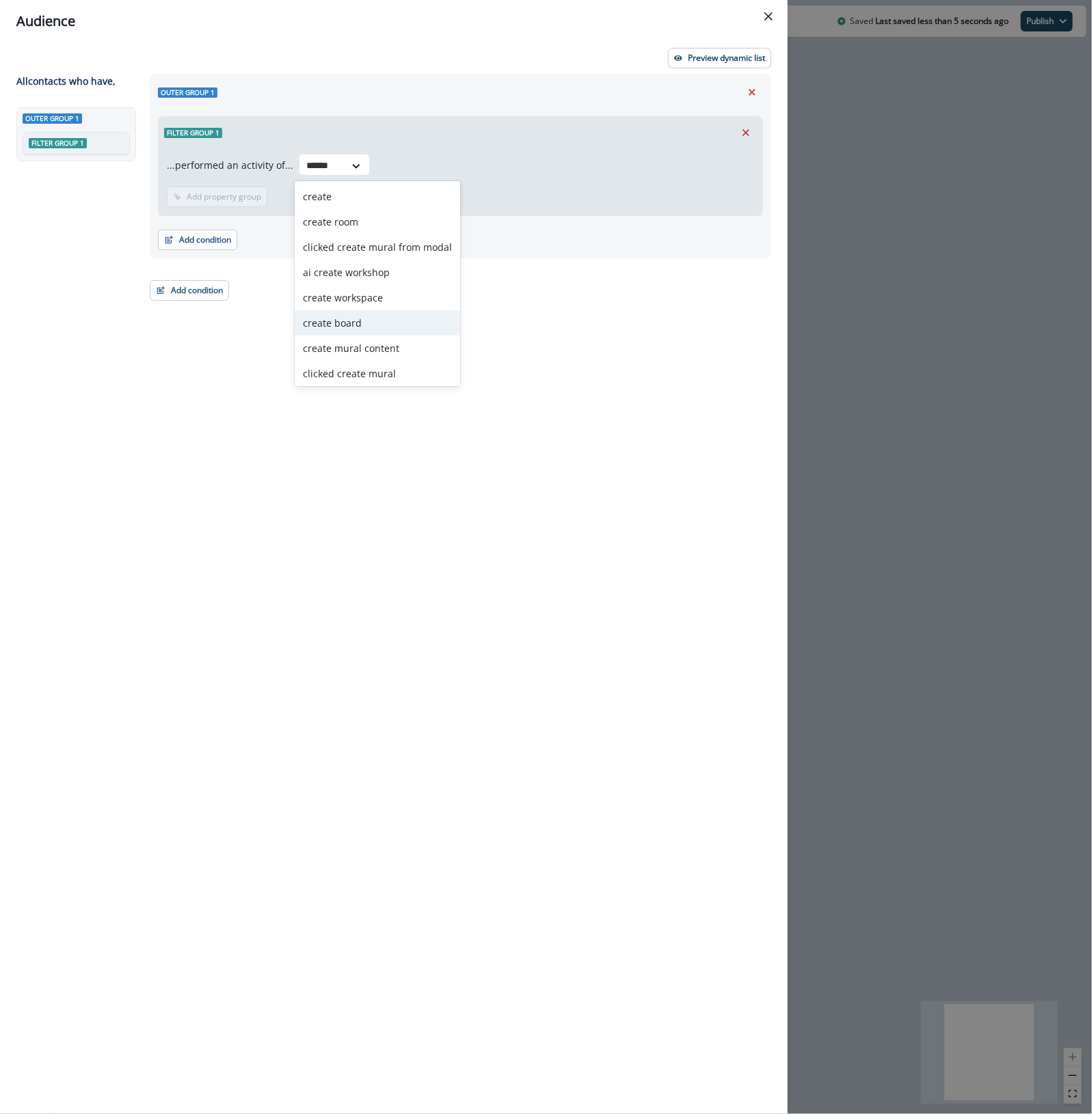
click at [385, 325] on div "create board" at bounding box center [378, 323] width 166 height 26
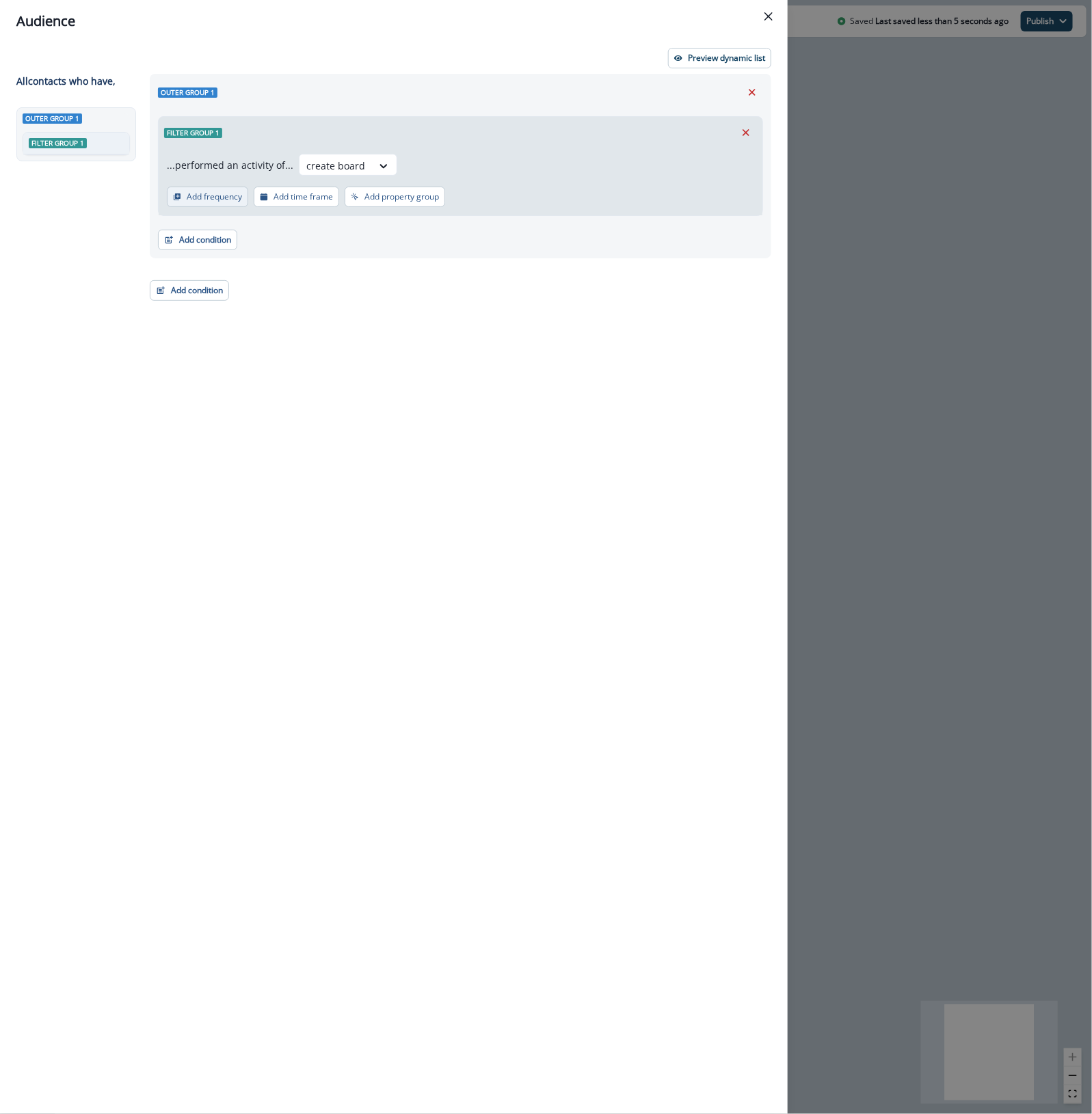
click at [197, 195] on p "Add frequency" at bounding box center [214, 197] width 55 height 10
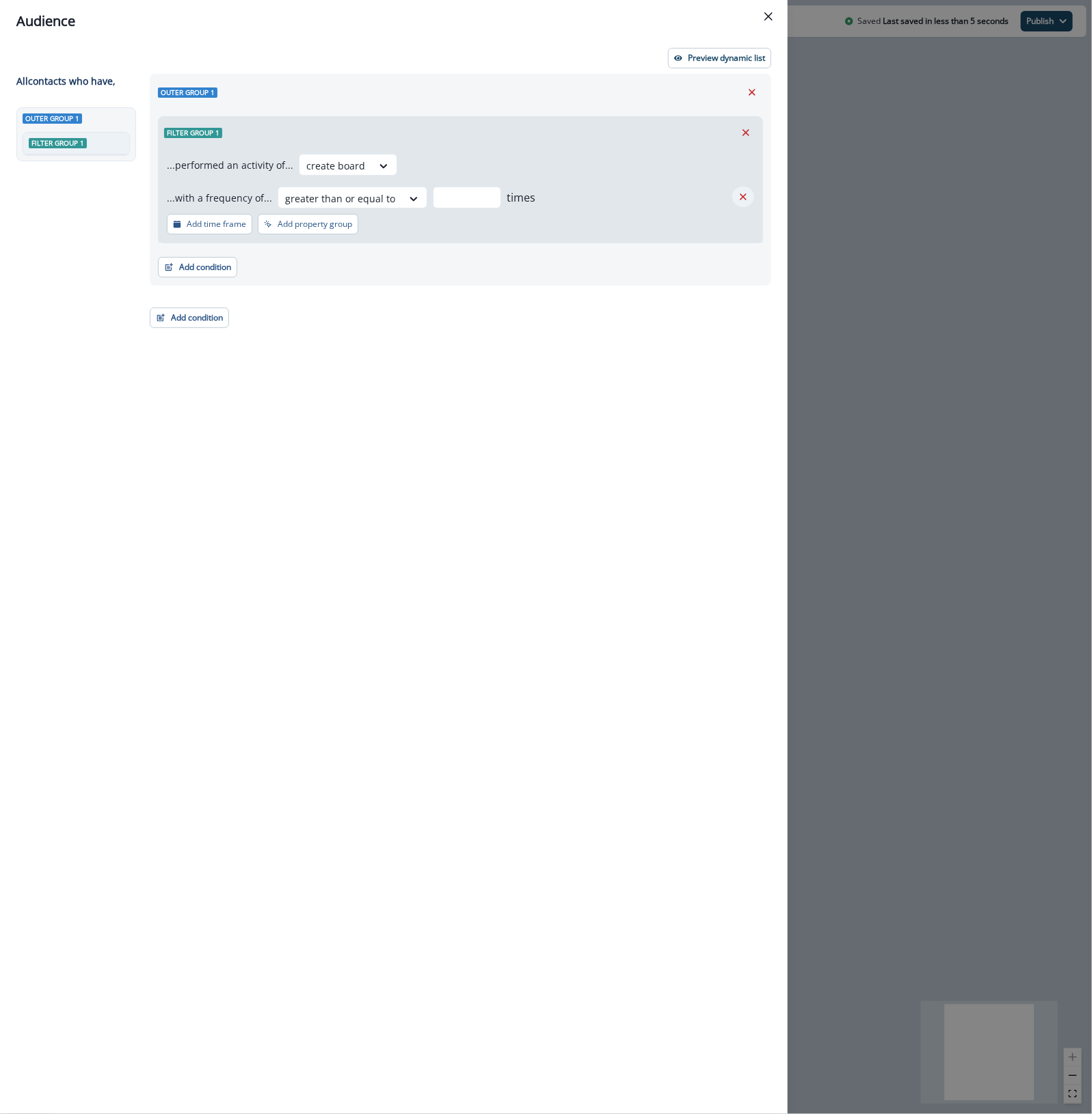
click at [740, 193] on icon "Remove" at bounding box center [743, 197] width 12 height 12
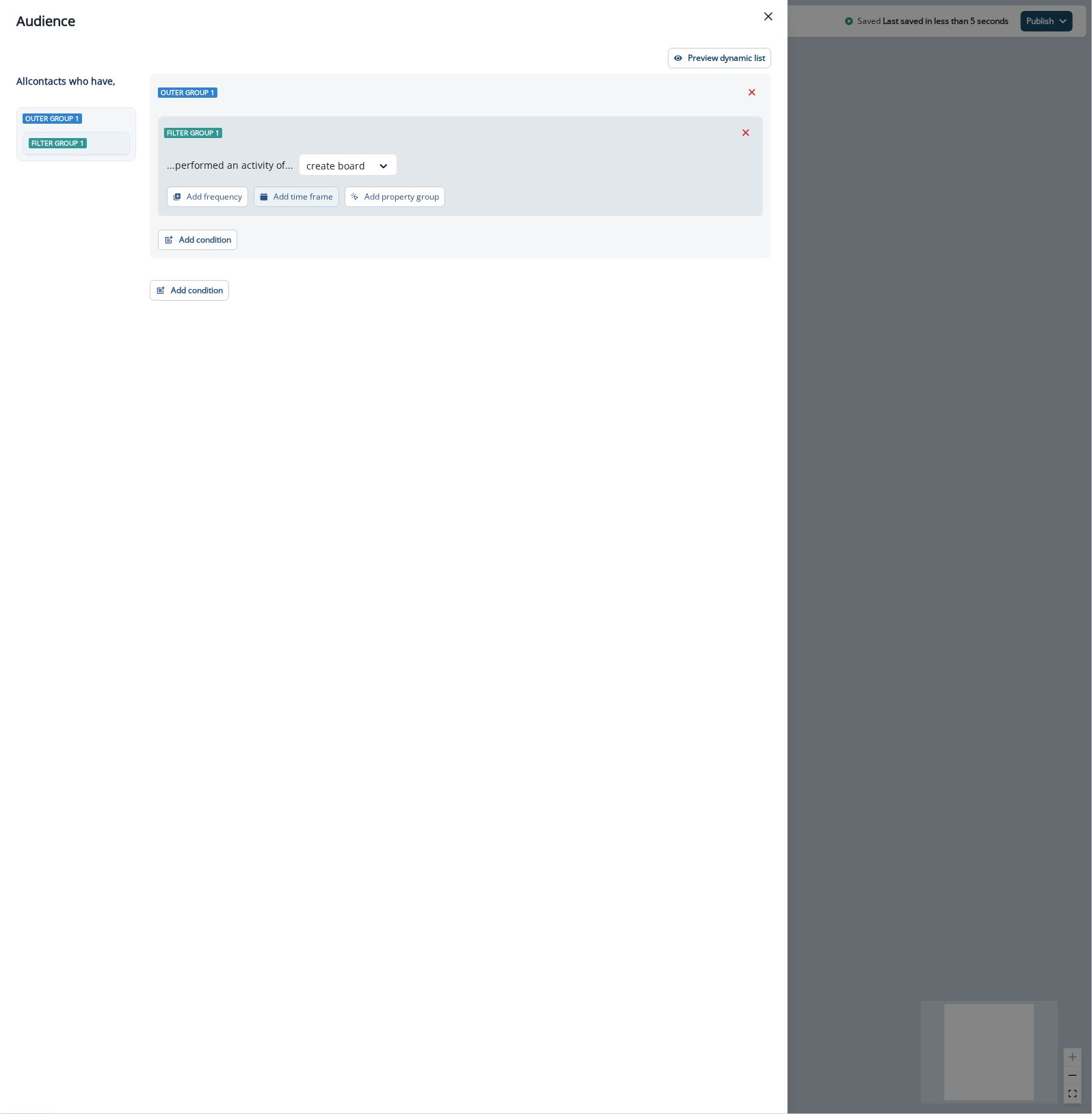
click at [296, 203] on button "Add time frame" at bounding box center [296, 197] width 86 height 21
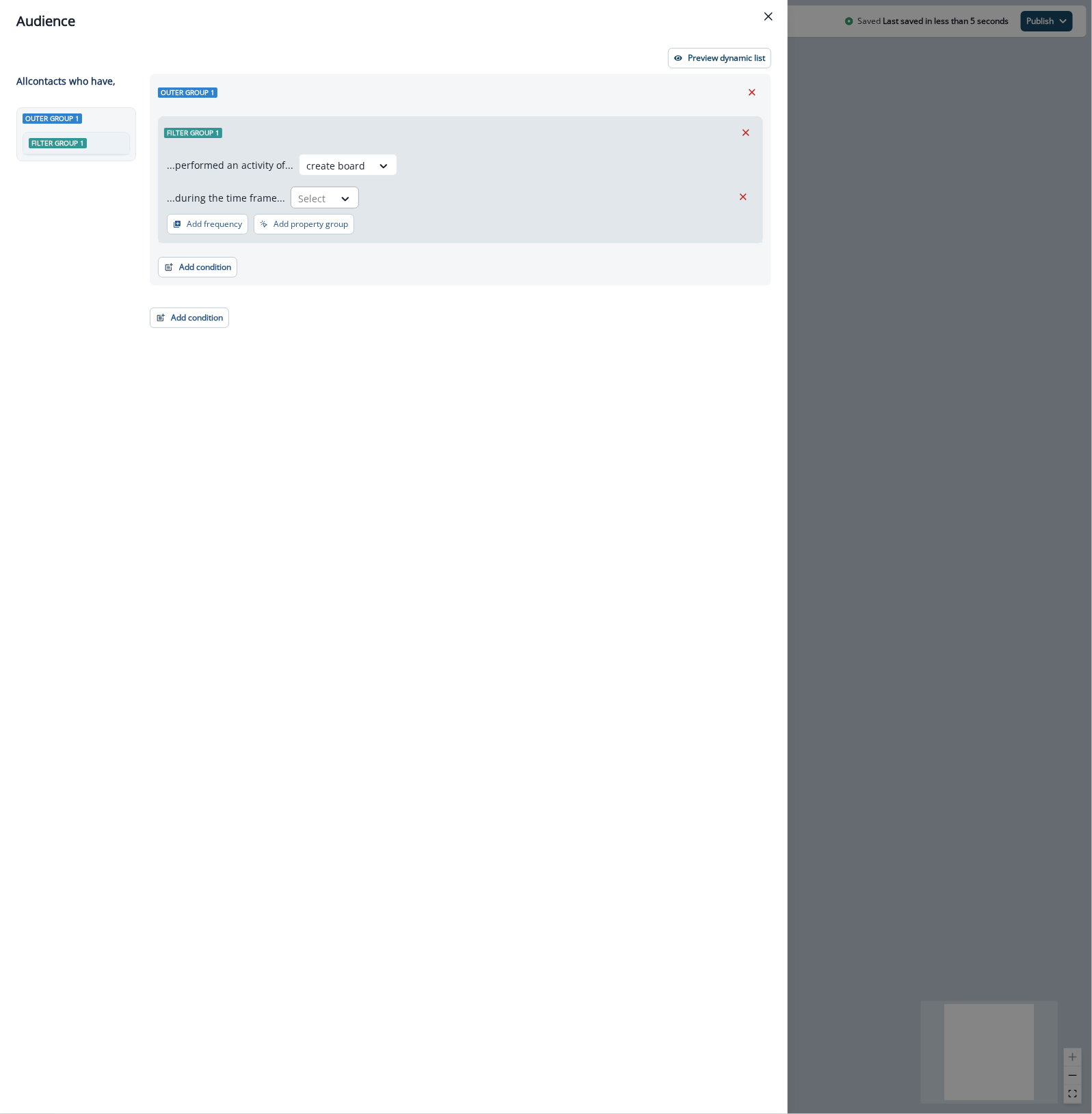
click at [311, 205] on div at bounding box center [313, 198] width 29 height 17
click at [319, 230] on div "in past" at bounding box center [387, 229] width 204 height 26
click at [425, 197] on input "text" at bounding box center [452, 198] width 171 height 22
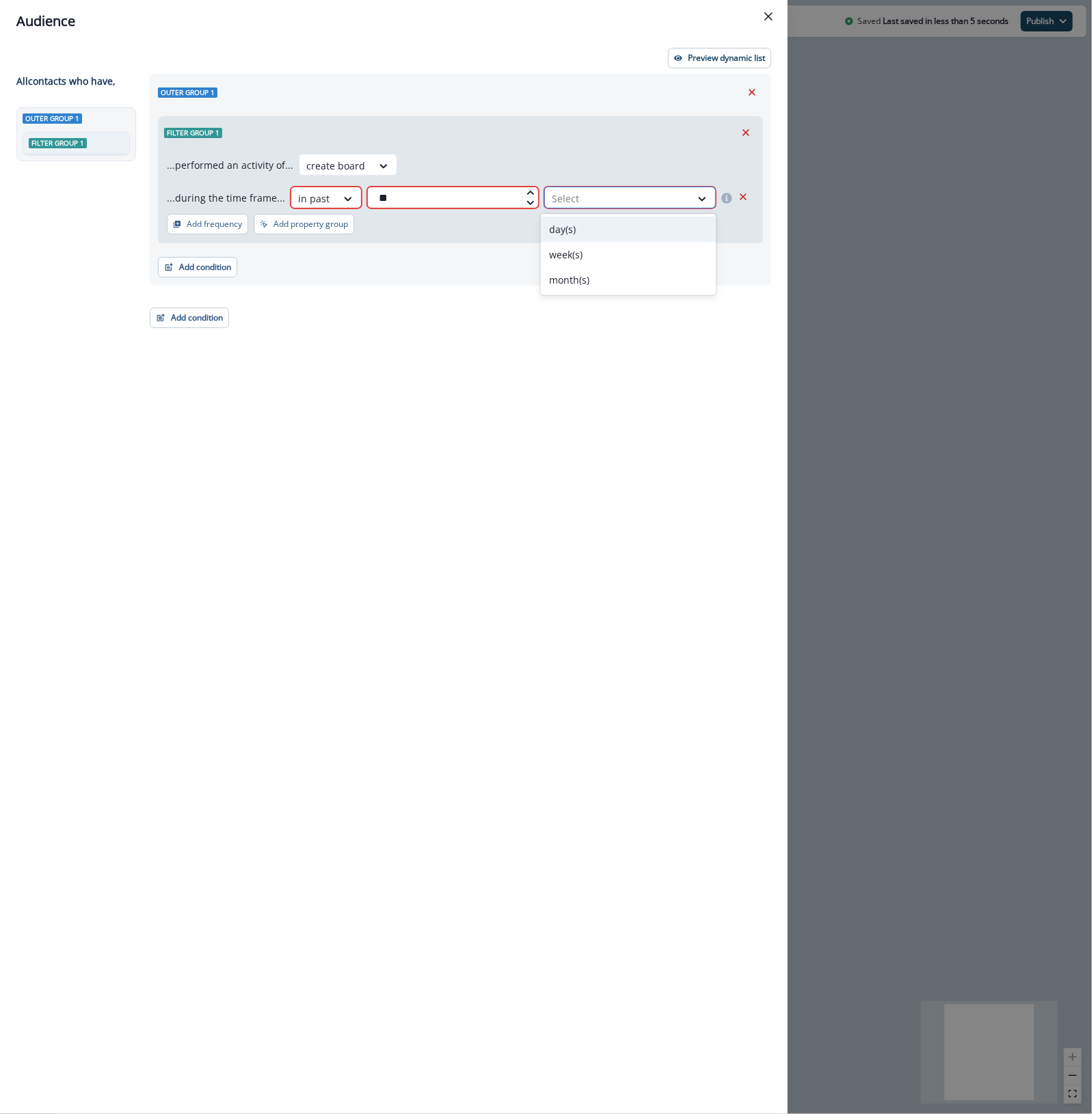
click at [617, 202] on div at bounding box center [617, 198] width 132 height 17
drag, startPoint x: 435, startPoint y: 199, endPoint x: 286, endPoint y: 190, distance: 149.3
click at [286, 190] on div "...during the time frame... in past ** 3 results available. Use Up and Down to …" at bounding box center [449, 198] width 566 height 22
type input "*"
click at [612, 188] on div "Select" at bounding box center [617, 198] width 146 height 23
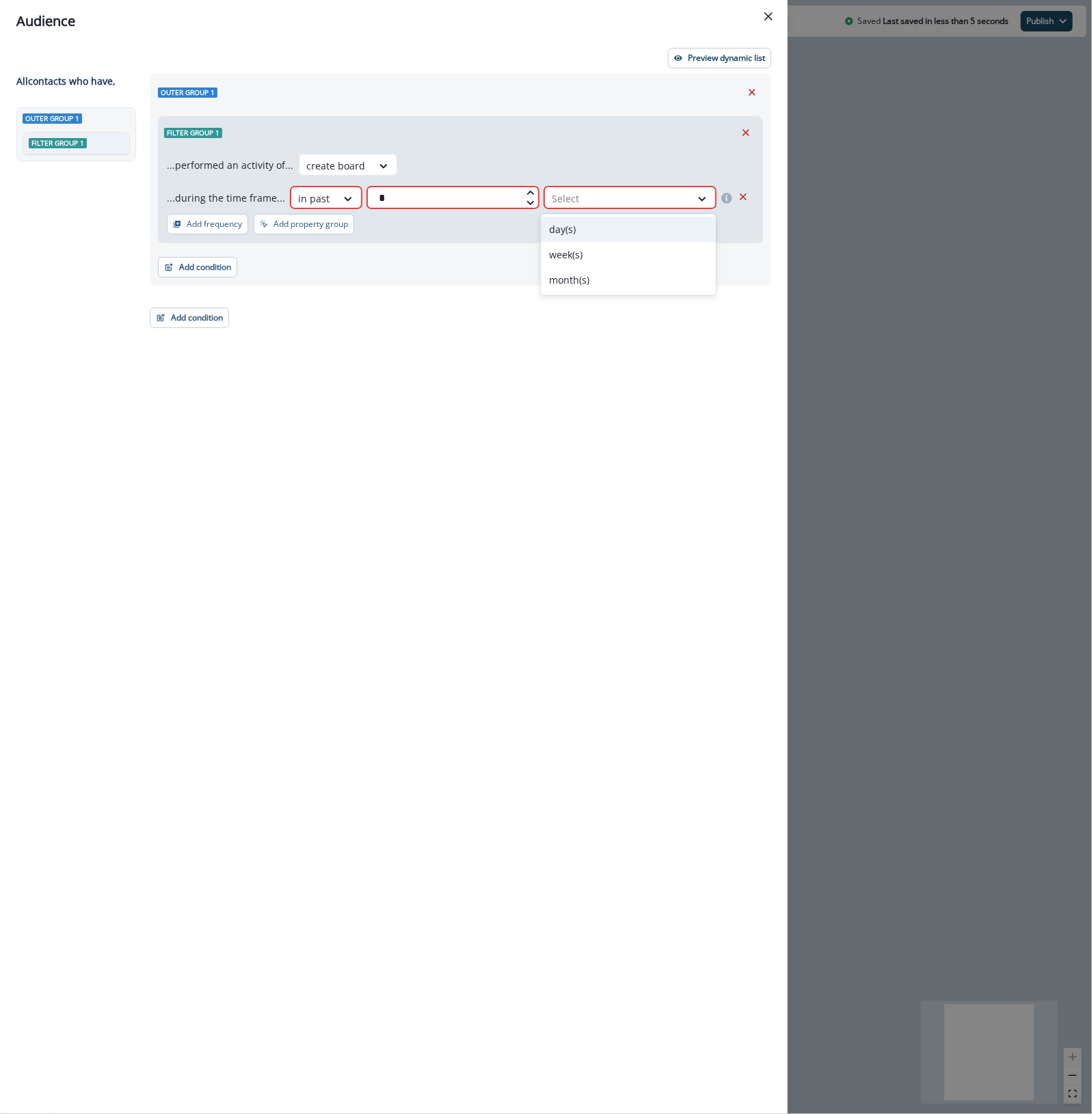
click at [579, 236] on div "day(s)" at bounding box center [628, 229] width 174 height 26
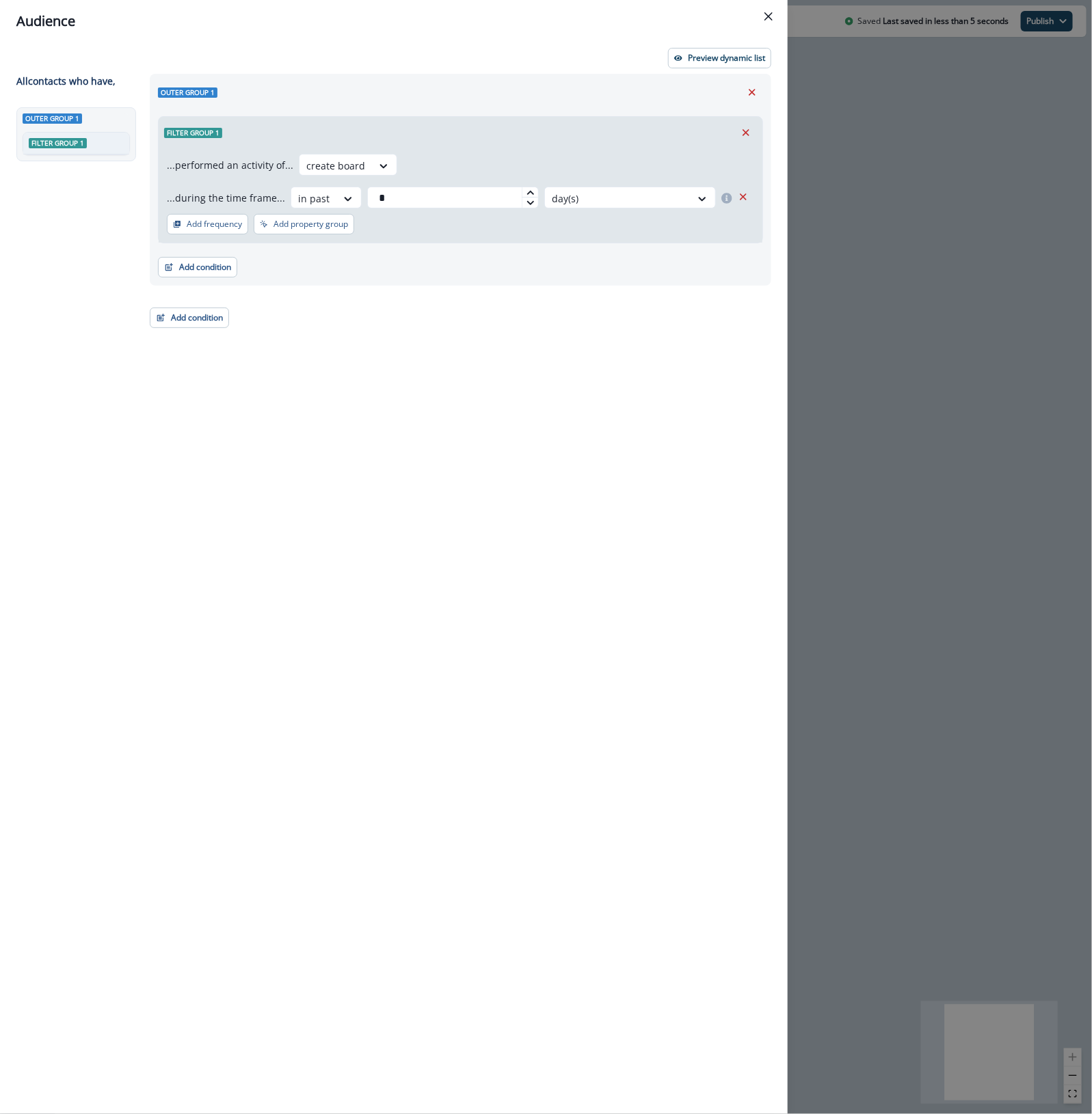
click at [425, 325] on div "Outer group 1 Filter group 1 ...performed an activity of... create board ...dur…" at bounding box center [457, 569] width 630 height 990
click at [729, 60] on p "Preview dynamic list" at bounding box center [727, 58] width 77 height 10
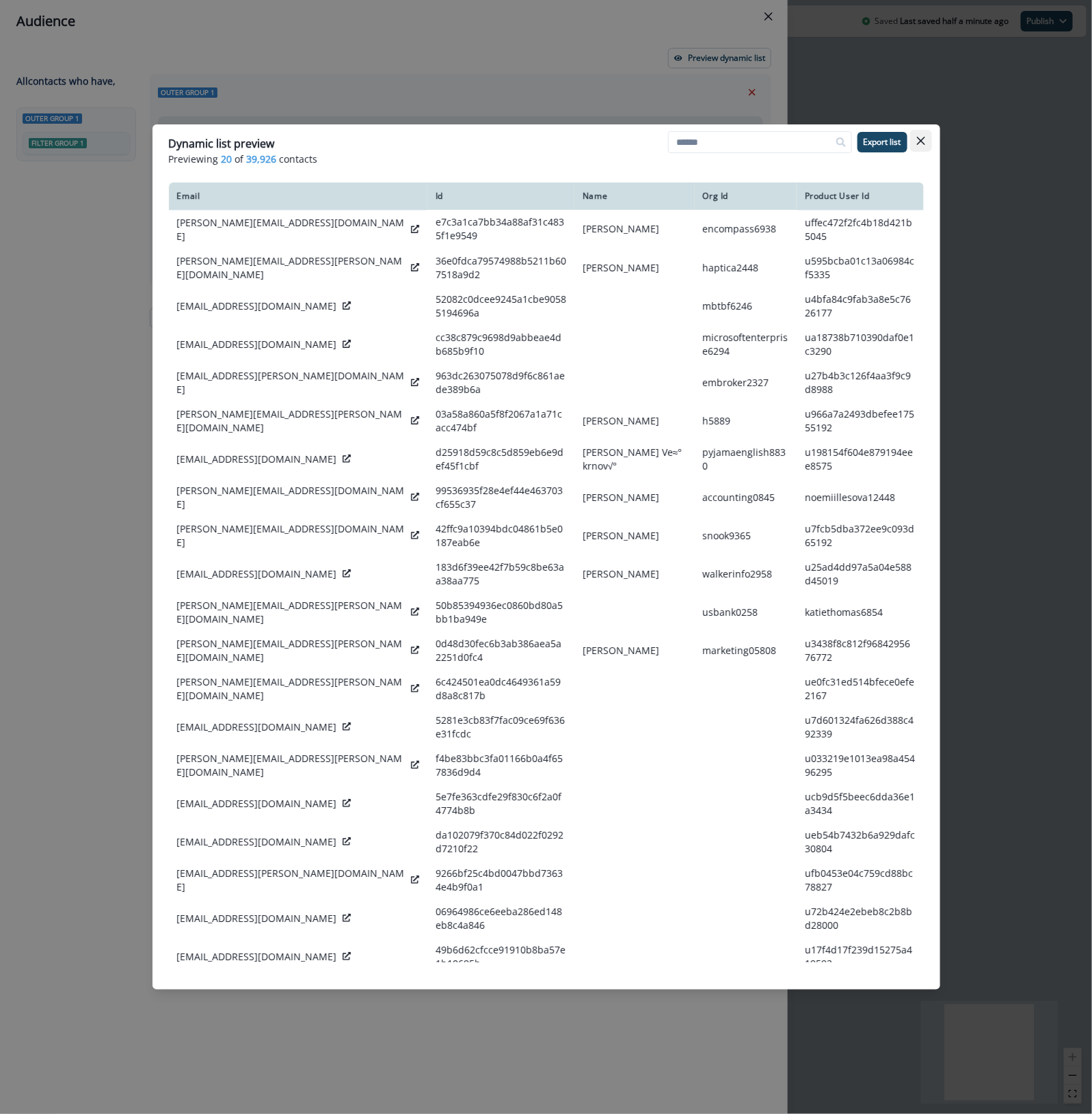
click at [890, 139] on icon "Close" at bounding box center [920, 141] width 8 height 8
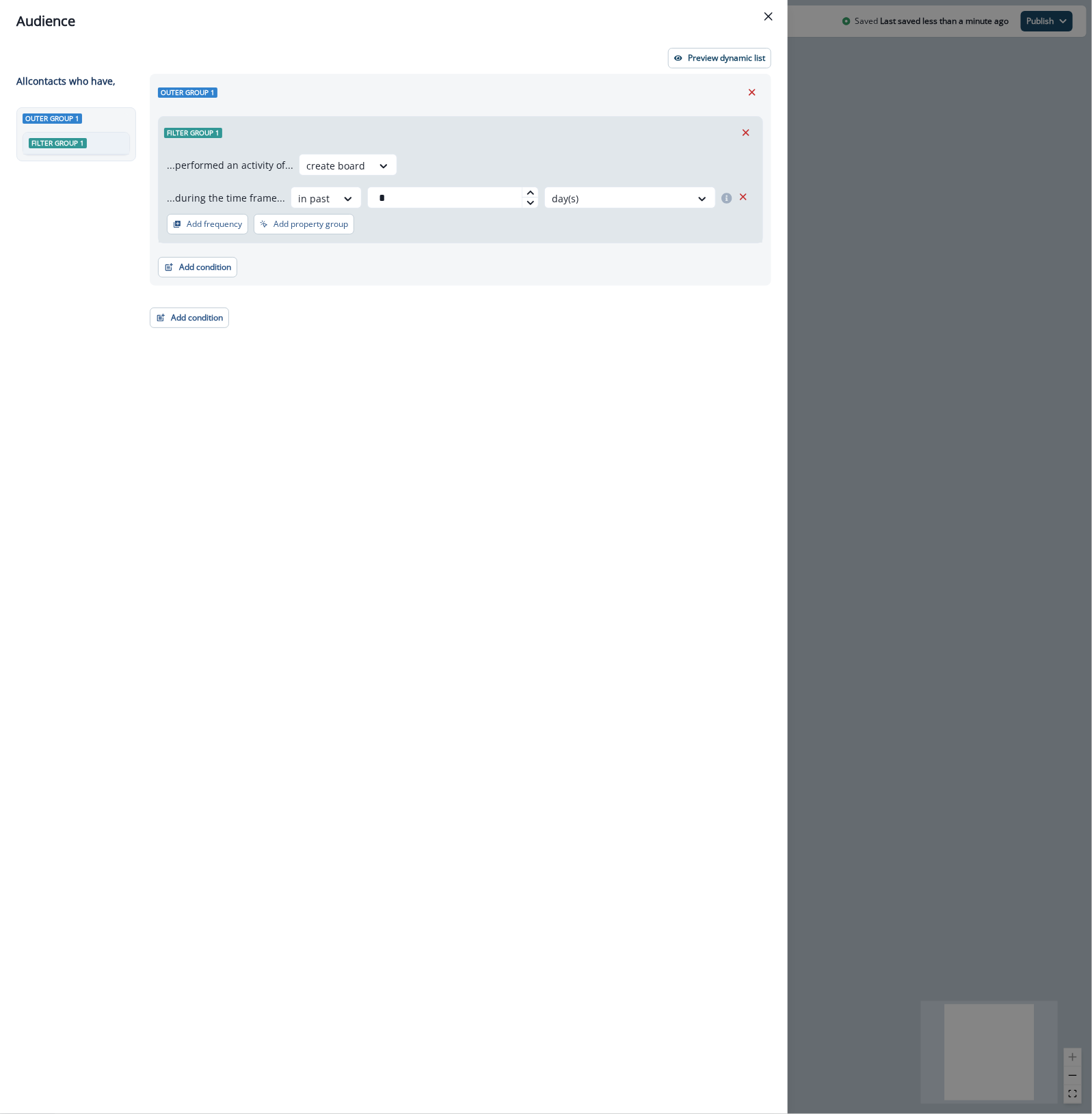
click at [246, 434] on div "Outer group 1 Filter group 1 ...performed an activity of... create board ...dur…" at bounding box center [457, 569] width 630 height 990
click at [220, 325] on button "Add condition" at bounding box center [189, 318] width 79 height 21
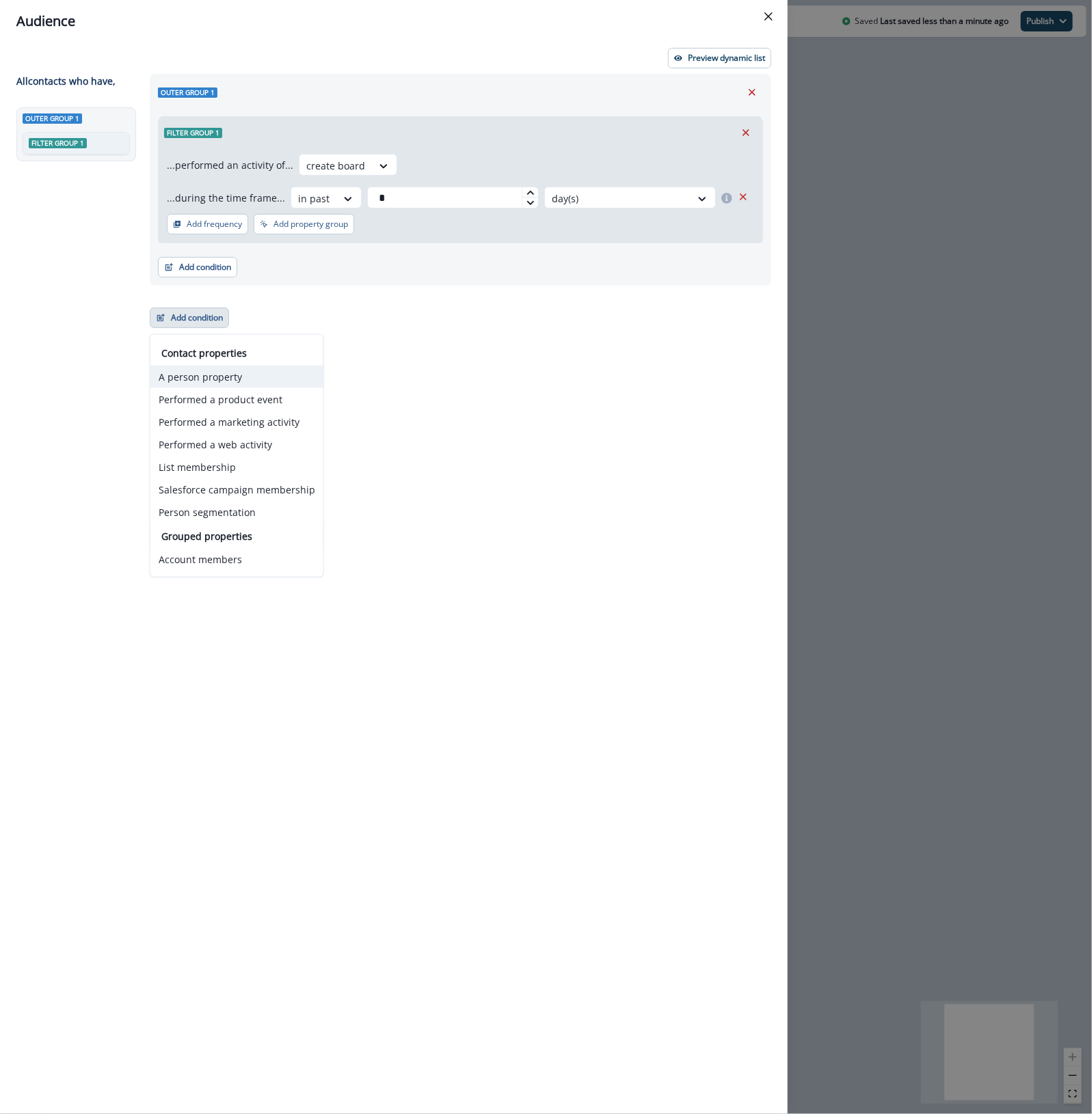
click at [186, 373] on button "A person property" at bounding box center [237, 377] width 173 height 23
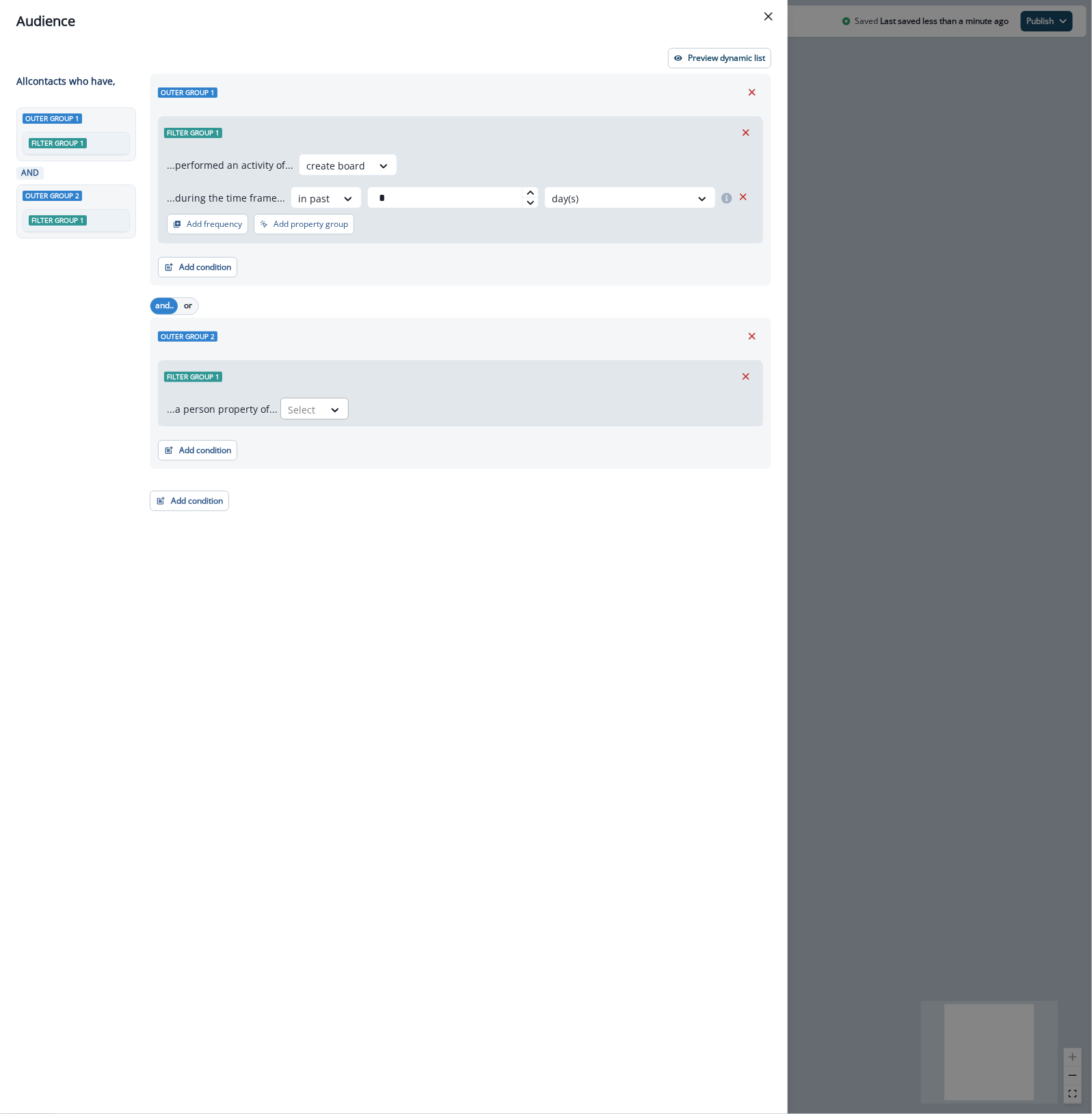
click at [316, 404] on div "Select" at bounding box center [302, 410] width 42 height 23
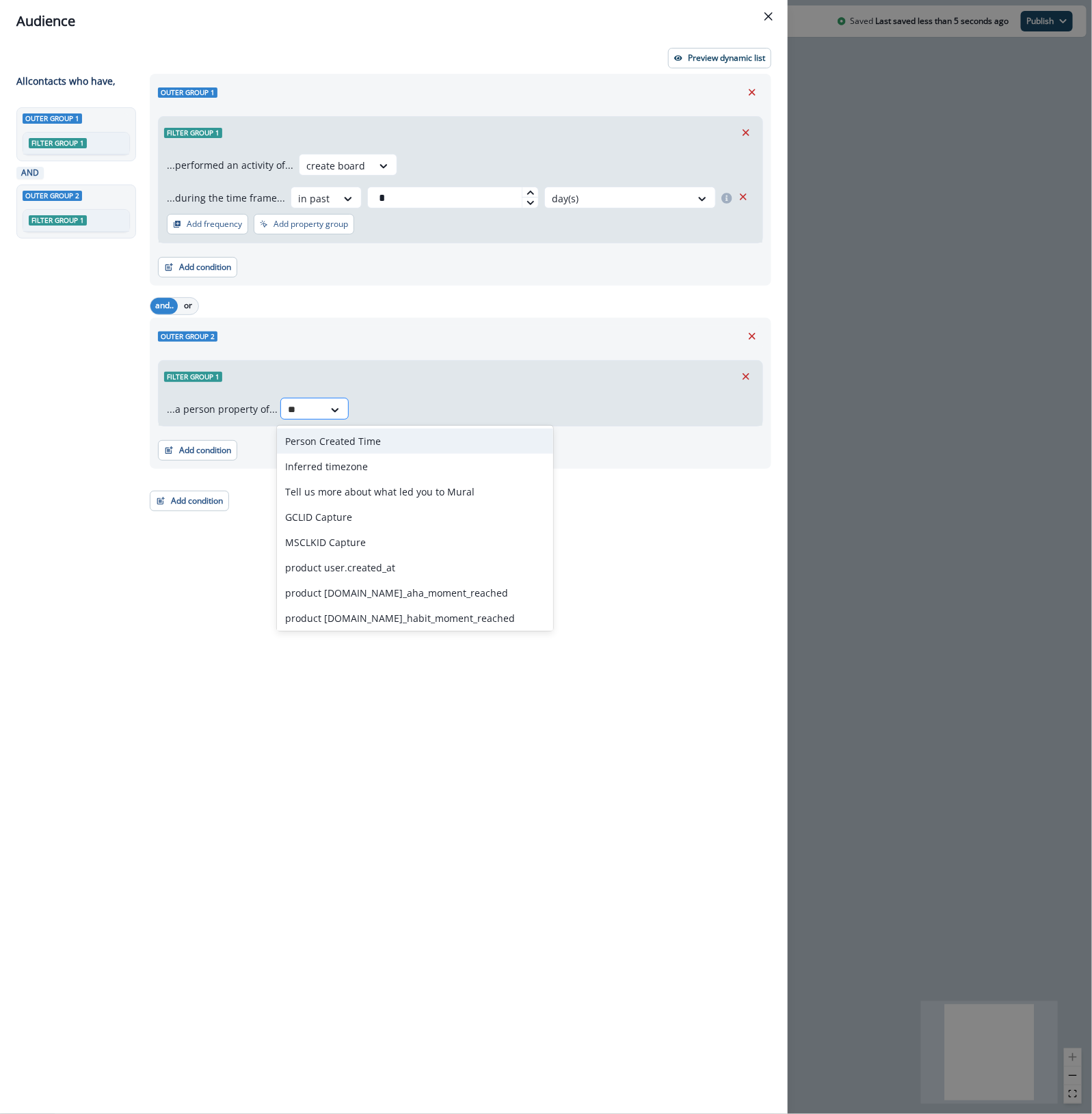
type input "***"
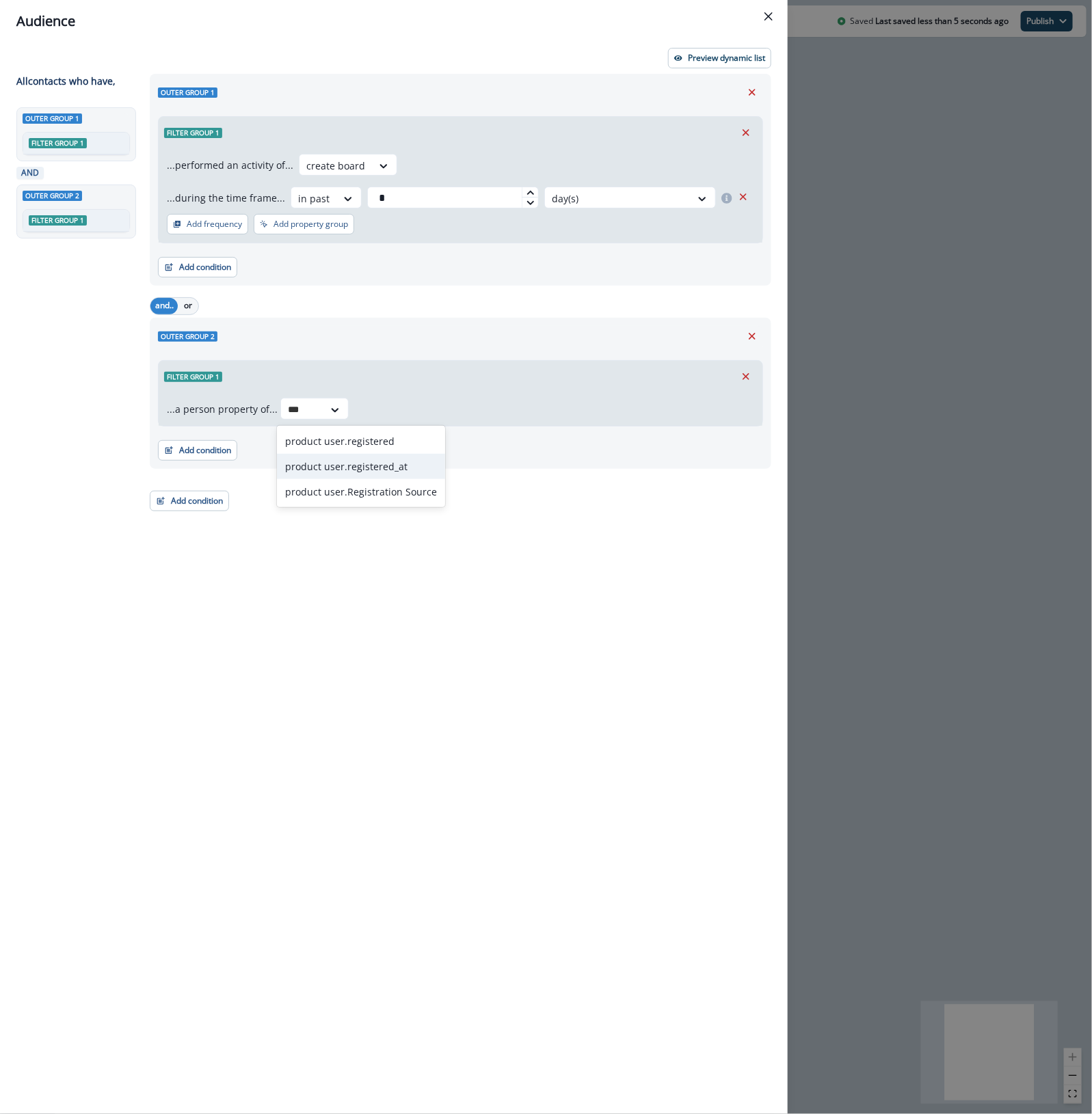
click at [335, 470] on div "product user.registered_at" at bounding box center [361, 466] width 168 height 26
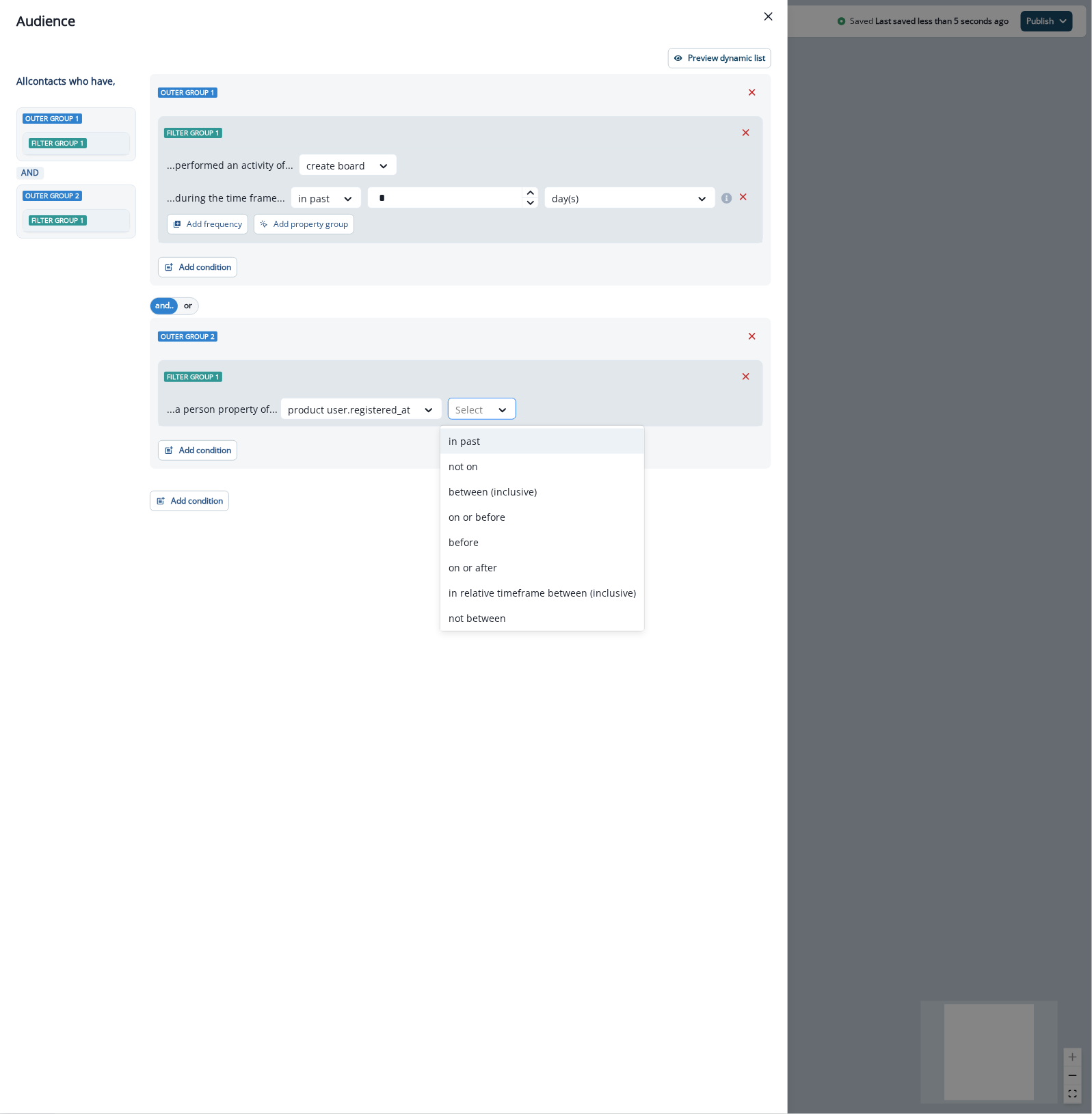
click at [480, 412] on div "Select" at bounding box center [469, 410] width 42 height 23
click at [479, 443] on div "in past" at bounding box center [542, 441] width 204 height 26
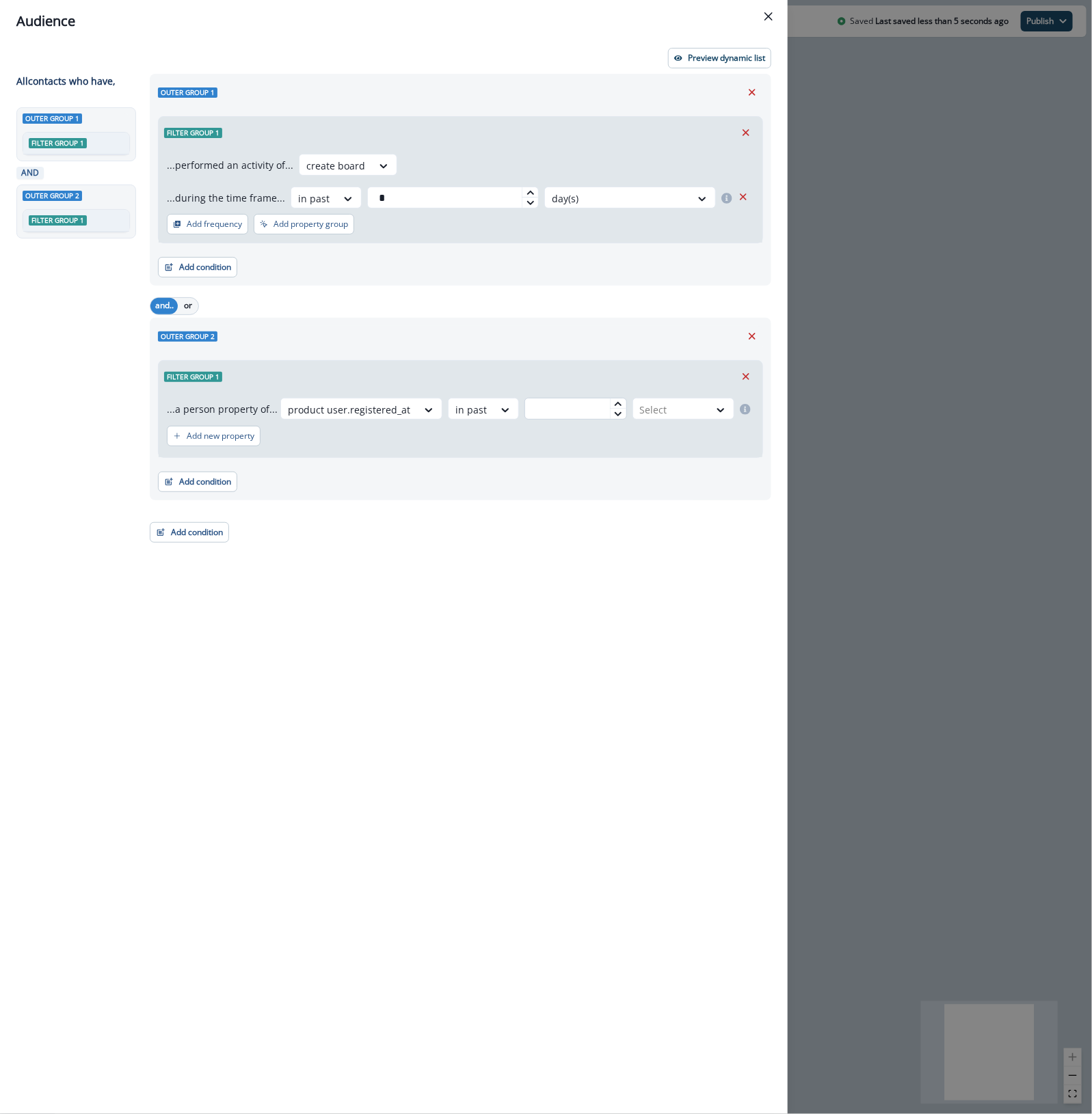
click at [567, 414] on input "text" at bounding box center [575, 409] width 102 height 22
type input "*"
click at [658, 405] on div at bounding box center [671, 410] width 62 height 17
click at [675, 442] on div "day(s)" at bounding box center [681, 441] width 106 height 26
click at [731, 50] on button "Preview dynamic list" at bounding box center [719, 58] width 103 height 21
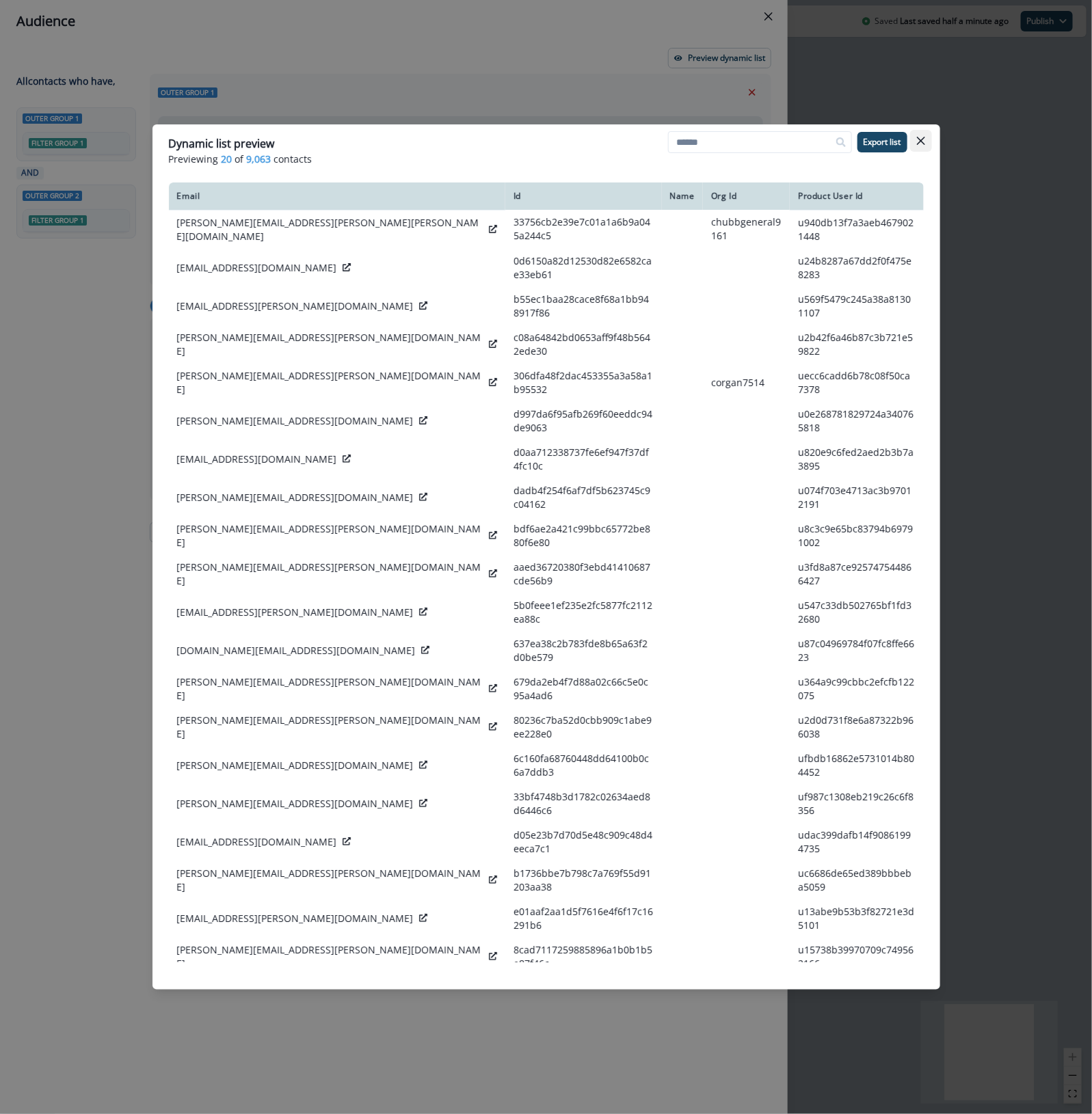
click at [890, 144] on icon "Close" at bounding box center [920, 141] width 8 height 8
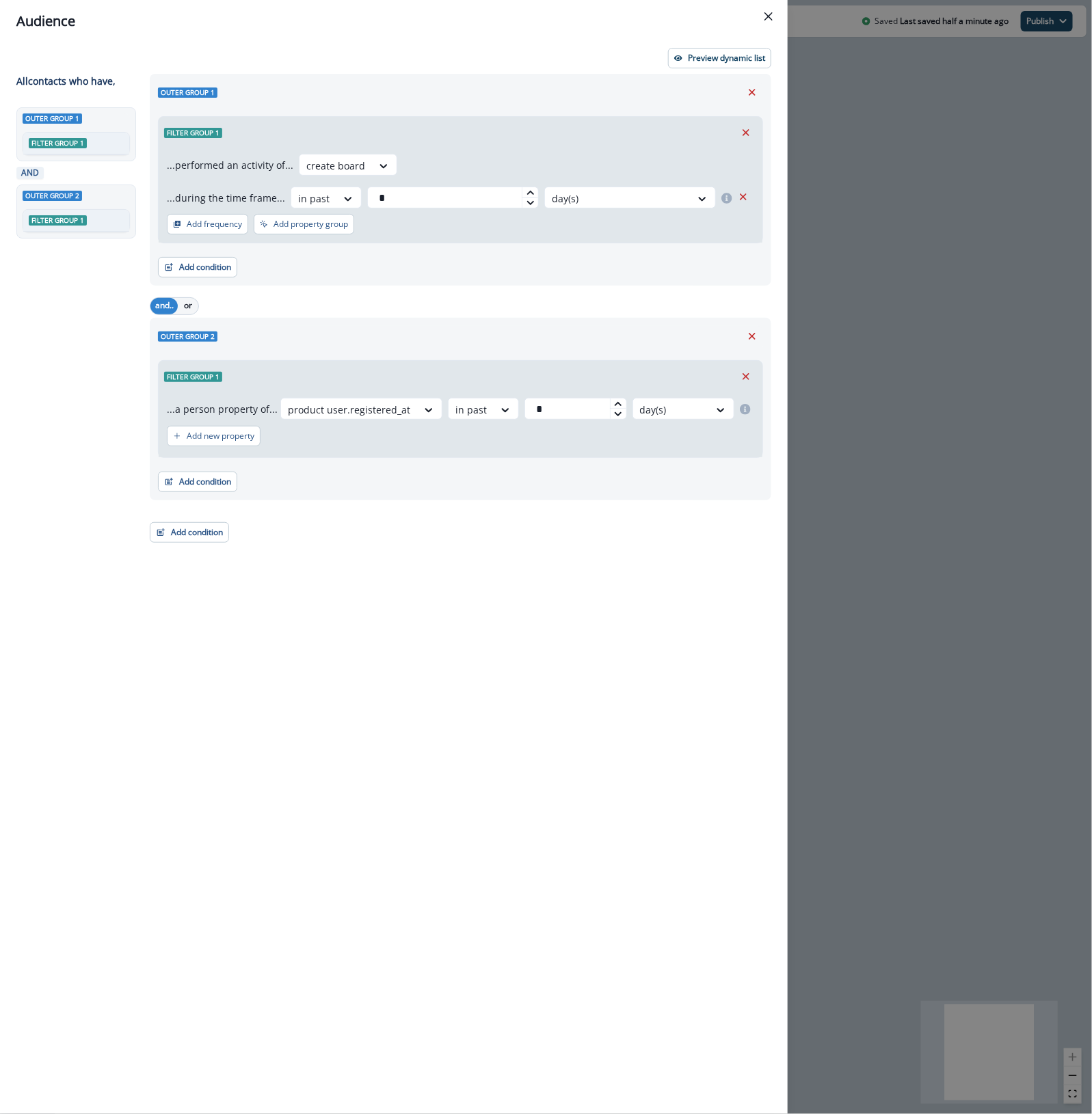
drag, startPoint x: 439, startPoint y: 193, endPoint x: 291, endPoint y: 184, distance: 148.3
click at [291, 184] on div "...performed an activity of... create board ...during the time frame... in past…" at bounding box center [460, 181] width 587 height 55
type input "**"
drag, startPoint x: 511, startPoint y: 409, endPoint x: 462, endPoint y: 394, distance: 51.2
click at [479, 403] on div "product user.registered_at in past * day(s)" at bounding box center [517, 409] width 474 height 22
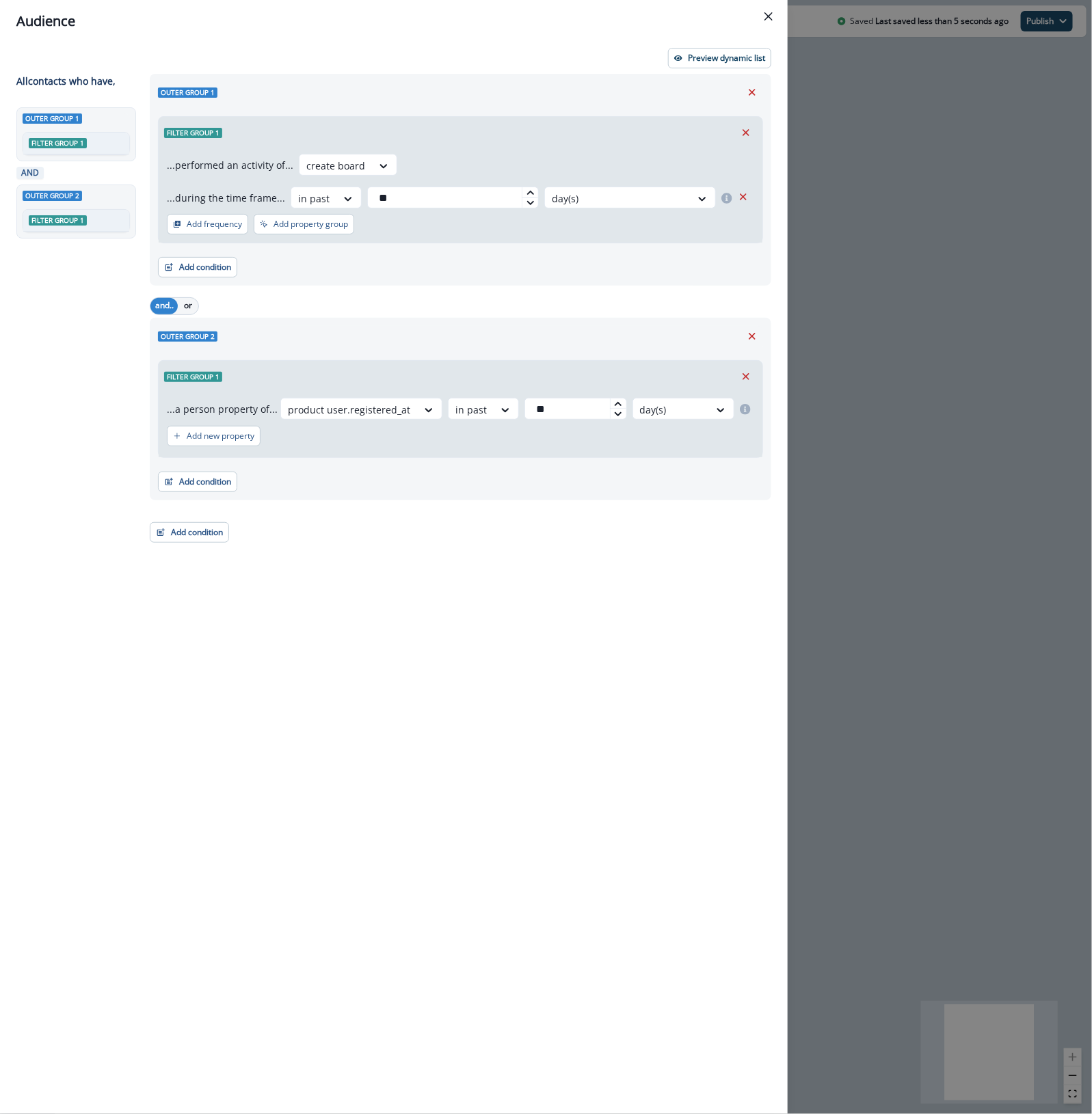
type input "*"
type input "**"
click at [758, 66] on button "Preview dynamic list" at bounding box center [719, 58] width 103 height 21
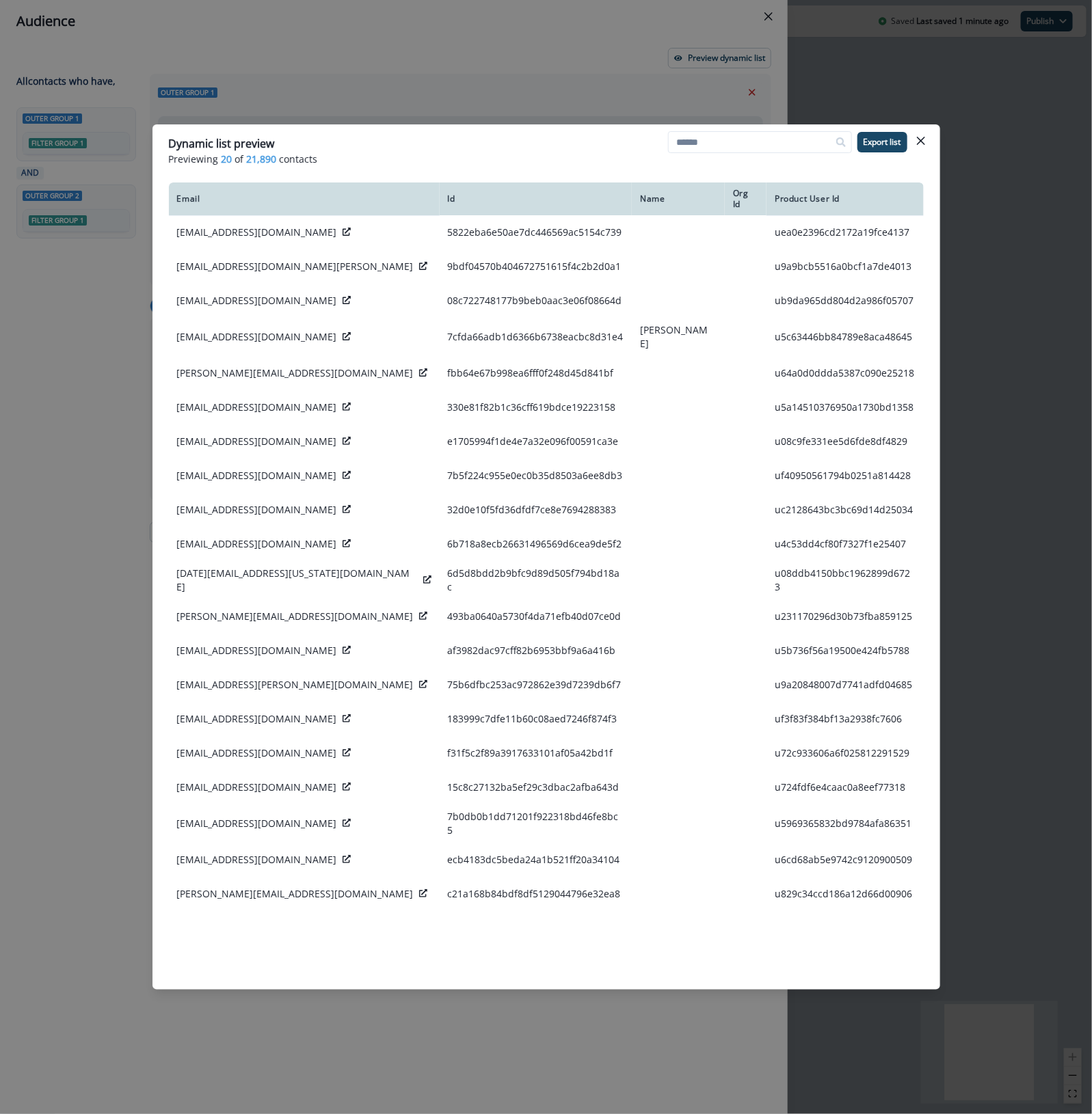
click at [606, 148] on div "Dynamic list preview" at bounding box center [546, 144] width 755 height 17
click at [890, 137] on button "Close" at bounding box center [921, 141] width 22 height 22
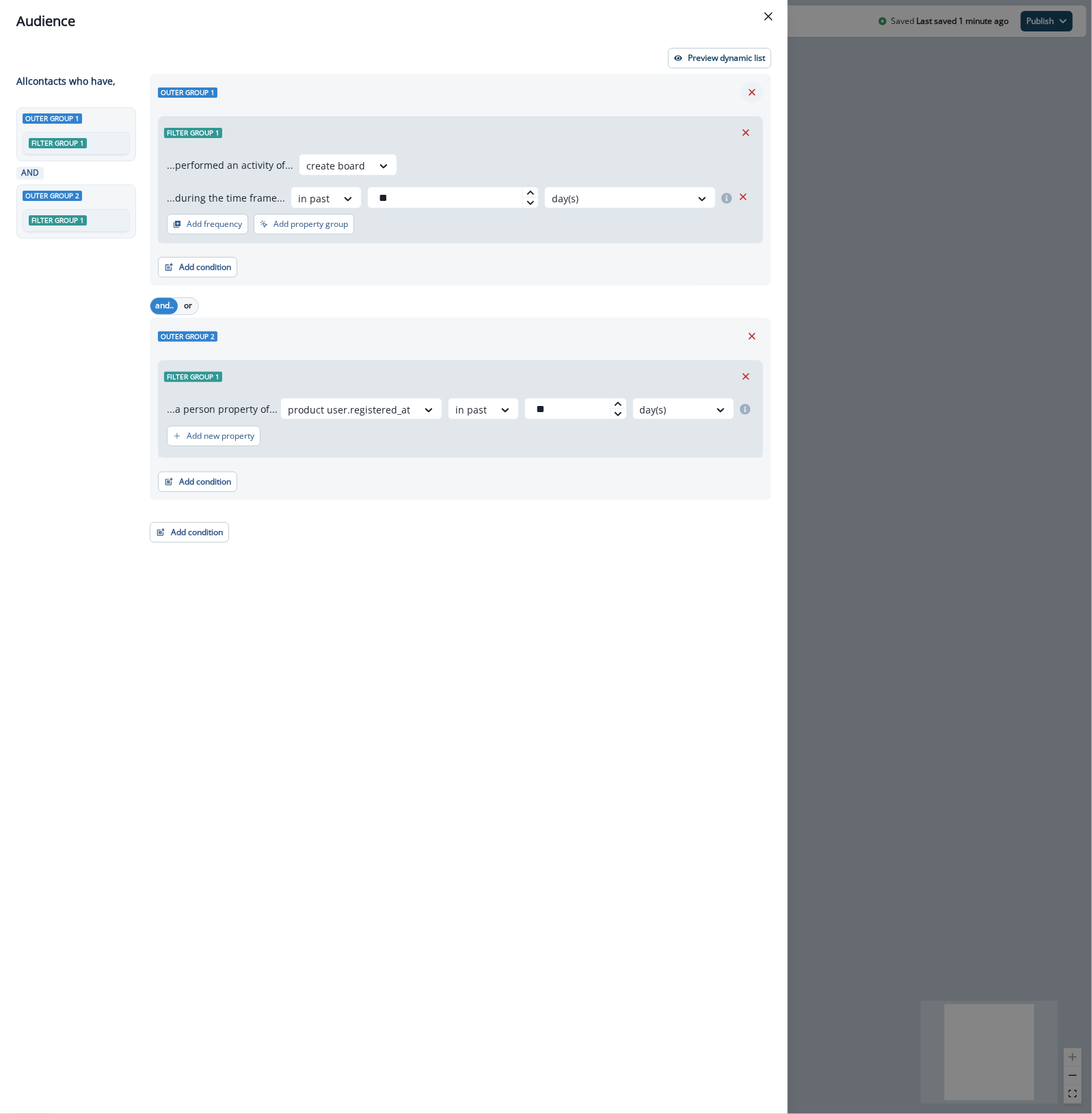
click at [751, 96] on icon "Remove" at bounding box center [752, 93] width 12 height 12
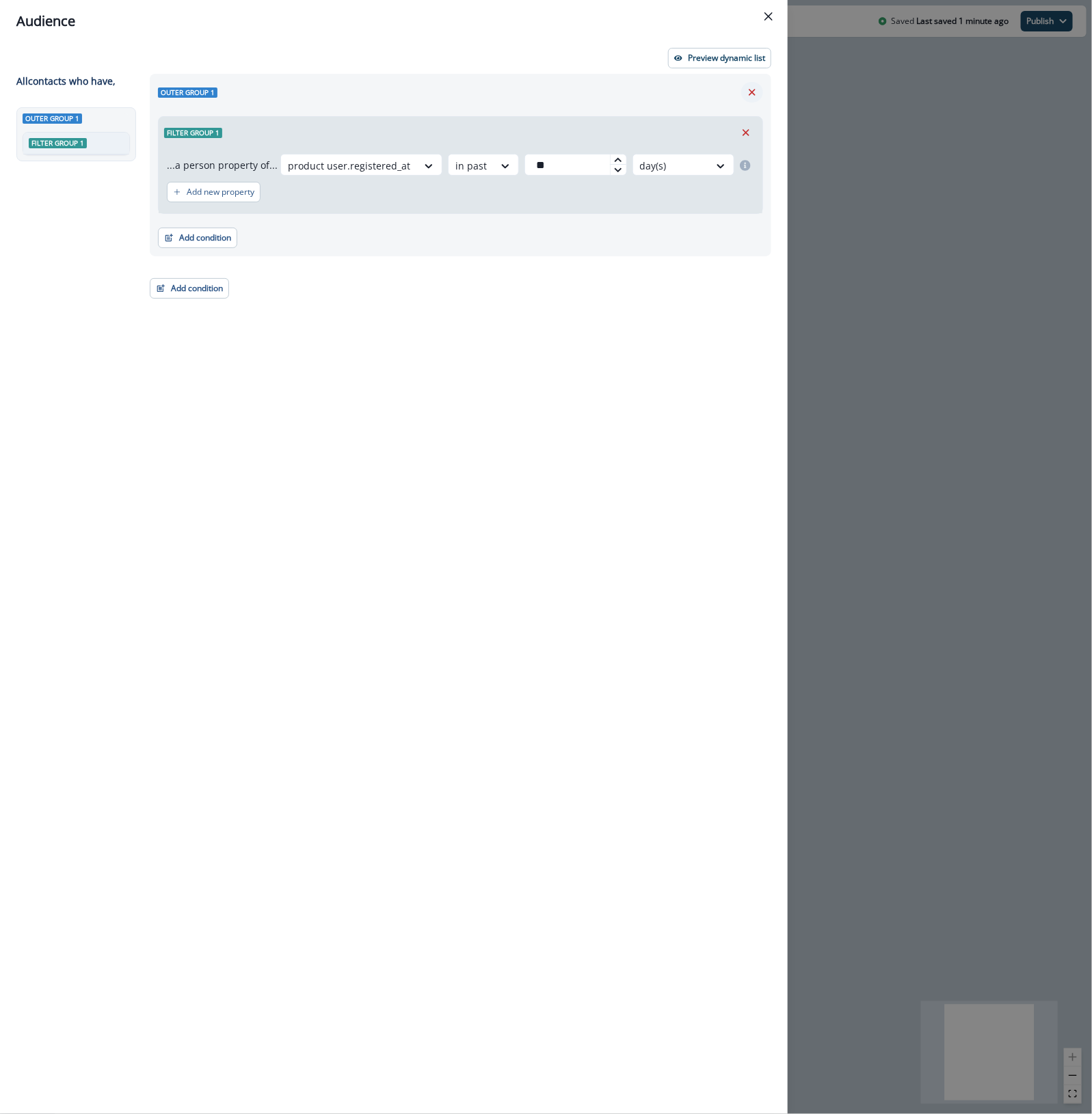
click at [751, 96] on icon "Remove" at bounding box center [752, 93] width 12 height 12
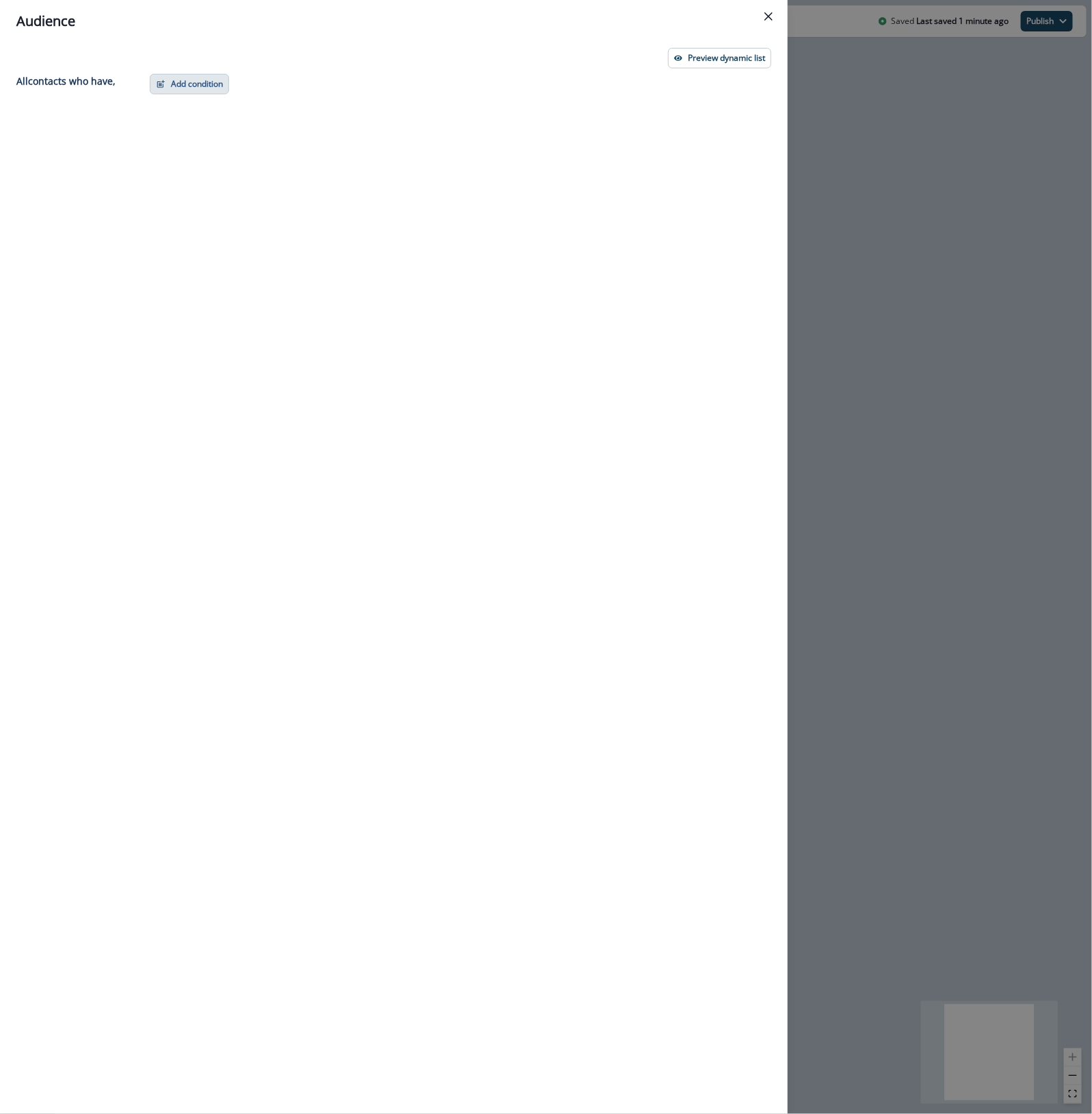
click at [209, 81] on button "Add condition" at bounding box center [189, 84] width 79 height 21
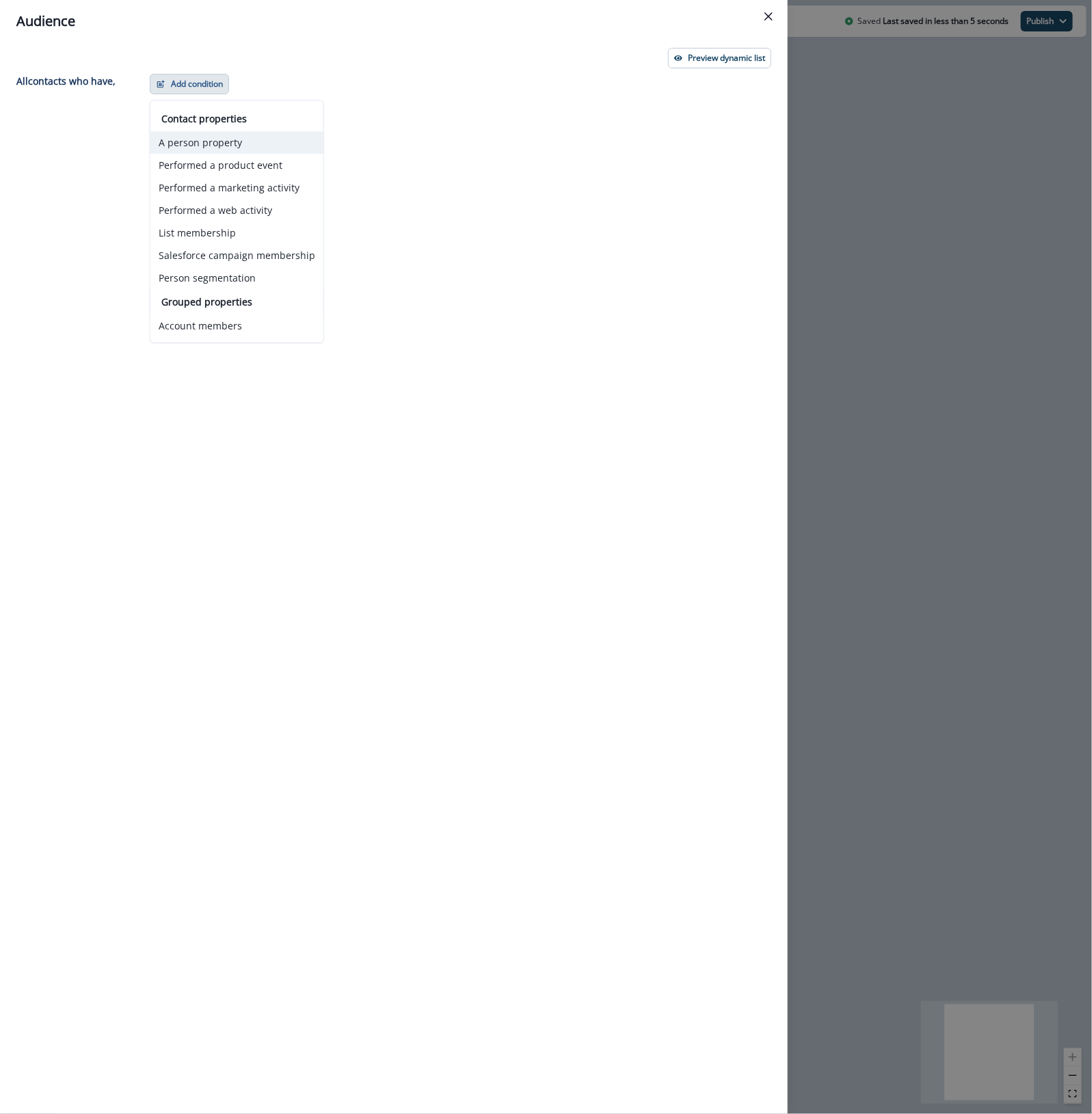
click at [209, 144] on button "A person property" at bounding box center [237, 142] width 173 height 23
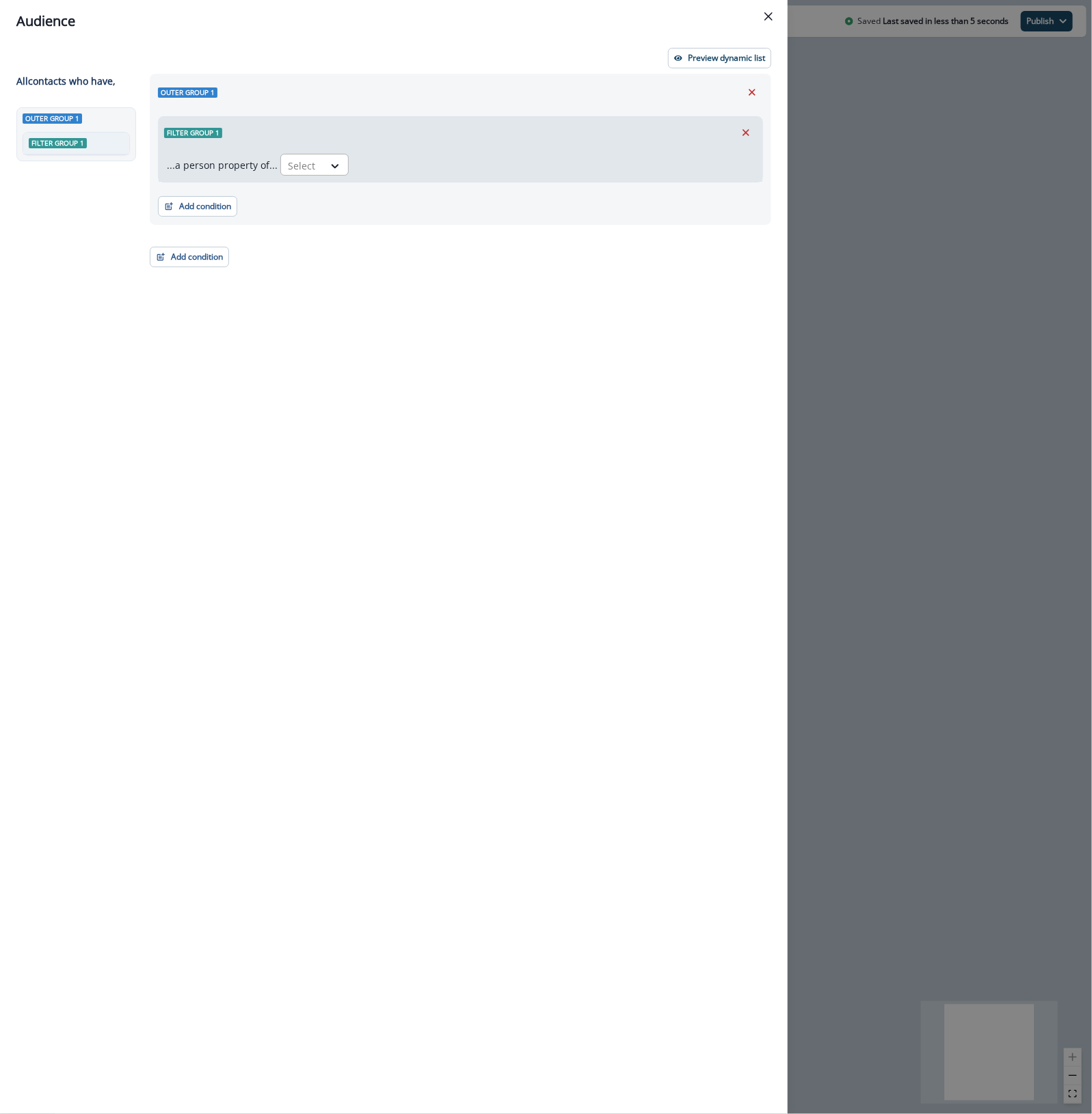
click at [315, 163] on div "Select" at bounding box center [302, 166] width 42 height 23
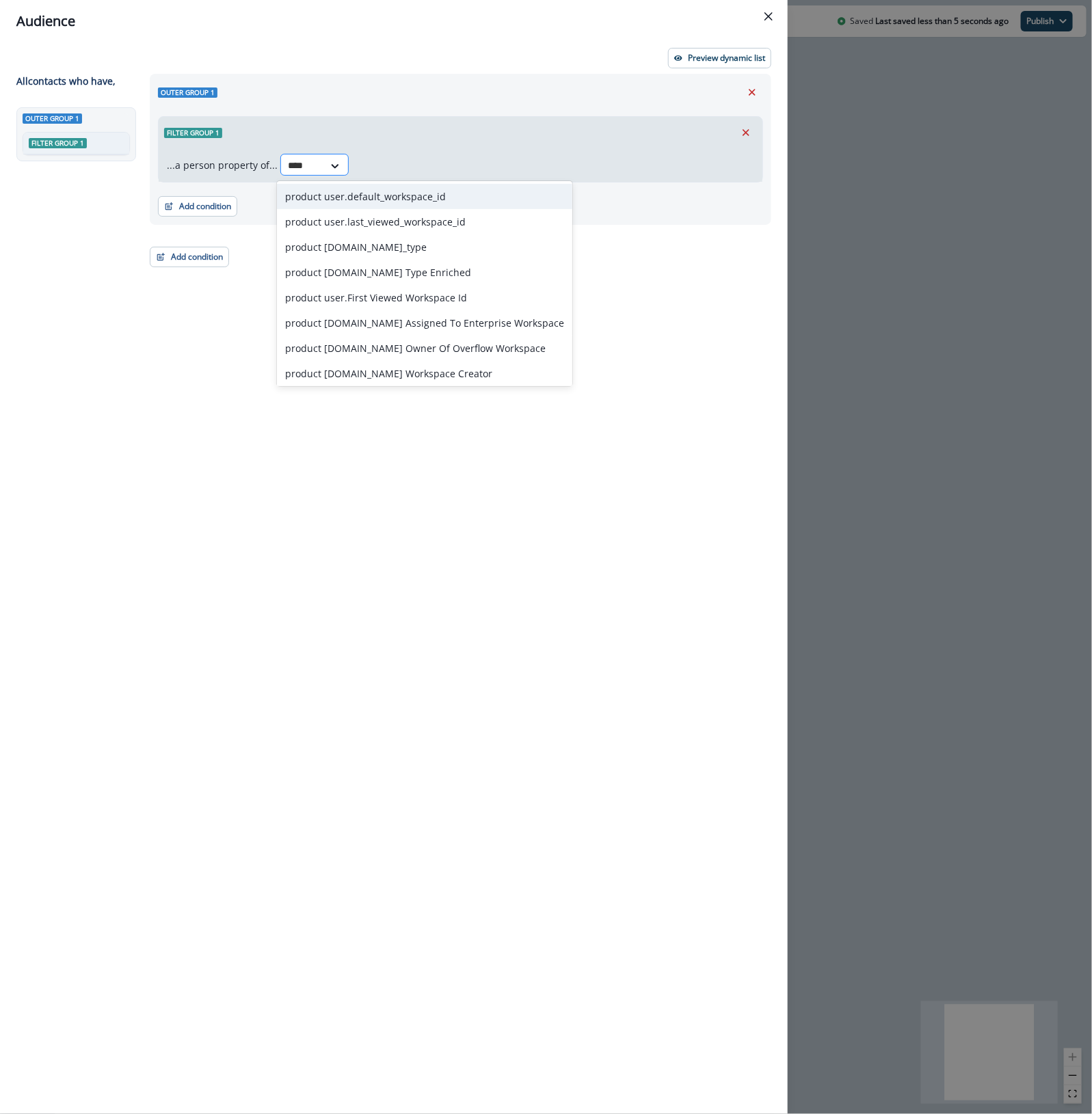
type input "*****"
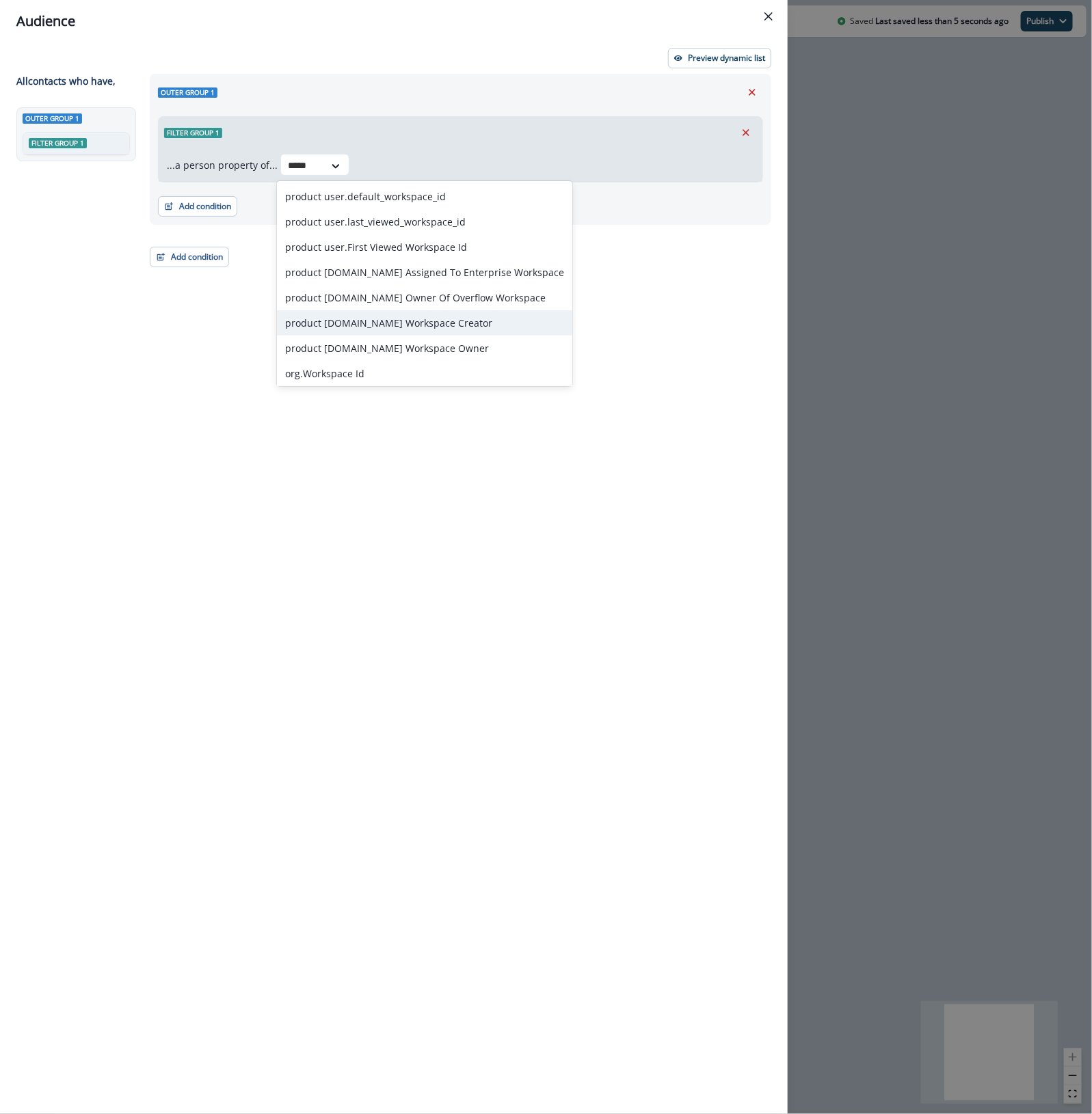
click at [446, 321] on div "product [DOMAIN_NAME] Workspace Creator" at bounding box center [425, 323] width 296 height 26
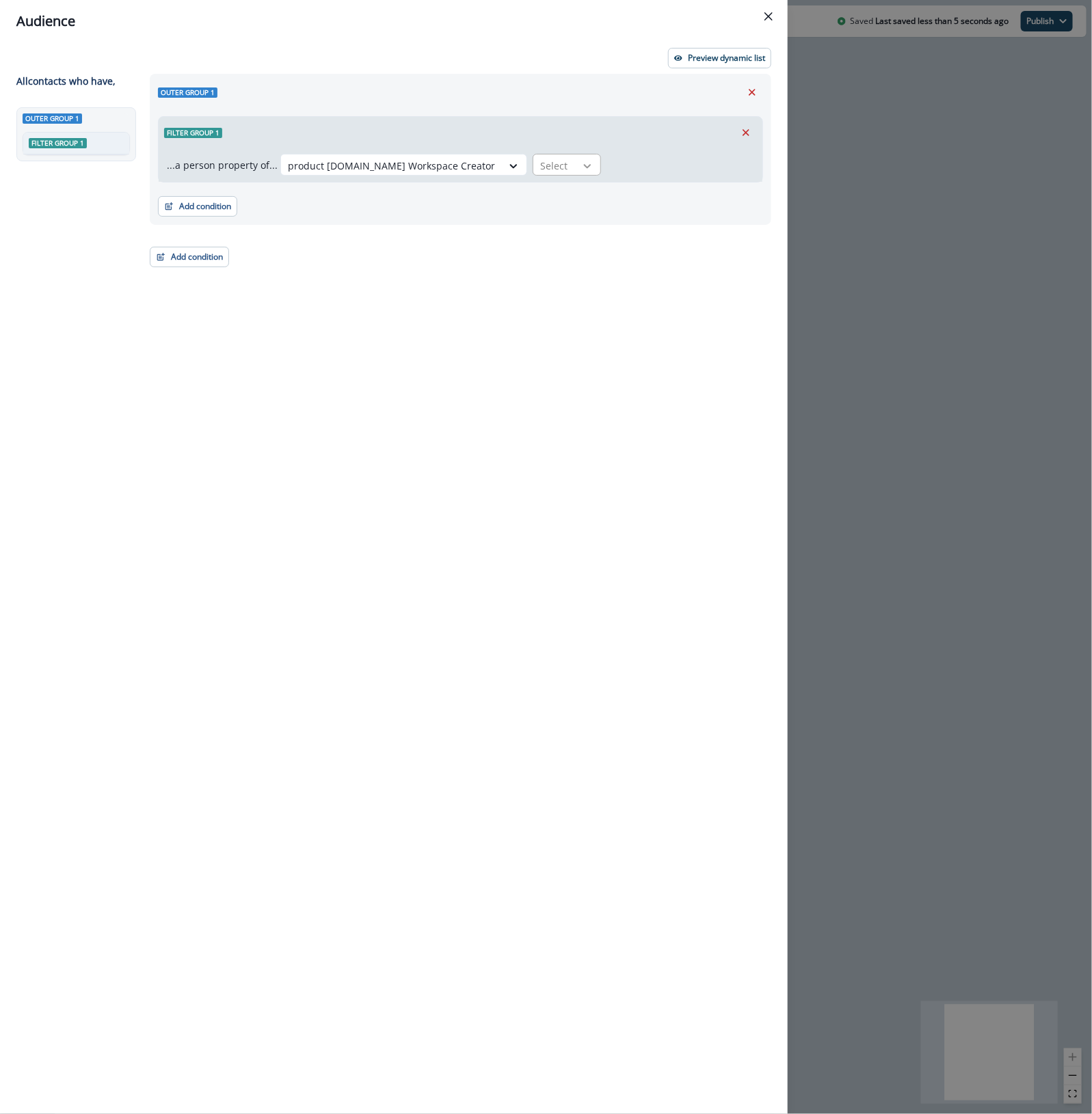
click at [575, 163] on div at bounding box center [587, 166] width 23 height 14
click at [500, 219] on div "true" at bounding box center [511, 222] width 68 height 26
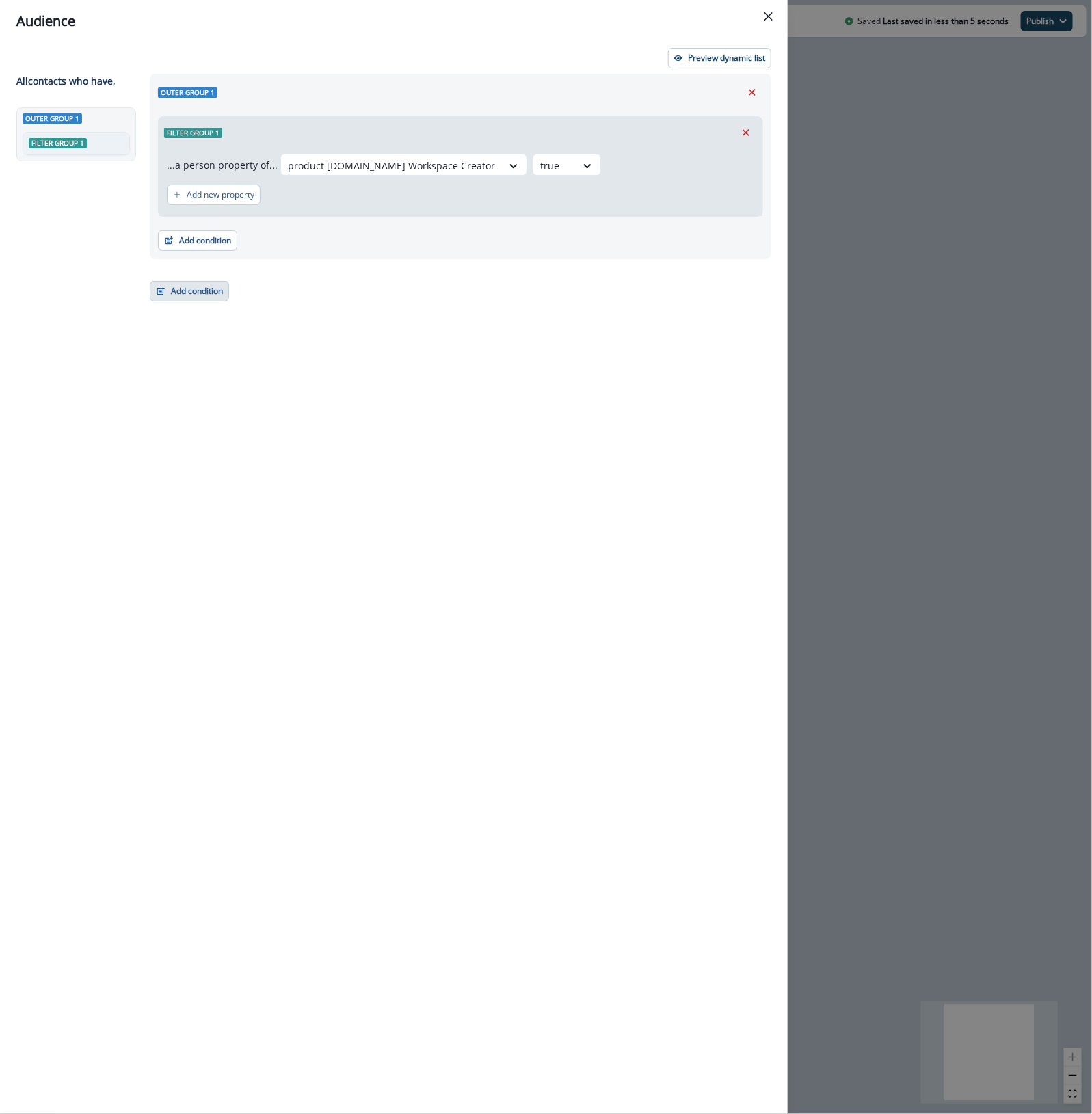
click at [189, 301] on button "Add condition" at bounding box center [189, 291] width 79 height 21
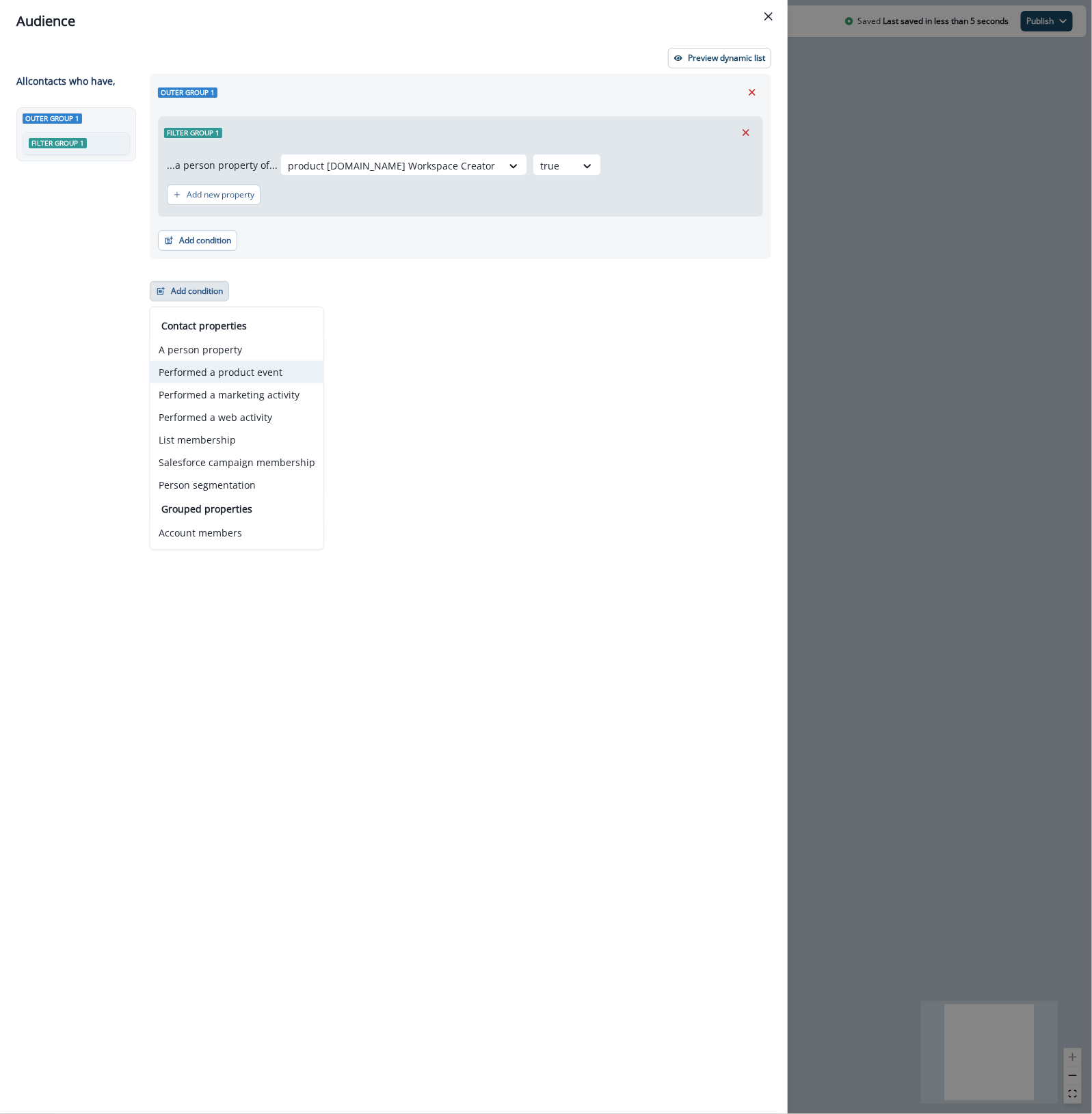
click at [219, 367] on button "Performed a product event" at bounding box center [237, 372] width 173 height 23
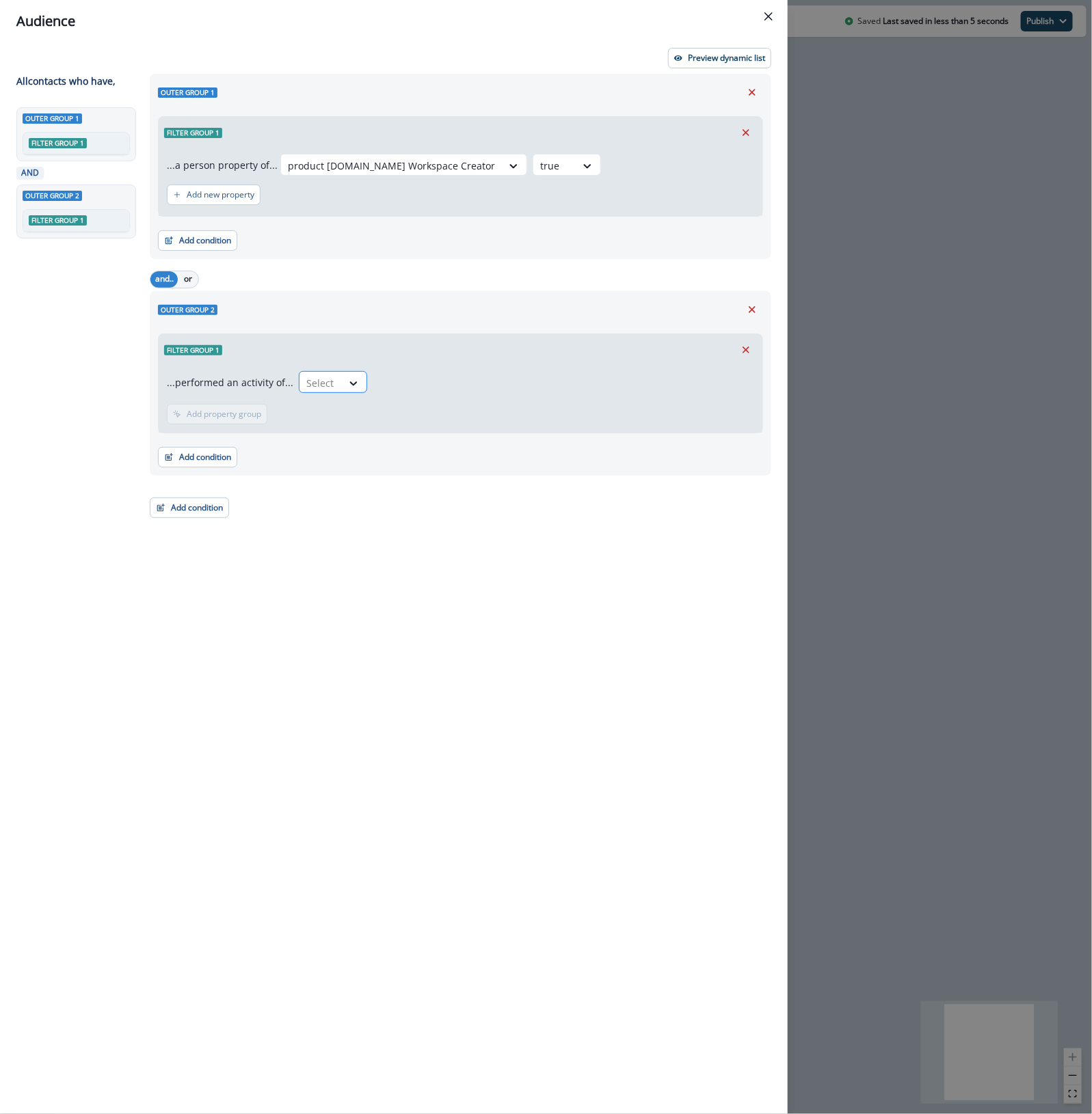
click at [325, 381] on div at bounding box center [320, 383] width 29 height 17
type input "**"
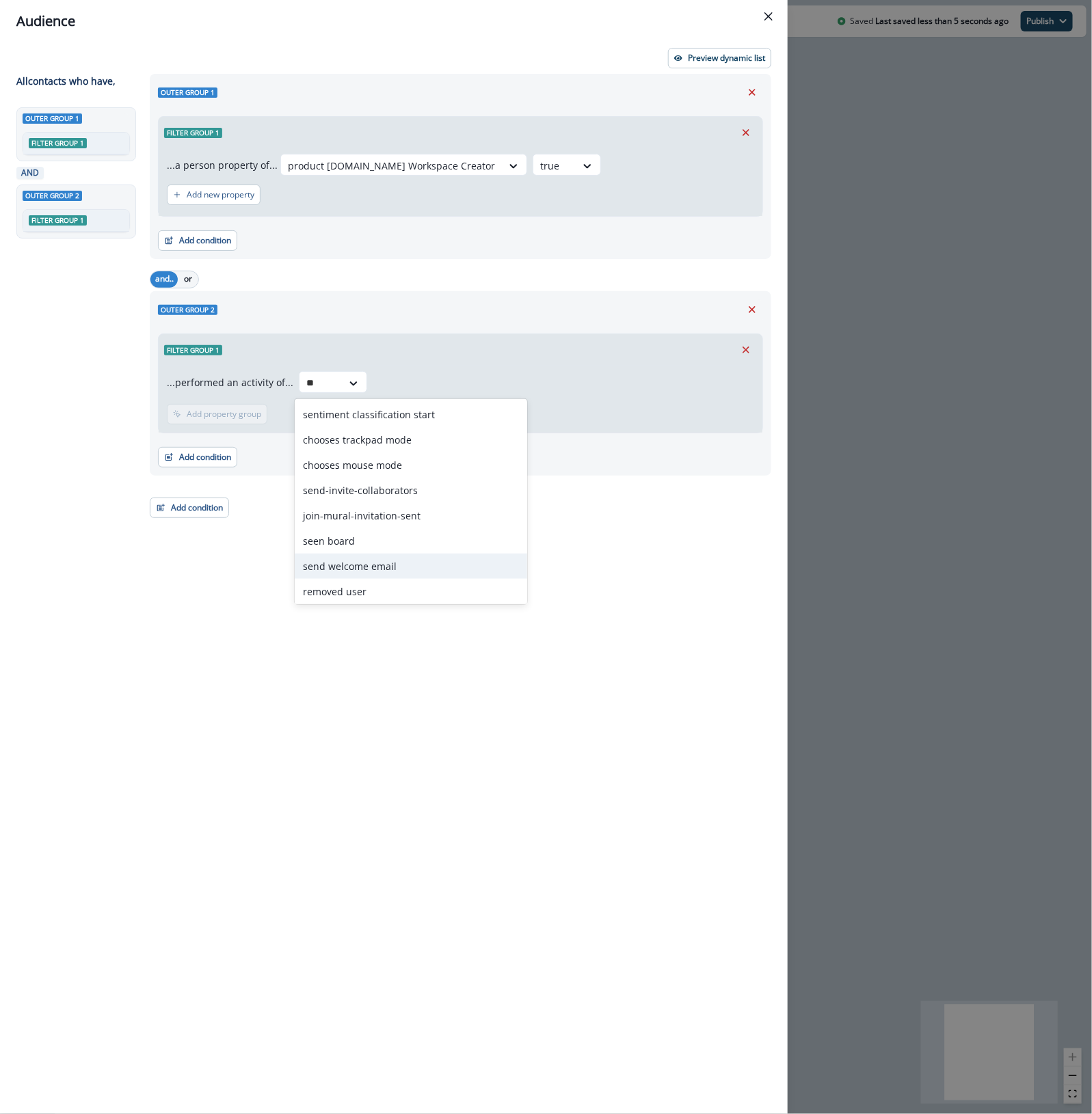
click at [398, 562] on div "send welcome email" at bounding box center [411, 566] width 233 height 26
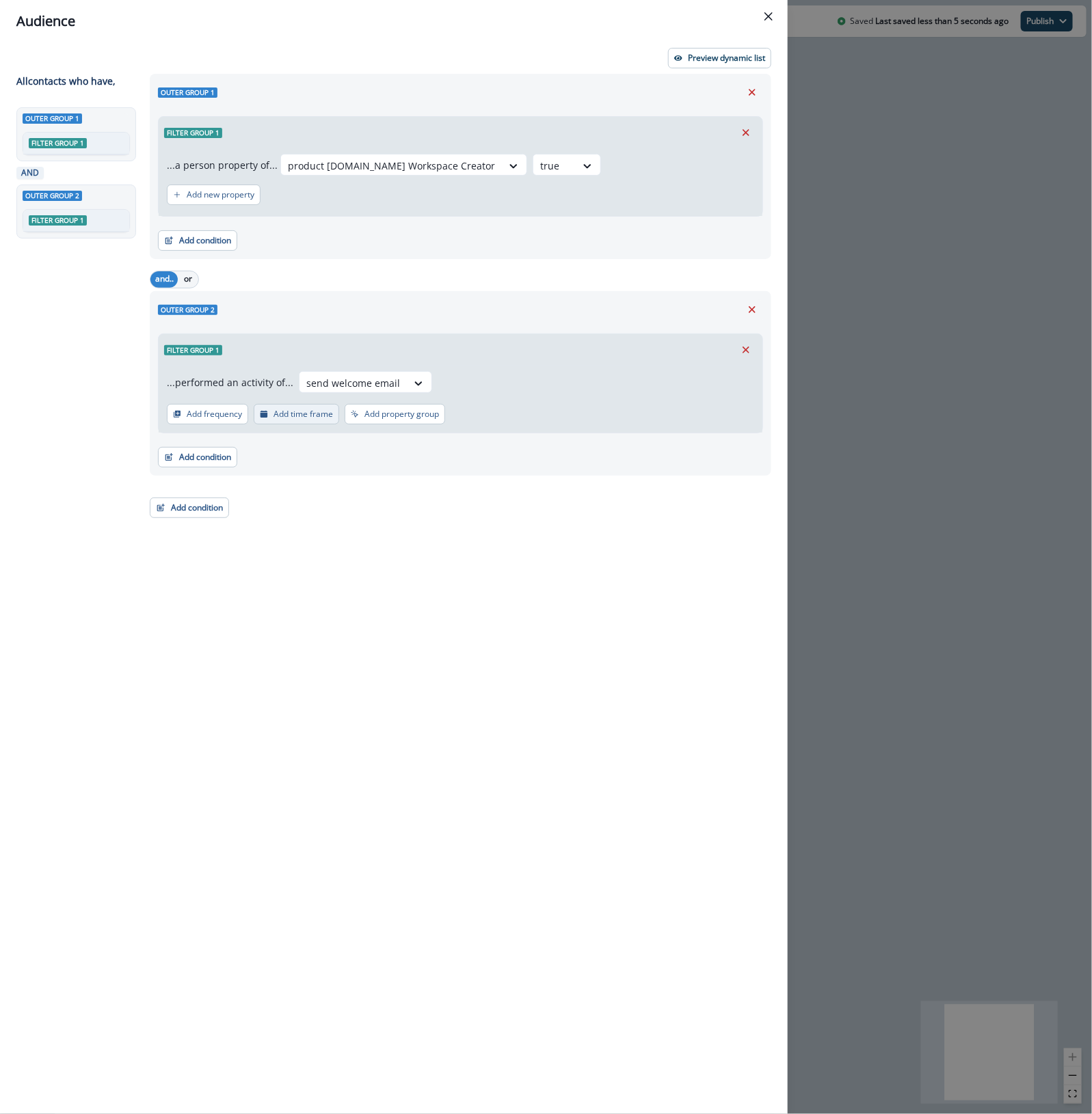
drag, startPoint x: 197, startPoint y: 417, endPoint x: 292, endPoint y: 421, distance: 95.1
click at [292, 421] on div "Add frequency Add time frame Add property group" at bounding box center [305, 414] width 278 height 21
click at [302, 414] on p "Add time frame" at bounding box center [303, 414] width 59 height 10
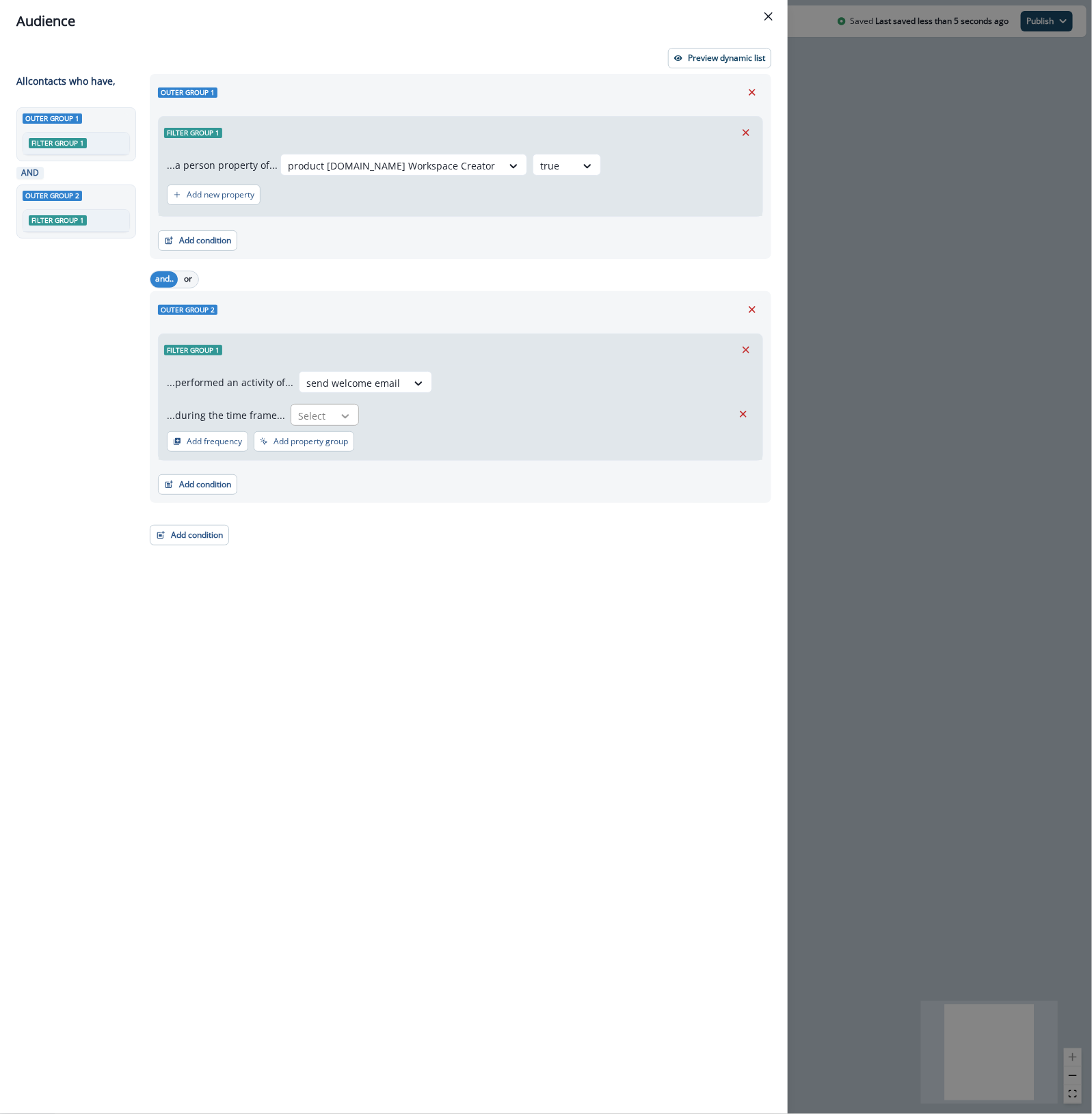
click at [339, 421] on icon at bounding box center [345, 416] width 12 height 14
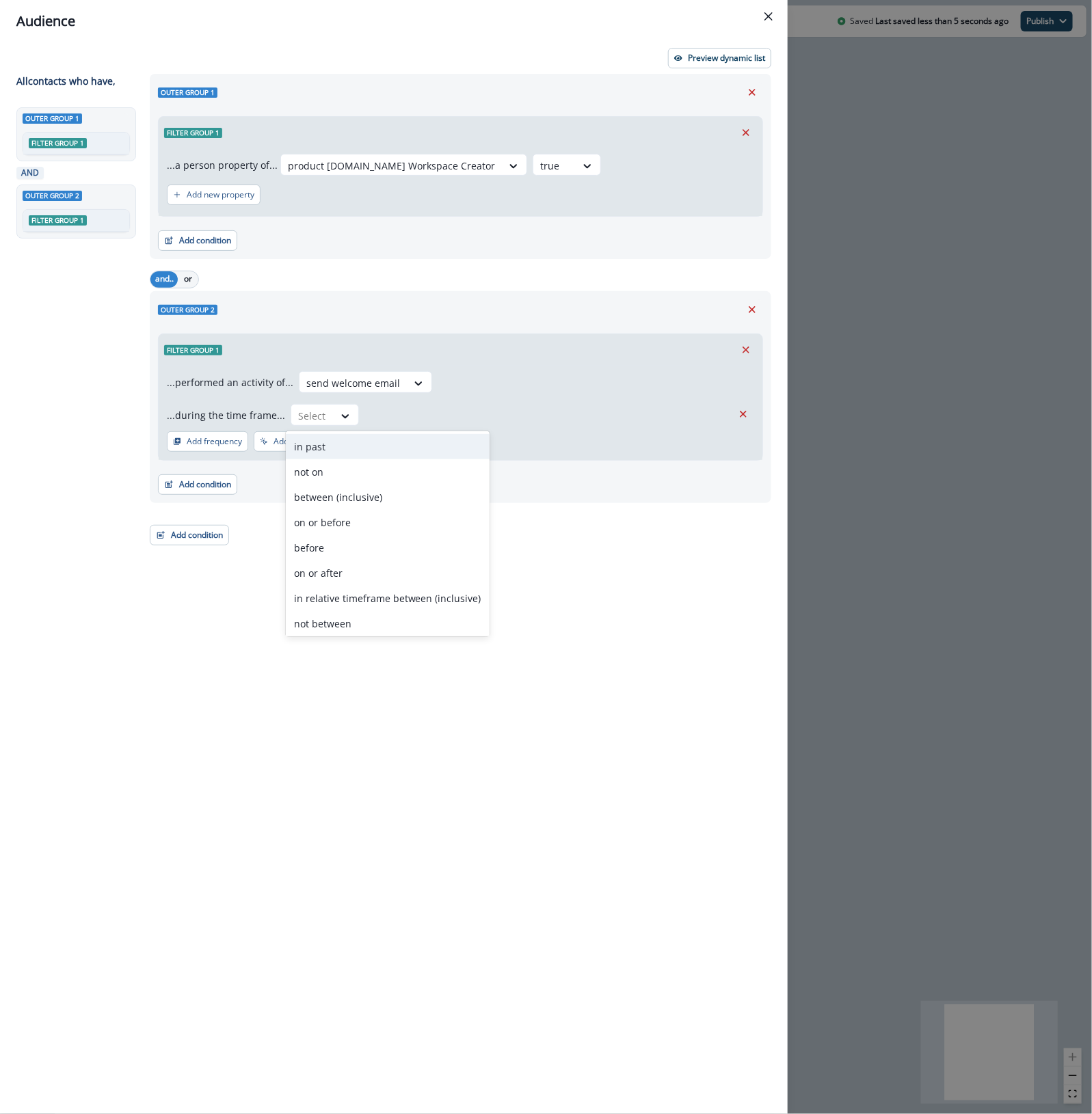
click at [347, 449] on div "in past" at bounding box center [387, 446] width 204 height 26
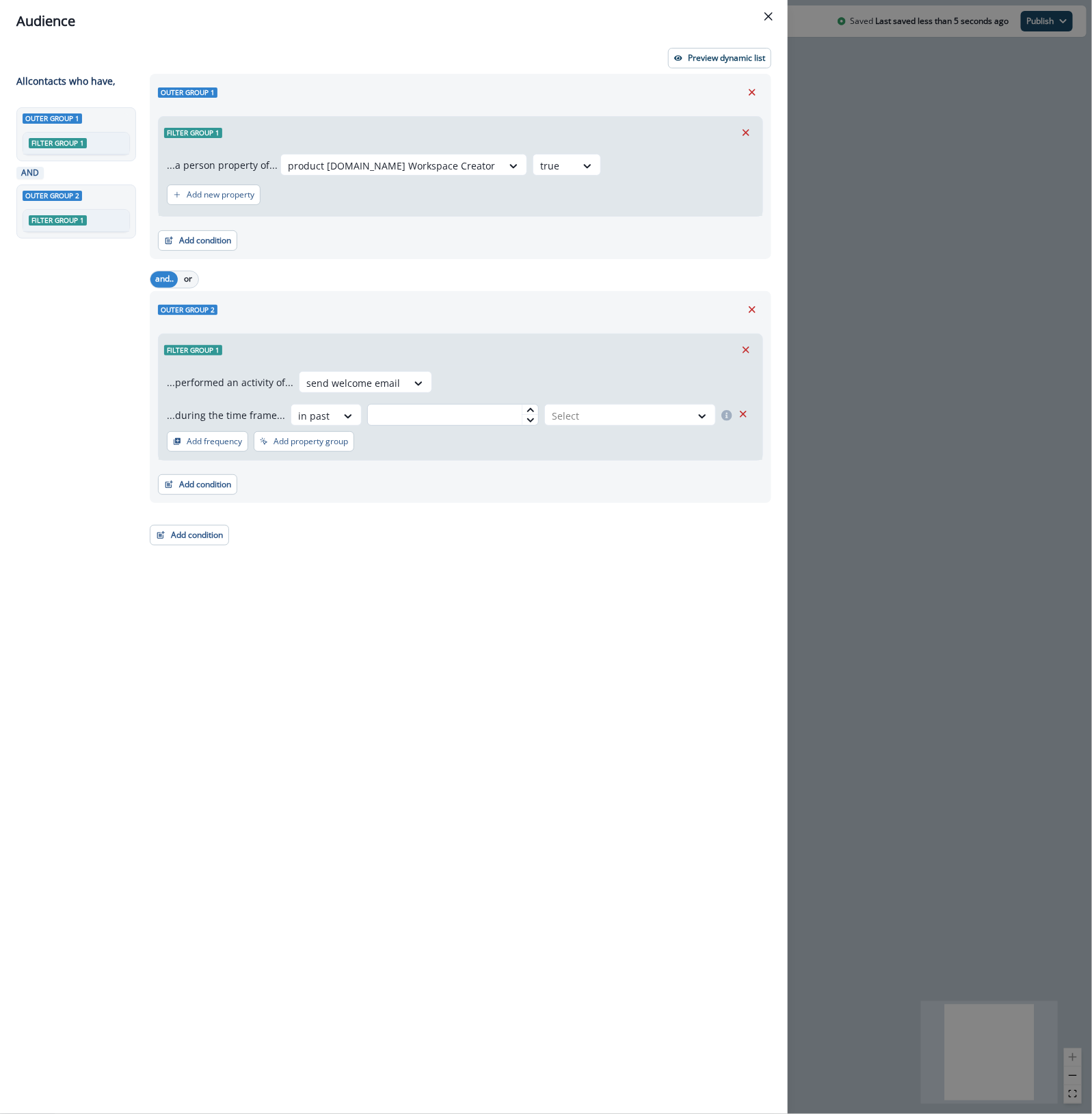
click at [411, 414] on input "text" at bounding box center [452, 415] width 171 height 22
type input "**"
click at [575, 403] on div "...performed an activity of... send welcome email ...during the time frame... i…" at bounding box center [460, 398] width 587 height 55
click at [576, 414] on div at bounding box center [617, 416] width 132 height 17
click at [595, 449] on div "day(s)" at bounding box center [628, 446] width 174 height 26
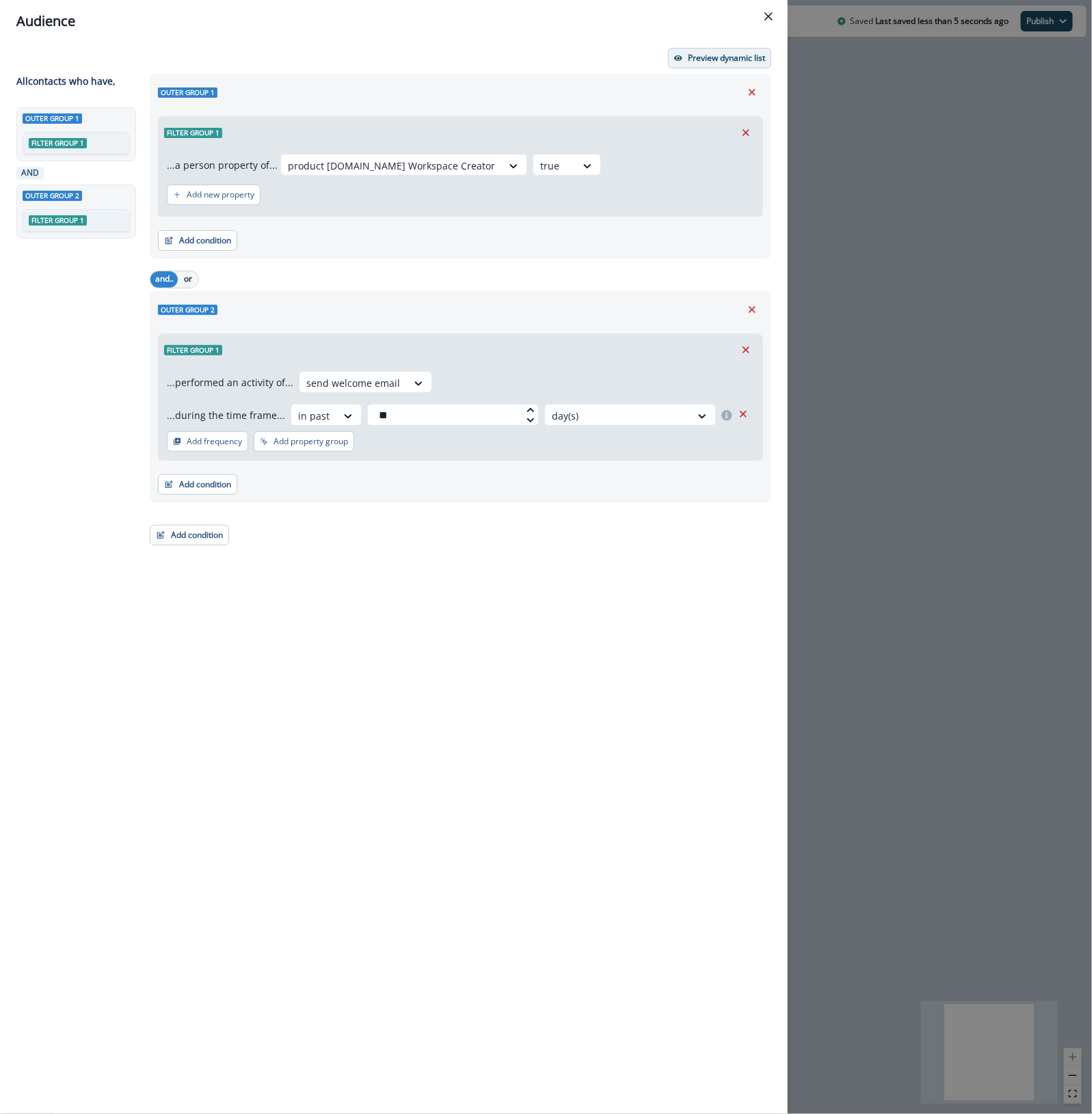
click at [721, 60] on p "Preview dynamic list" at bounding box center [727, 58] width 77 height 10
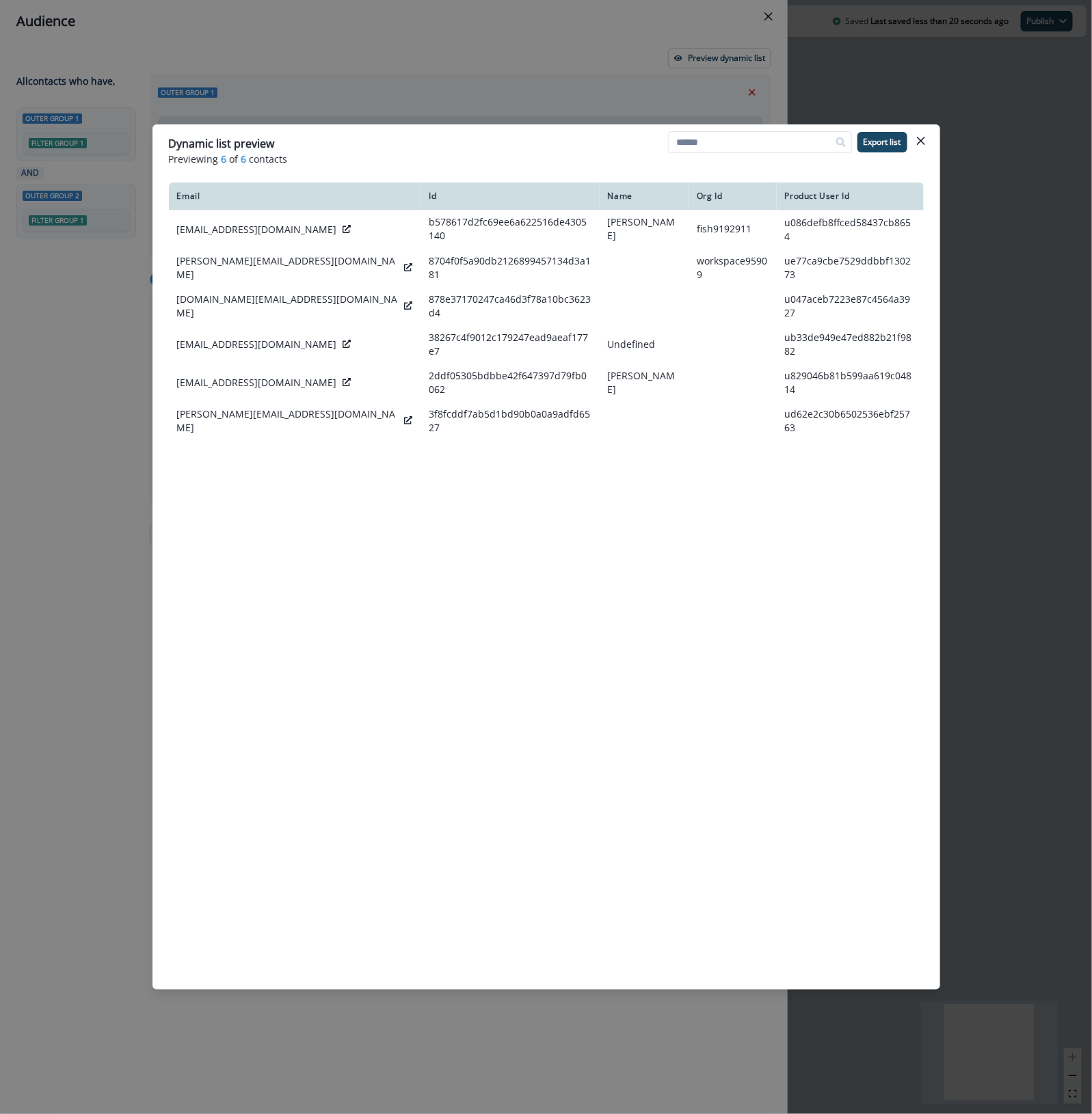
drag, startPoint x: 428, startPoint y: 147, endPoint x: 498, endPoint y: 156, distance: 70.6
click at [428, 147] on div "Dynamic list preview" at bounding box center [546, 144] width 755 height 17
click at [890, 147] on button "Close" at bounding box center [921, 141] width 22 height 22
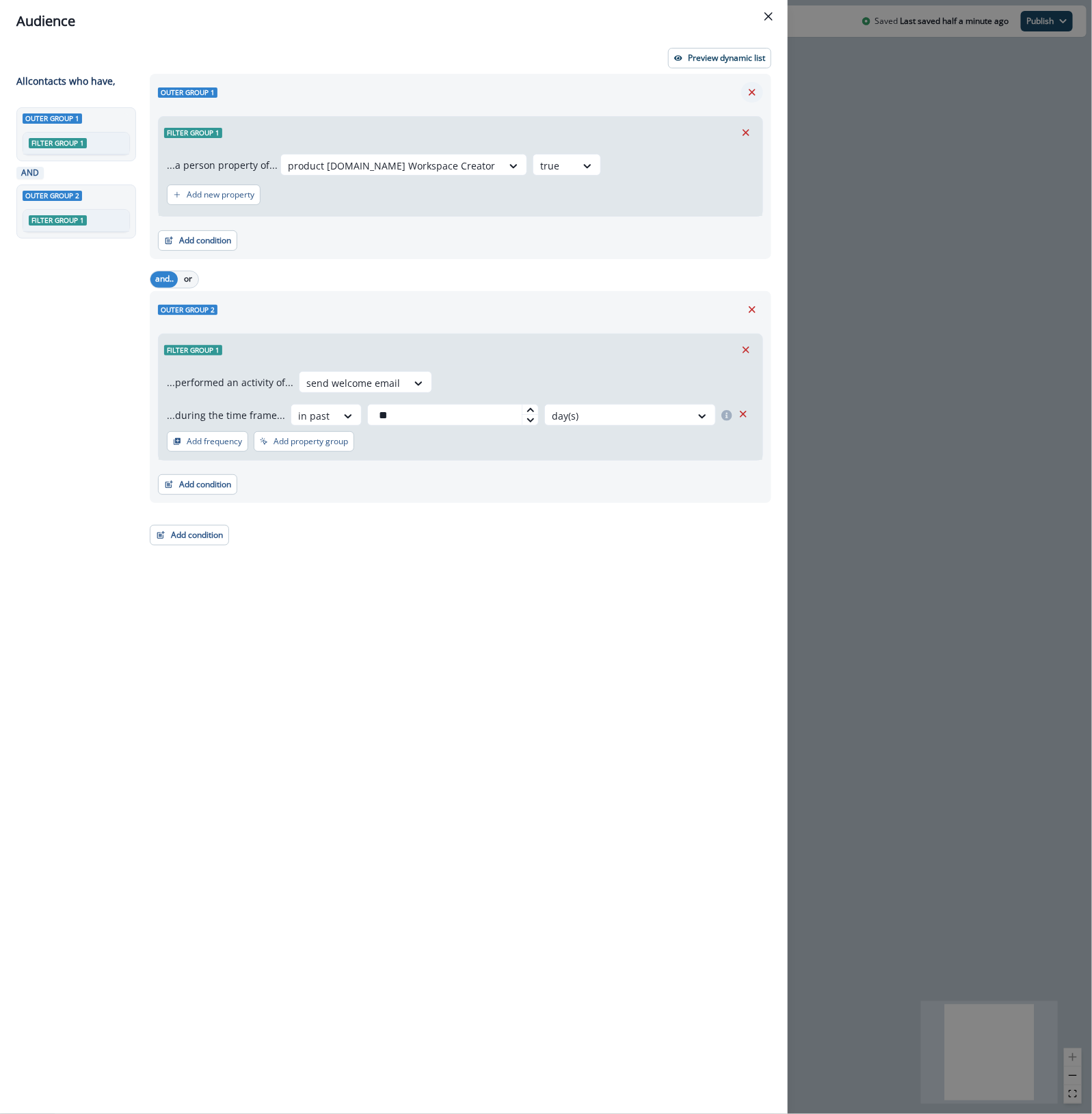
click at [757, 86] on icon "Remove" at bounding box center [752, 93] width 12 height 12
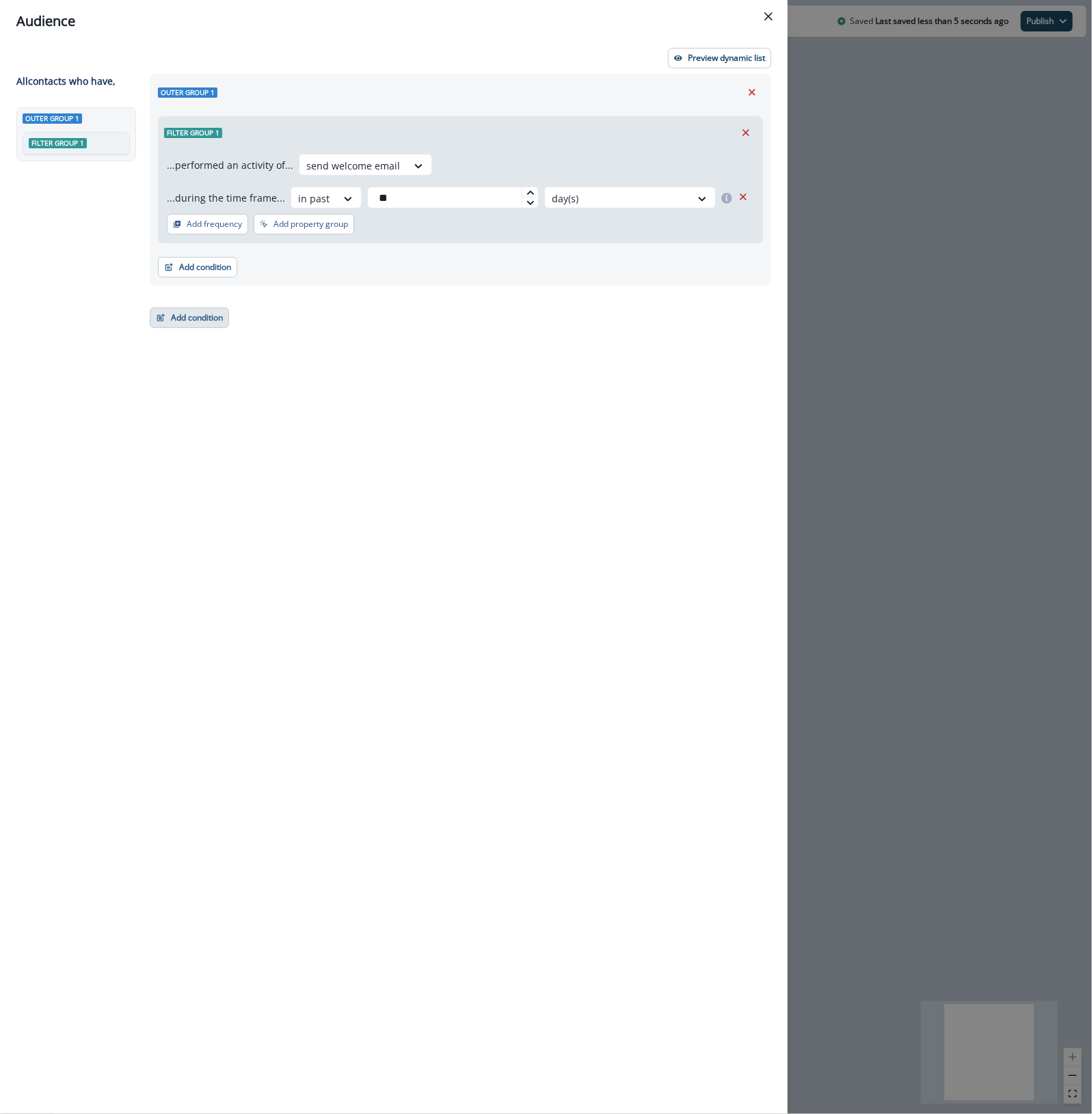
click at [166, 325] on button "Add condition" at bounding box center [189, 318] width 79 height 21
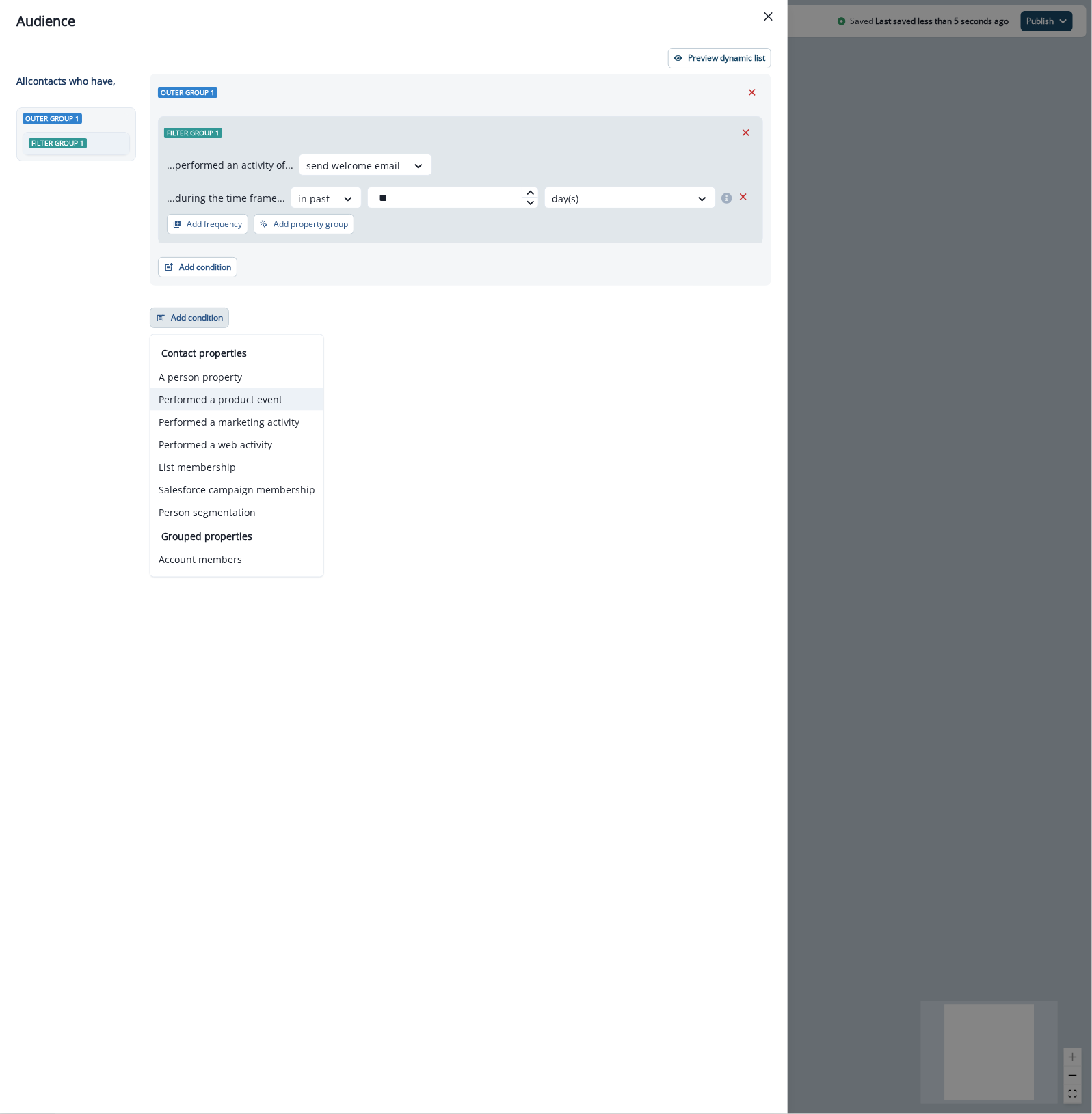
click at [267, 397] on button "Performed a product event" at bounding box center [237, 399] width 173 height 23
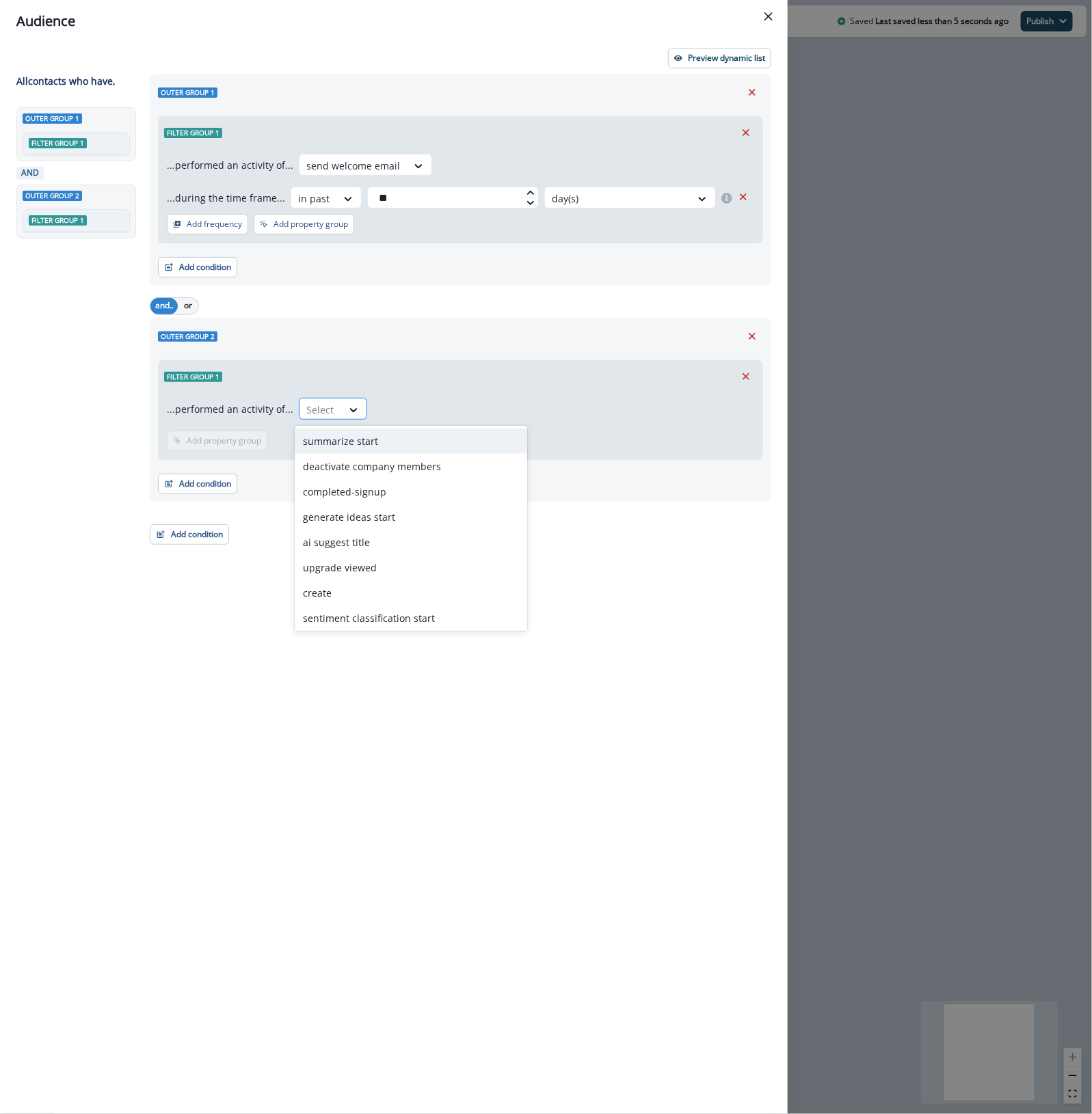
click at [309, 408] on div at bounding box center [320, 410] width 29 height 17
type input "******"
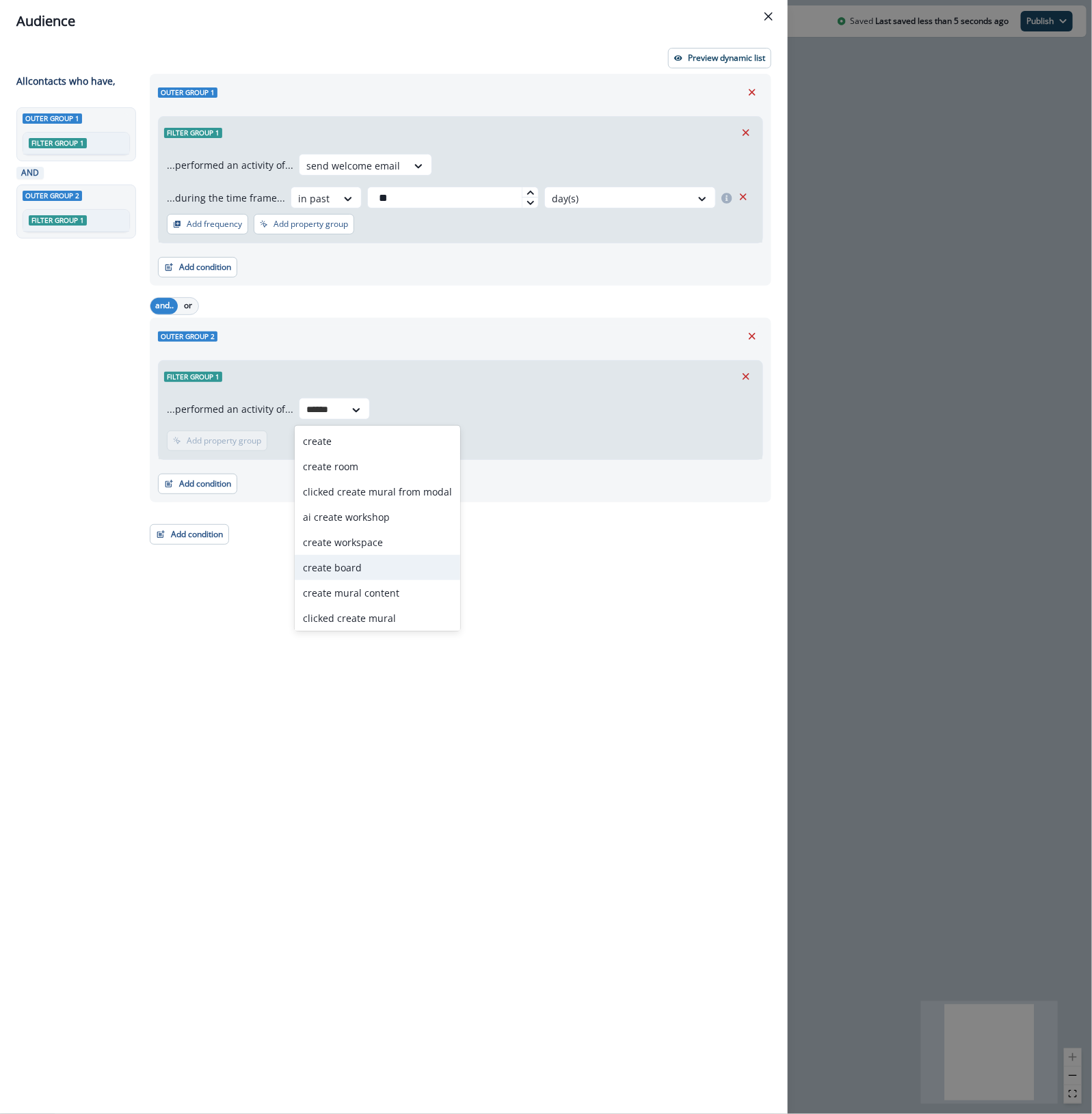
click at [387, 558] on div "create board" at bounding box center [378, 568] width 166 height 26
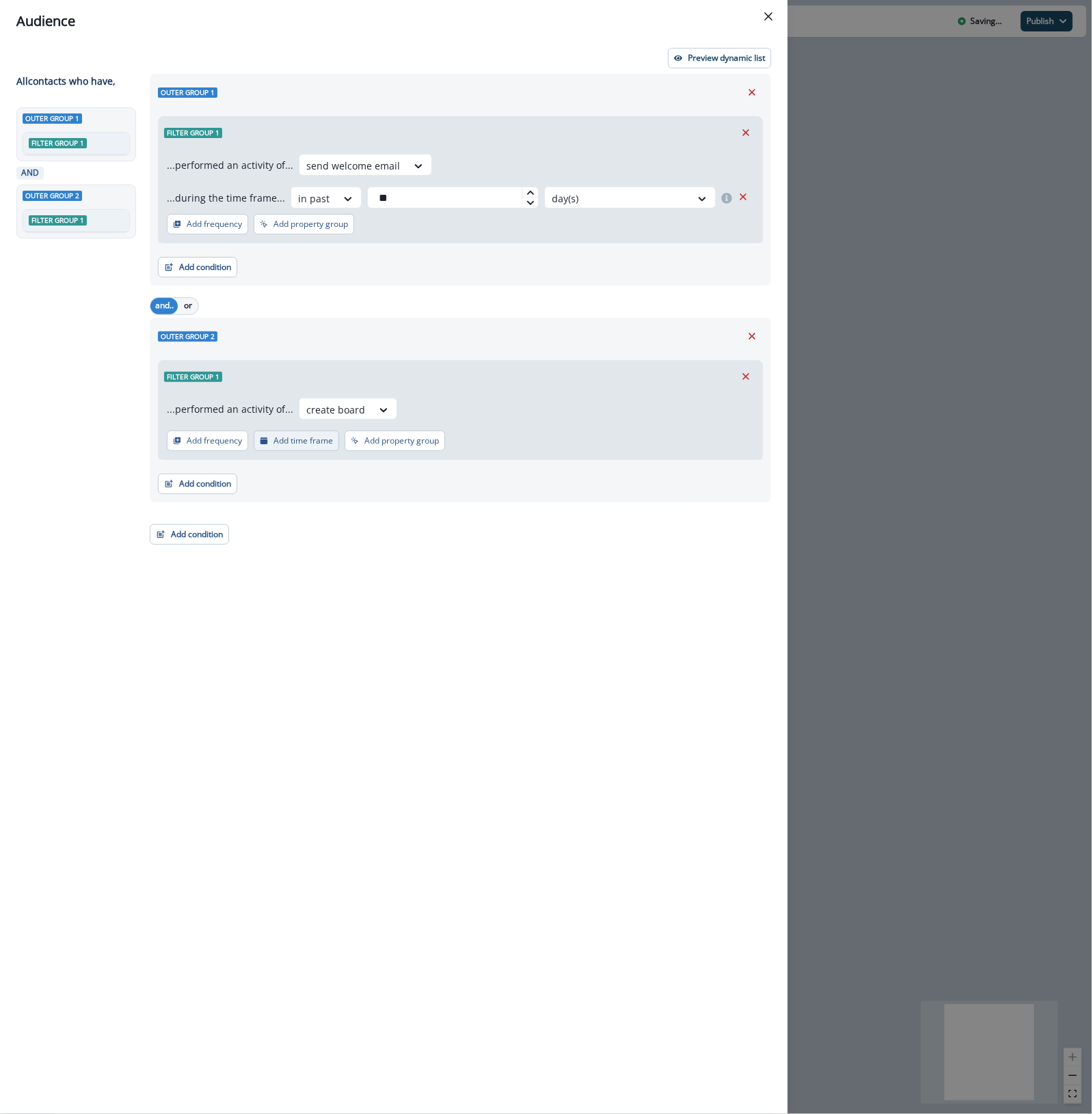
click at [309, 436] on p "Add time frame" at bounding box center [303, 441] width 59 height 10
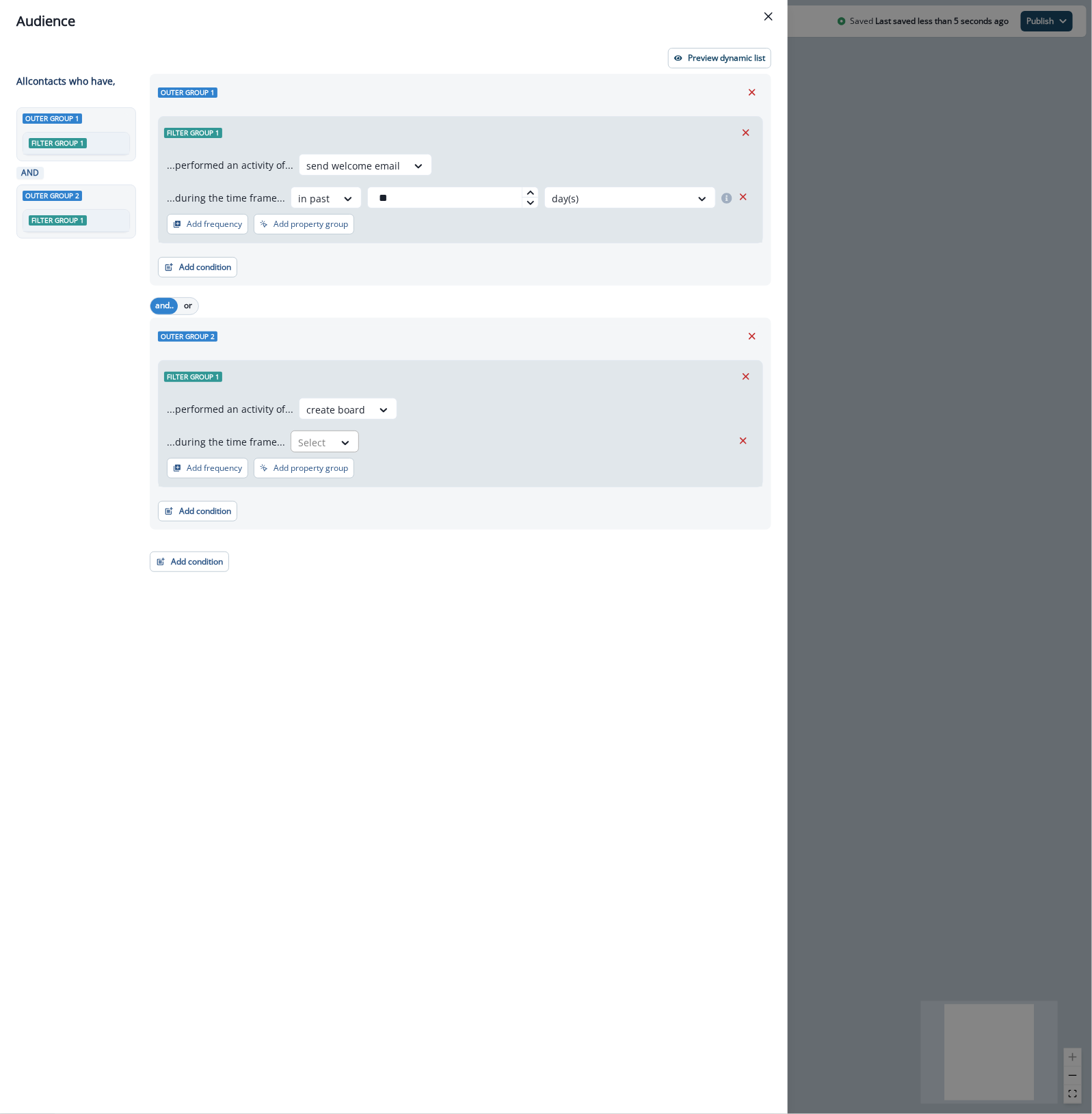
click at [305, 443] on div at bounding box center [313, 442] width 29 height 17
click at [329, 477] on div "in past" at bounding box center [387, 473] width 204 height 26
click at [414, 444] on input "text" at bounding box center [452, 442] width 171 height 22
type input "**"
click at [623, 441] on div at bounding box center [617, 442] width 132 height 17
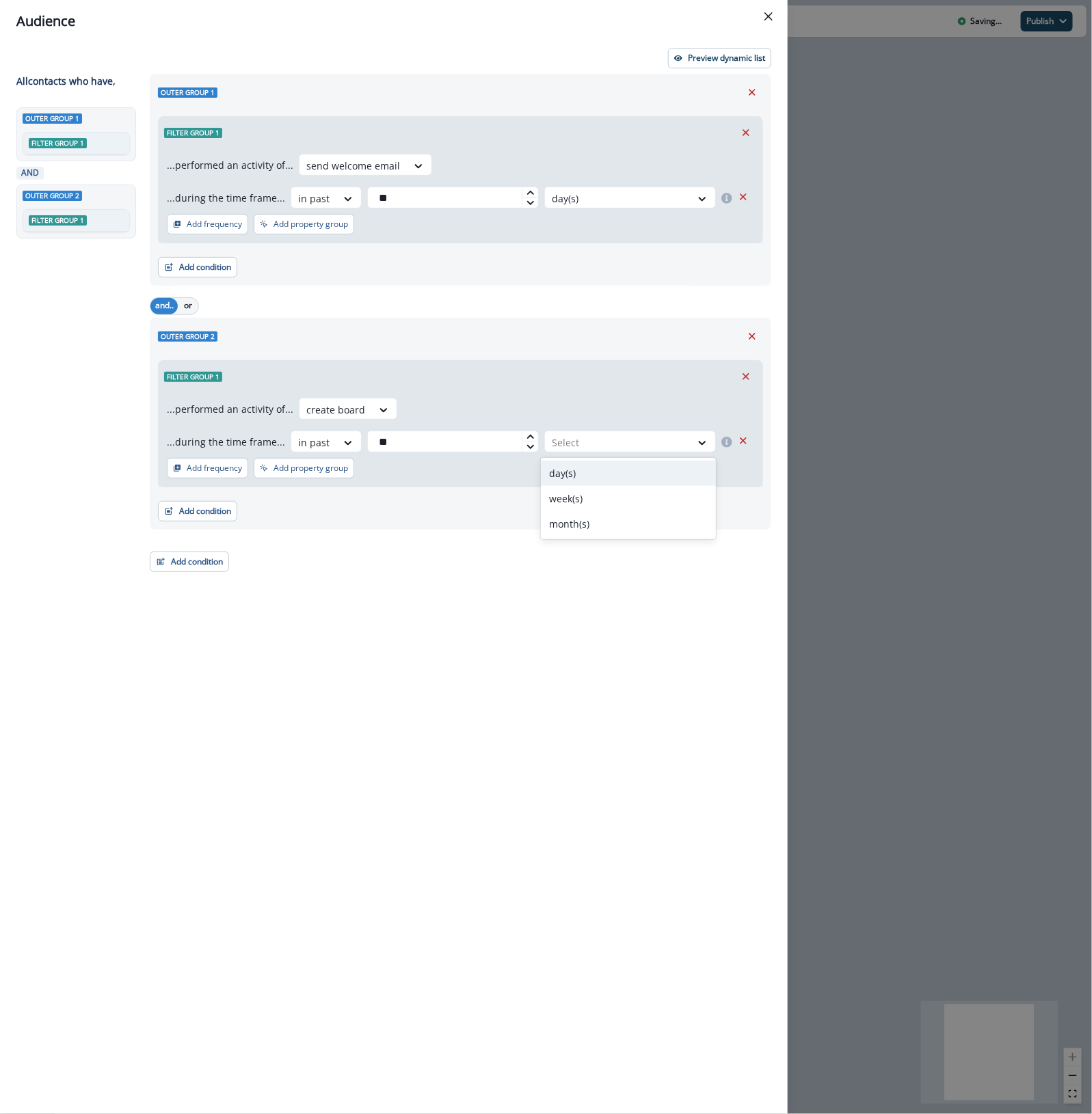
click at [599, 473] on div "day(s)" at bounding box center [628, 473] width 174 height 26
click at [691, 62] on p "Preview dynamic list" at bounding box center [727, 58] width 77 height 10
